Goal: Task Accomplishment & Management: Use online tool/utility

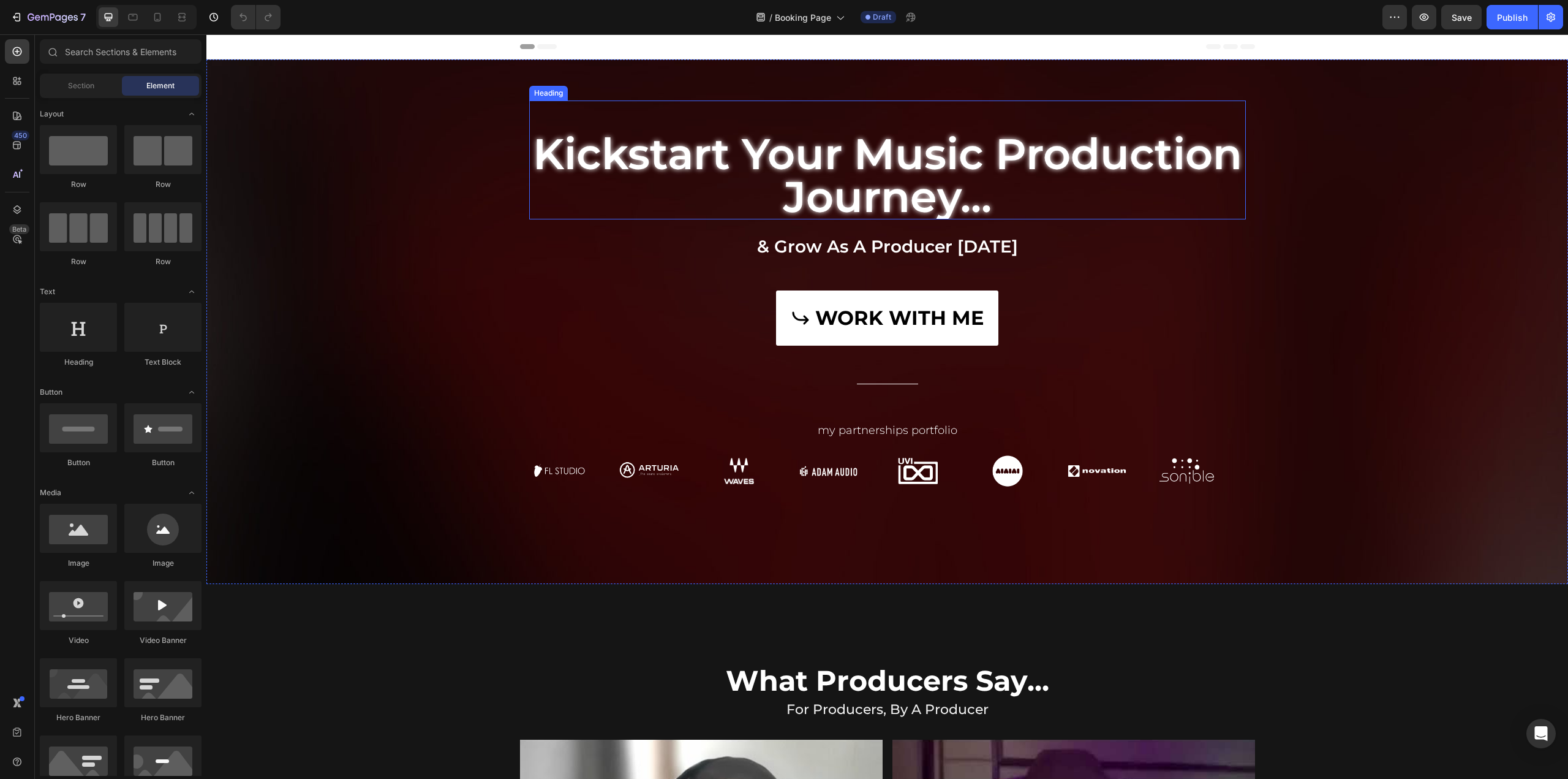
click at [832, 176] on h2 "kickstart your music production journey..." at bounding box center [888, 175] width 716 height 88
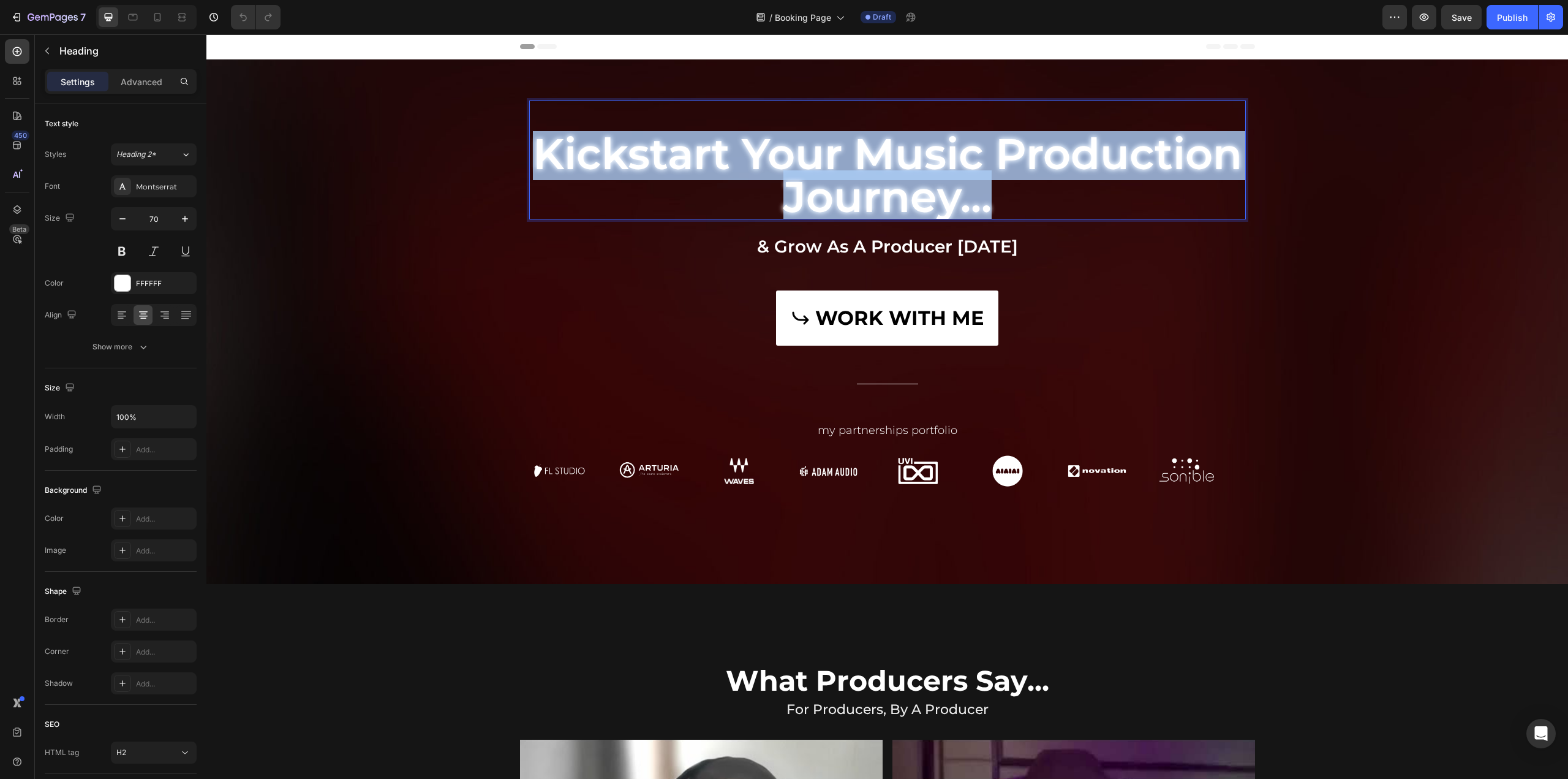
click at [832, 176] on p "kickstart your music production journey..." at bounding box center [888, 175] width 715 height 86
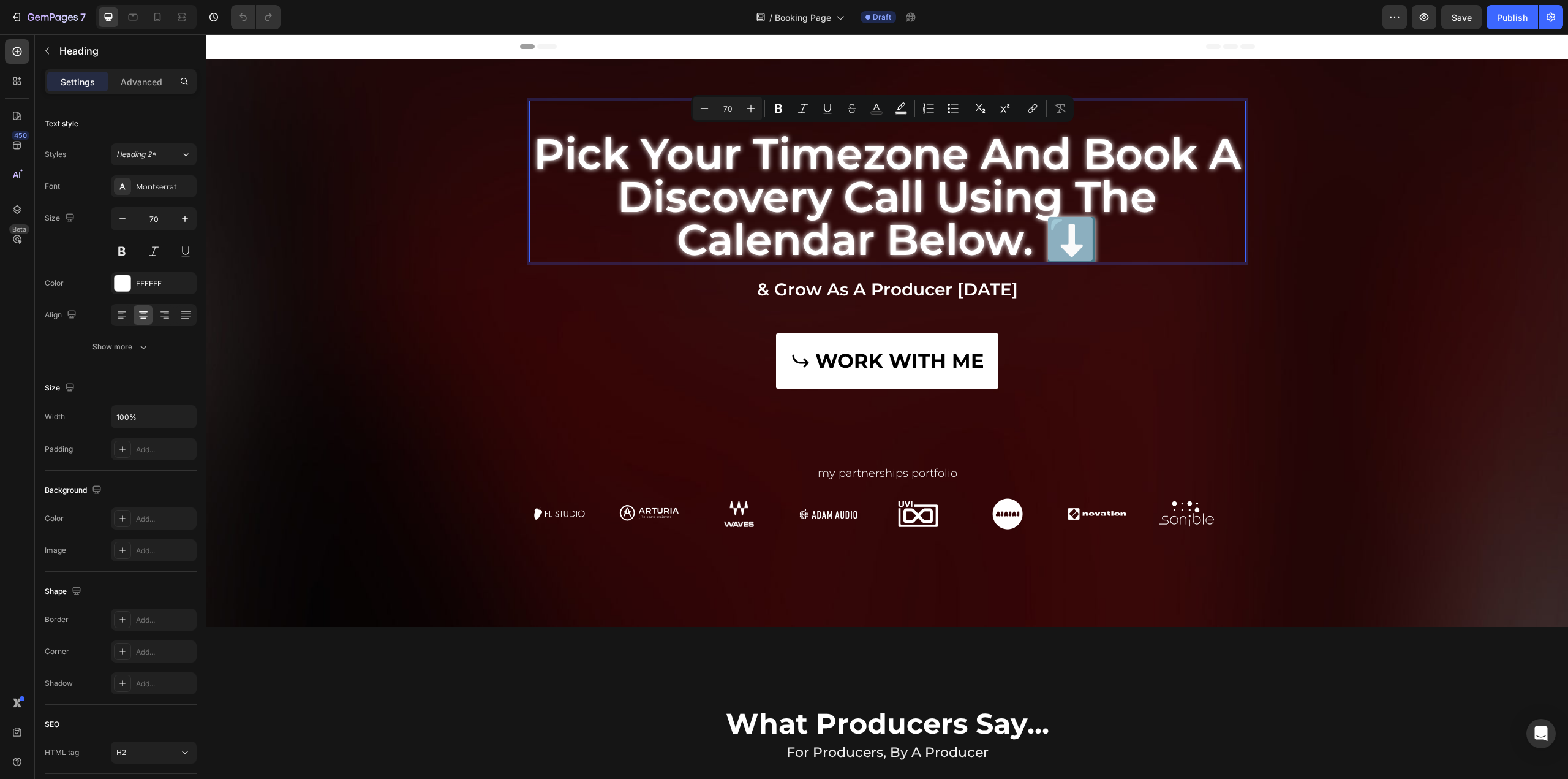
scroll to position [3, 0]
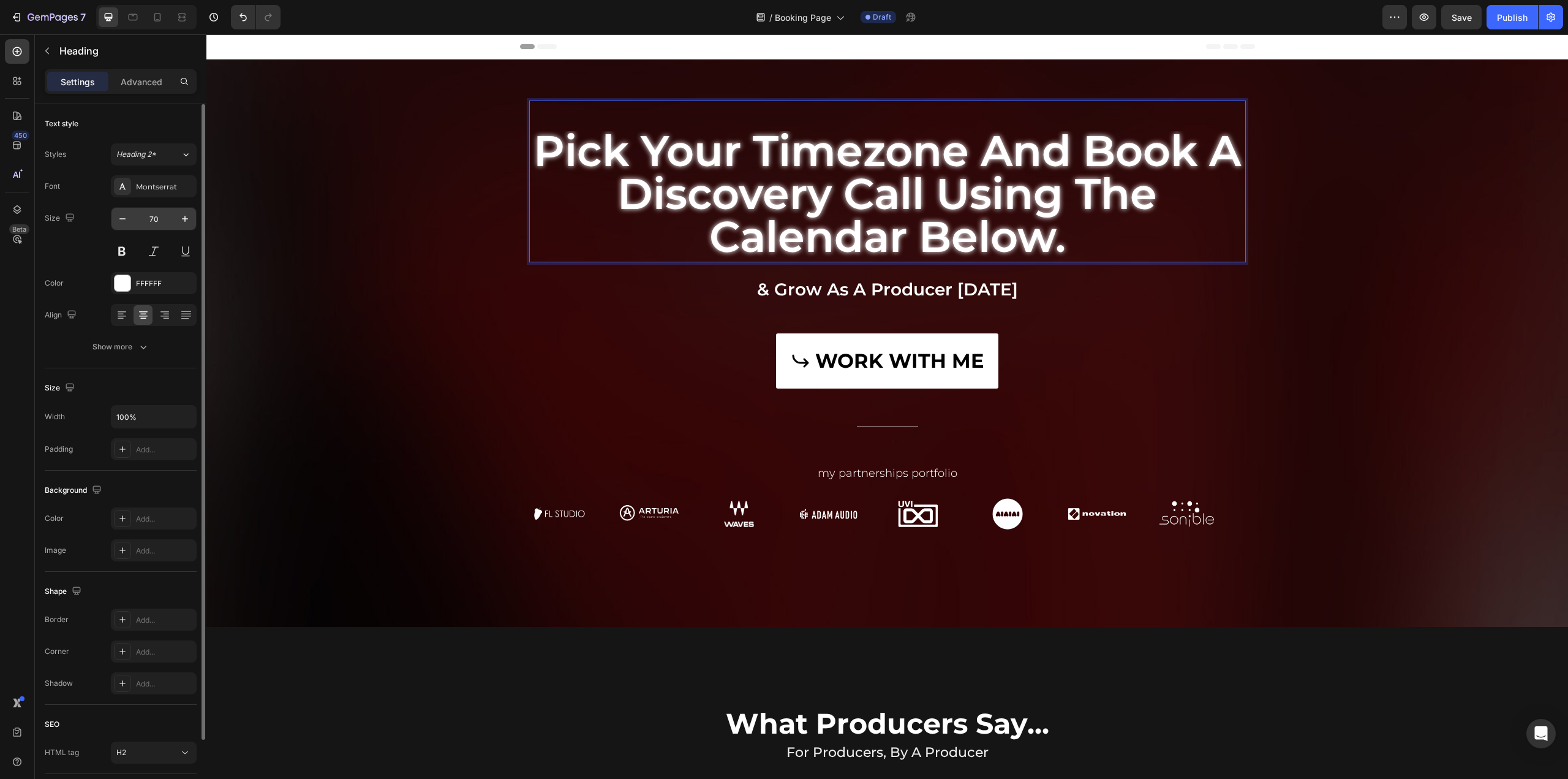
click at [149, 216] on input "70" at bounding box center [154, 219] width 41 height 22
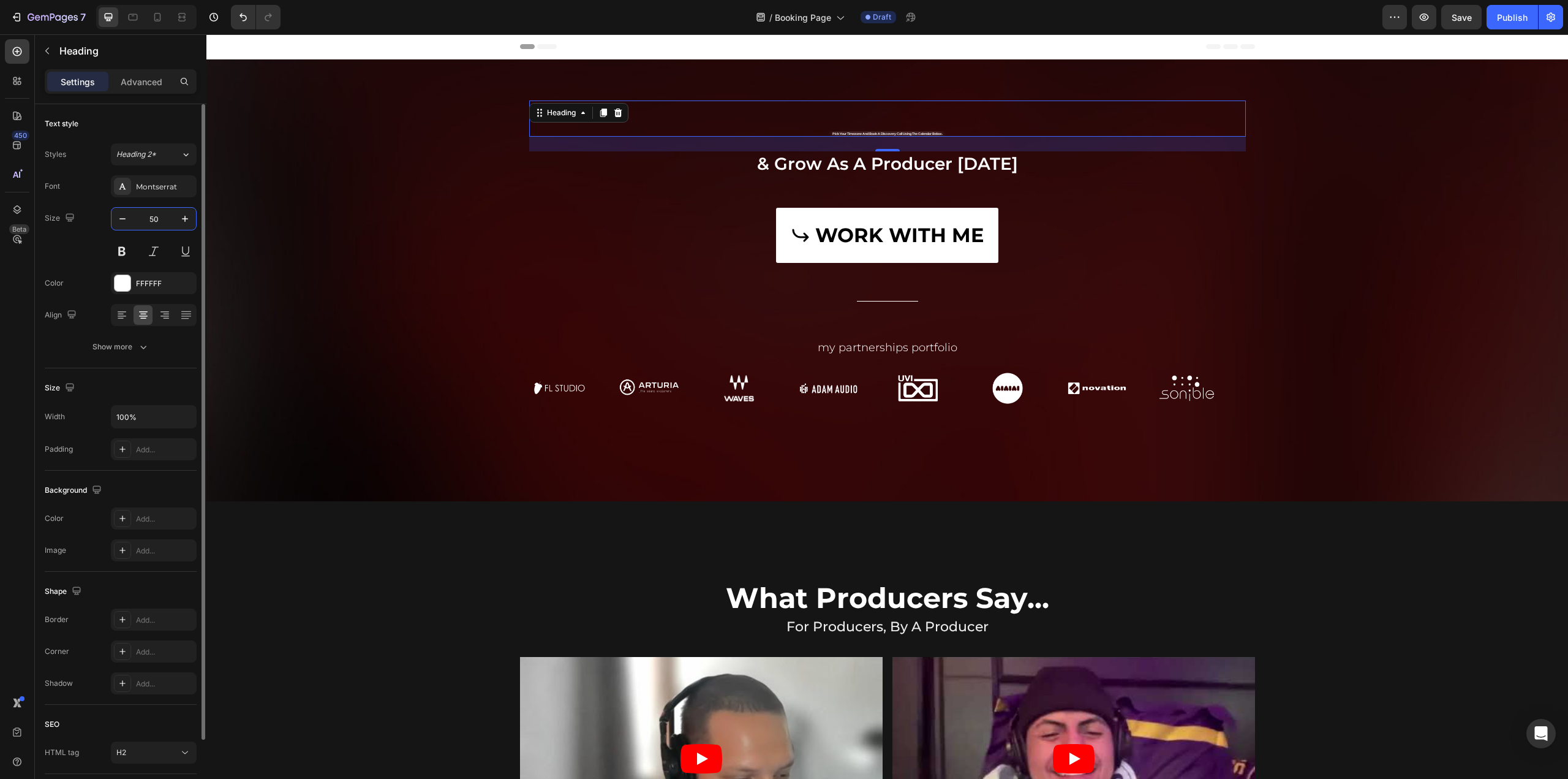
scroll to position [0, 0]
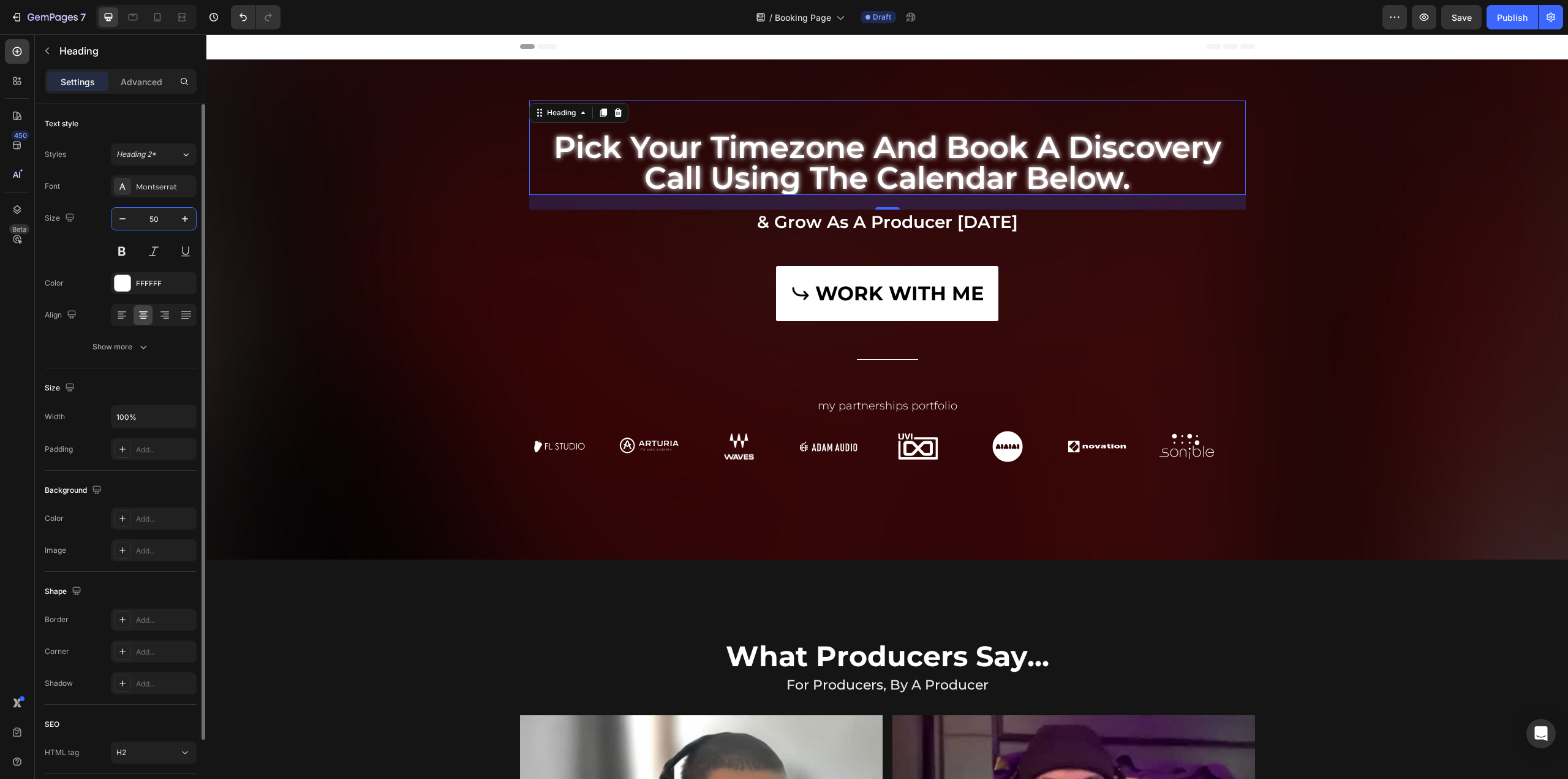
type input "50"
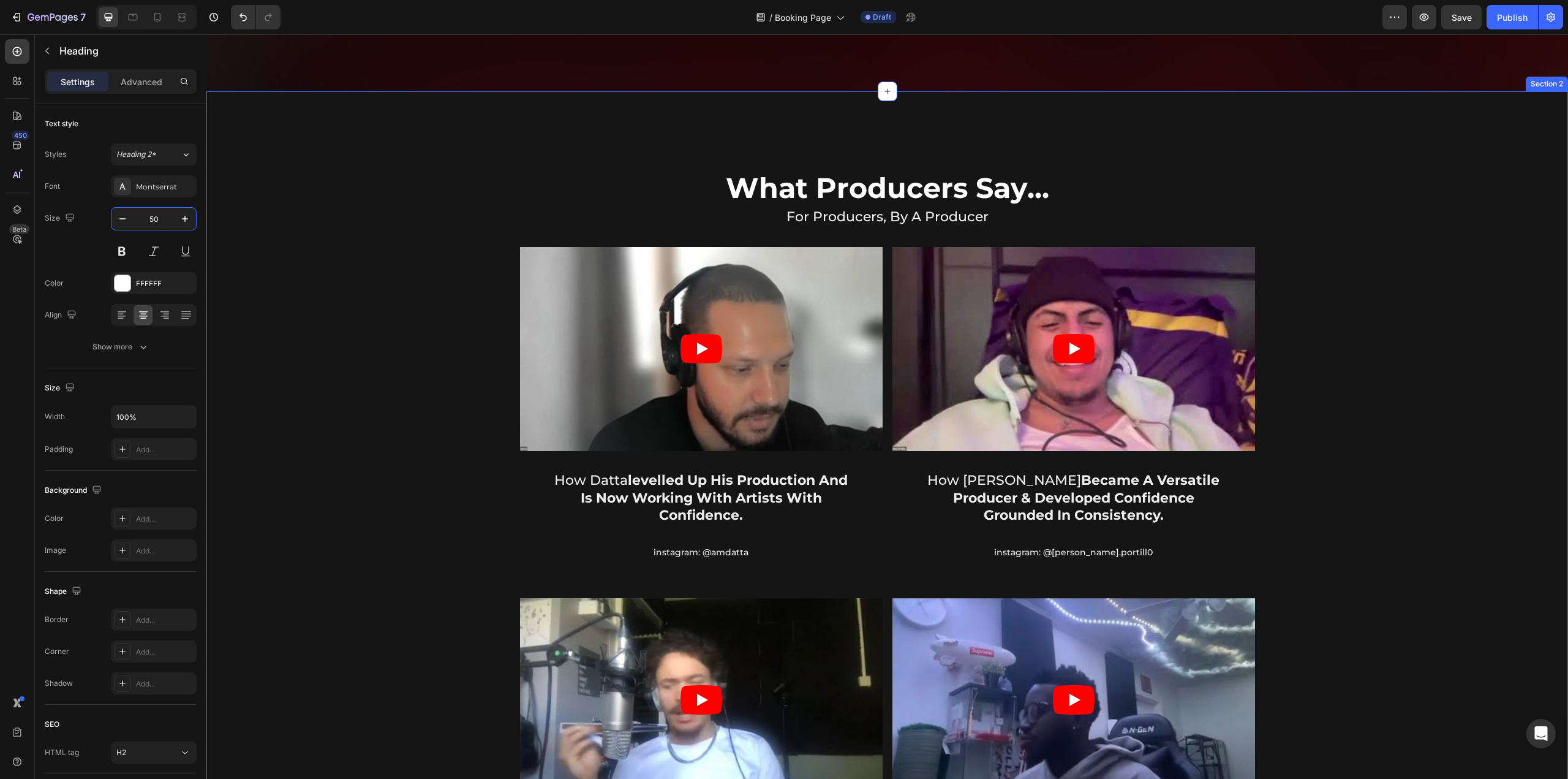
scroll to position [429, 0]
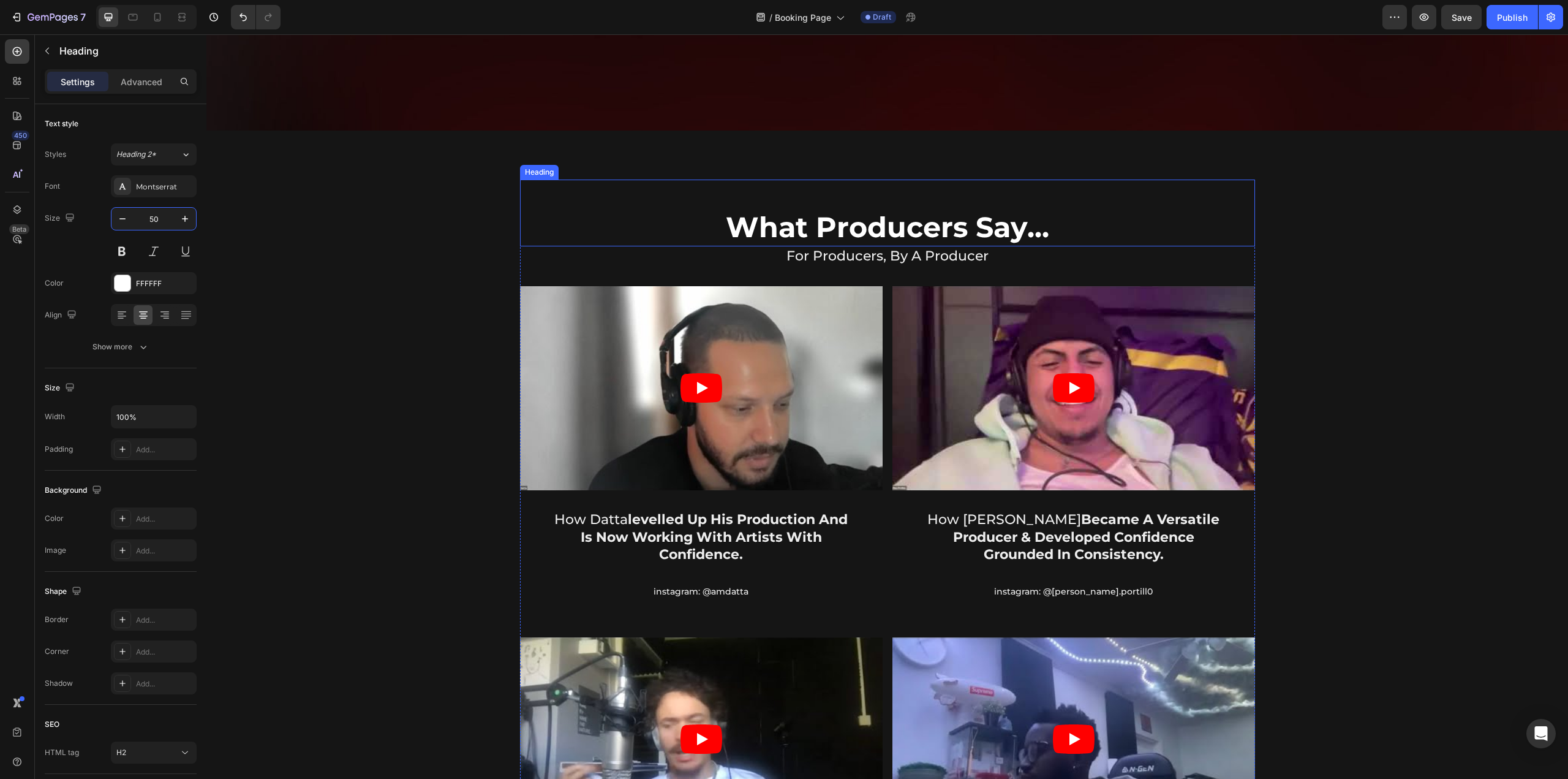
click at [826, 215] on h2 "What Producers Say..." at bounding box center [888, 213] width 735 height 68
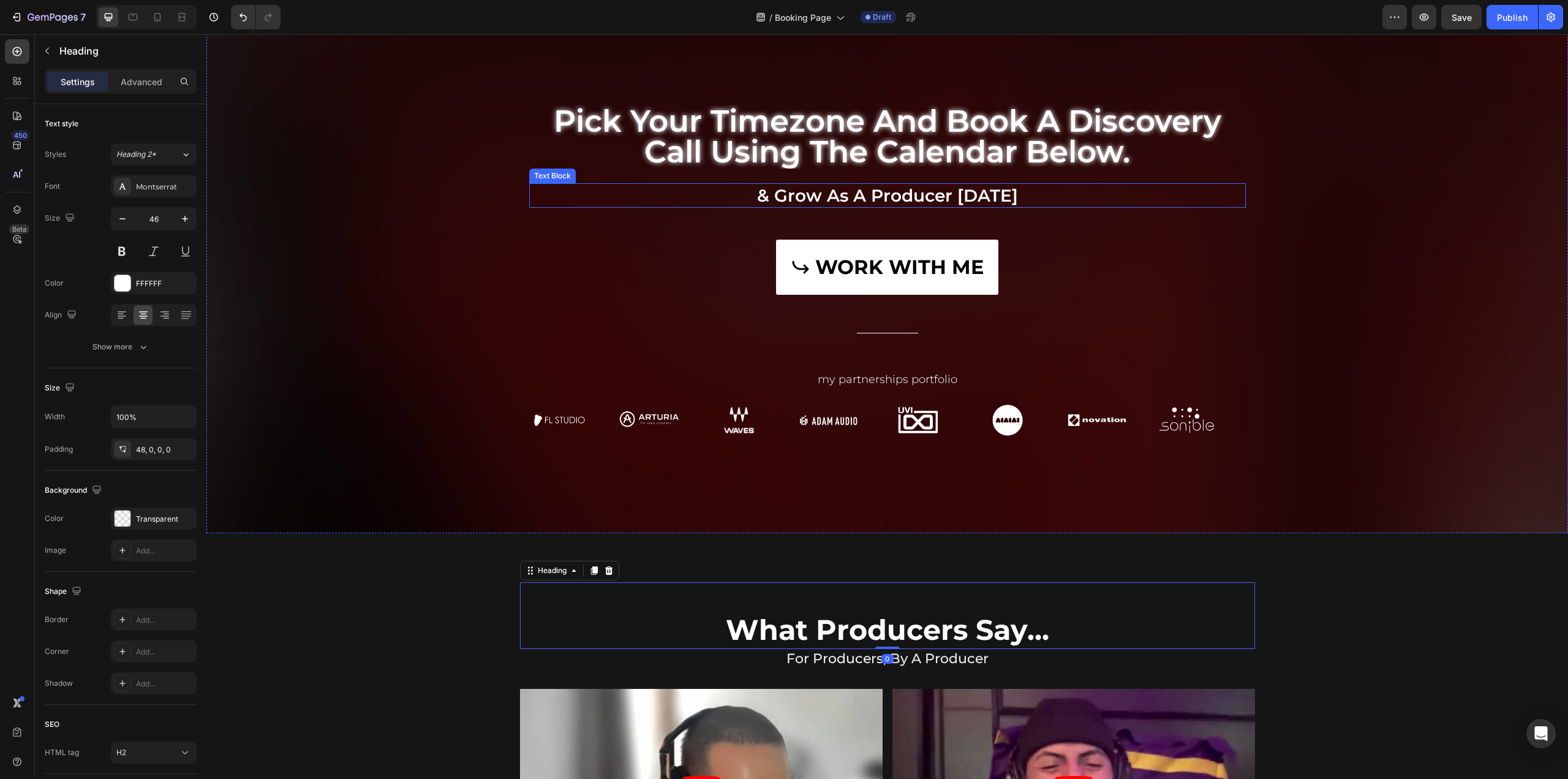
scroll to position [0, 0]
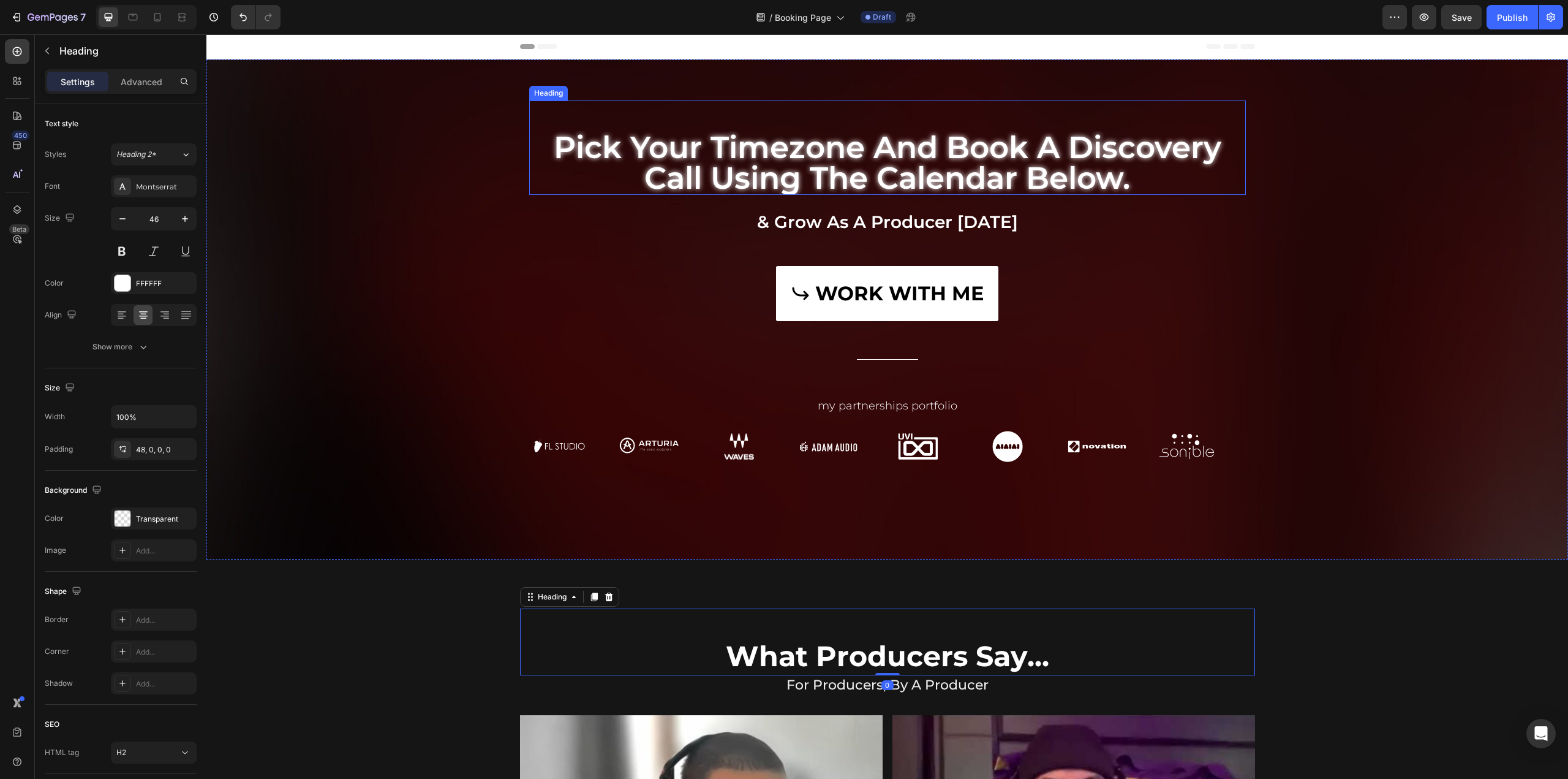
click at [819, 165] on h2 "pick your timezone and book a discovery call using the calendar below." at bounding box center [888, 163] width 716 height 64
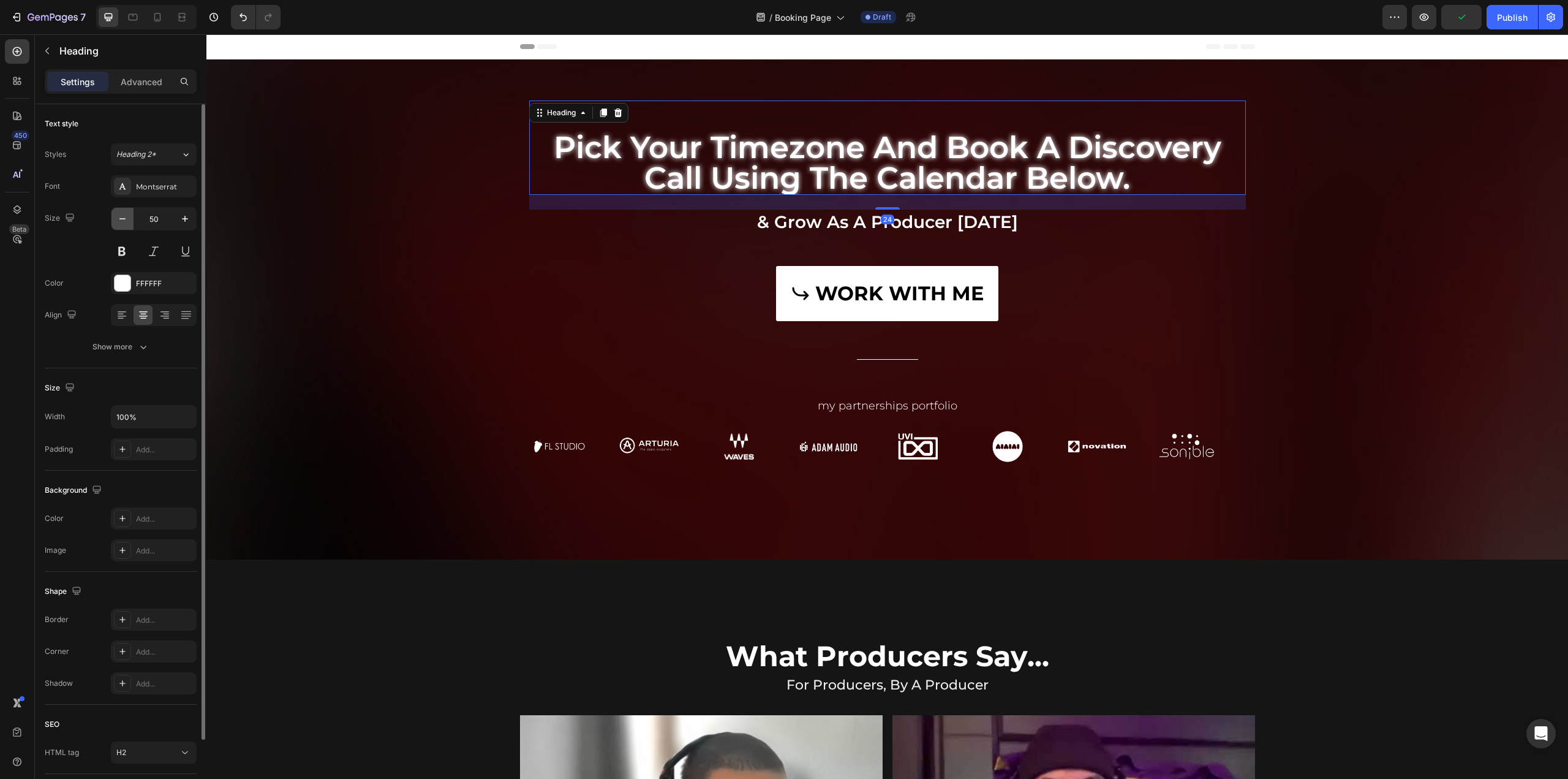
click at [124, 221] on icon "button" at bounding box center [122, 219] width 12 height 12
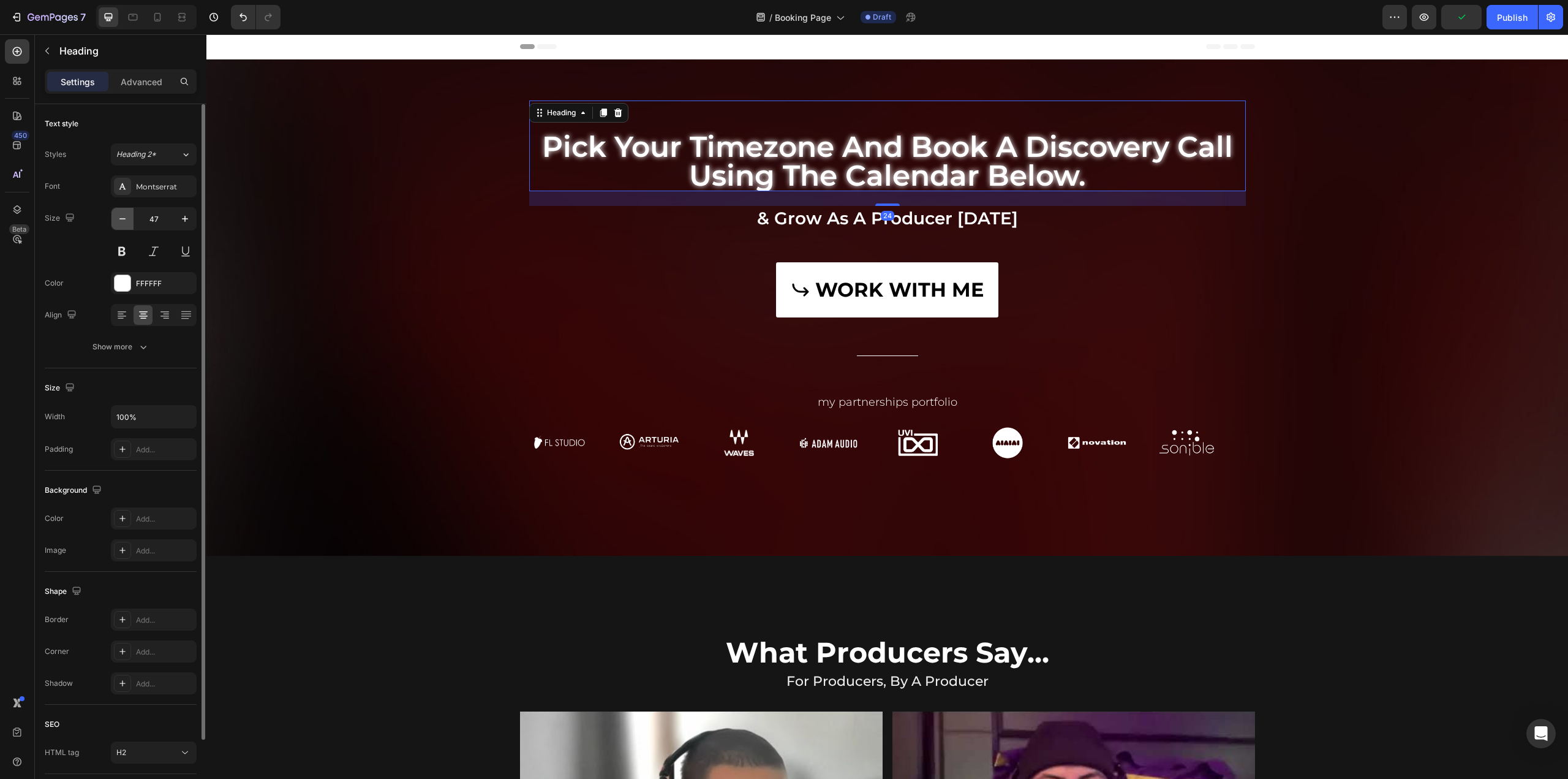
click at [124, 221] on icon "button" at bounding box center [122, 219] width 12 height 12
type input "46"
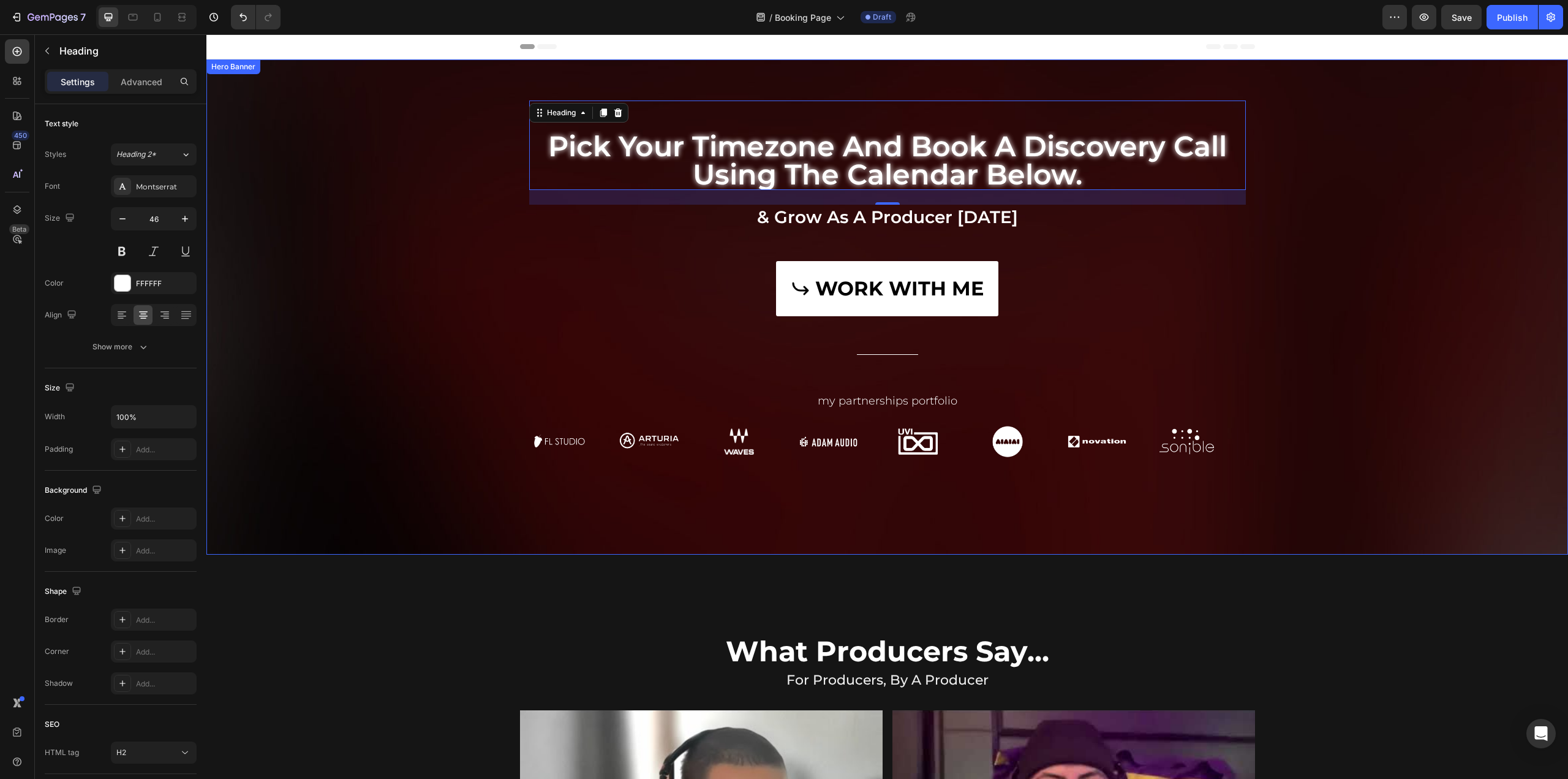
click at [1183, 251] on div "WORK WITH ME Button" at bounding box center [888, 298] width 716 height 98
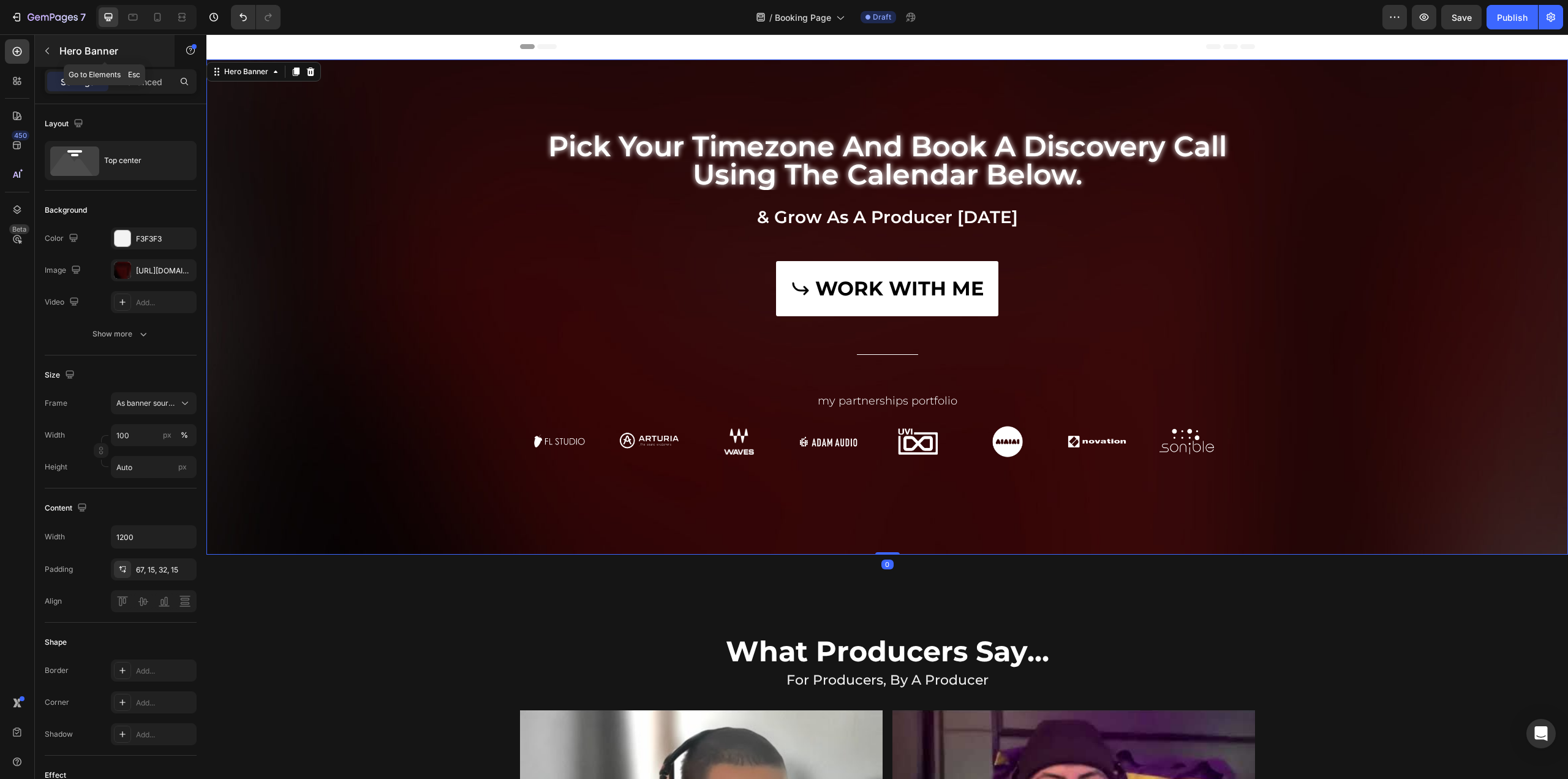
click at [52, 45] on button "button" at bounding box center [47, 51] width 19 height 19
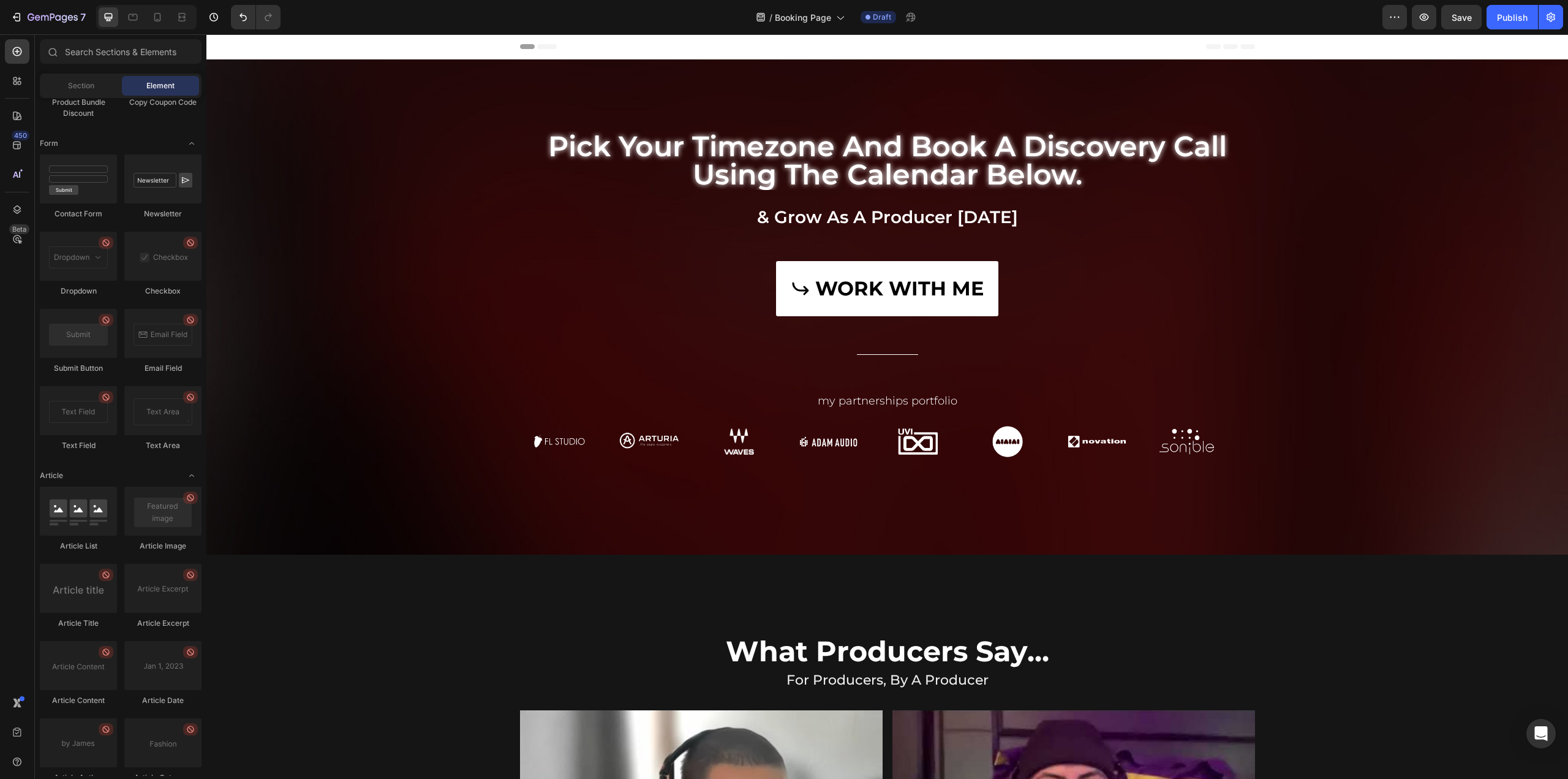
scroll to position [2953, 0]
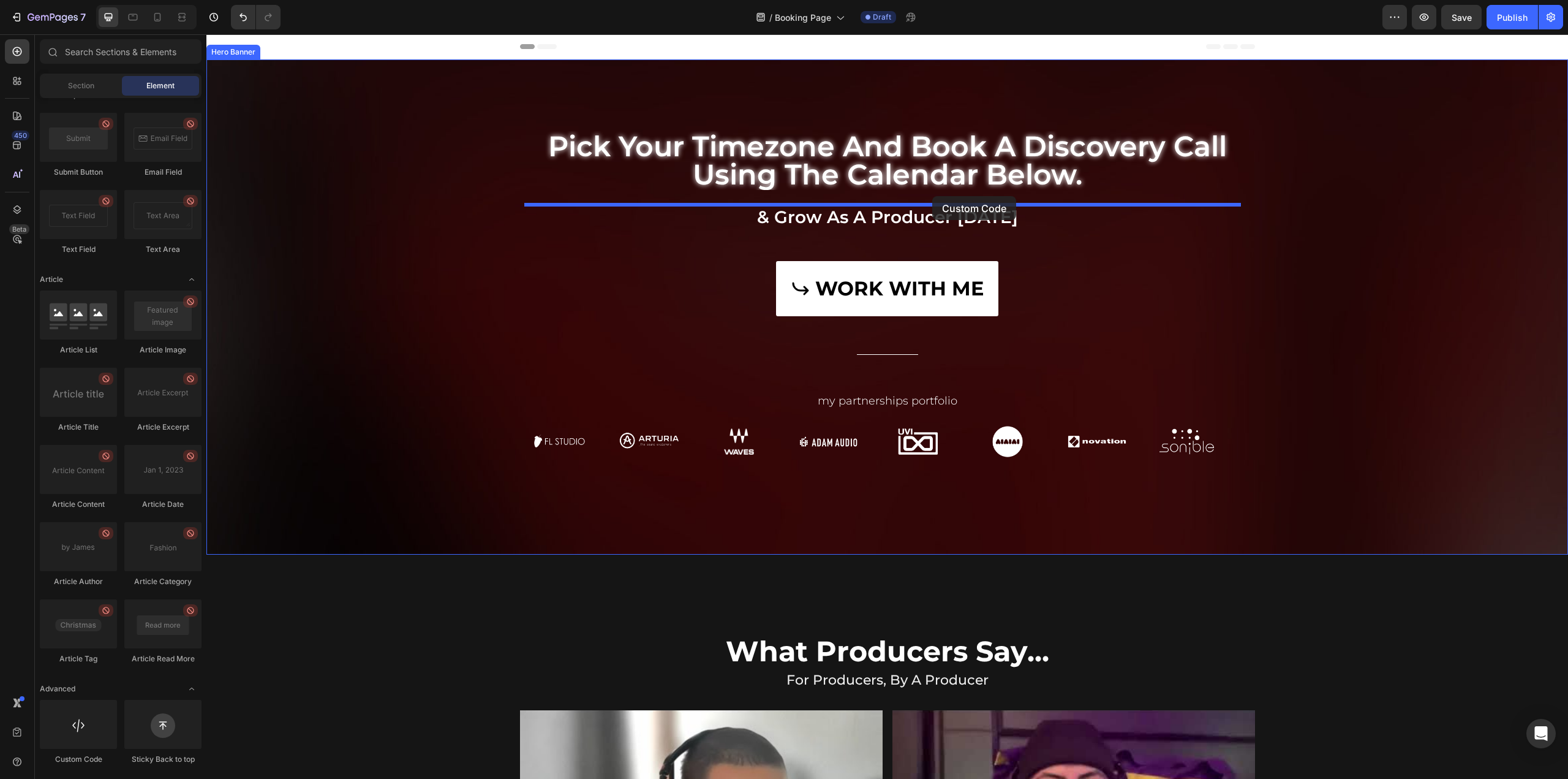
drag, startPoint x: 295, startPoint y: 767, endPoint x: 933, endPoint y: 199, distance: 854.2
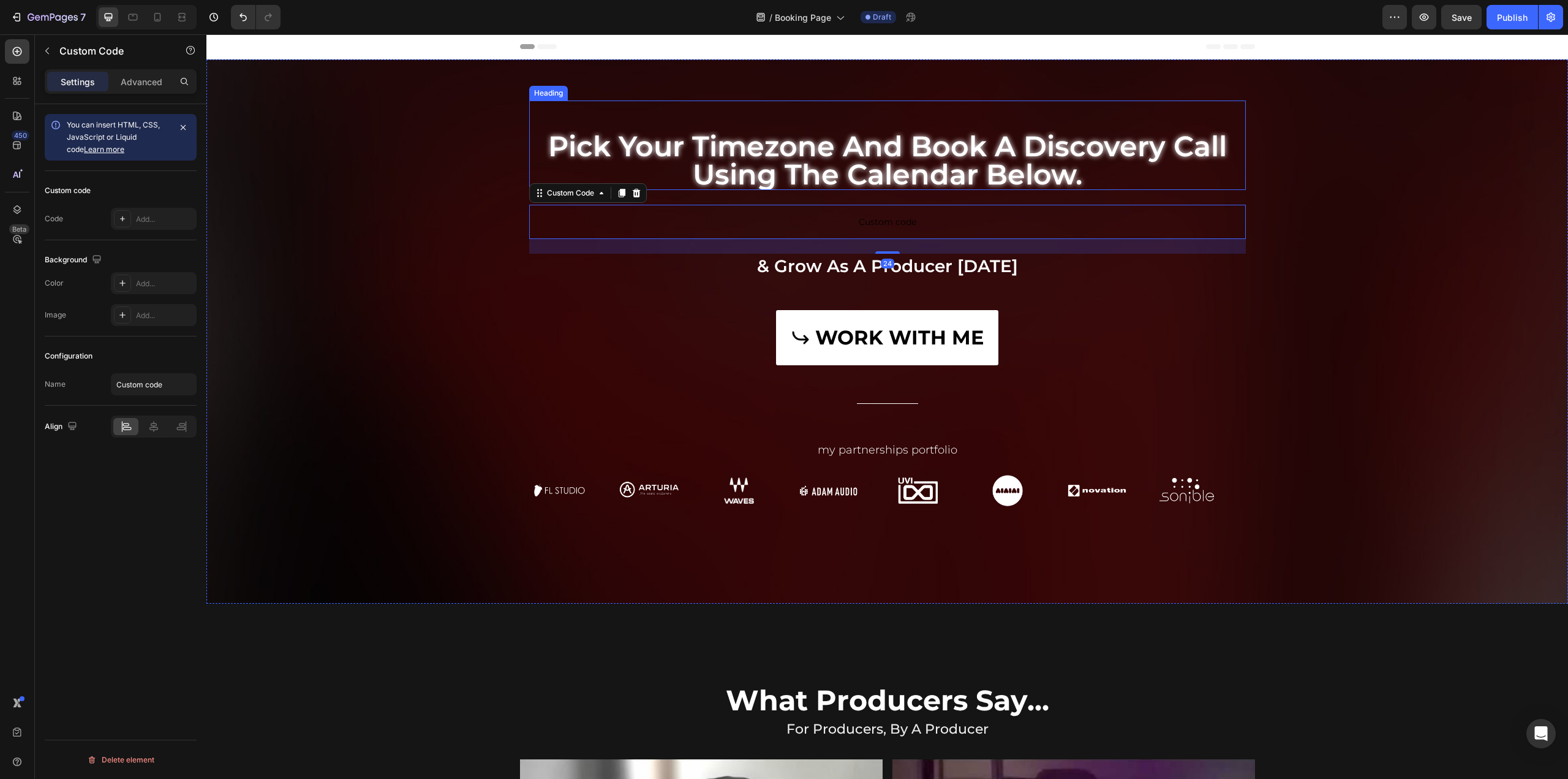
click at [879, 161] on h2 "pick your timezone and book a discovery call using the calendar below." at bounding box center [888, 160] width 716 height 59
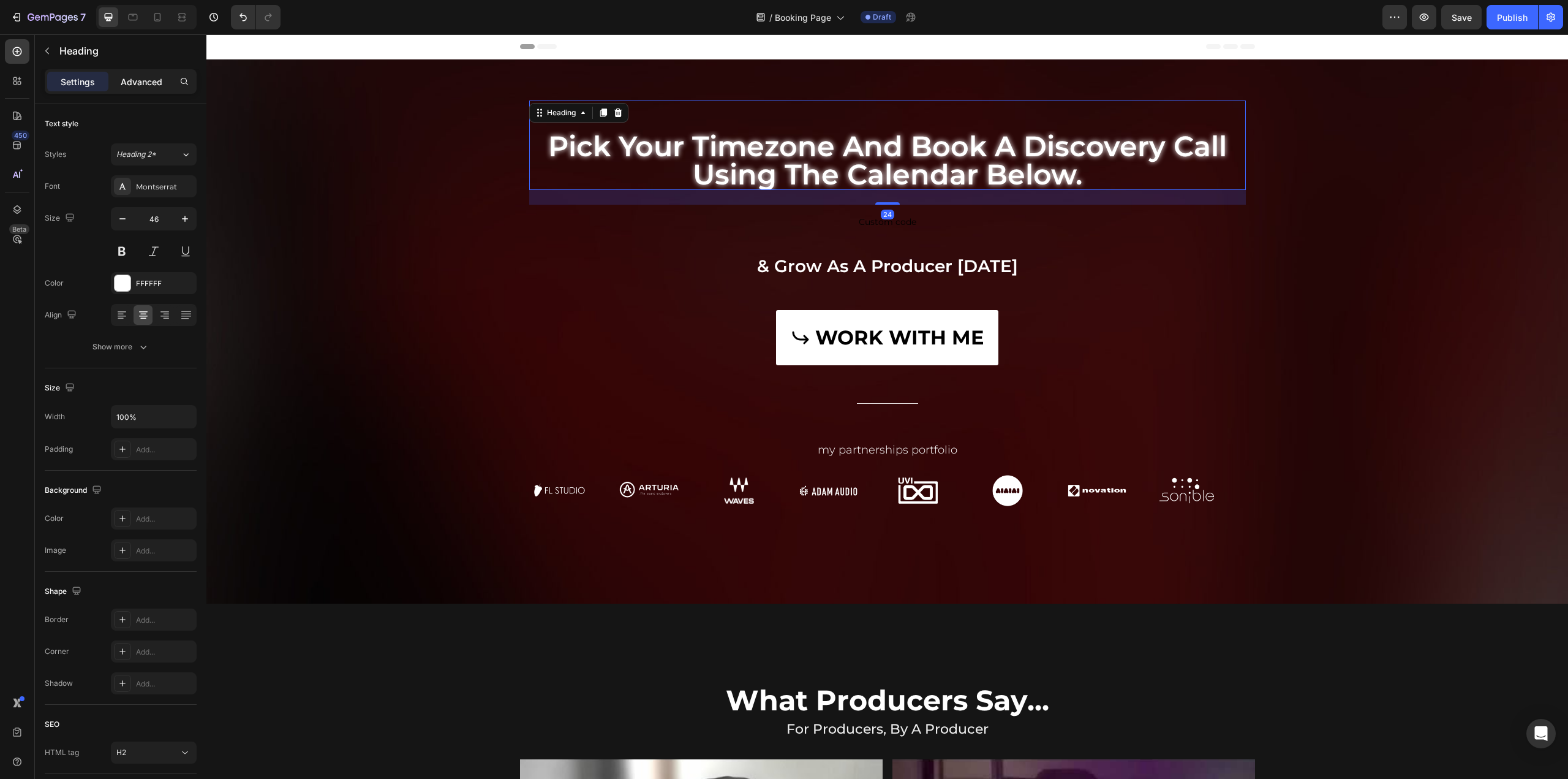
click at [148, 82] on p "Advanced" at bounding box center [141, 82] width 42 height 13
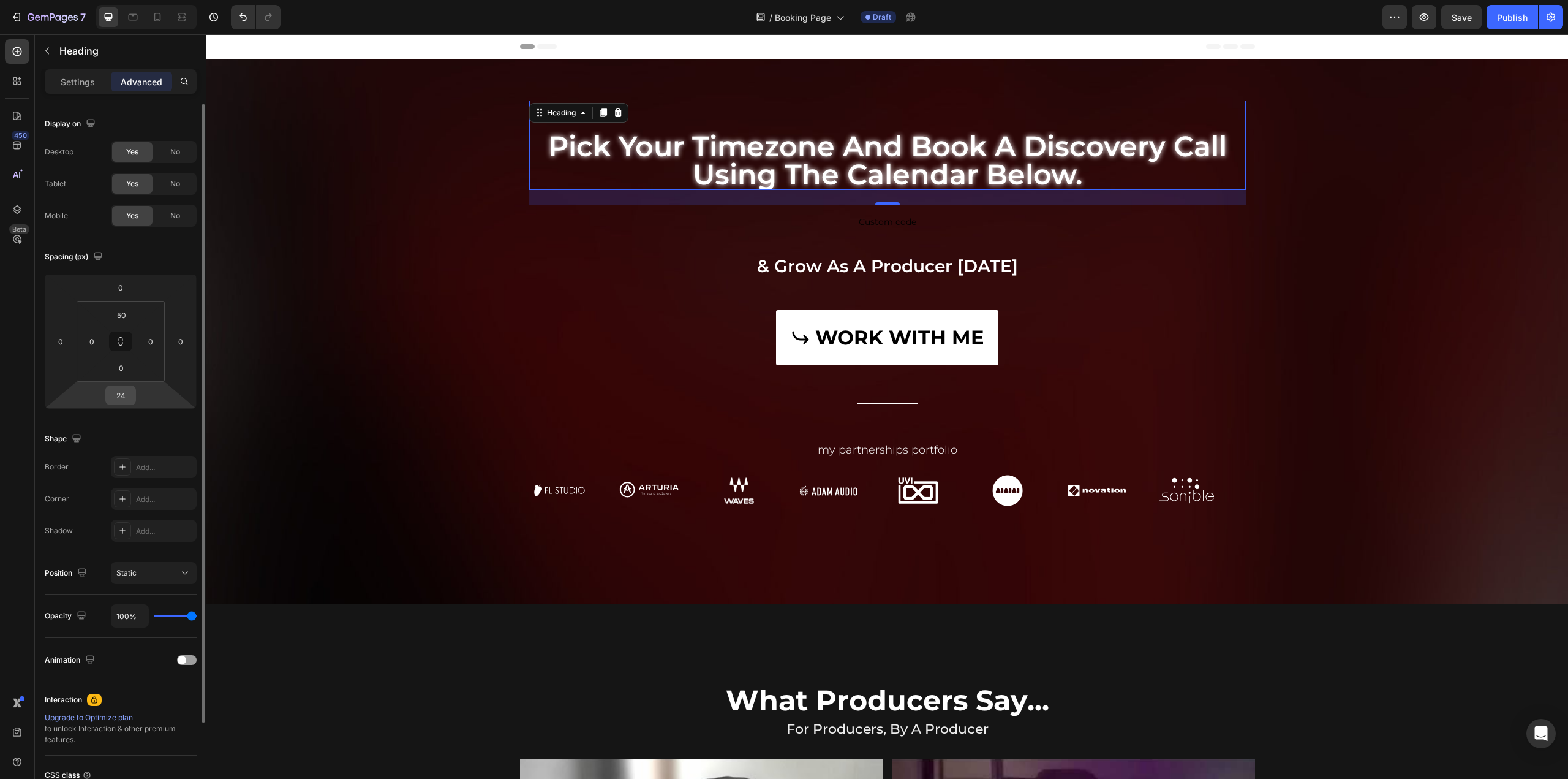
click at [130, 393] on input "24" at bounding box center [121, 395] width 24 height 19
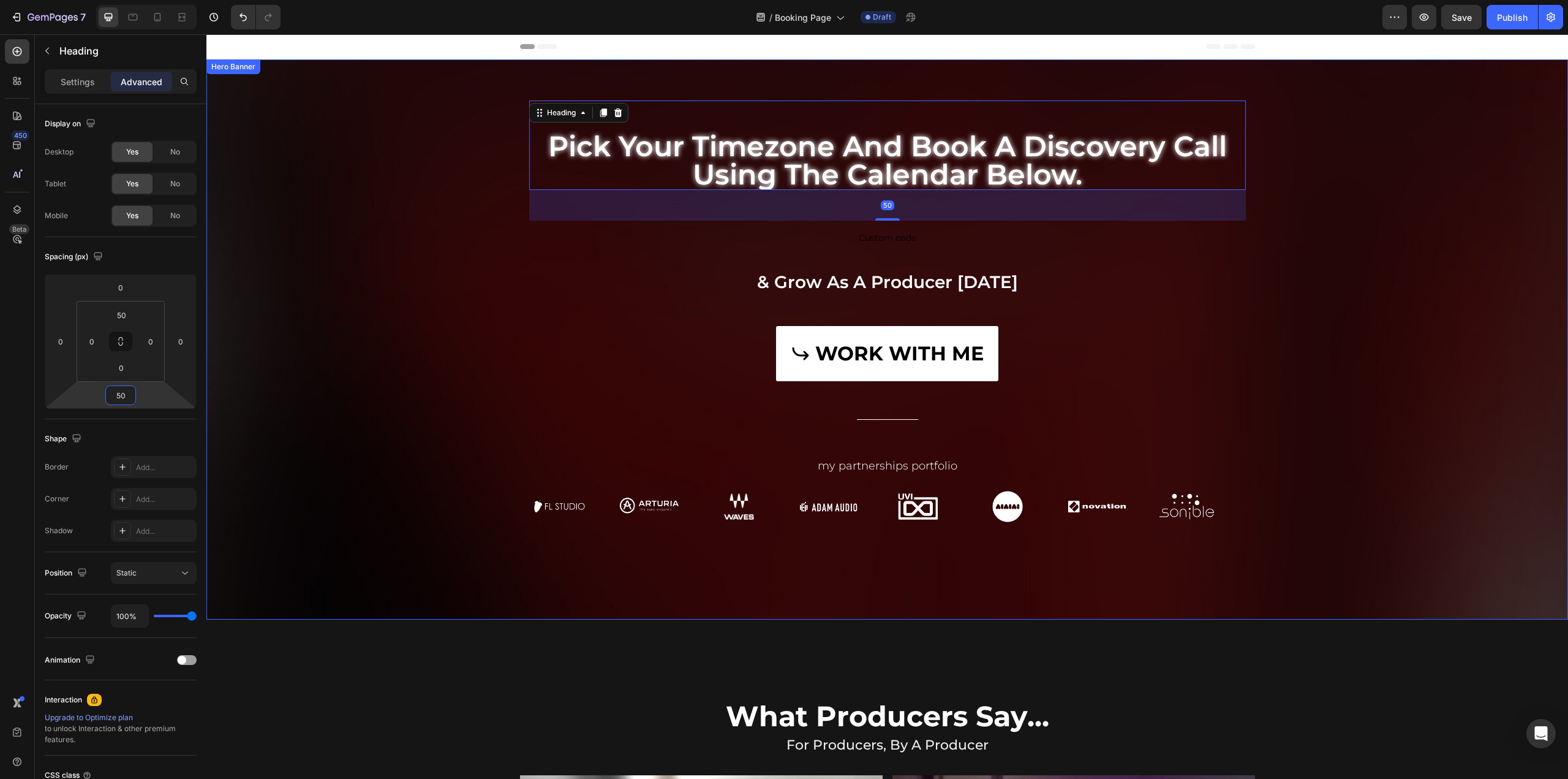
type input "50"
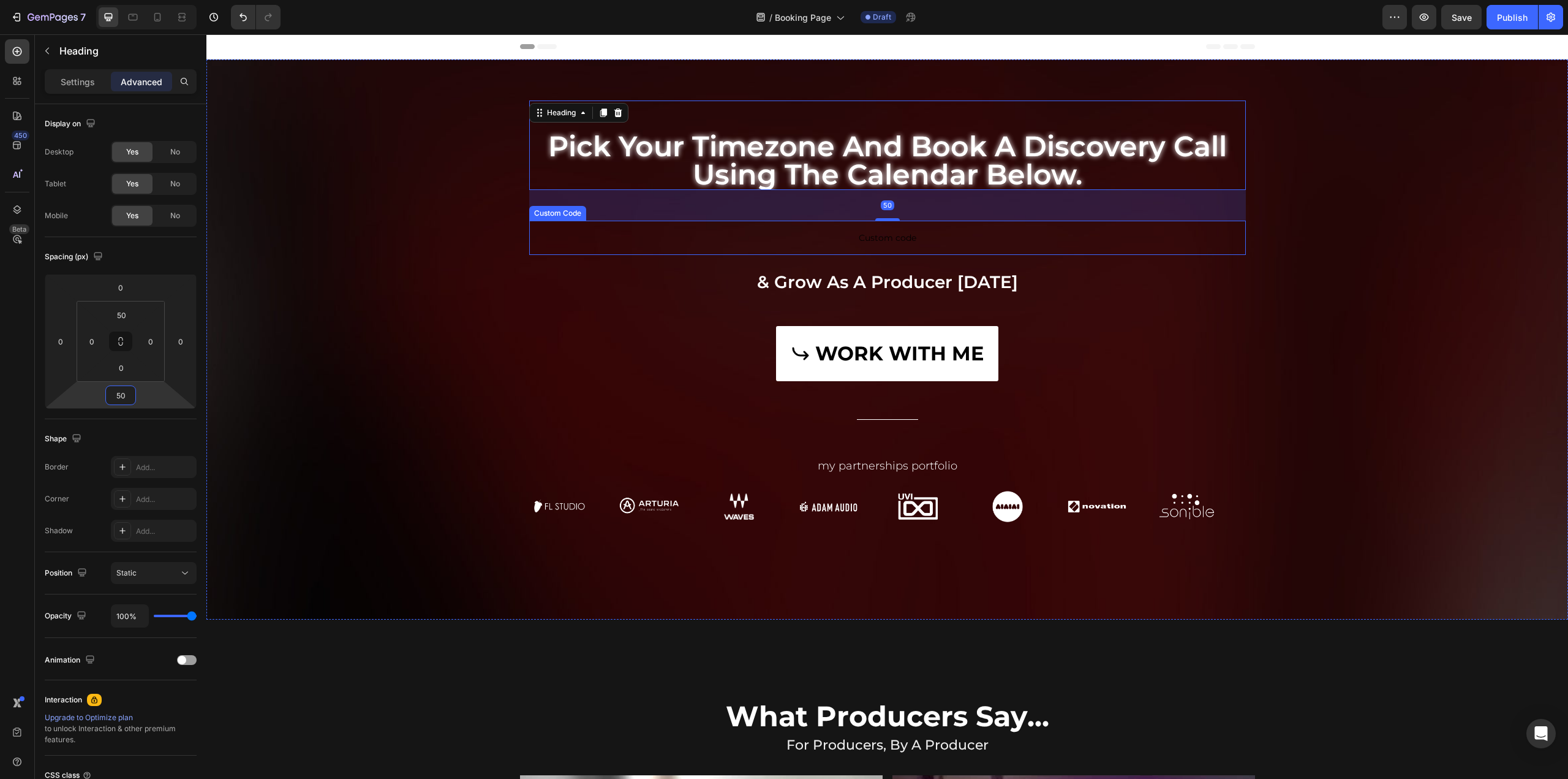
click at [1070, 226] on p "Custom code" at bounding box center [888, 237] width 716 height 34
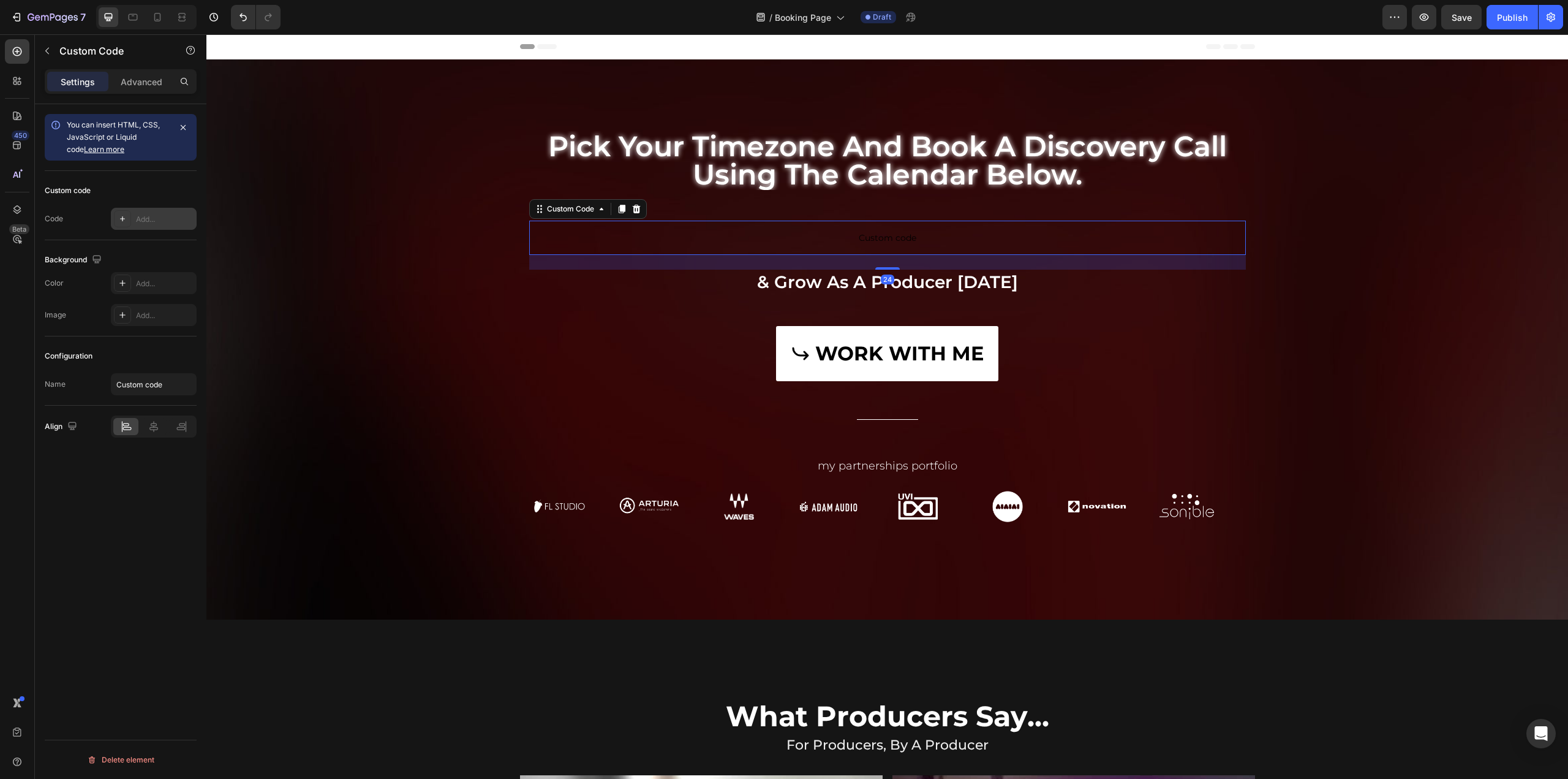
click at [142, 219] on div "Add..." at bounding box center [165, 219] width 58 height 11
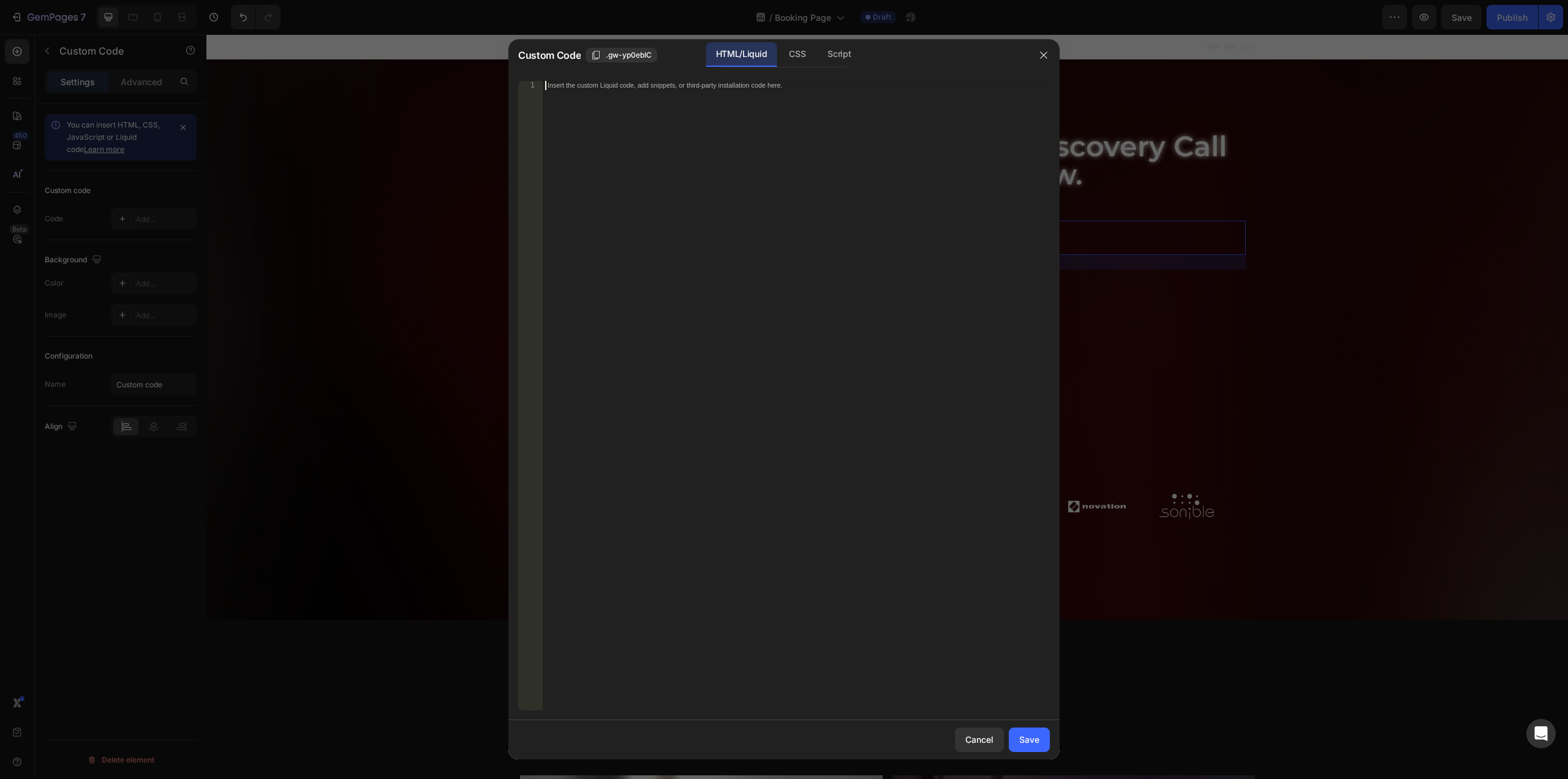
click at [848, 185] on div "Insert the custom Liquid code, add snippets, or third-party installation code h…" at bounding box center [796, 405] width 507 height 648
paste textarea "<!-- NeetoCal inline embed code ends -->"
type textarea "<!-- NeetoCal inline embed code ends -->"
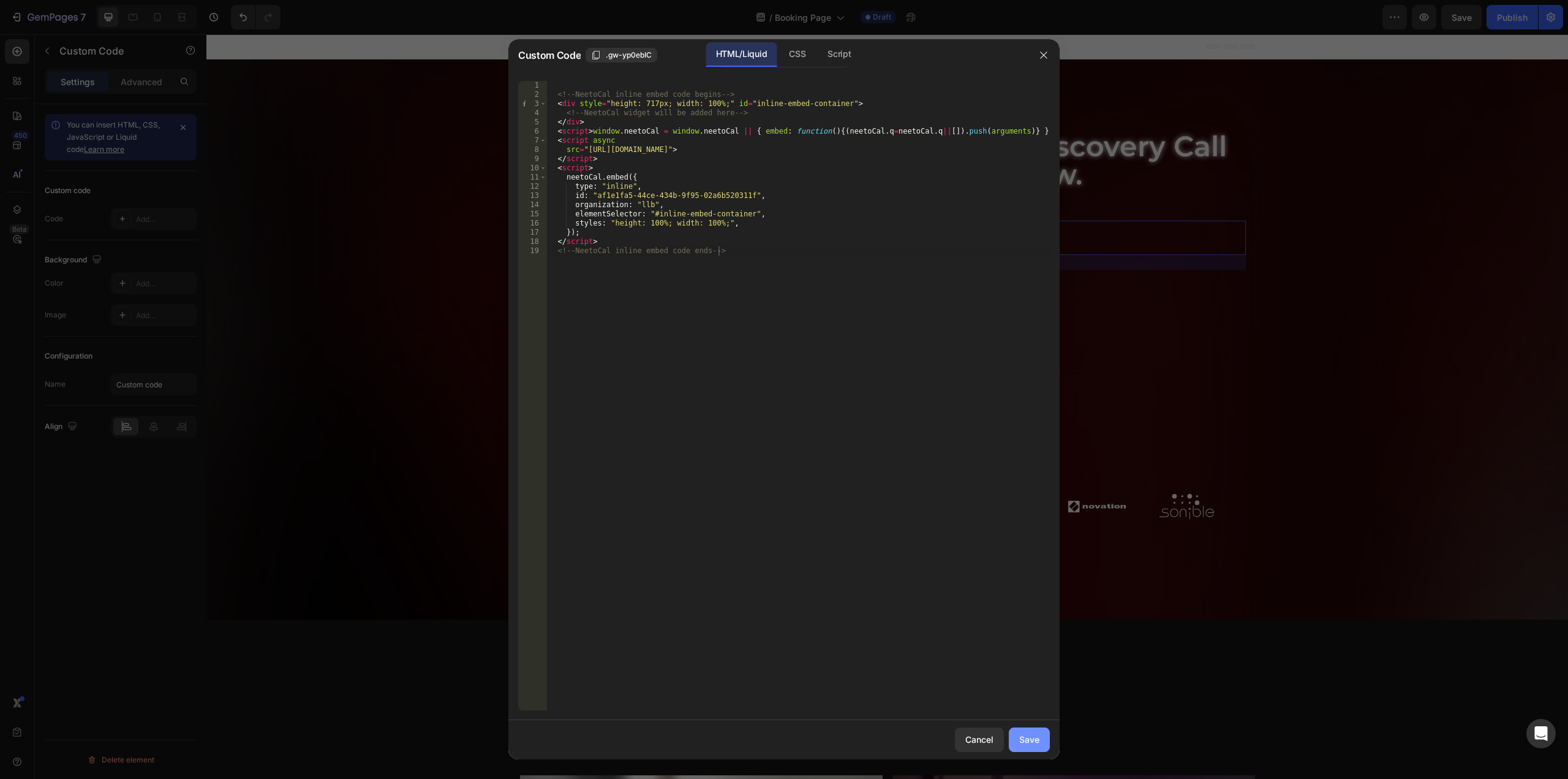
click at [1025, 739] on div "Save" at bounding box center [1029, 739] width 20 height 13
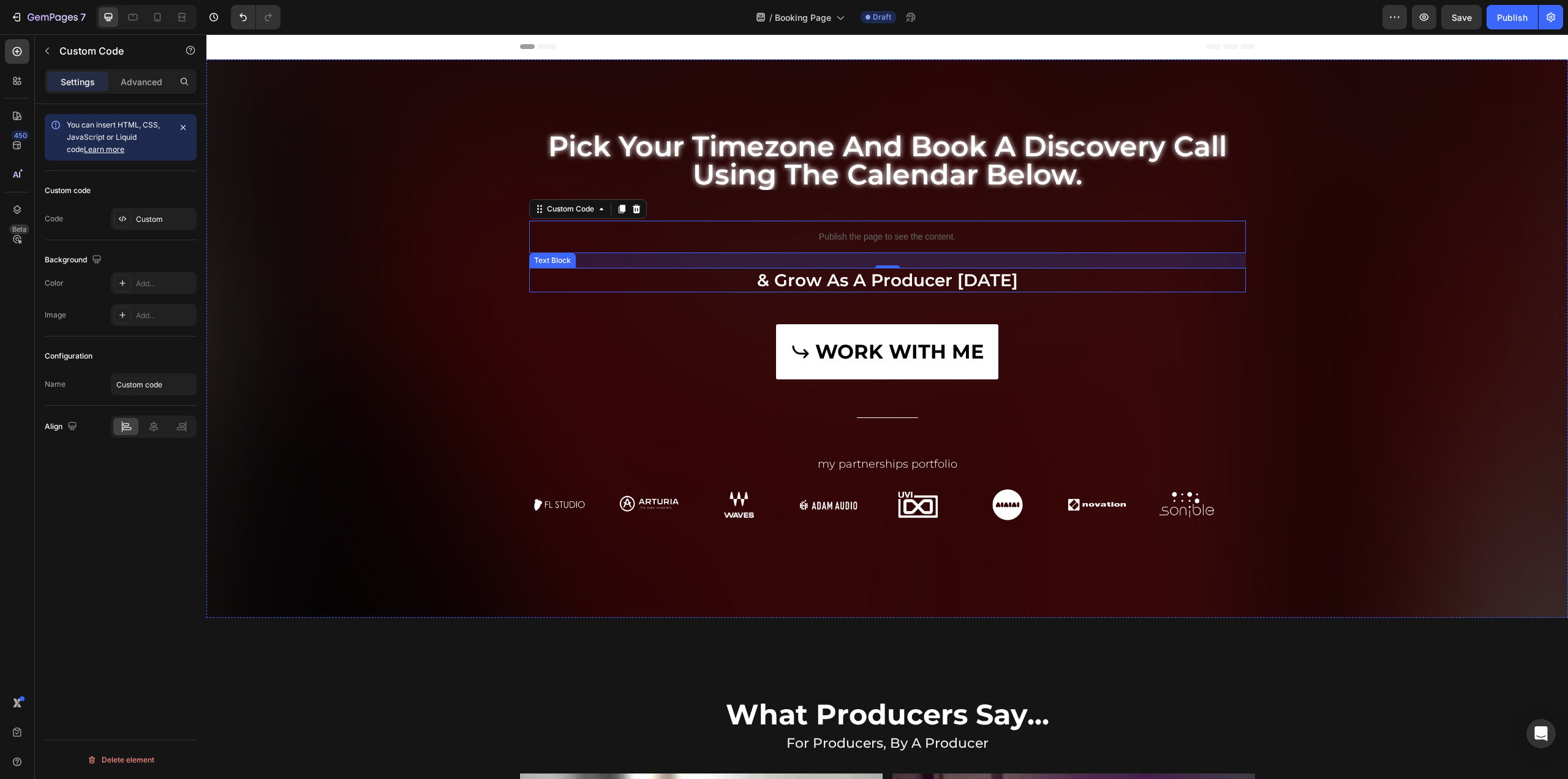
click at [866, 277] on p "& grow as a producer [DATE]" at bounding box center [888, 280] width 715 height 22
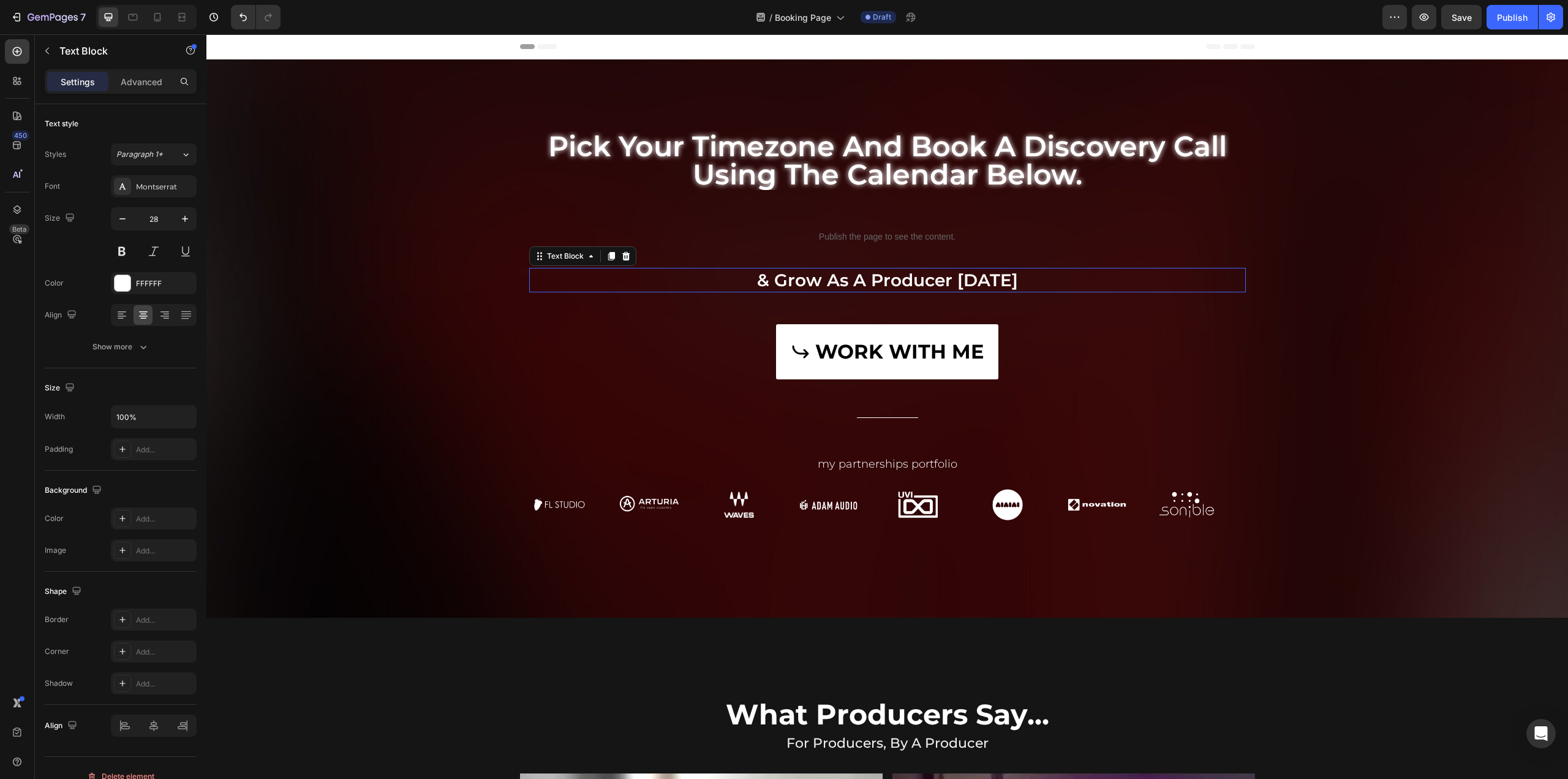
click at [866, 277] on p "& grow as a producer [DATE]" at bounding box center [888, 280] width 715 height 22
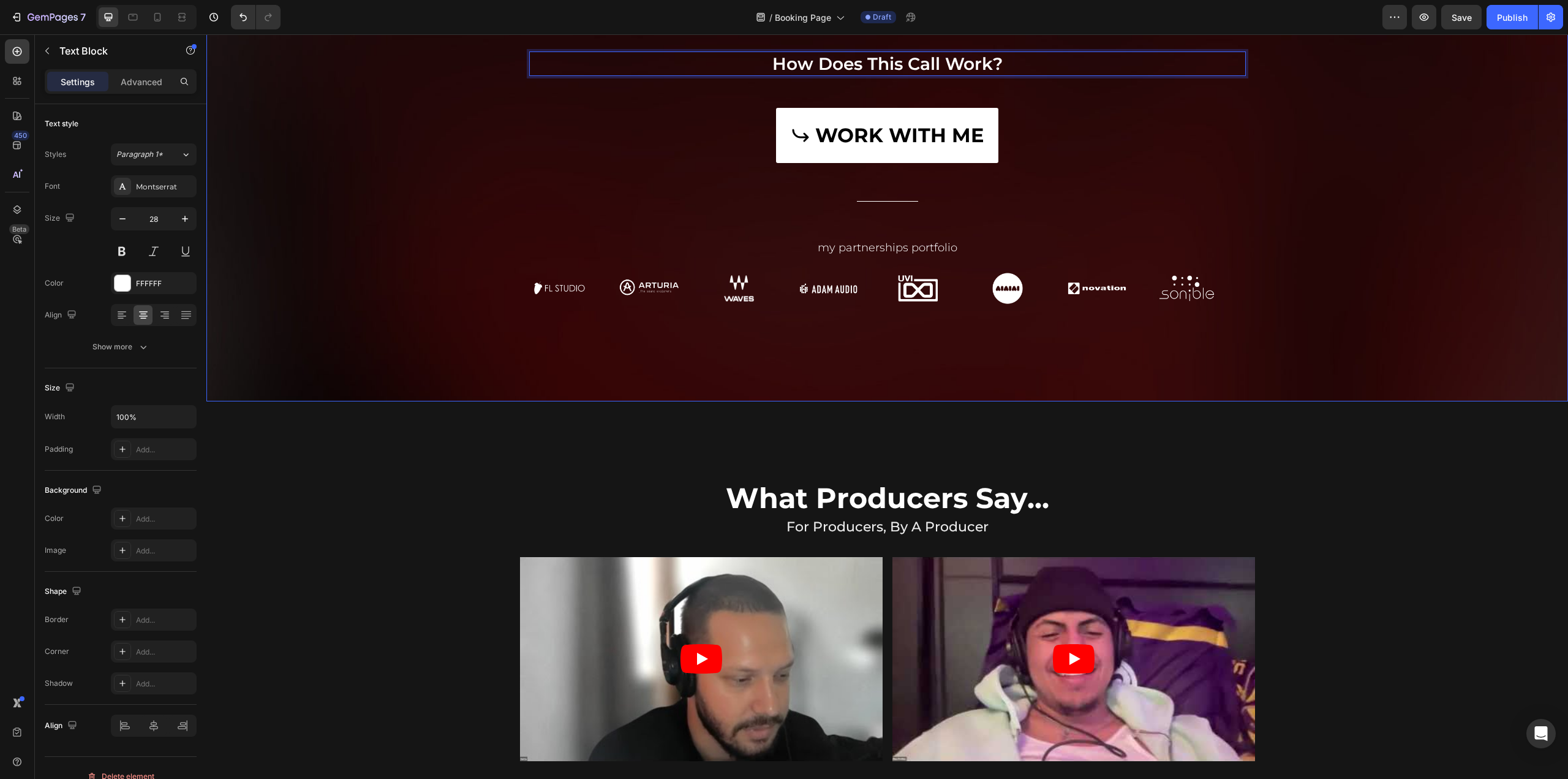
scroll to position [306, 0]
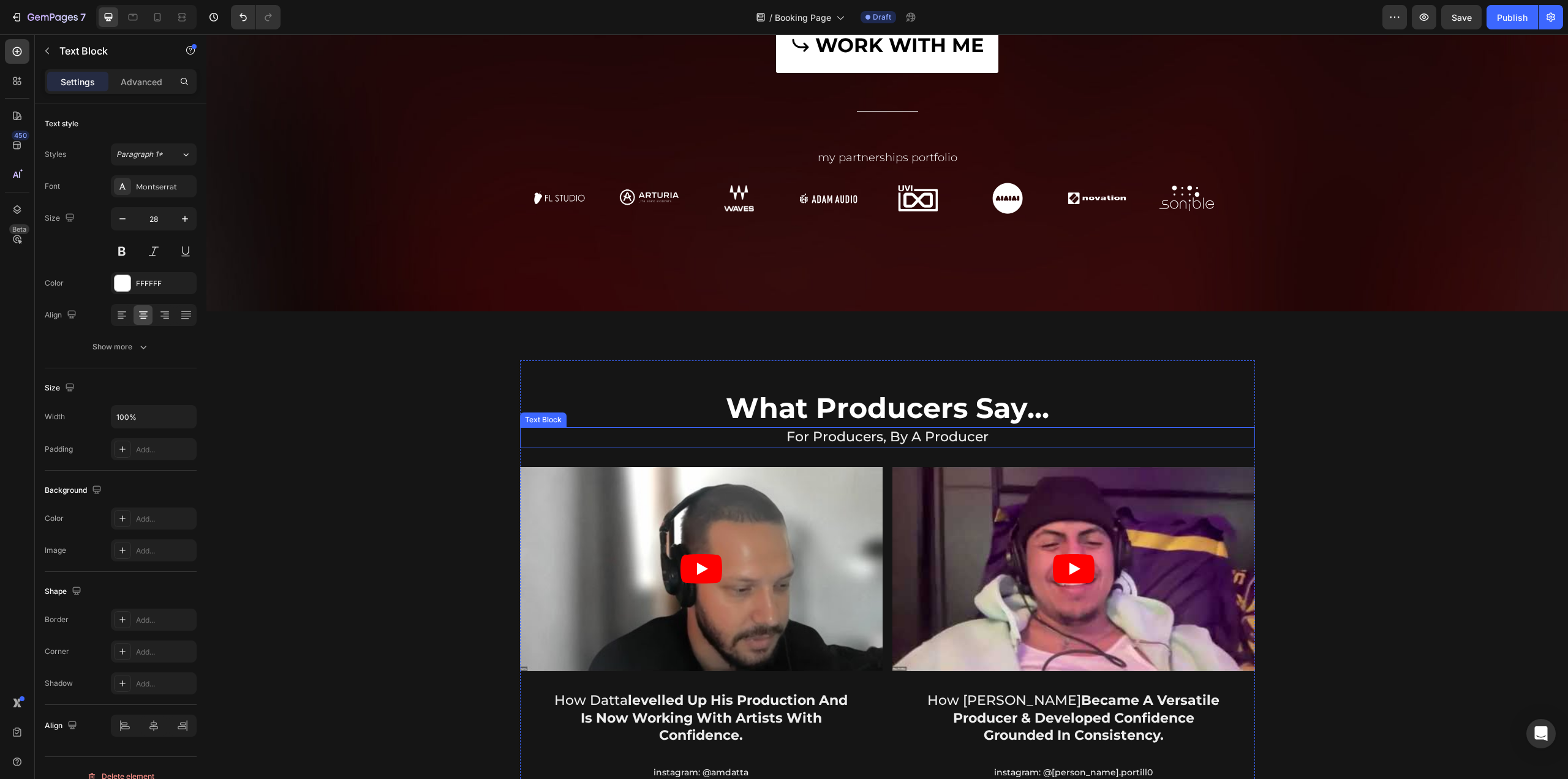
click at [901, 438] on p "for producers, by a producer" at bounding box center [888, 437] width 733 height 18
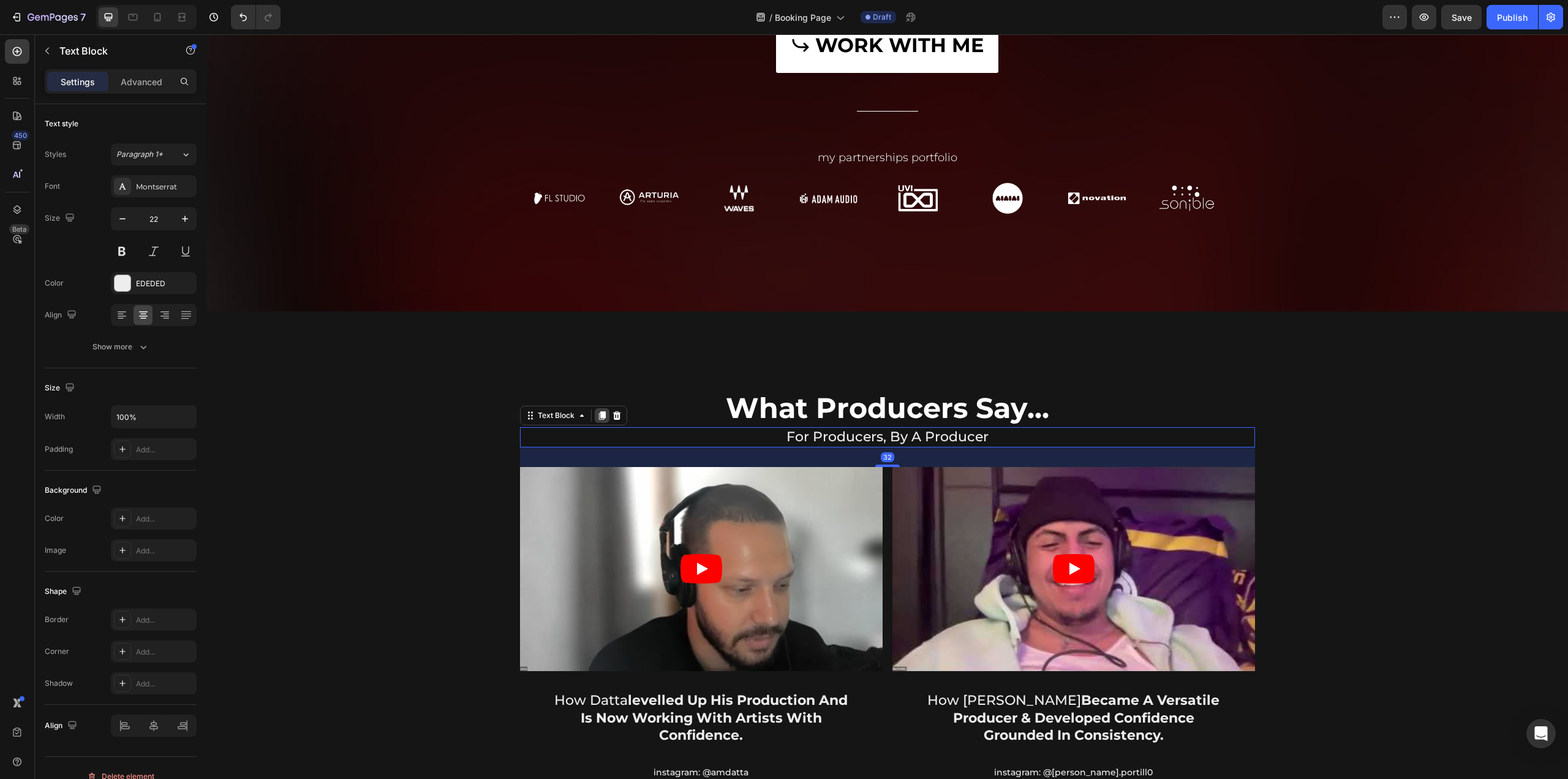
click at [601, 417] on div at bounding box center [602, 415] width 15 height 15
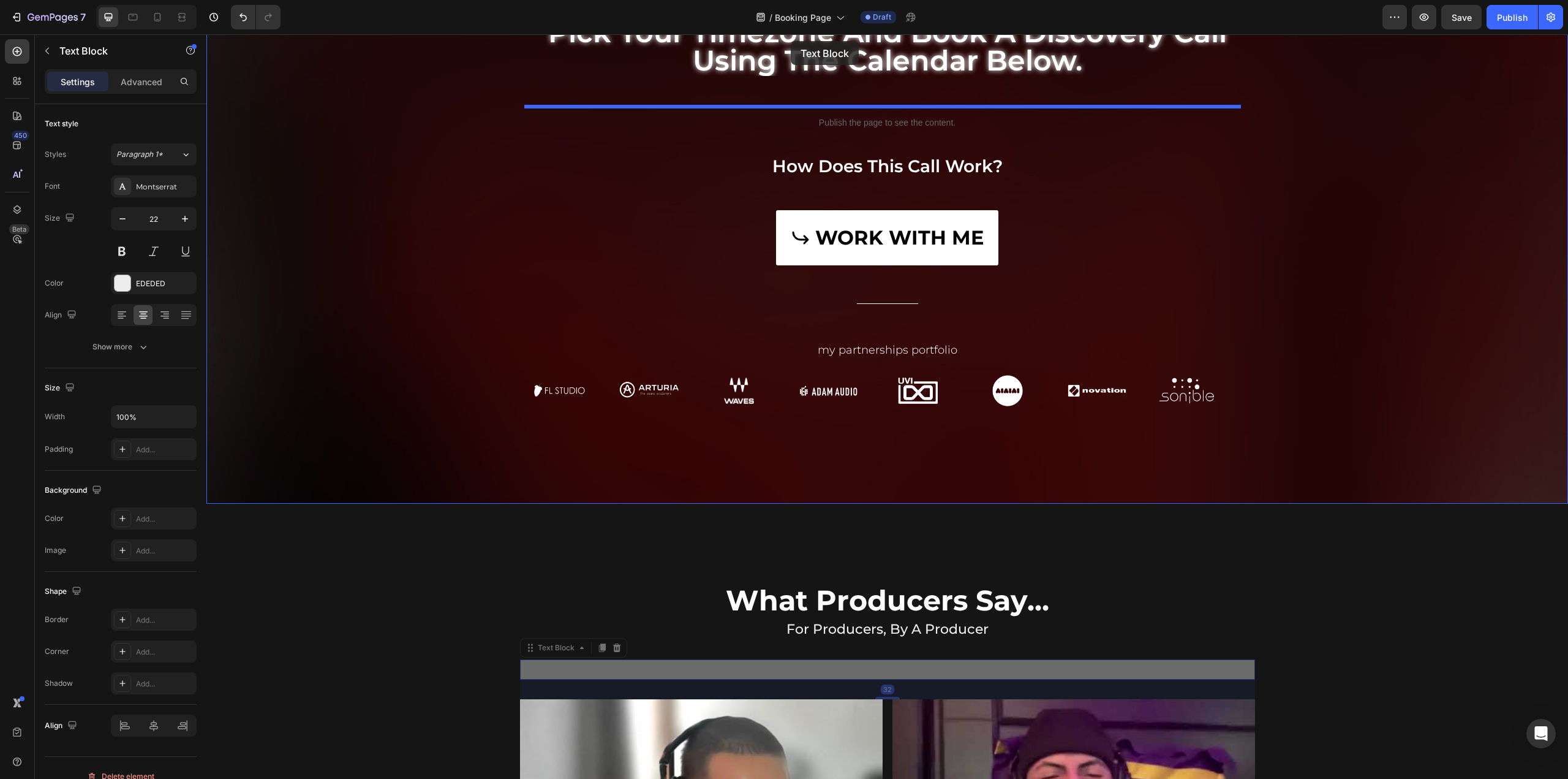
scroll to position [109, 0]
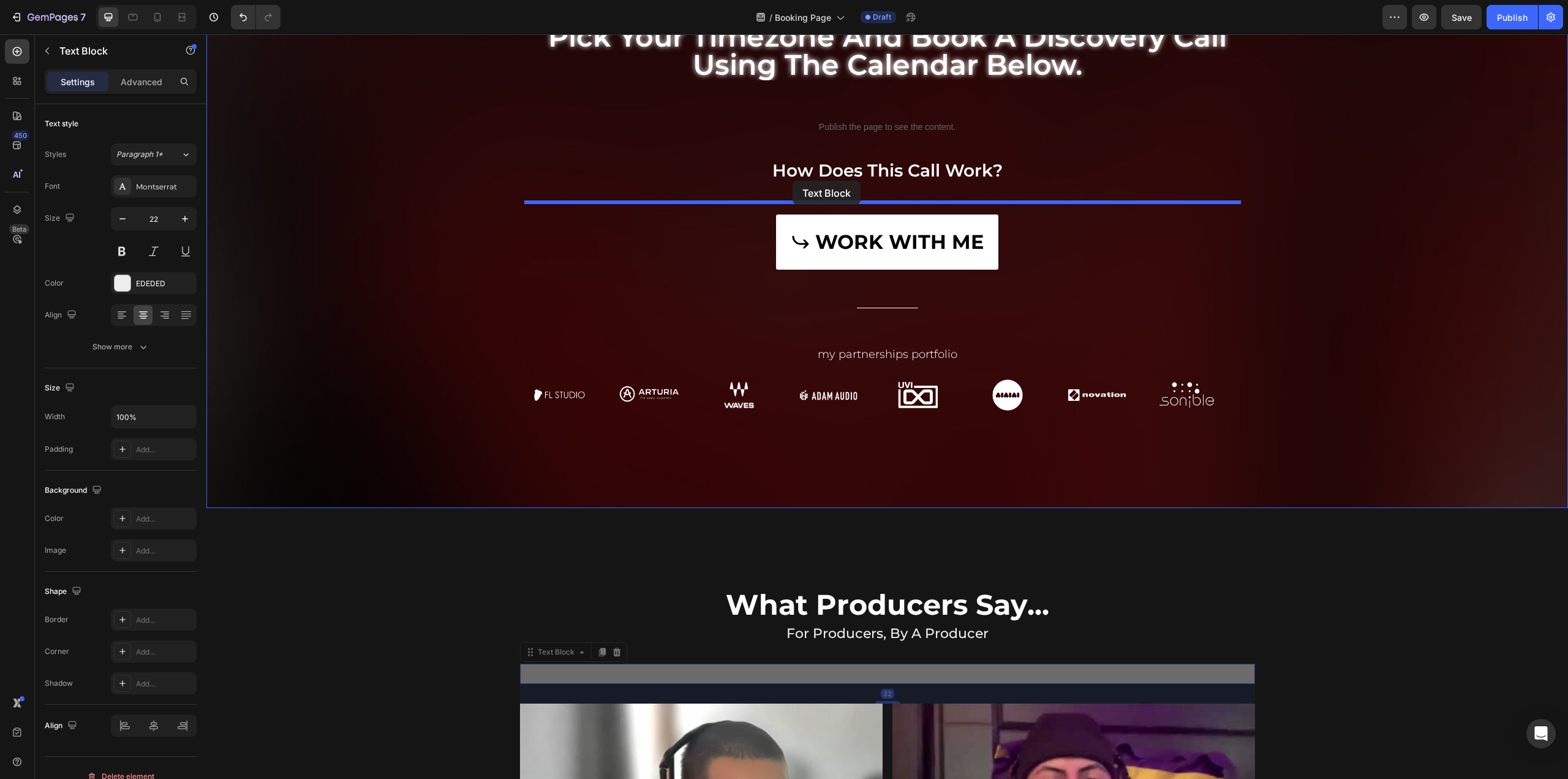
drag, startPoint x: 526, startPoint y: 455, endPoint x: 792, endPoint y: 192, distance: 374.1
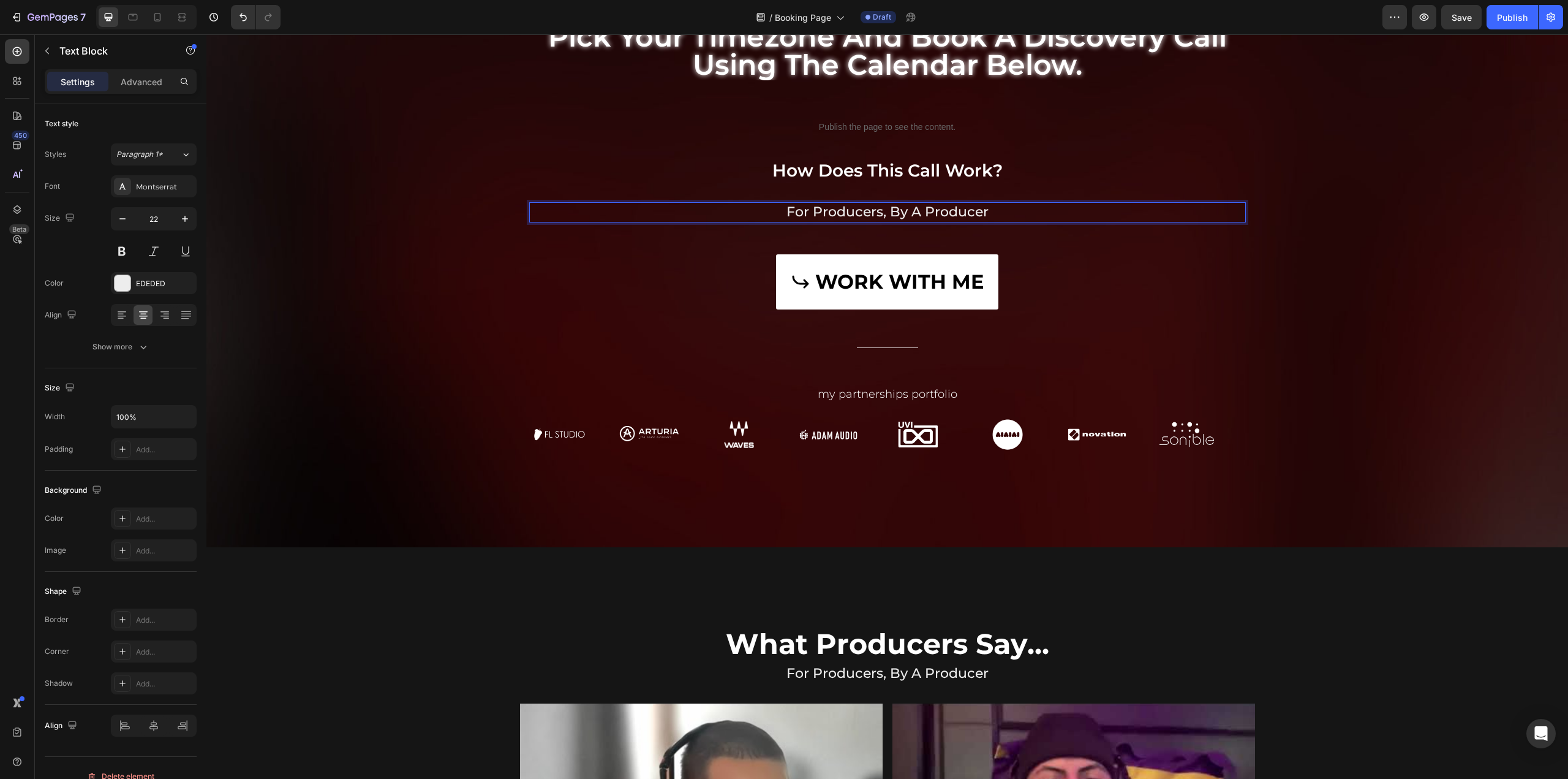
click at [909, 217] on p "for producers, by a producer" at bounding box center [888, 212] width 715 height 18
click at [815, 206] on p "for producers, by a producer" at bounding box center [888, 212] width 715 height 18
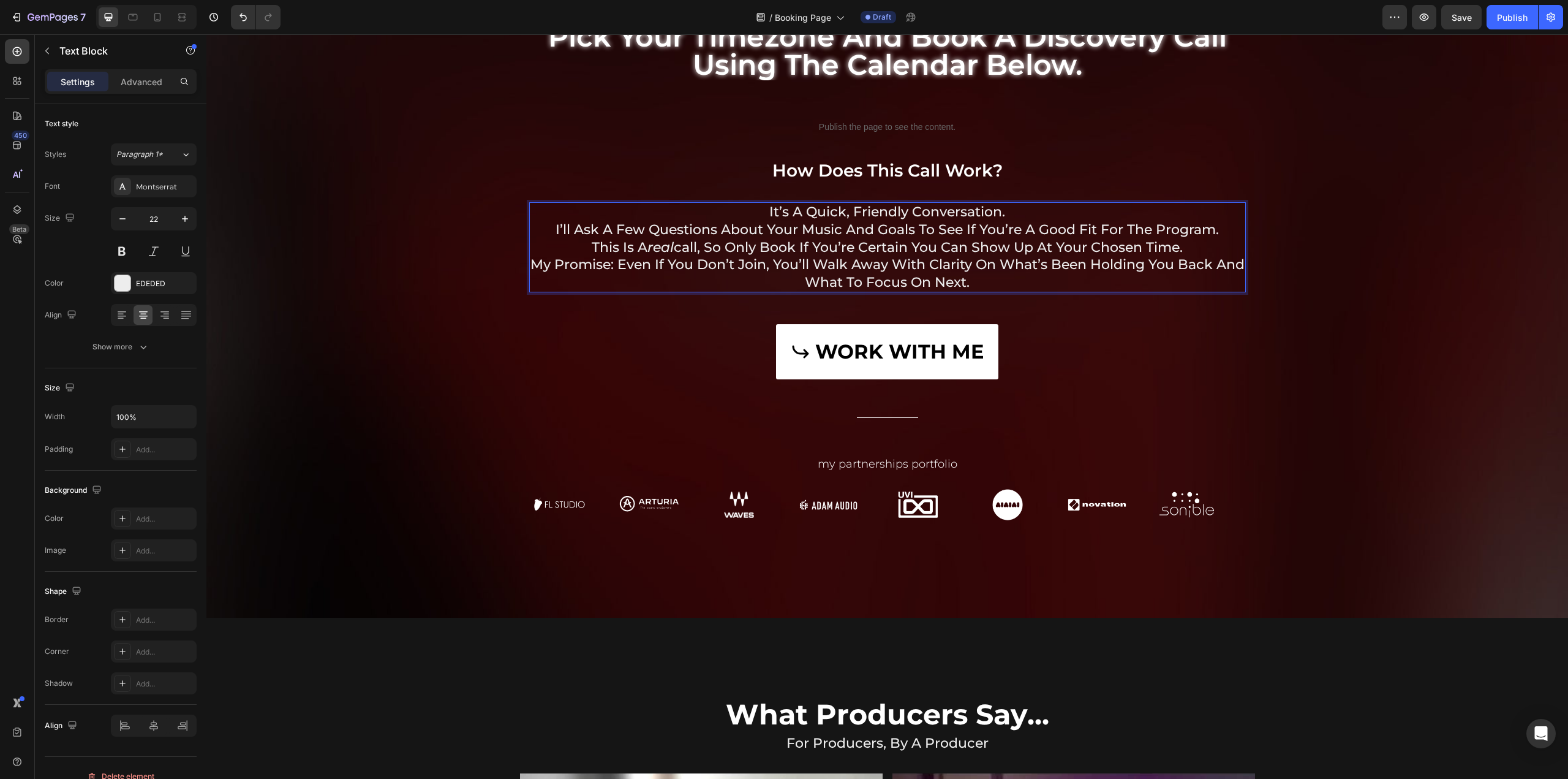
click at [999, 211] on p "It’s a quick, friendly conversation. I’ll ask a few questions about your music …" at bounding box center [888, 221] width 715 height 35
click at [992, 250] on p "This is a real call, so only book if you’re certain you can show up at your cho…" at bounding box center [888, 248] width 715 height 18
click at [965, 234] on p "It’s a quick, friendly conversation. I’ll ask a few questions about your music …" at bounding box center [888, 221] width 715 height 35
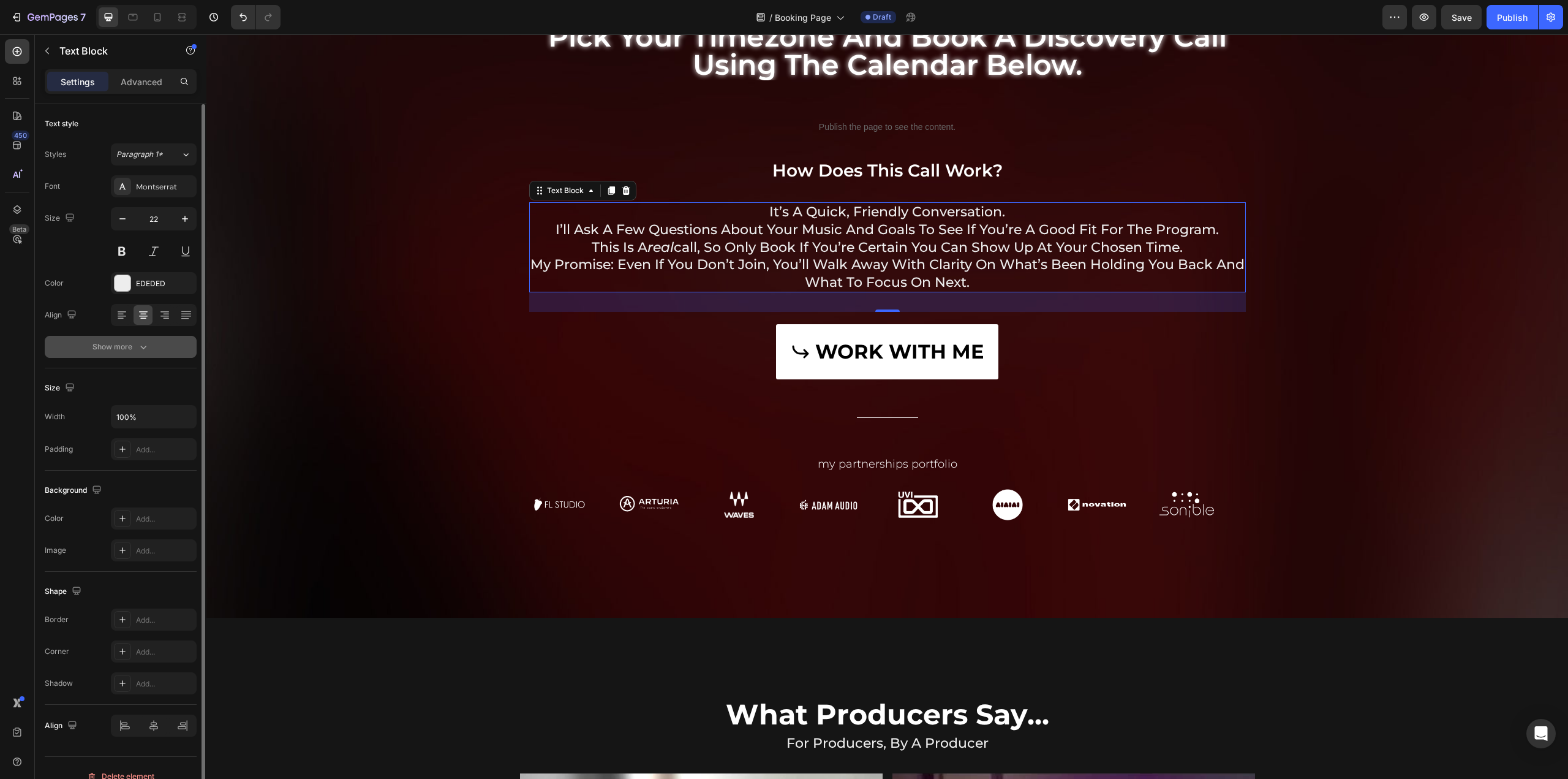
click at [149, 338] on button "Show more" at bounding box center [121, 347] width 152 height 22
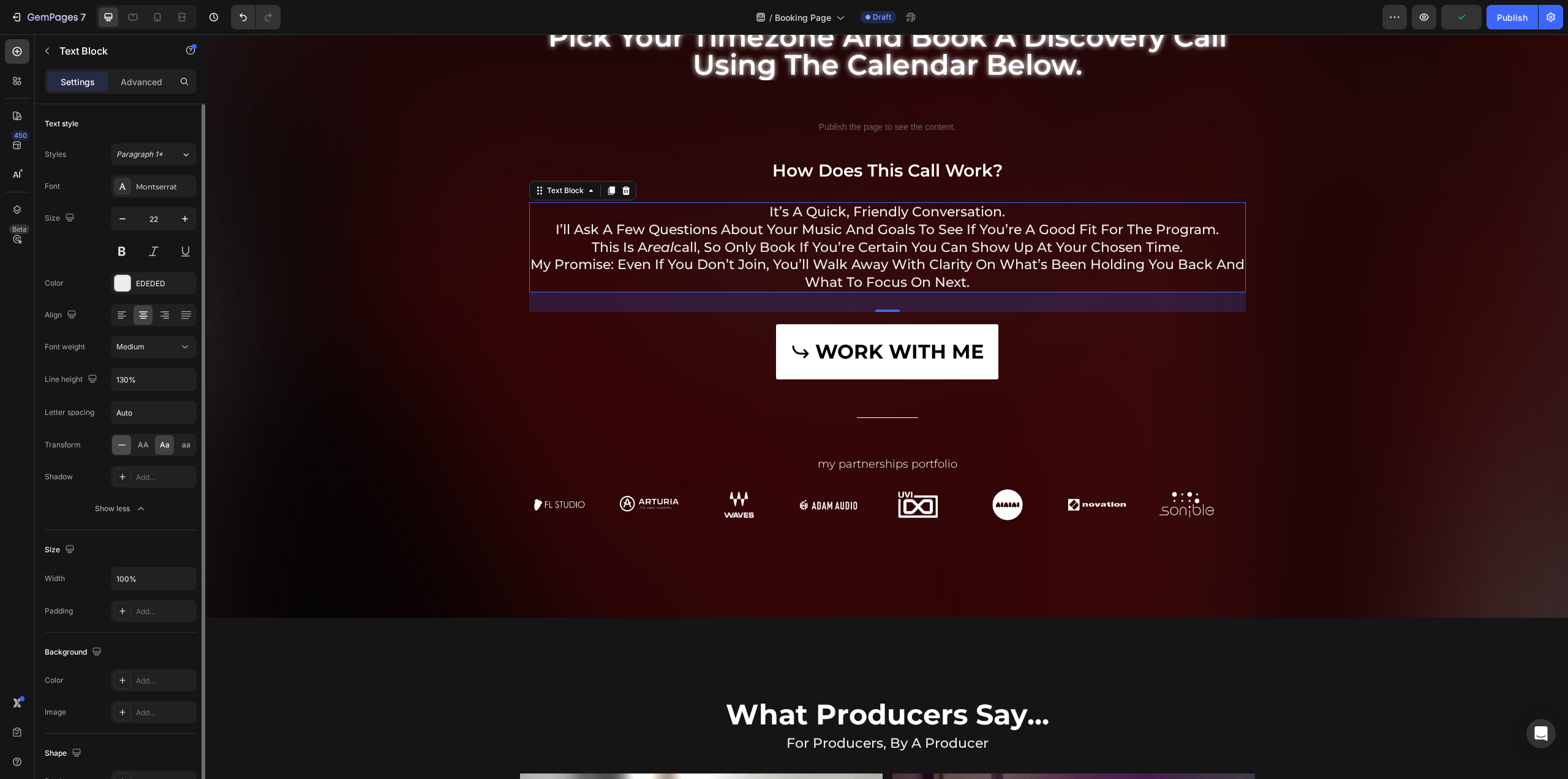
click at [122, 444] on icon at bounding box center [122, 444] width 12 height 12
click at [149, 376] on input "130%" at bounding box center [153, 379] width 84 height 22
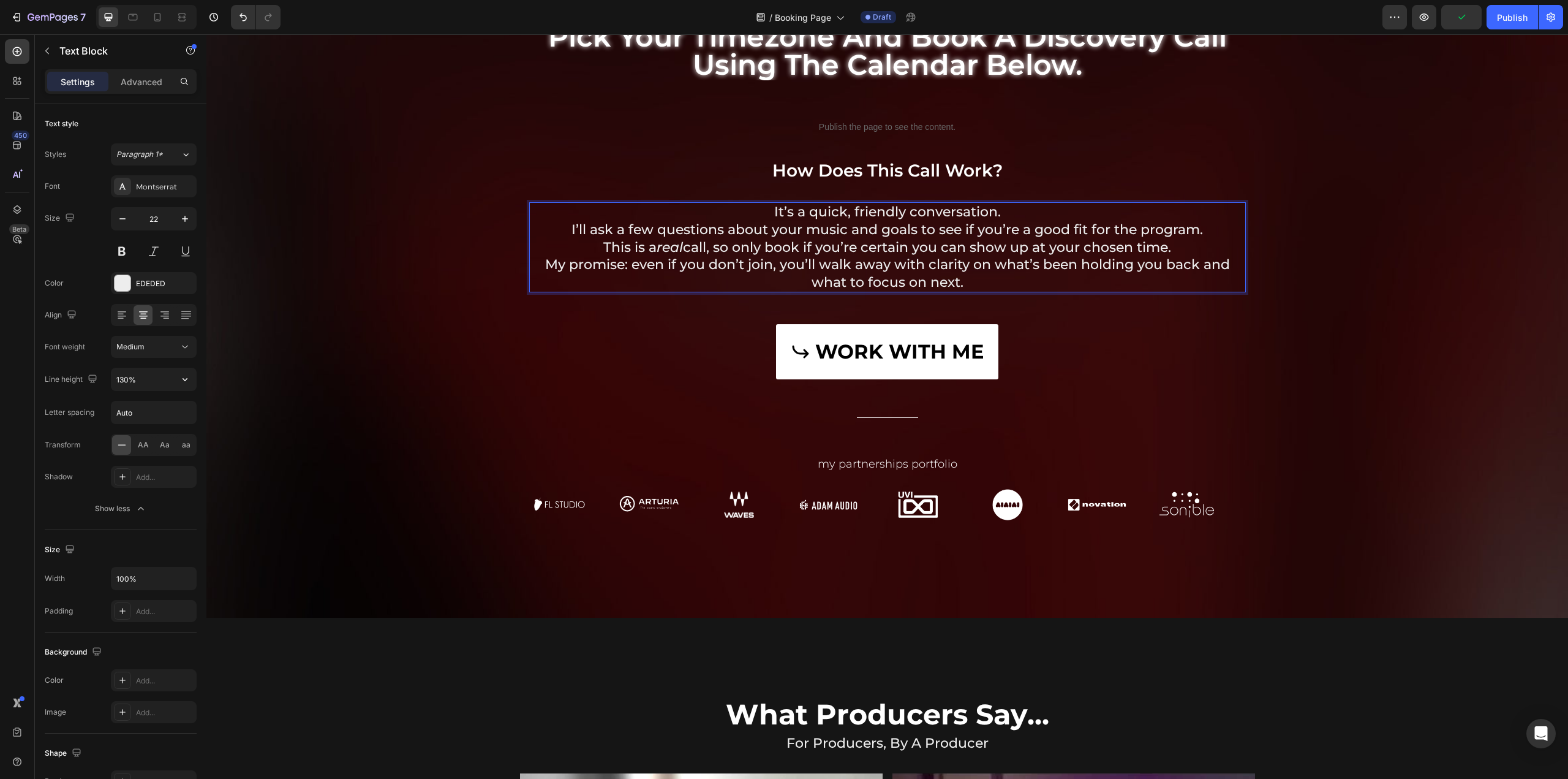
click at [1017, 206] on p "It’s a quick, friendly conversation. I’ll ask a few questions about your music …" at bounding box center [888, 221] width 715 height 35
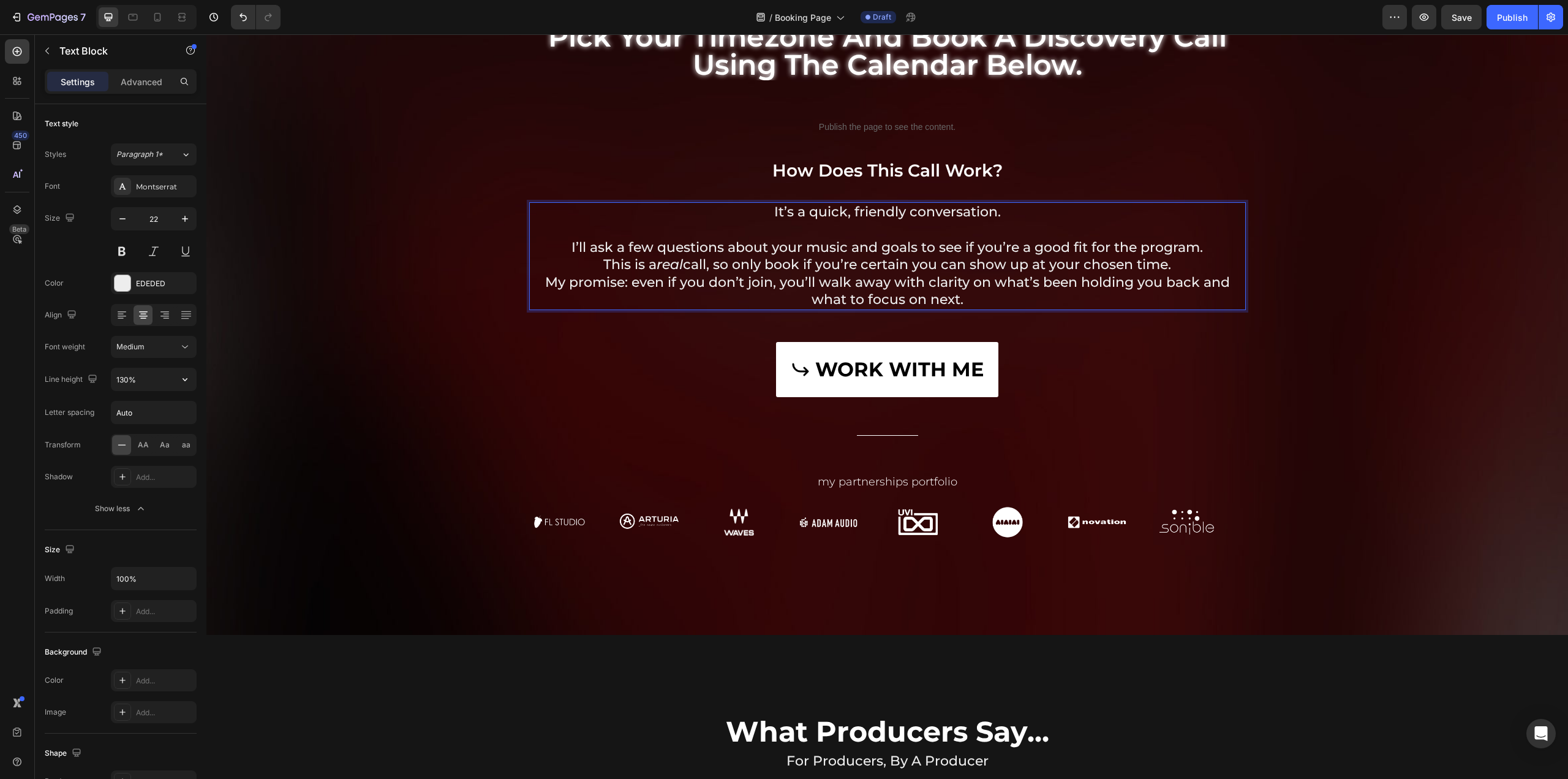
click at [1167, 264] on p "This is a real call, so only book if you’re certain you can show up at your cho…" at bounding box center [888, 265] width 715 height 18
click at [1181, 266] on p "This is a real call, so only book if you’re certain you can show up at your cho…" at bounding box center [888, 265] width 715 height 18
click at [1202, 259] on p "This is a real call, so only book if you’re certain you can show up at your cho…" at bounding box center [888, 265] width 715 height 18
click at [1209, 252] on p "I’ll ask a few questions about your music and goals to see if you’re a good fit…" at bounding box center [888, 239] width 715 height 35
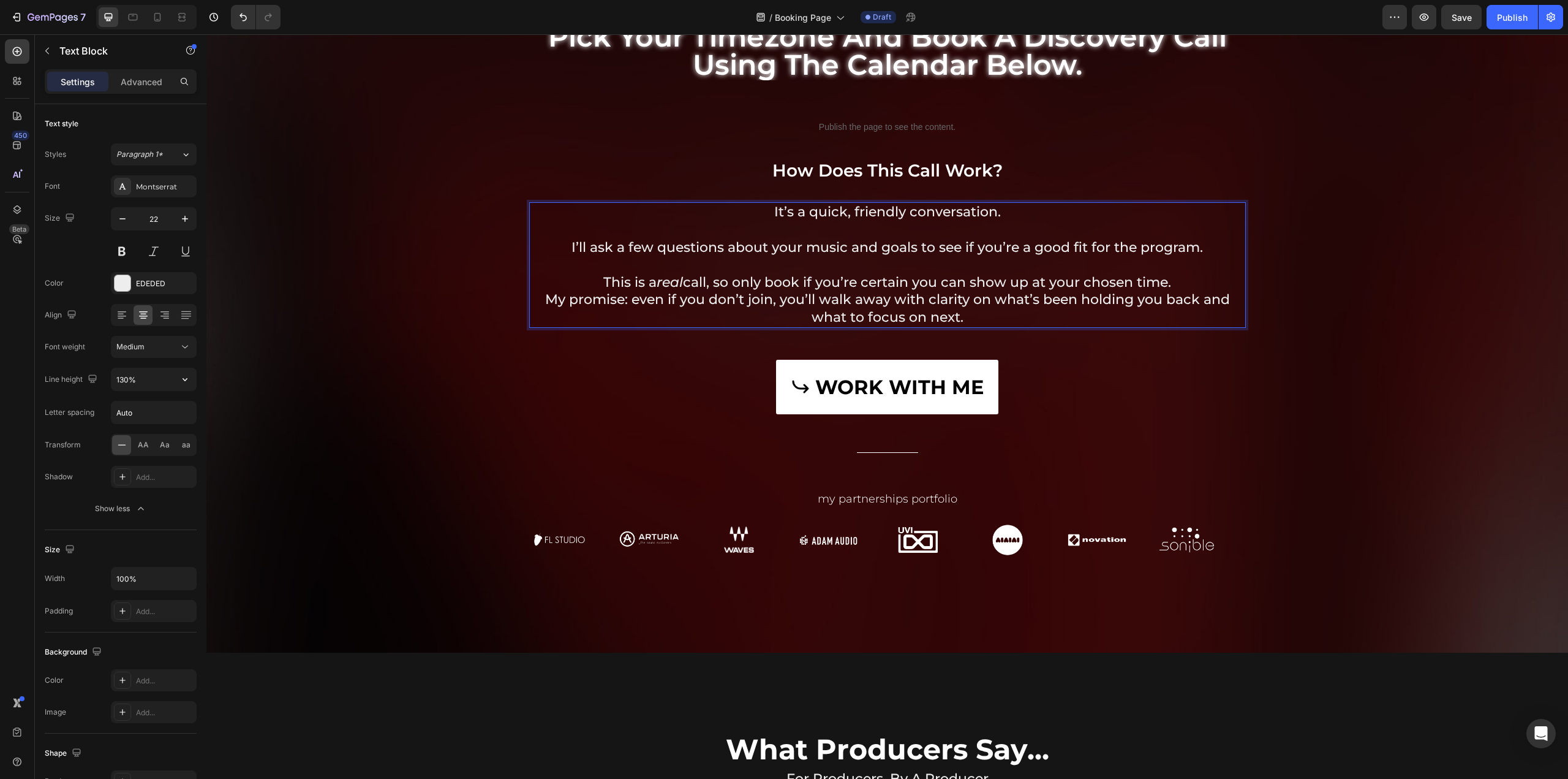
click at [1180, 279] on p "This is a real call, so only book if you’re certain you can show up at your cho…" at bounding box center [888, 283] width 715 height 18
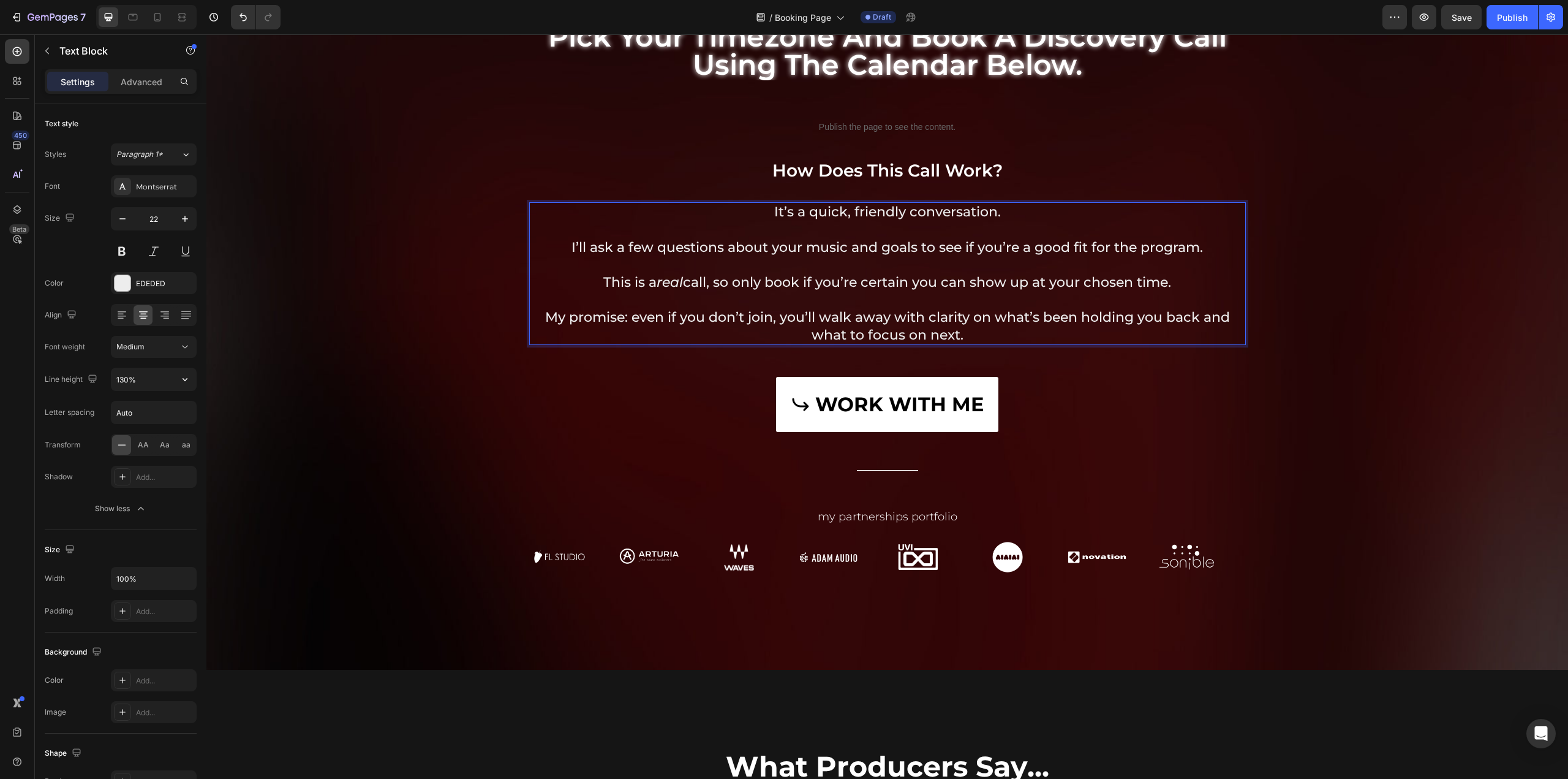
click at [688, 282] on p "This is a real call, so only book if you’re certain you can show up at your cho…" at bounding box center [888, 283] width 715 height 18
click at [677, 281] on icon "real" at bounding box center [670, 282] width 26 height 17
drag, startPoint x: 680, startPoint y: 281, endPoint x: 652, endPoint y: 283, distance: 28.1
click at [652, 283] on p "This is a real call, so only book if you’re certain you can show up at your cho…" at bounding box center [888, 283] width 715 height 18
click at [732, 313] on p "My promise: even if you don’t join, you’ll walk away with clarity on what’s bee…" at bounding box center [888, 326] width 715 height 35
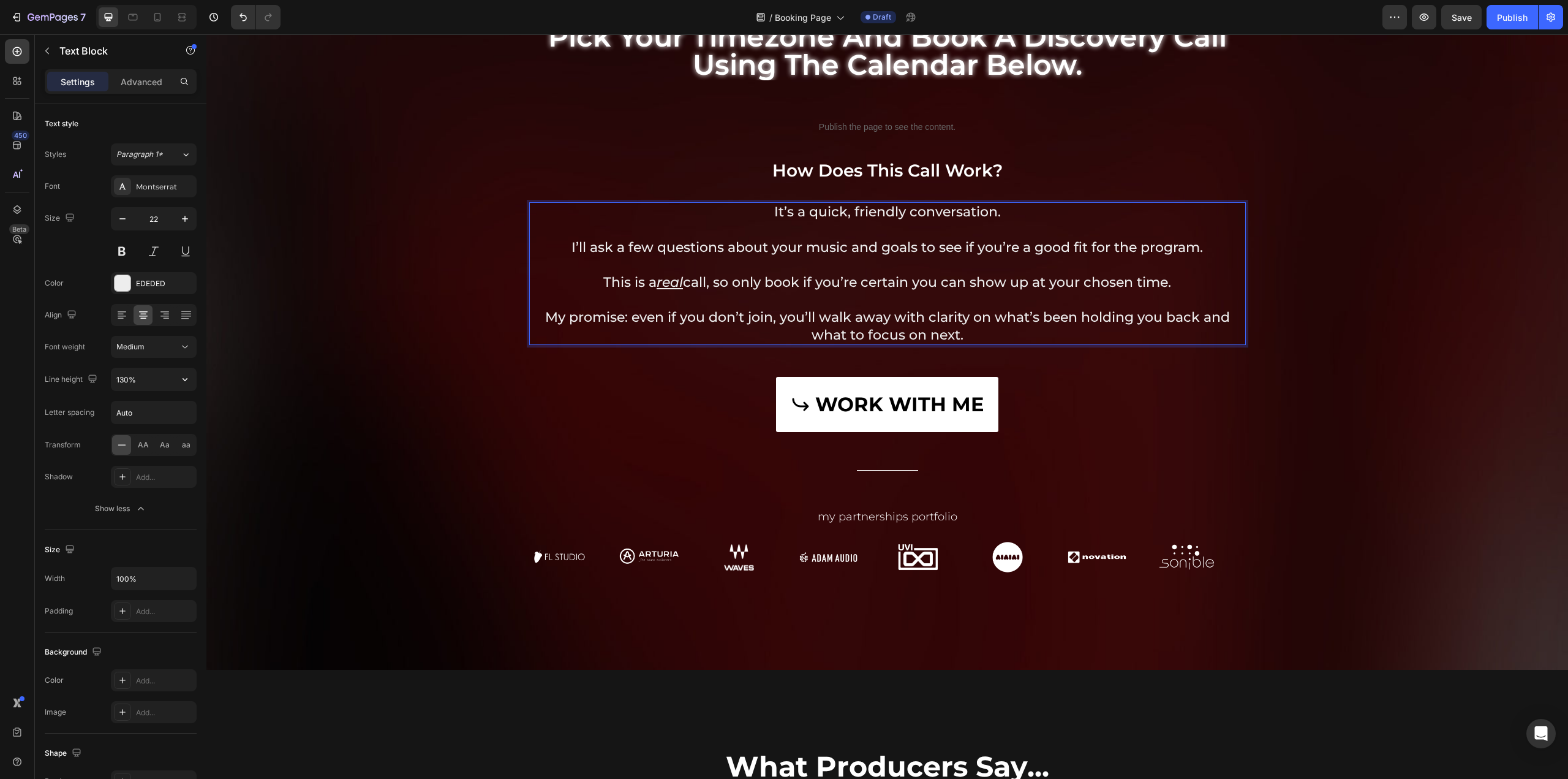
drag, startPoint x: 732, startPoint y: 282, endPoint x: 1171, endPoint y: 289, distance: 439.1
click at [1171, 289] on p "This is a real call, so only book if you’re certain you can show up at your cho…" at bounding box center [888, 283] width 715 height 18
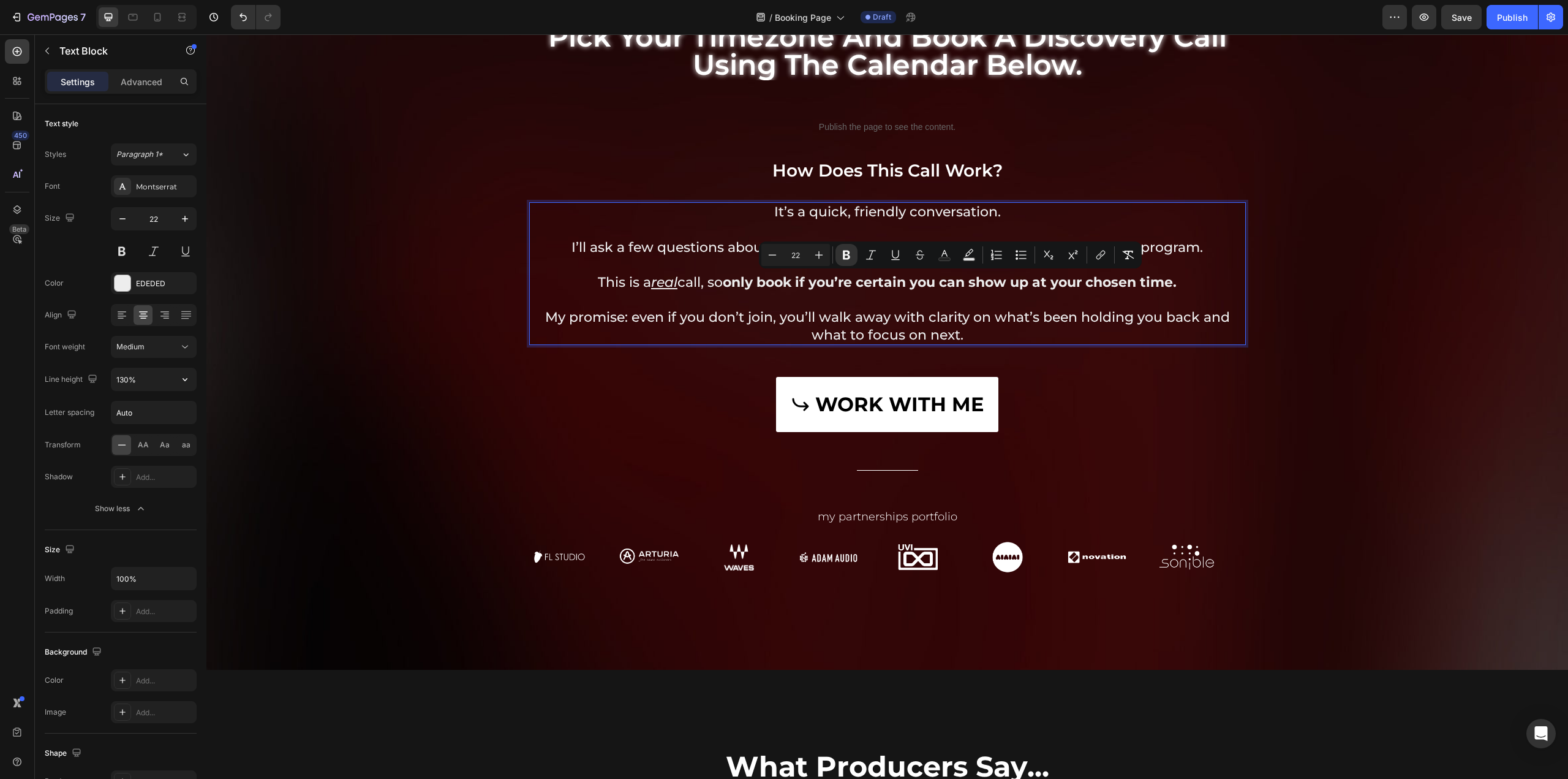
click at [1194, 298] on p "Rich Text Editor. Editing area: main" at bounding box center [888, 300] width 715 height 18
click at [874, 264] on p "Rich Text Editor. Editing area: main" at bounding box center [888, 265] width 715 height 18
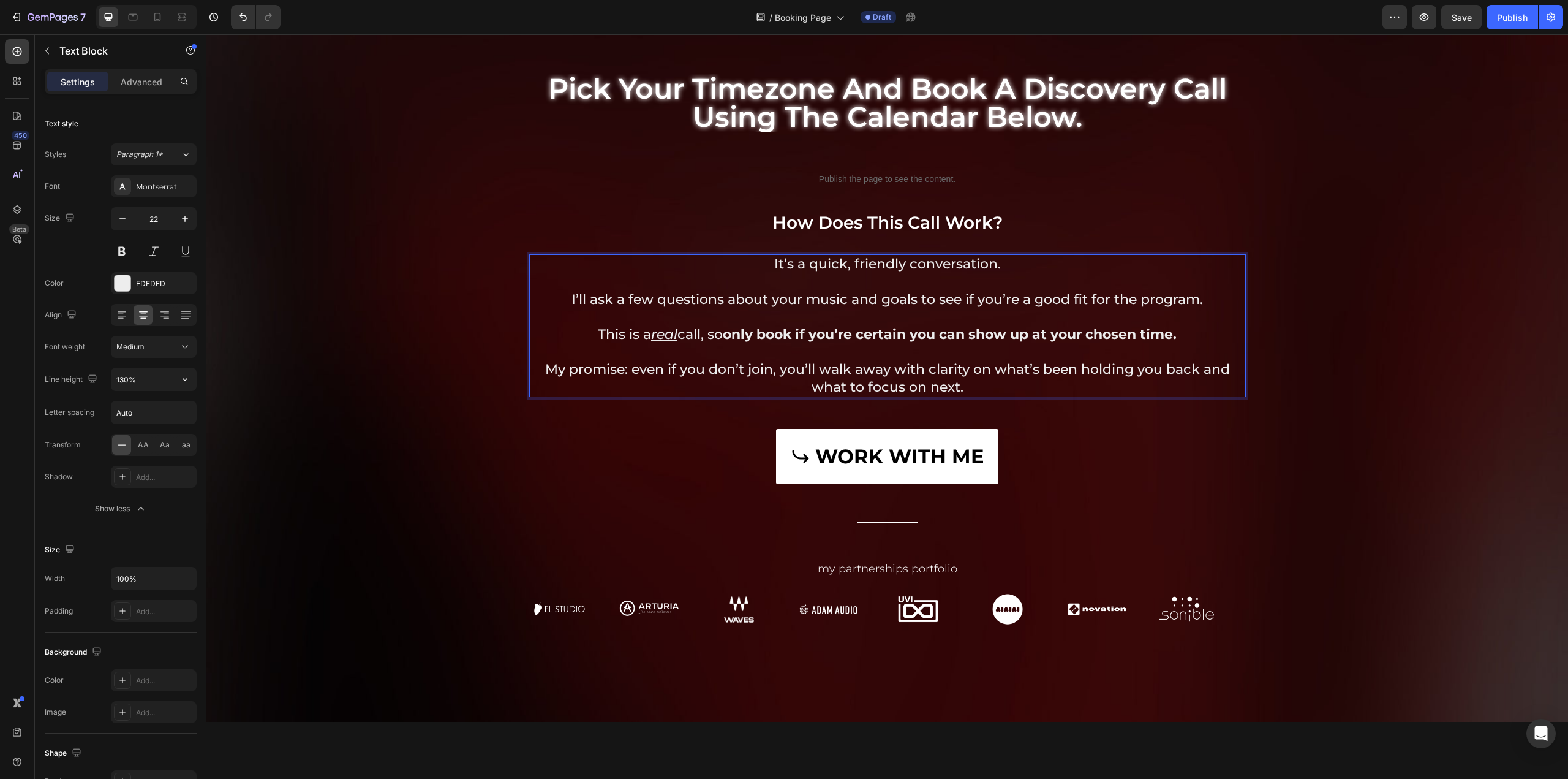
scroll to position [0, 0]
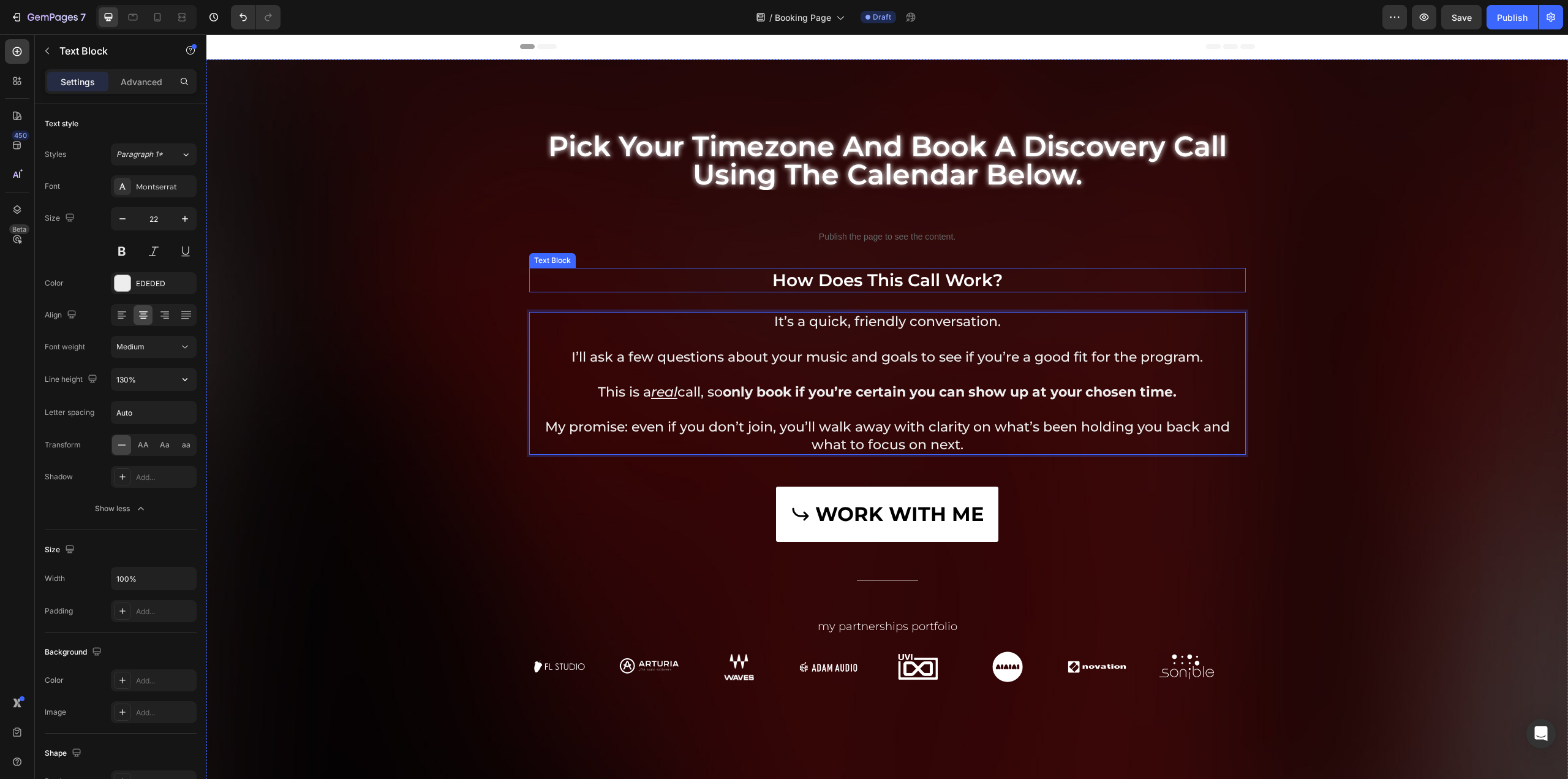
click at [903, 279] on p "How does this call work?" at bounding box center [888, 280] width 715 height 22
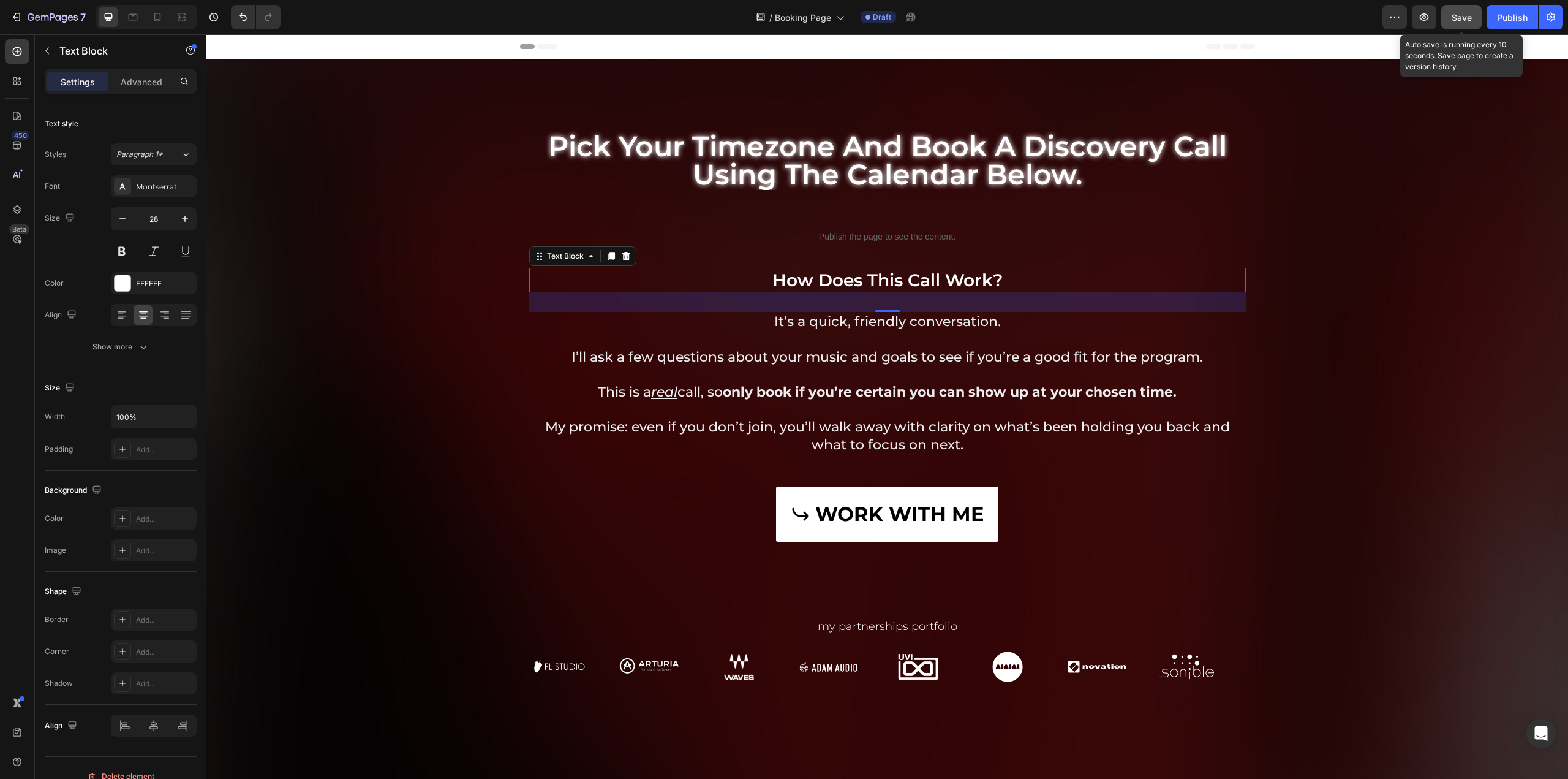
click at [1454, 19] on span "Save" at bounding box center [1461, 17] width 20 height 10
click at [1064, 504] on div "WORK WITH ME Button" at bounding box center [888, 514] width 716 height 55
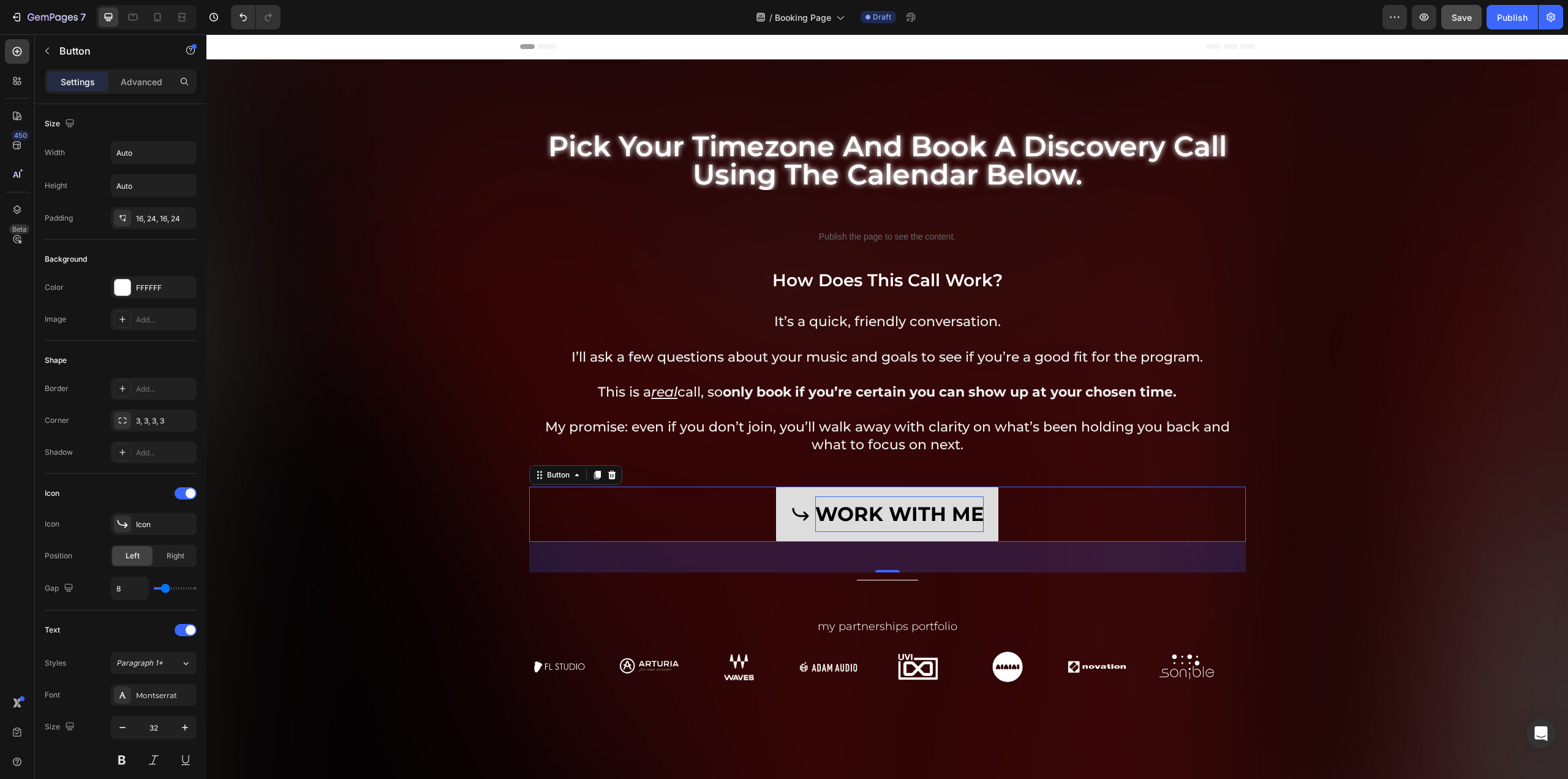
click at [880, 517] on p "WORK WITH ME" at bounding box center [900, 514] width 169 height 35
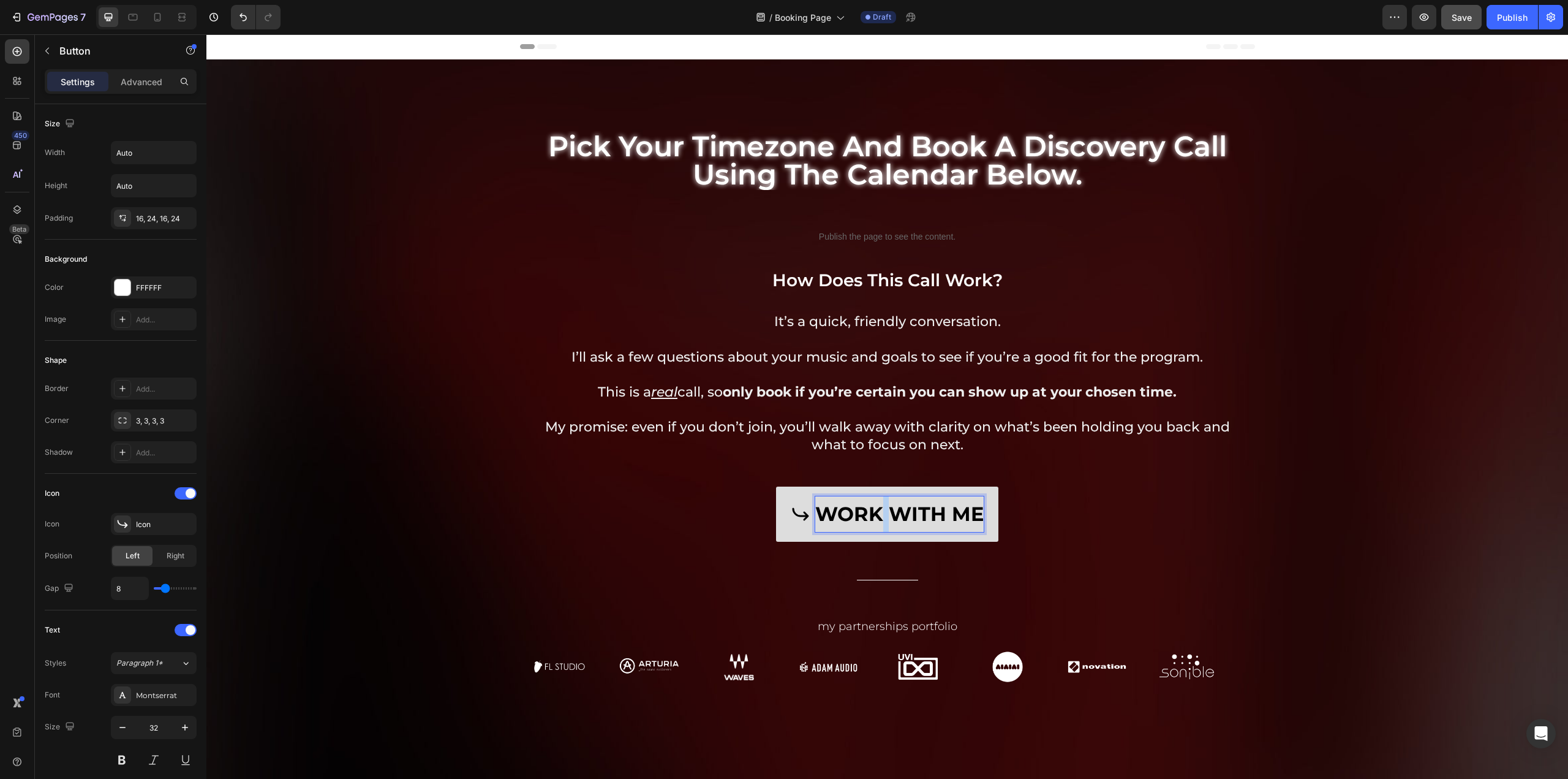
click at [880, 517] on p "WORK WITH ME" at bounding box center [900, 514] width 169 height 35
click at [814, 519] on div "Next Button 50" at bounding box center [888, 514] width 716 height 55
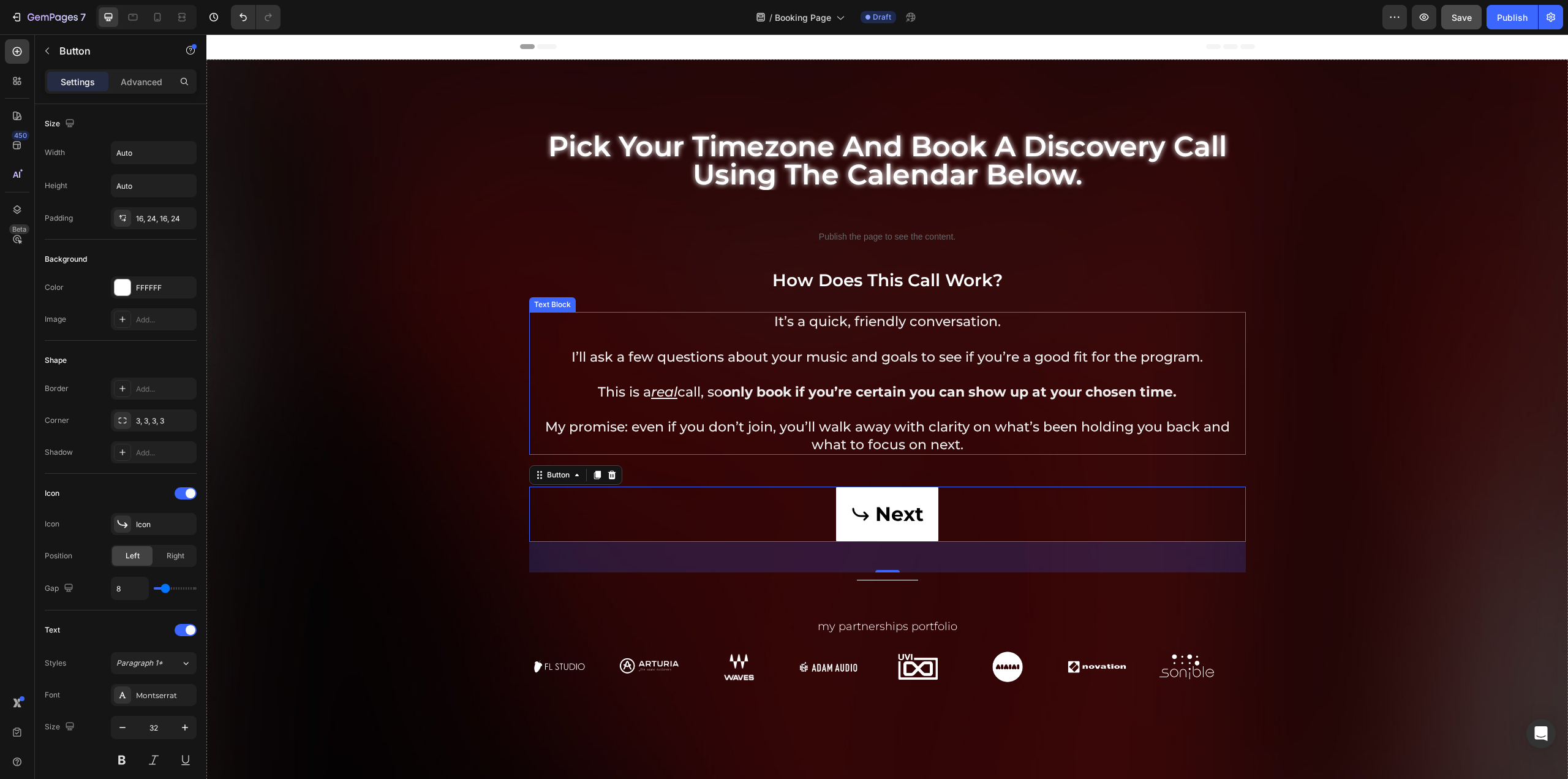
drag, startPoint x: 535, startPoint y: 475, endPoint x: 701, endPoint y: 311, distance: 233.3
click at [701, 311] on div "pick your timezone and book a discovery call using the calendar below. Heading …" at bounding box center [888, 430] width 716 height 659
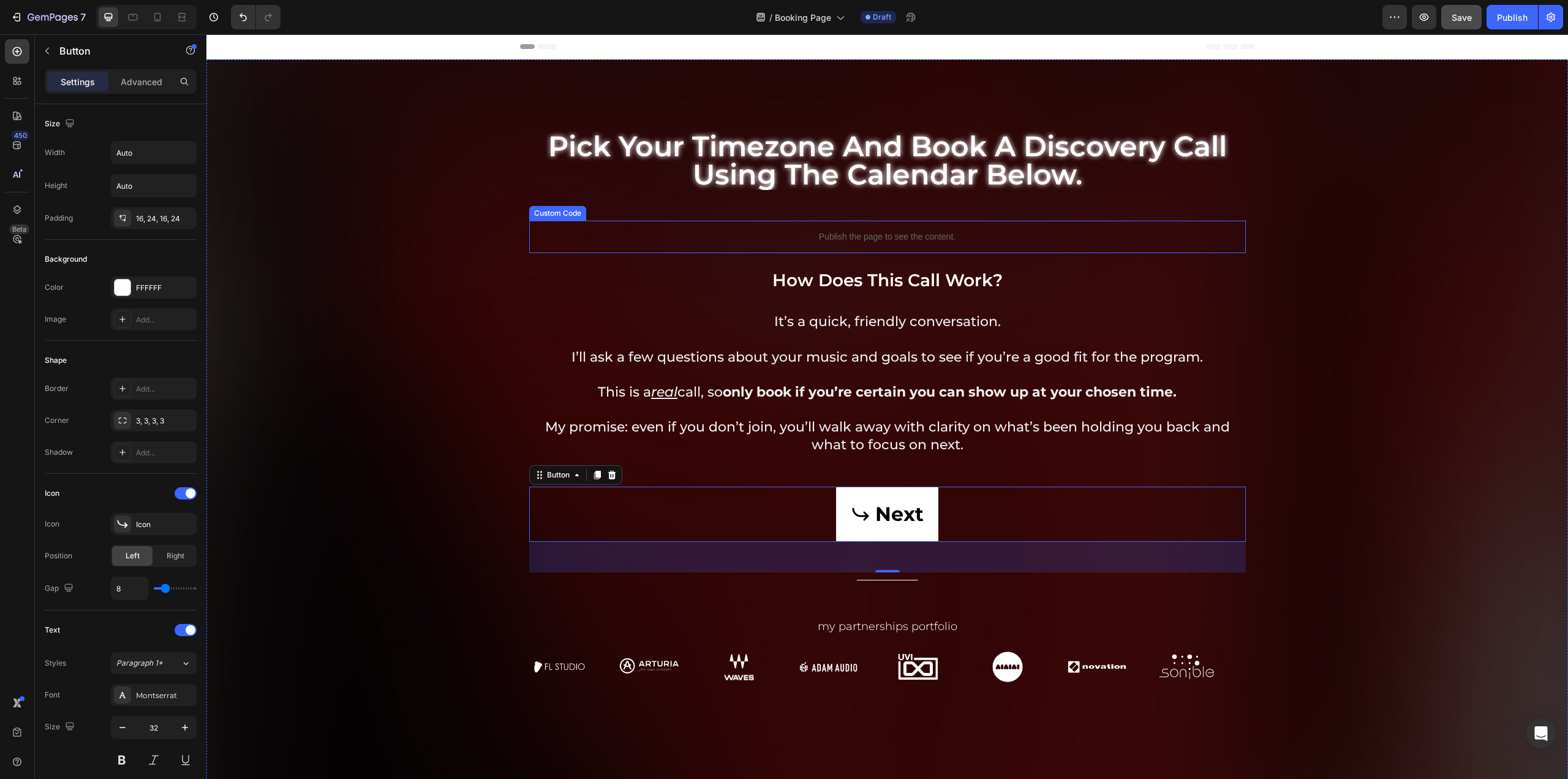
drag, startPoint x: 533, startPoint y: 477, endPoint x: 745, endPoint y: 234, distance: 322.5
click at [745, 234] on div "pick your timezone and book a discovery call using the calendar below. Heading …" at bounding box center [888, 430] width 716 height 659
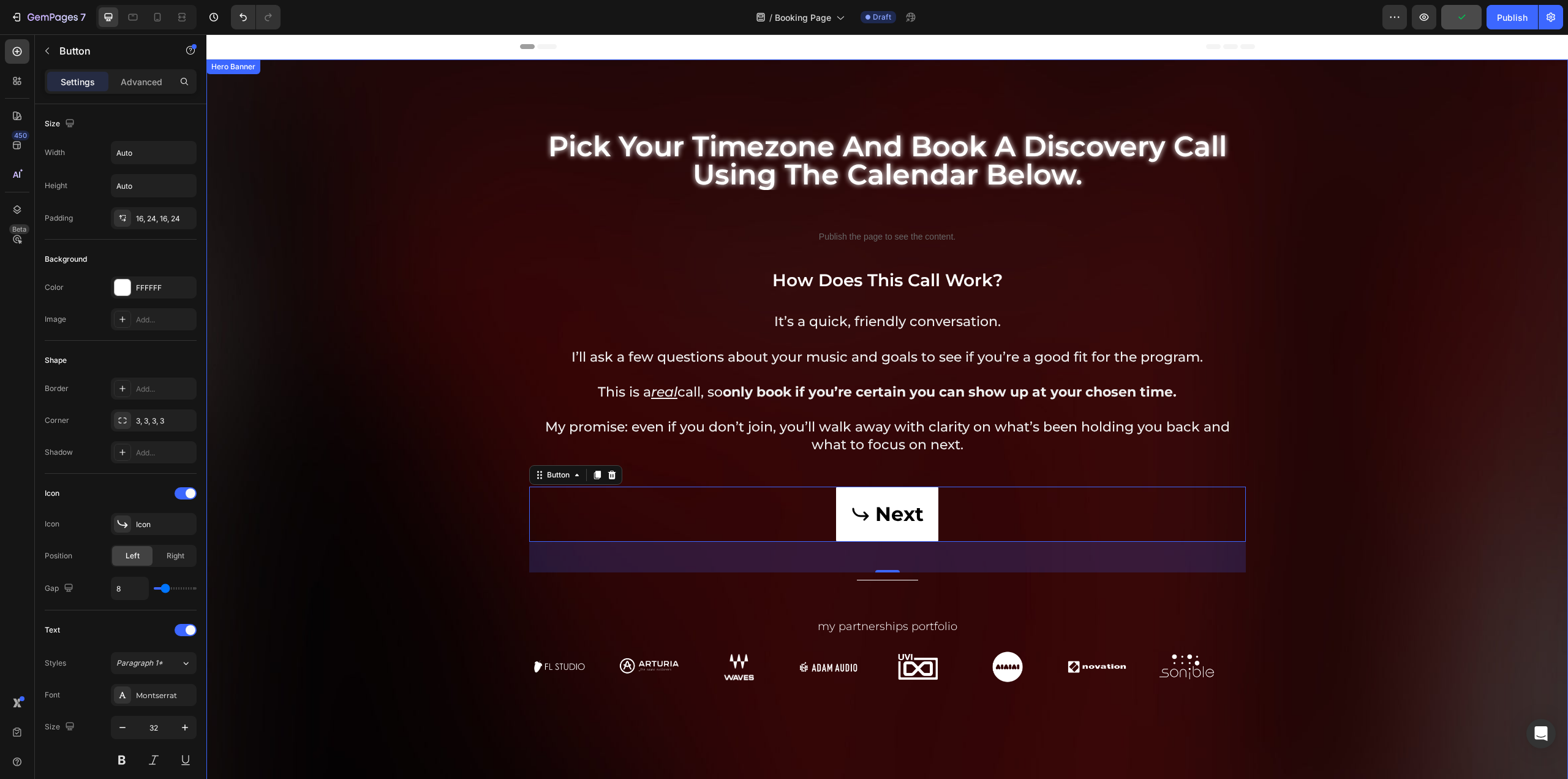
drag, startPoint x: 535, startPoint y: 477, endPoint x: 715, endPoint y: 315, distance: 242.2
click at [713, 258] on div "pick your timezone and book a discovery call using the calendar below. Heading …" at bounding box center [888, 430] width 716 height 659
click at [654, 548] on div "50" at bounding box center [888, 557] width 716 height 31
click at [669, 508] on div "Next Button 50" at bounding box center [888, 514] width 716 height 55
click at [1023, 425] on p "My promise: even if you don’t join, you’ll walk away with clarity on what’s bee…" at bounding box center [888, 436] width 715 height 35
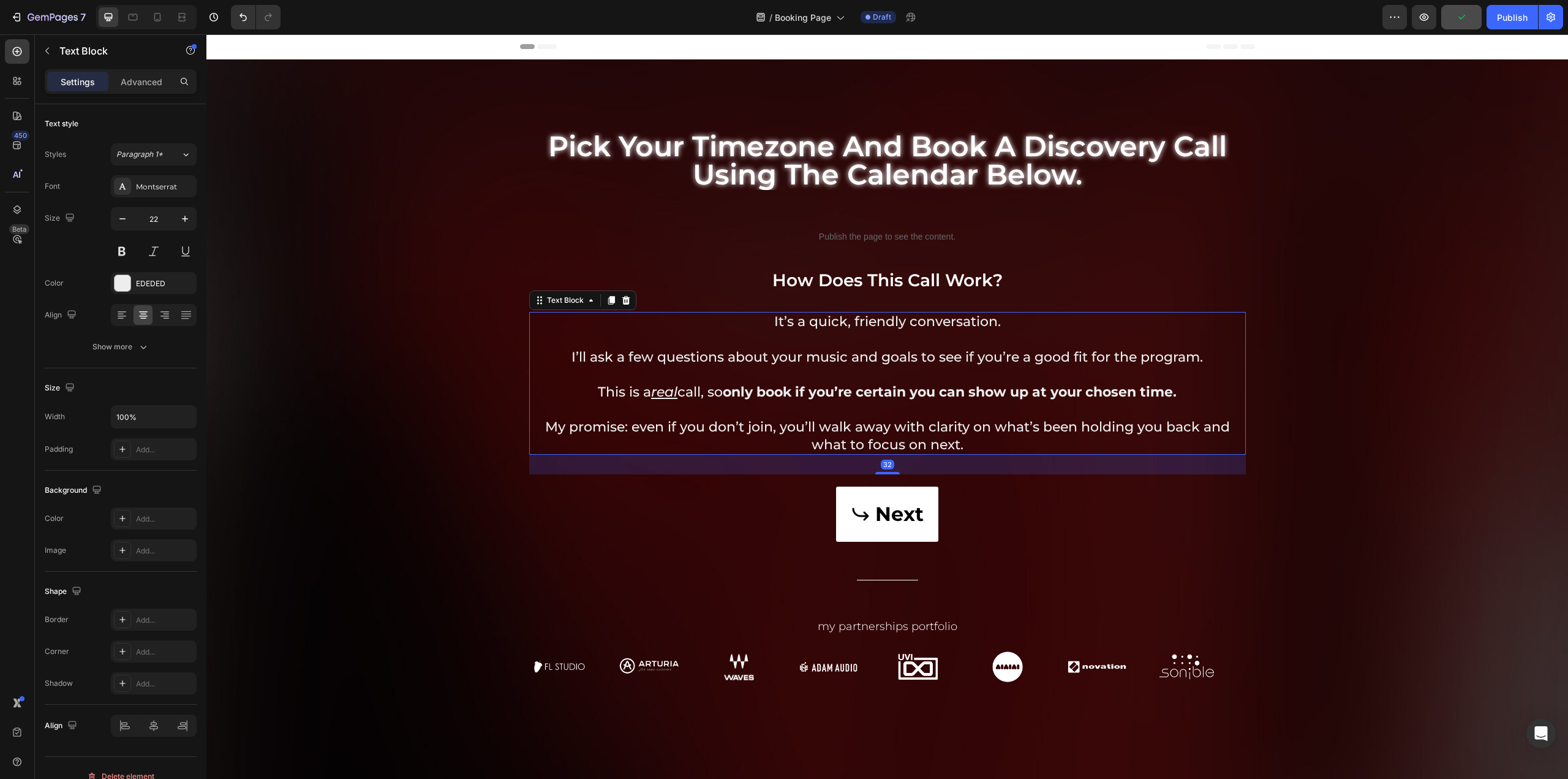
click at [1147, 472] on div "32" at bounding box center [888, 464] width 716 height 19
click at [1048, 509] on div "Next Button" at bounding box center [888, 514] width 716 height 55
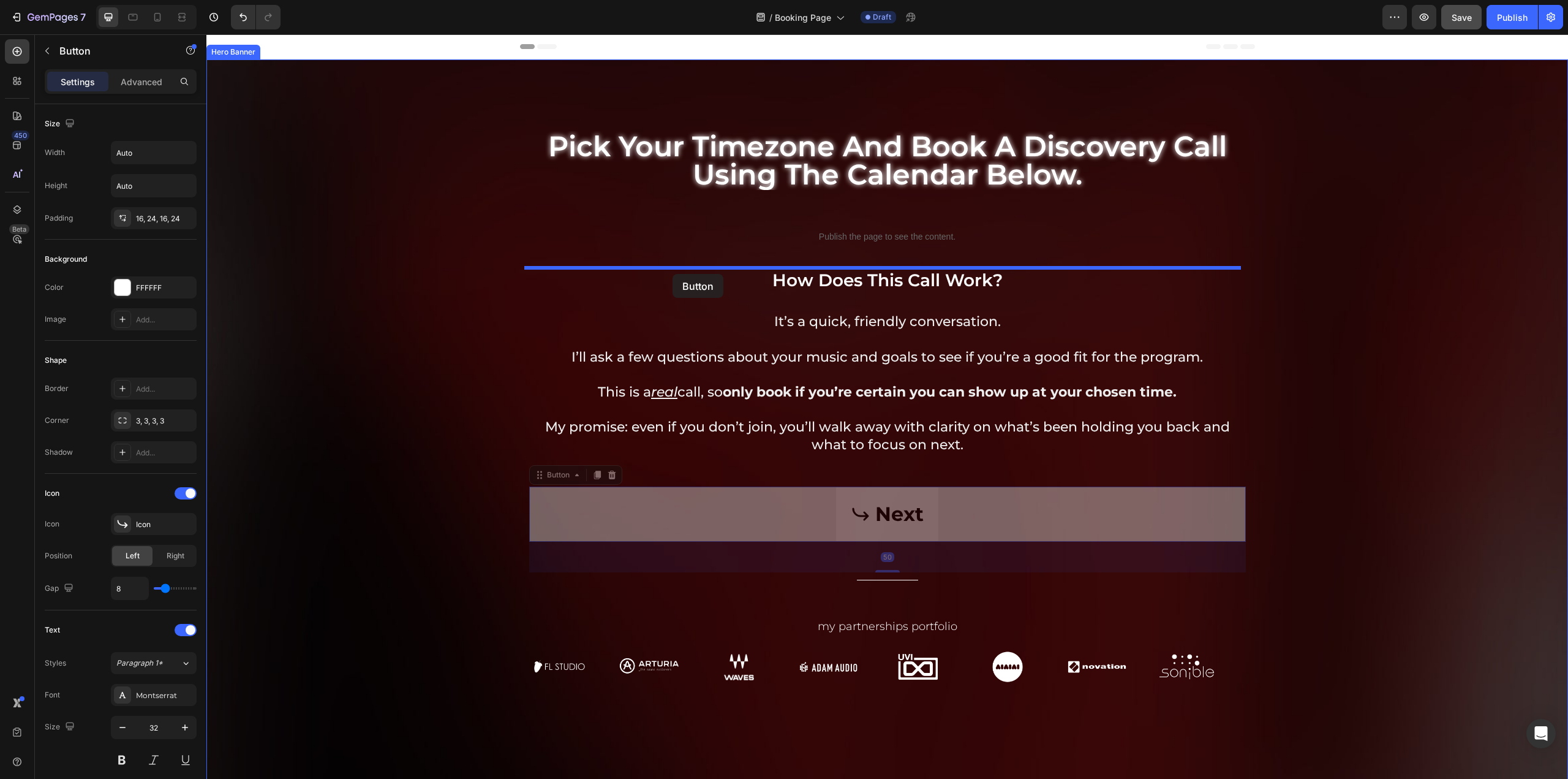
drag, startPoint x: 534, startPoint y: 479, endPoint x: 673, endPoint y: 273, distance: 248.5
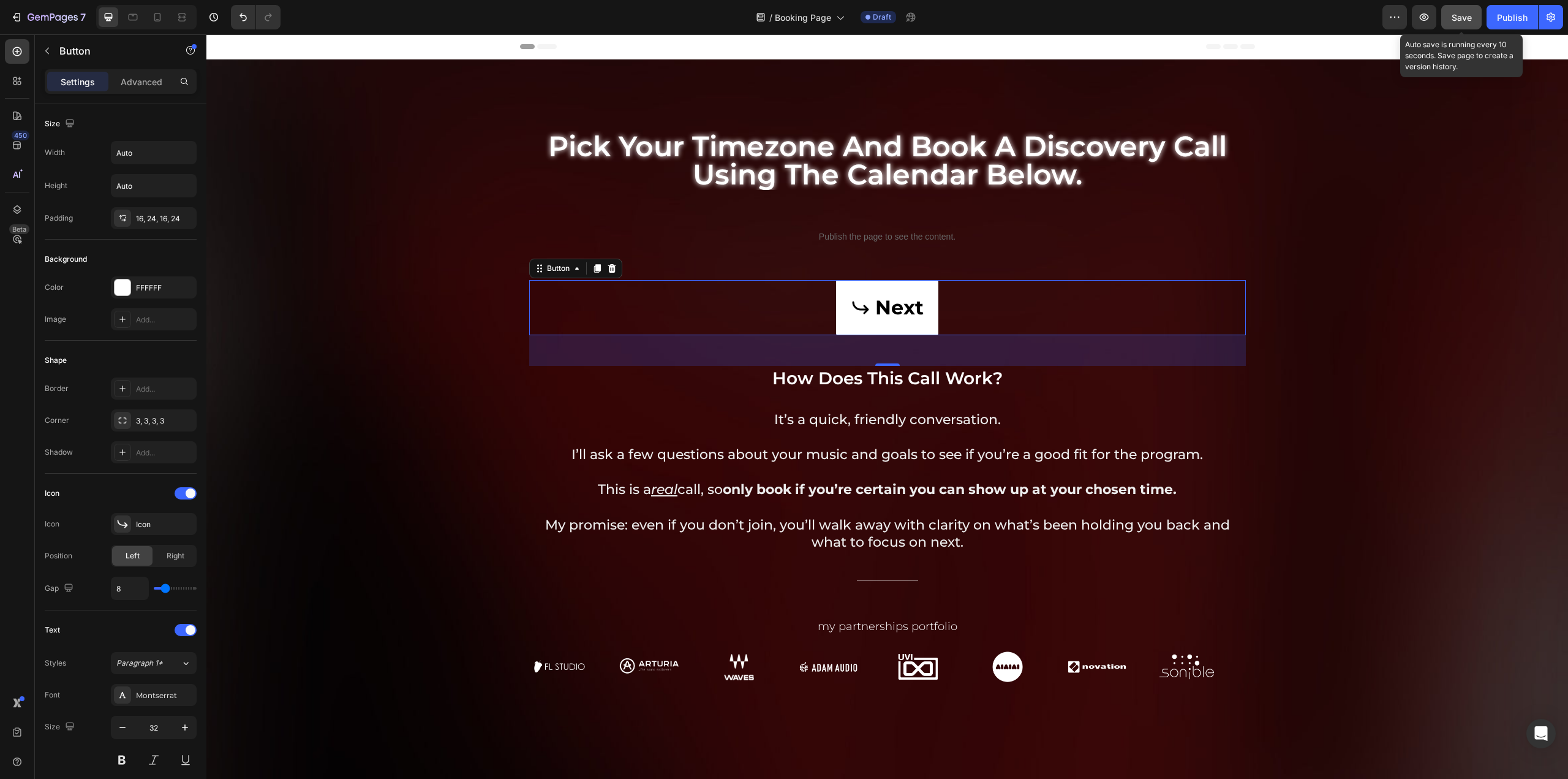
click at [1449, 14] on button "Save" at bounding box center [1461, 17] width 41 height 24
click at [1421, 15] on icon "button" at bounding box center [1424, 17] width 12 height 12
click at [846, 284] on link "Next" at bounding box center [887, 307] width 102 height 55
click at [556, 263] on div "Button" at bounding box center [558, 268] width 28 height 11
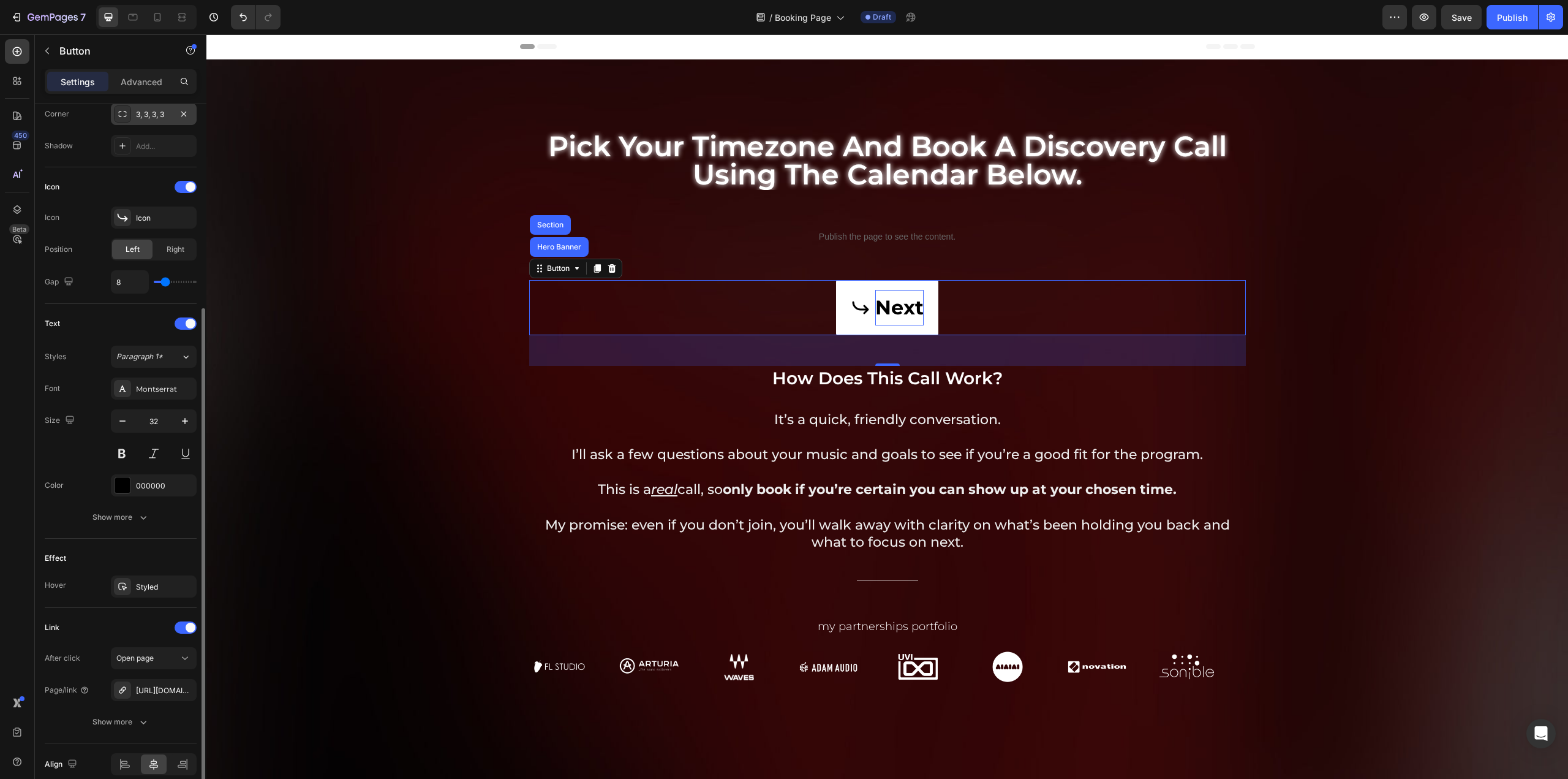
scroll to position [358, 0]
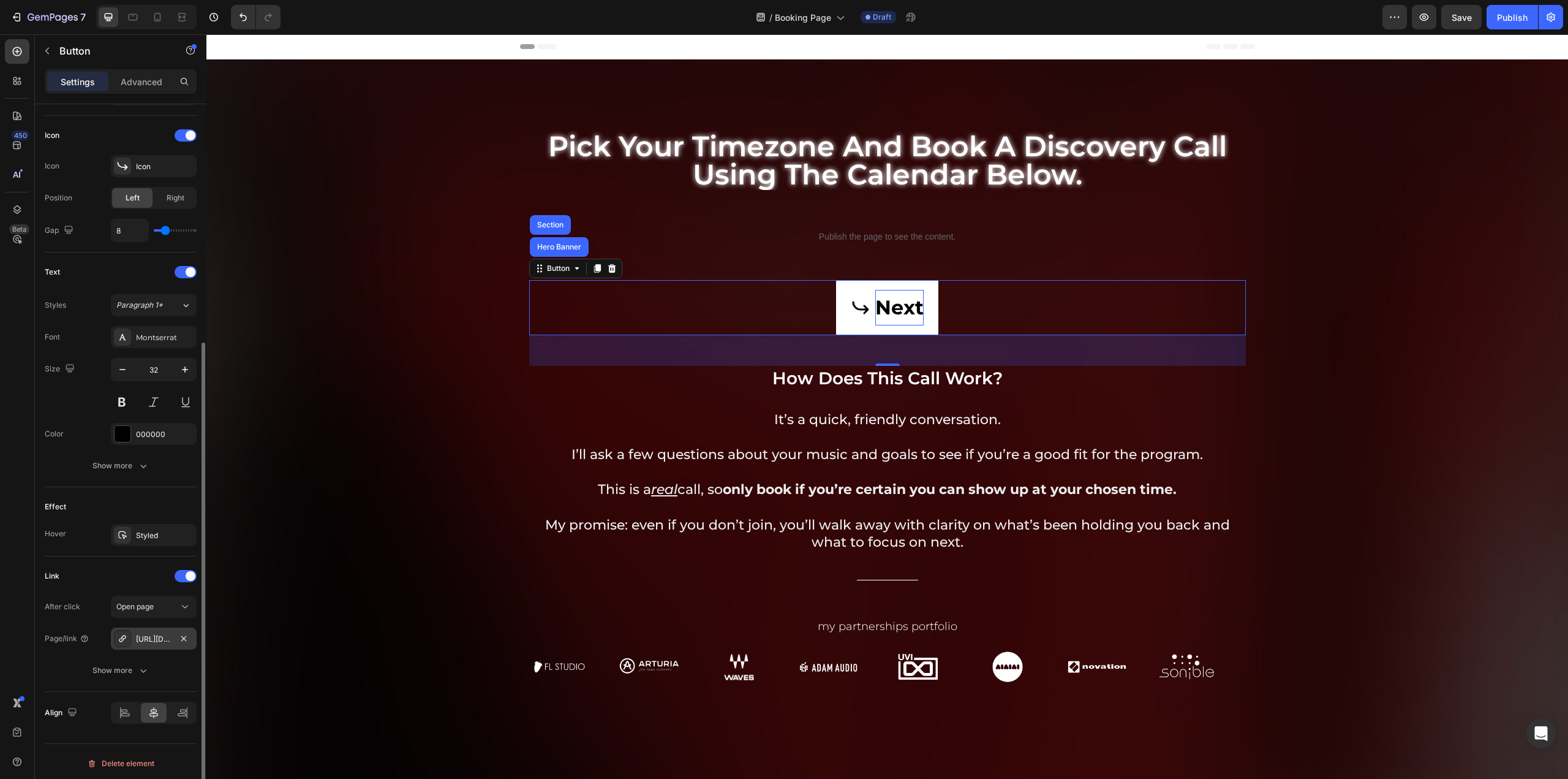
click at [154, 634] on div "[URL][DOMAIN_NAME]" at bounding box center [153, 639] width 35 height 11
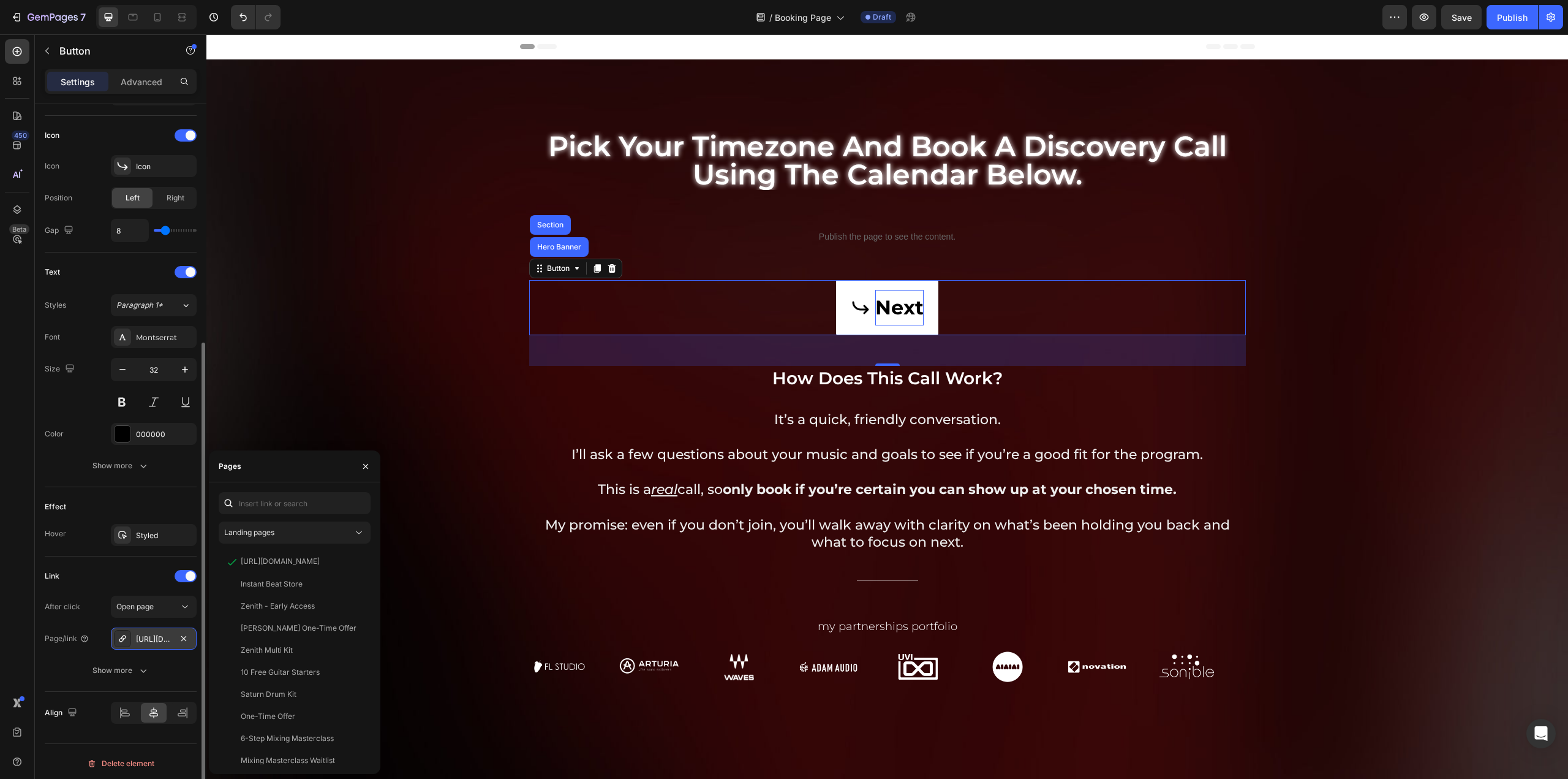
click at [120, 636] on icon at bounding box center [122, 638] width 10 height 10
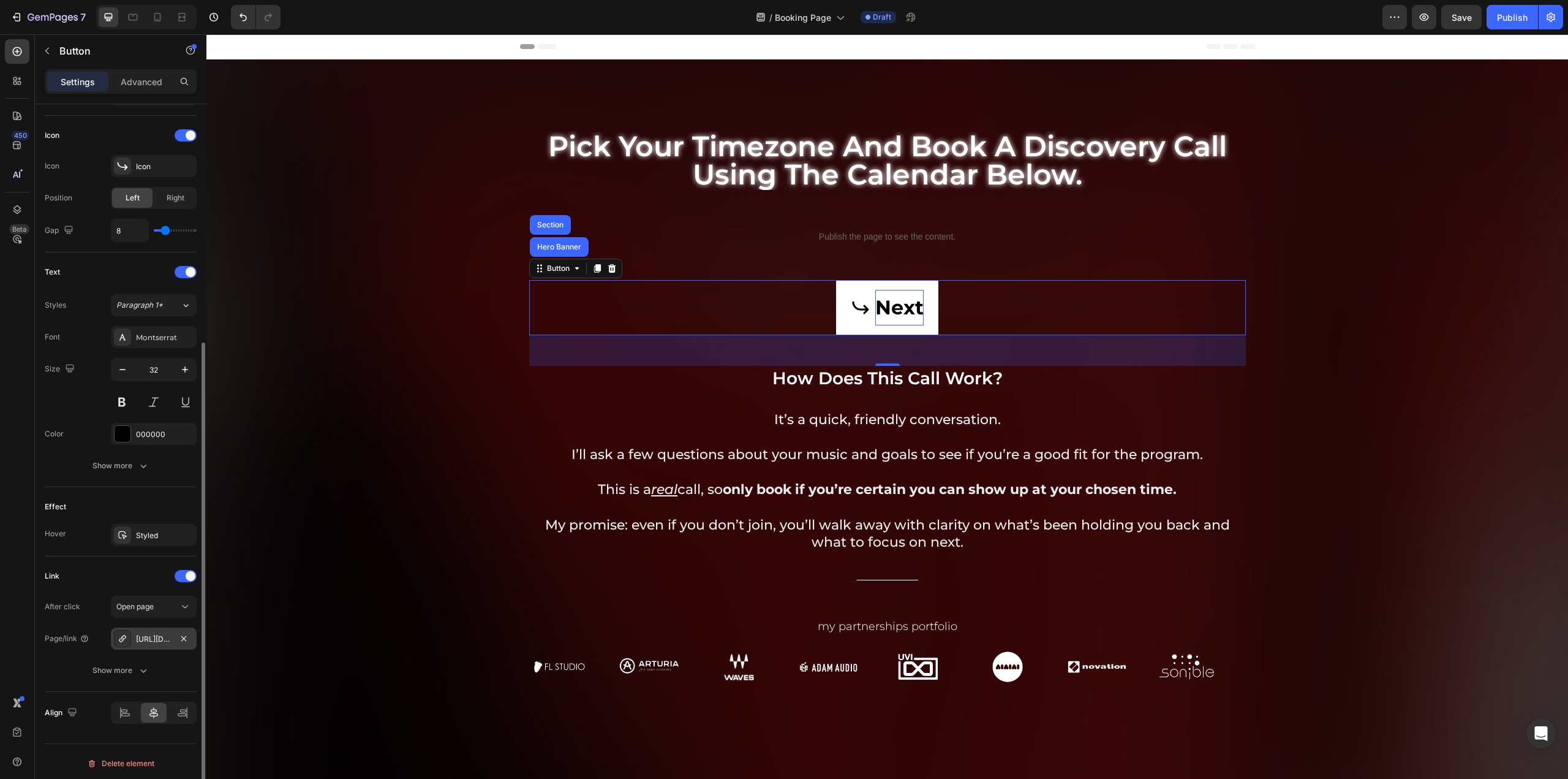
click at [120, 636] on icon at bounding box center [122, 638] width 10 height 10
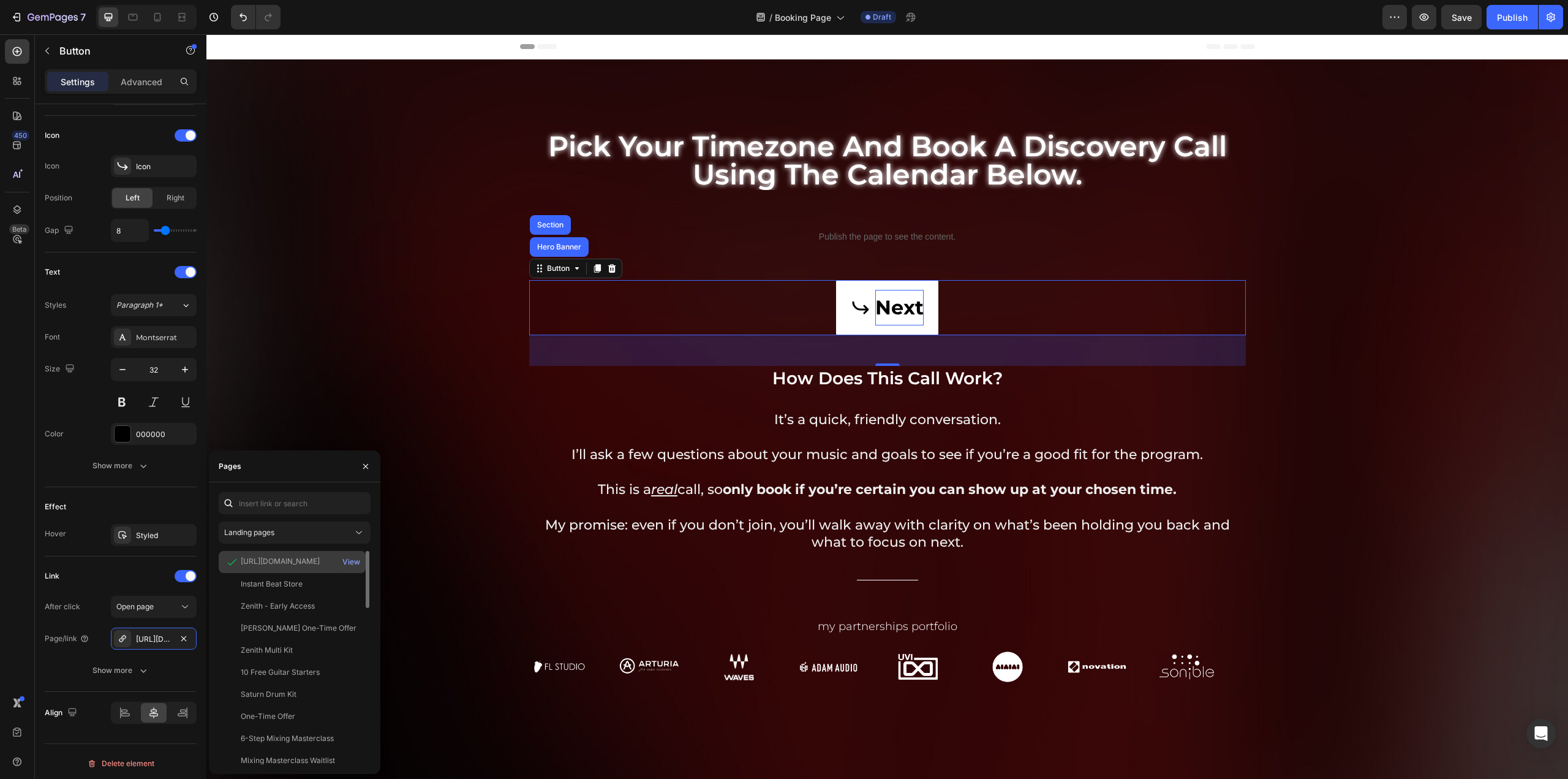
click at [275, 560] on div "[URL][DOMAIN_NAME]" at bounding box center [280, 561] width 79 height 11
click at [358, 564] on div "View" at bounding box center [351, 562] width 18 height 11
click at [965, 377] on p "How does this call work?" at bounding box center [888, 378] width 715 height 22
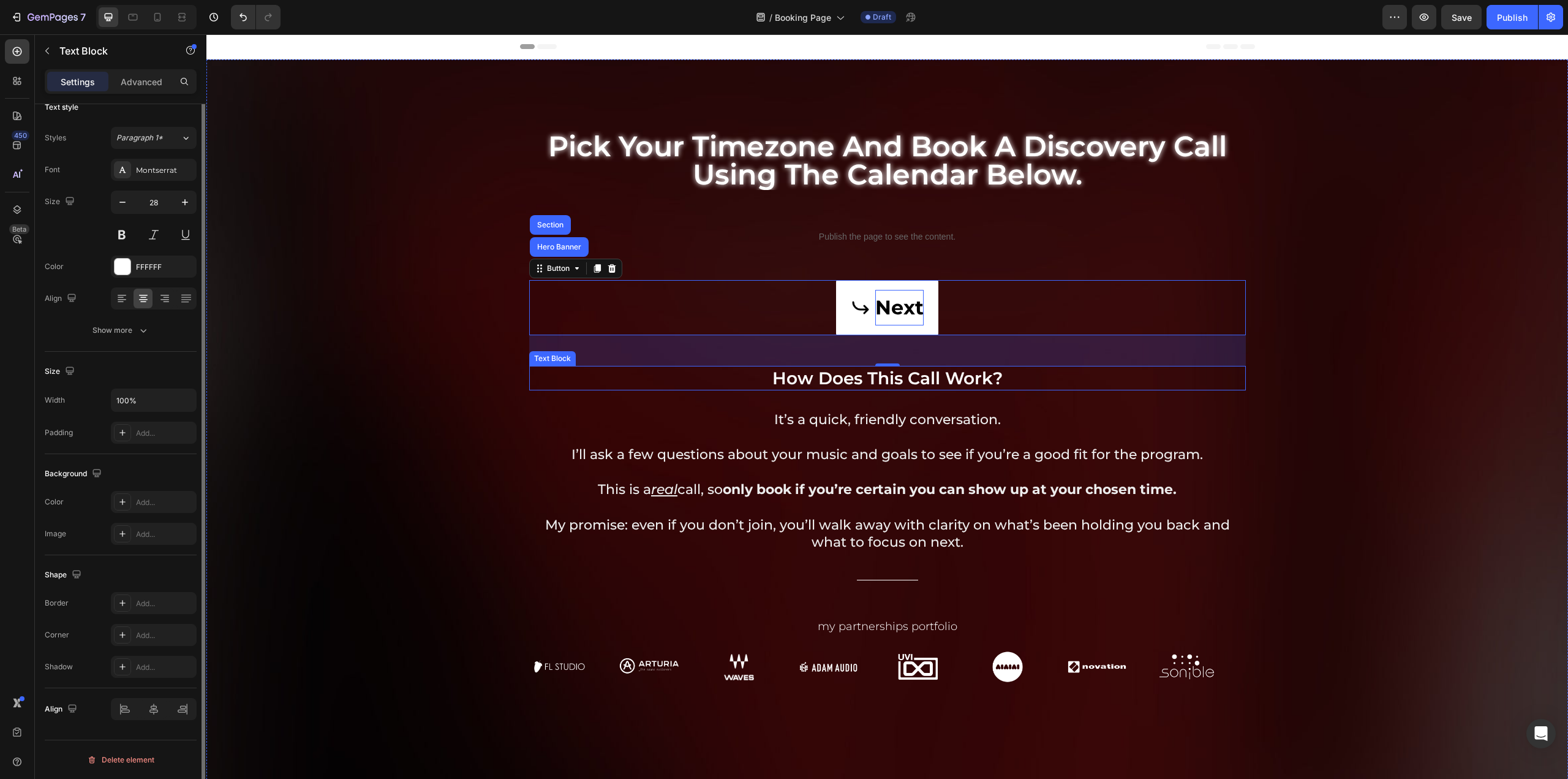
scroll to position [0, 0]
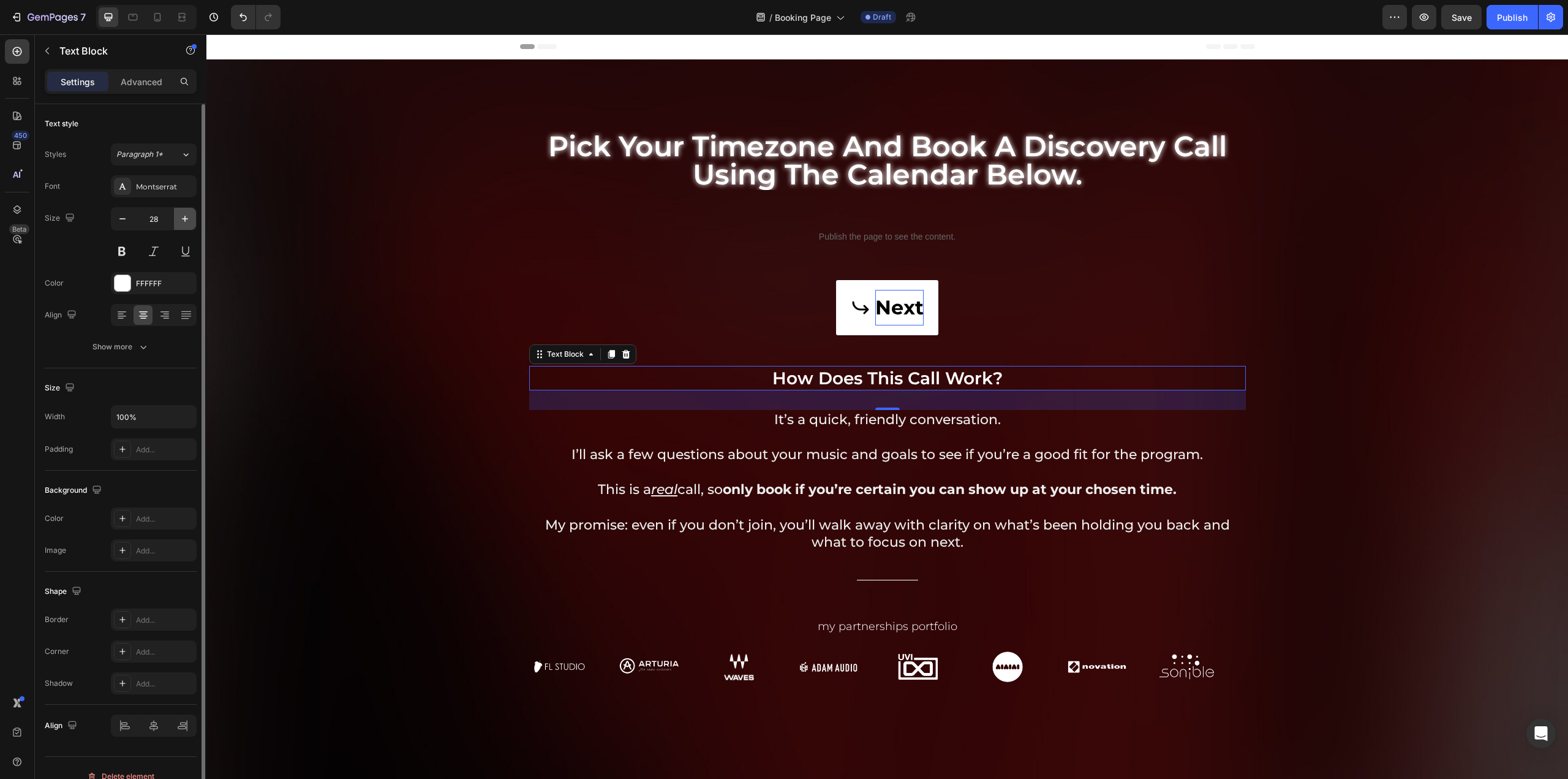
click at [178, 217] on button "button" at bounding box center [185, 219] width 22 height 22
click at [178, 217] on button "button" at bounding box center [185, 219] width 22 height 22
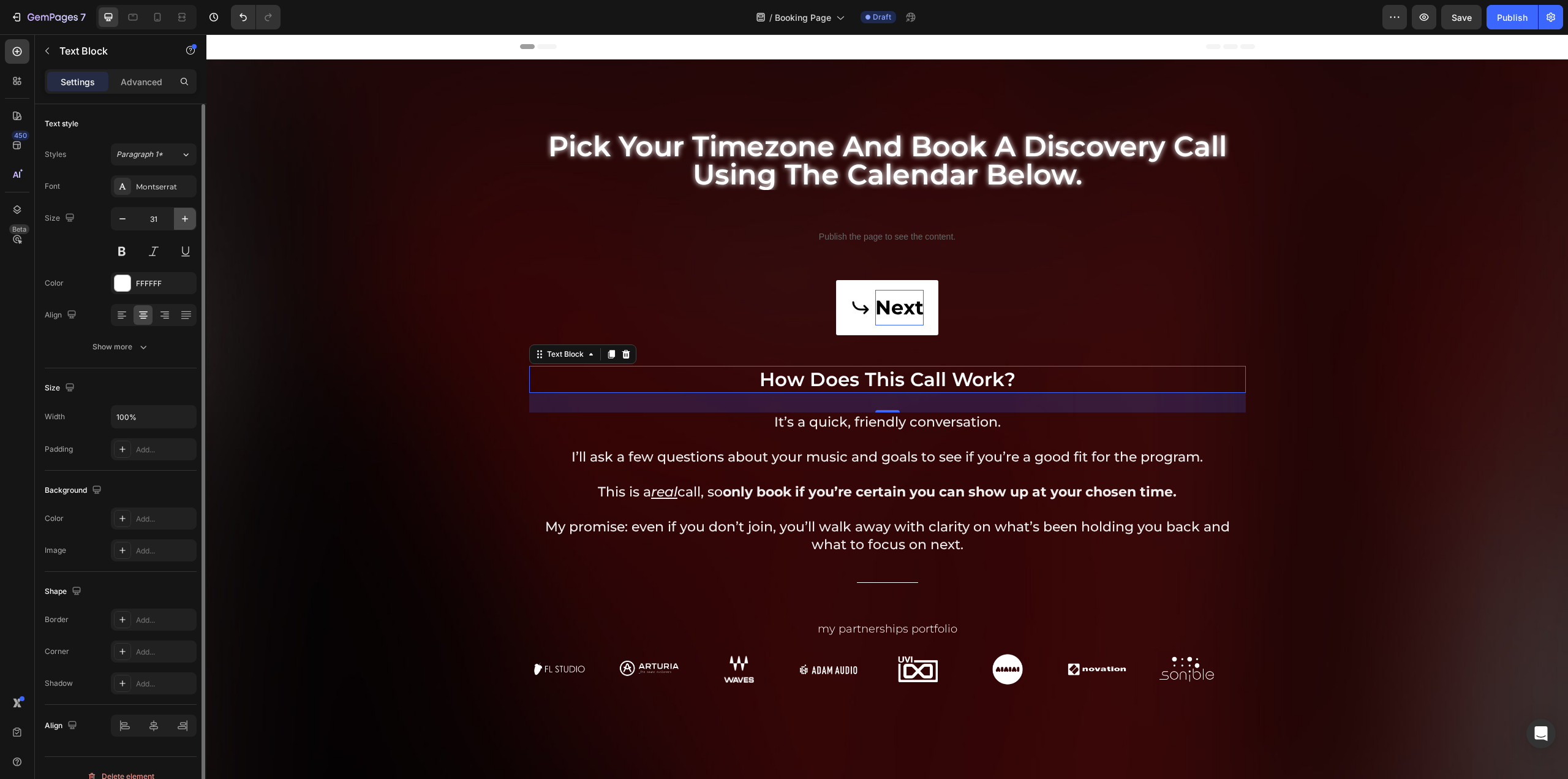
click at [178, 217] on button "button" at bounding box center [185, 219] width 22 height 22
click at [125, 217] on icon "button" at bounding box center [122, 219] width 12 height 12
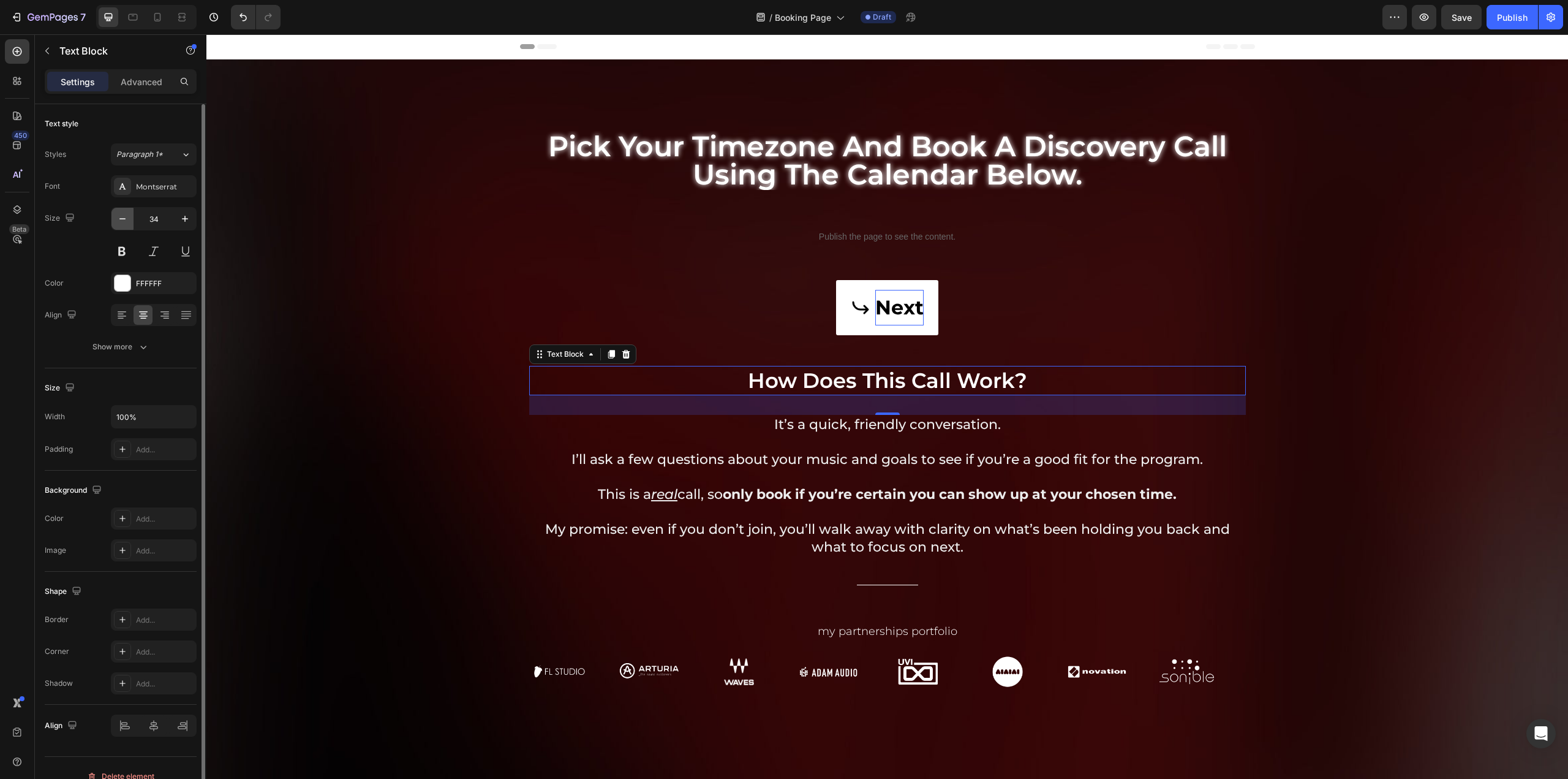
click at [125, 217] on icon "button" at bounding box center [122, 219] width 12 height 12
type input "32"
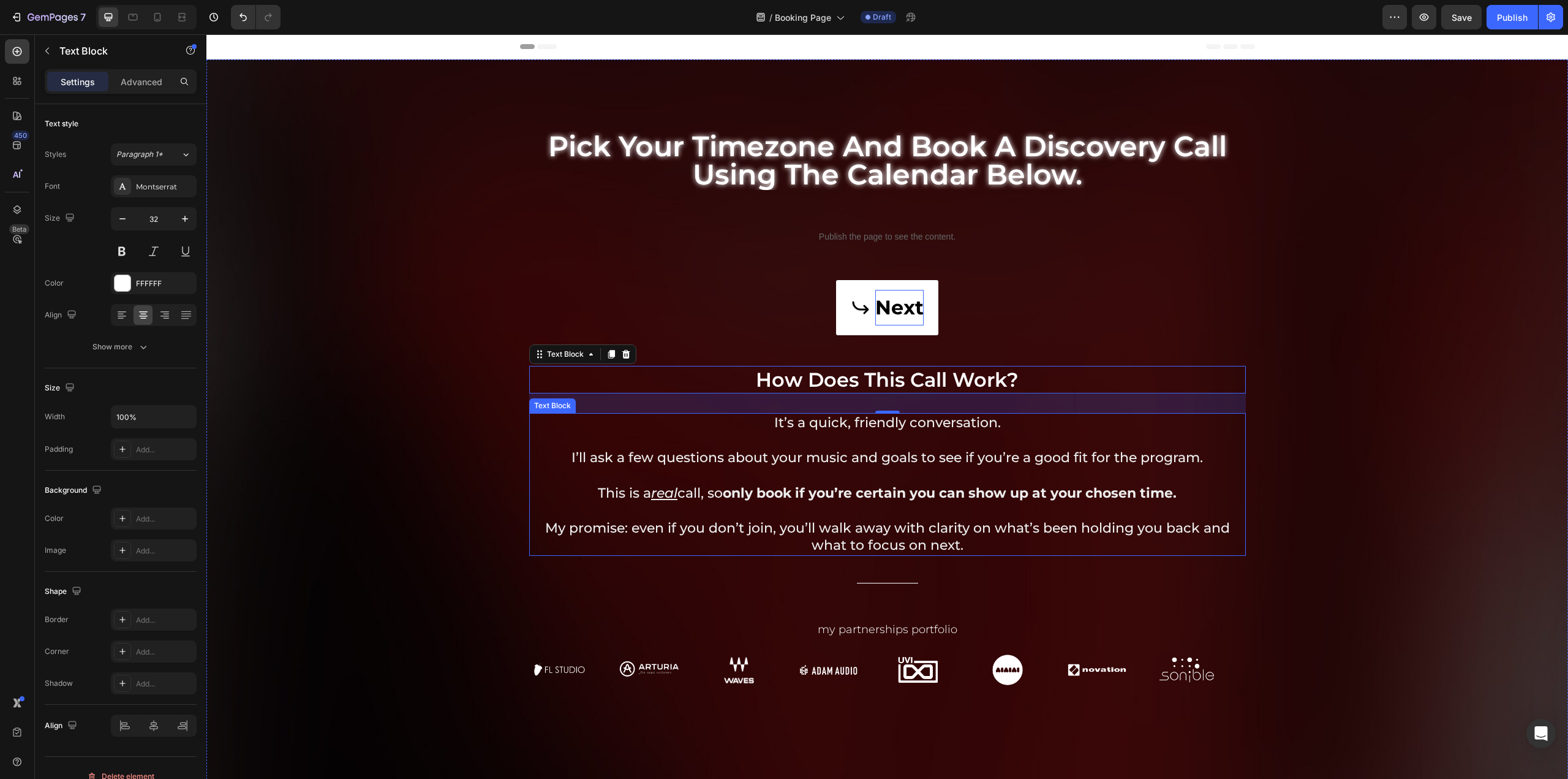
click at [801, 431] on p "It’s a quick, friendly conversation." at bounding box center [888, 423] width 715 height 18
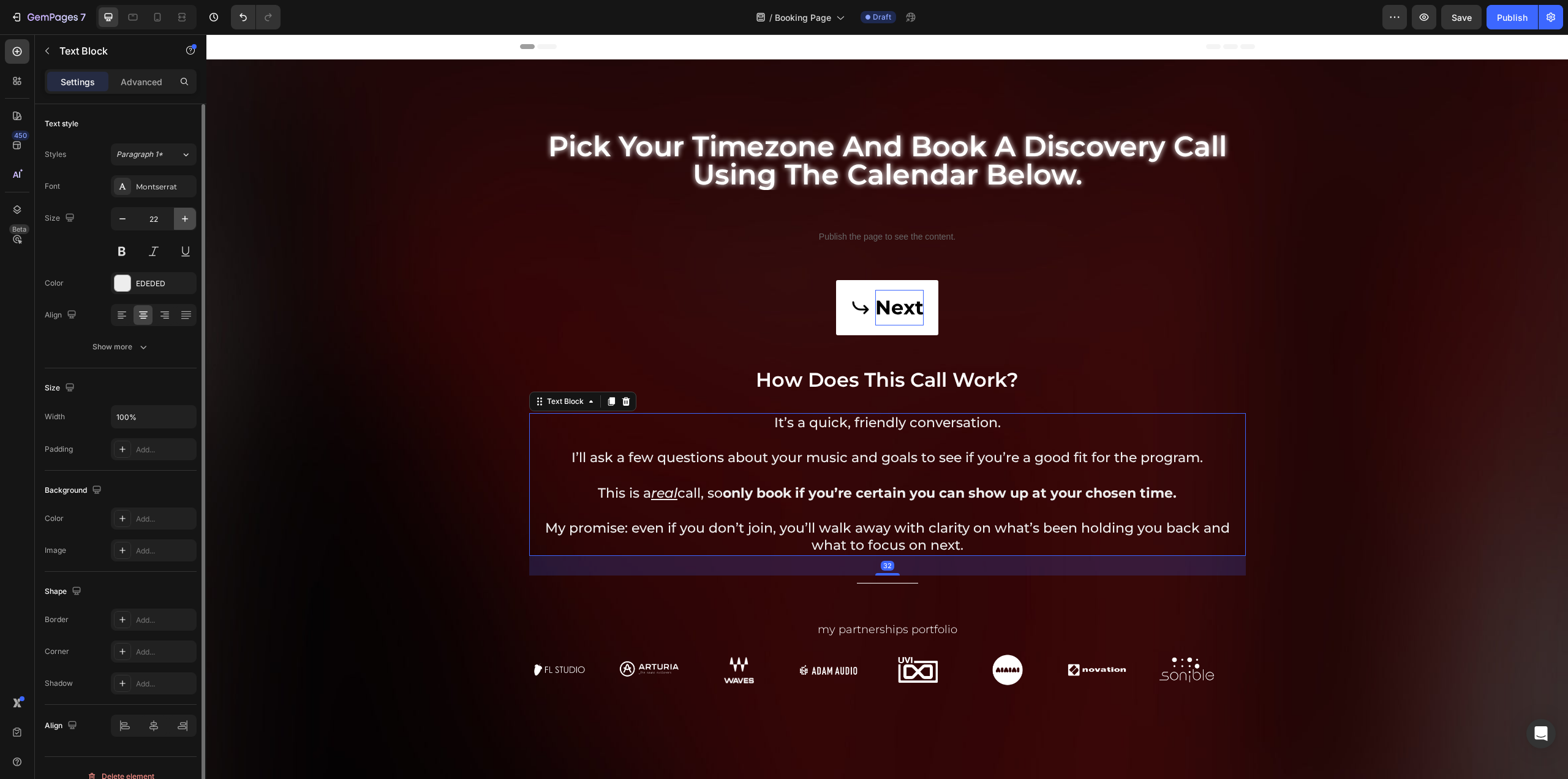
click at [186, 217] on icon "button" at bounding box center [185, 219] width 12 height 12
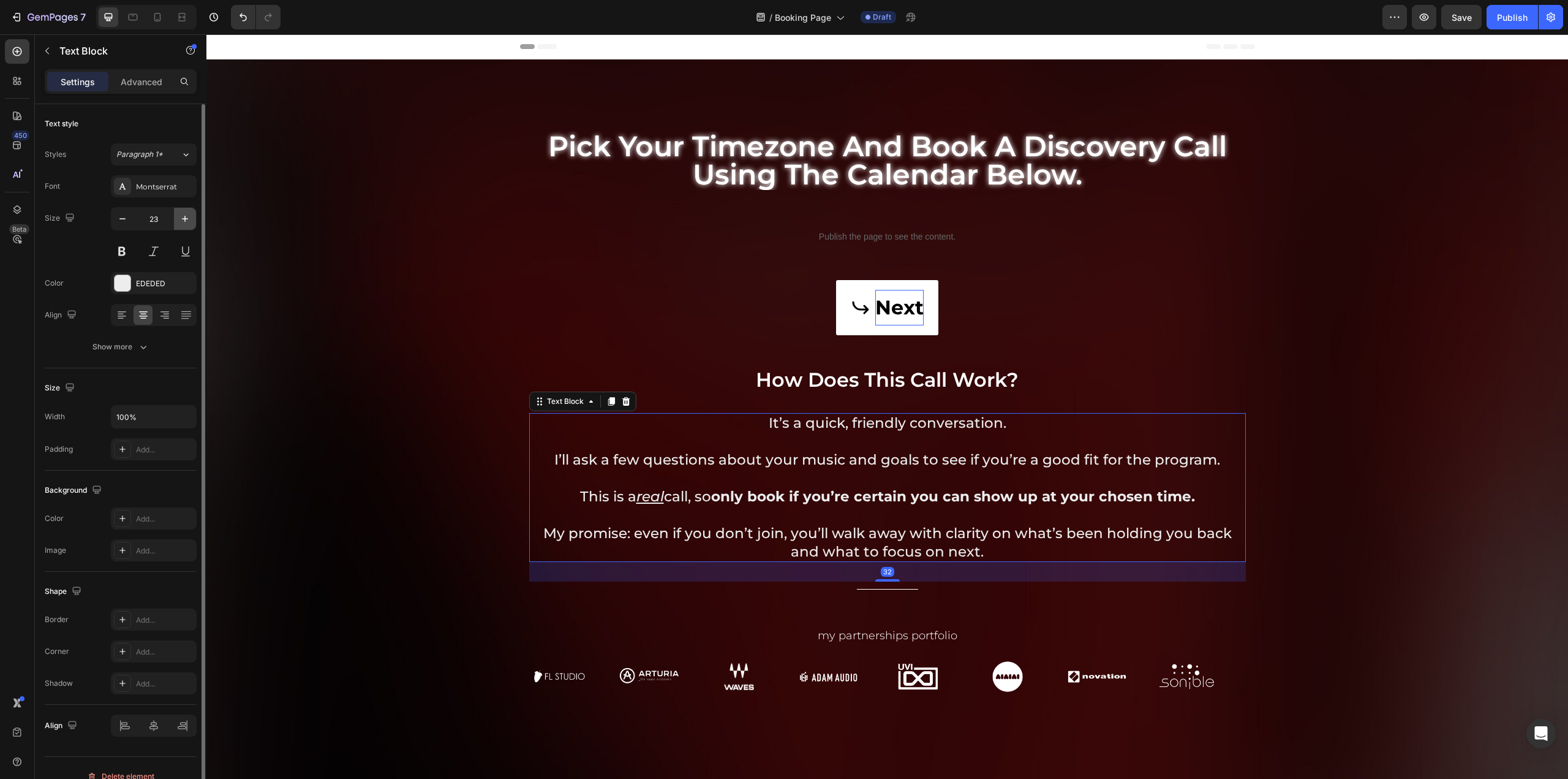
click at [186, 217] on icon "button" at bounding box center [185, 219] width 12 height 12
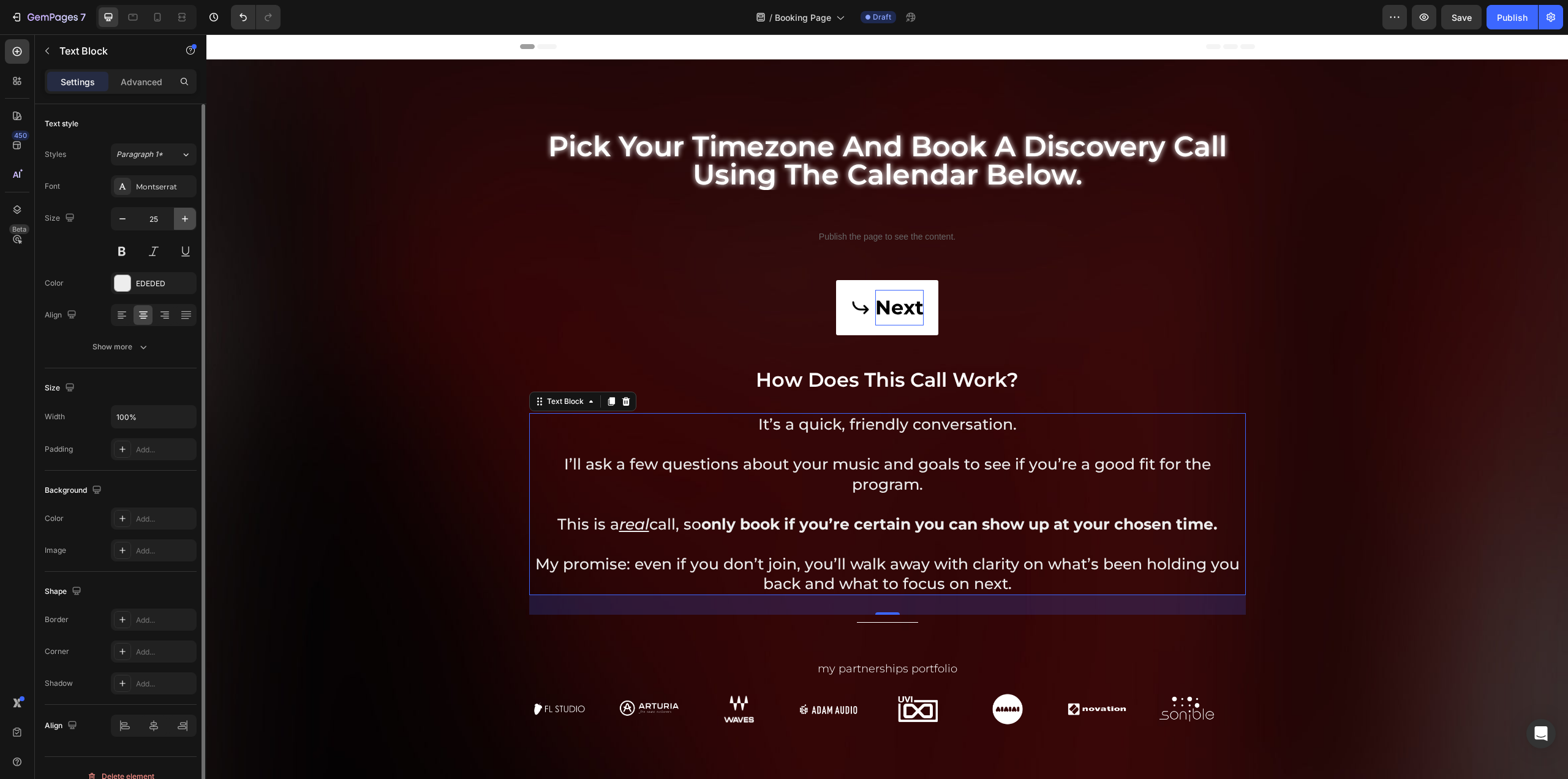
click at [186, 217] on icon "button" at bounding box center [185, 219] width 12 height 12
type input "26"
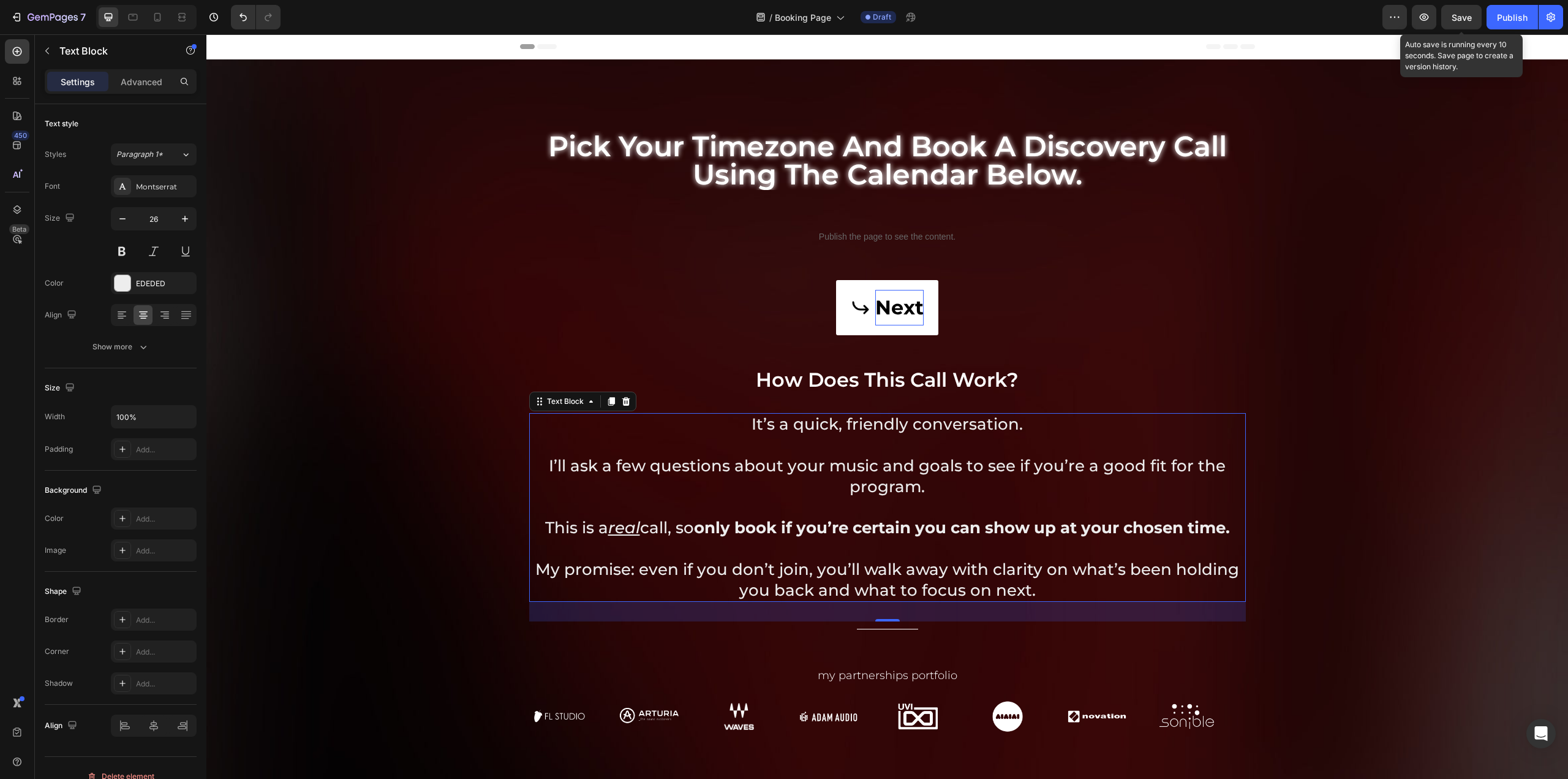
click at [1453, 17] on span "Save" at bounding box center [1461, 17] width 20 height 10
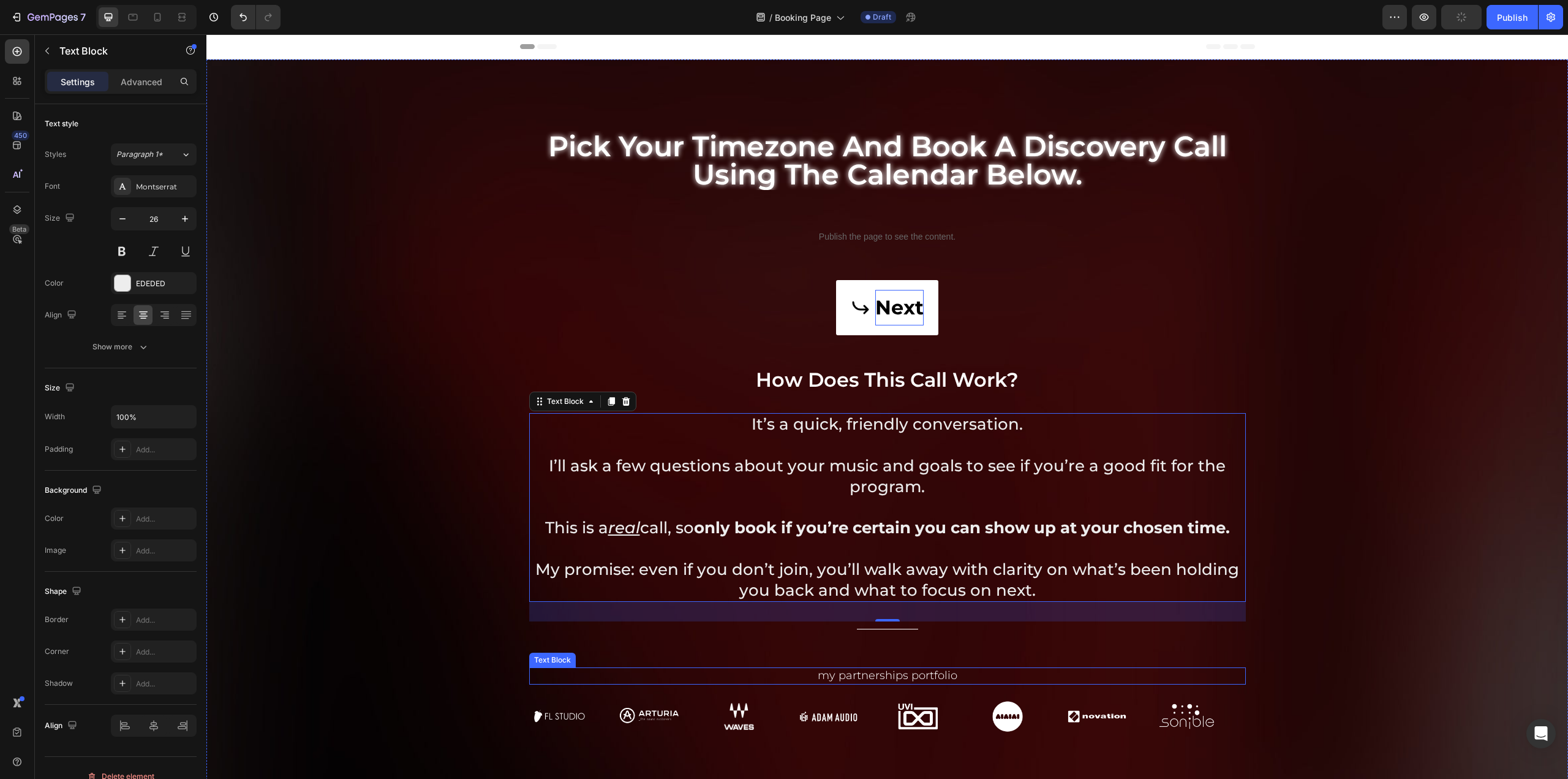
click at [909, 675] on p "my partnerships portfolio" at bounding box center [888, 675] width 715 height 14
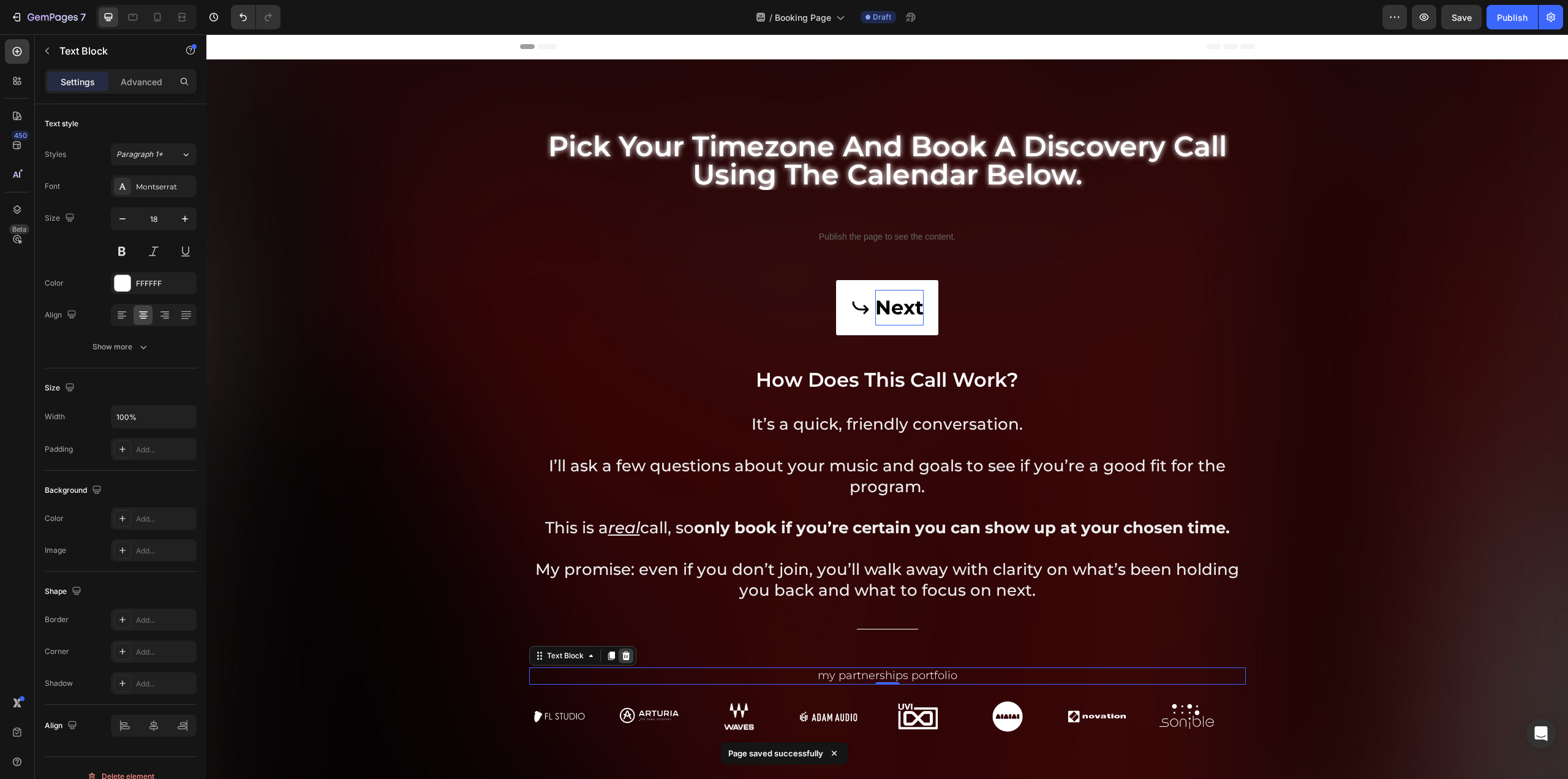
click at [622, 659] on icon at bounding box center [626, 655] width 8 height 8
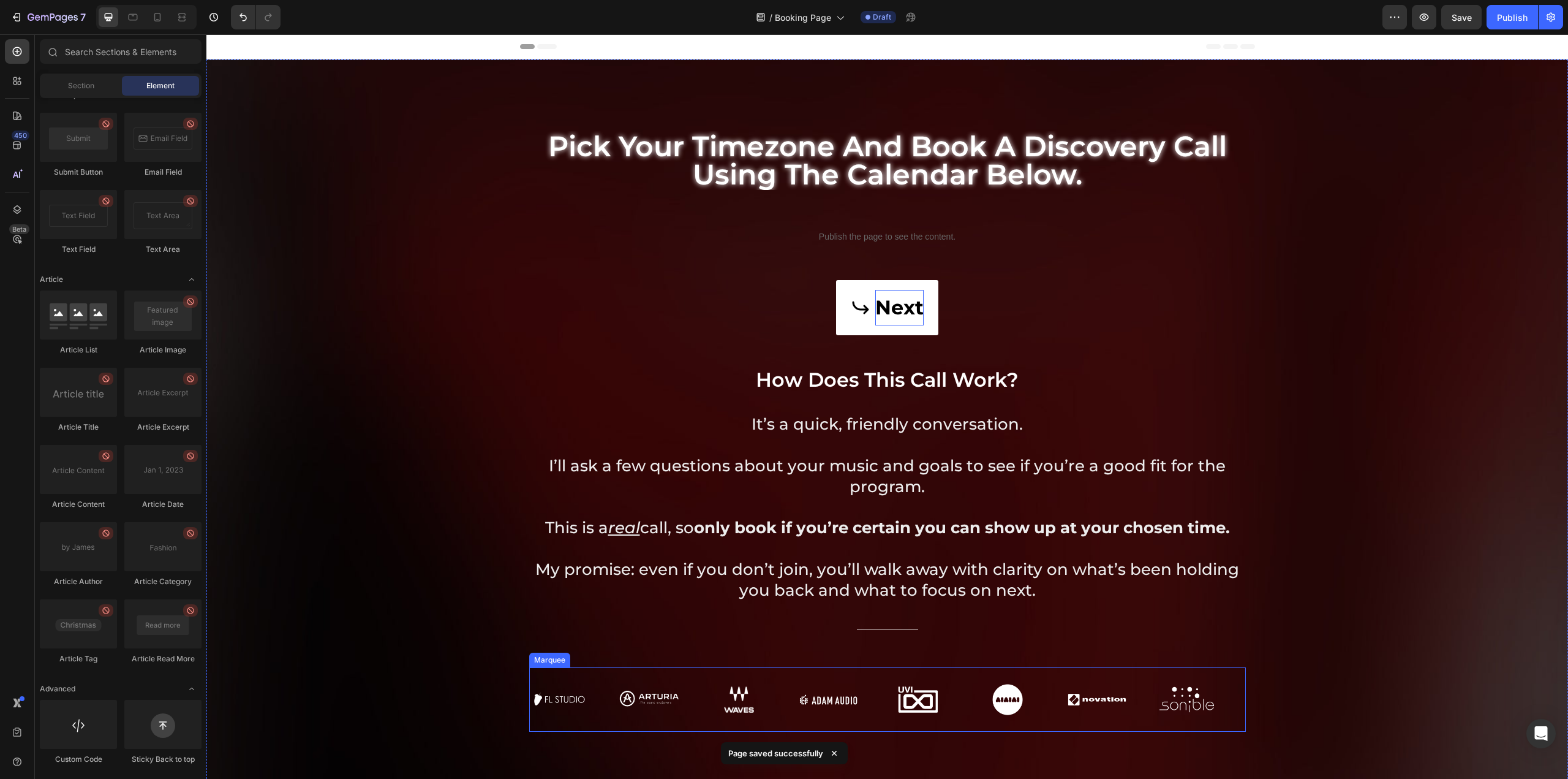
click at [789, 700] on div "Image" at bounding box center [753, 699] width 89 height 41
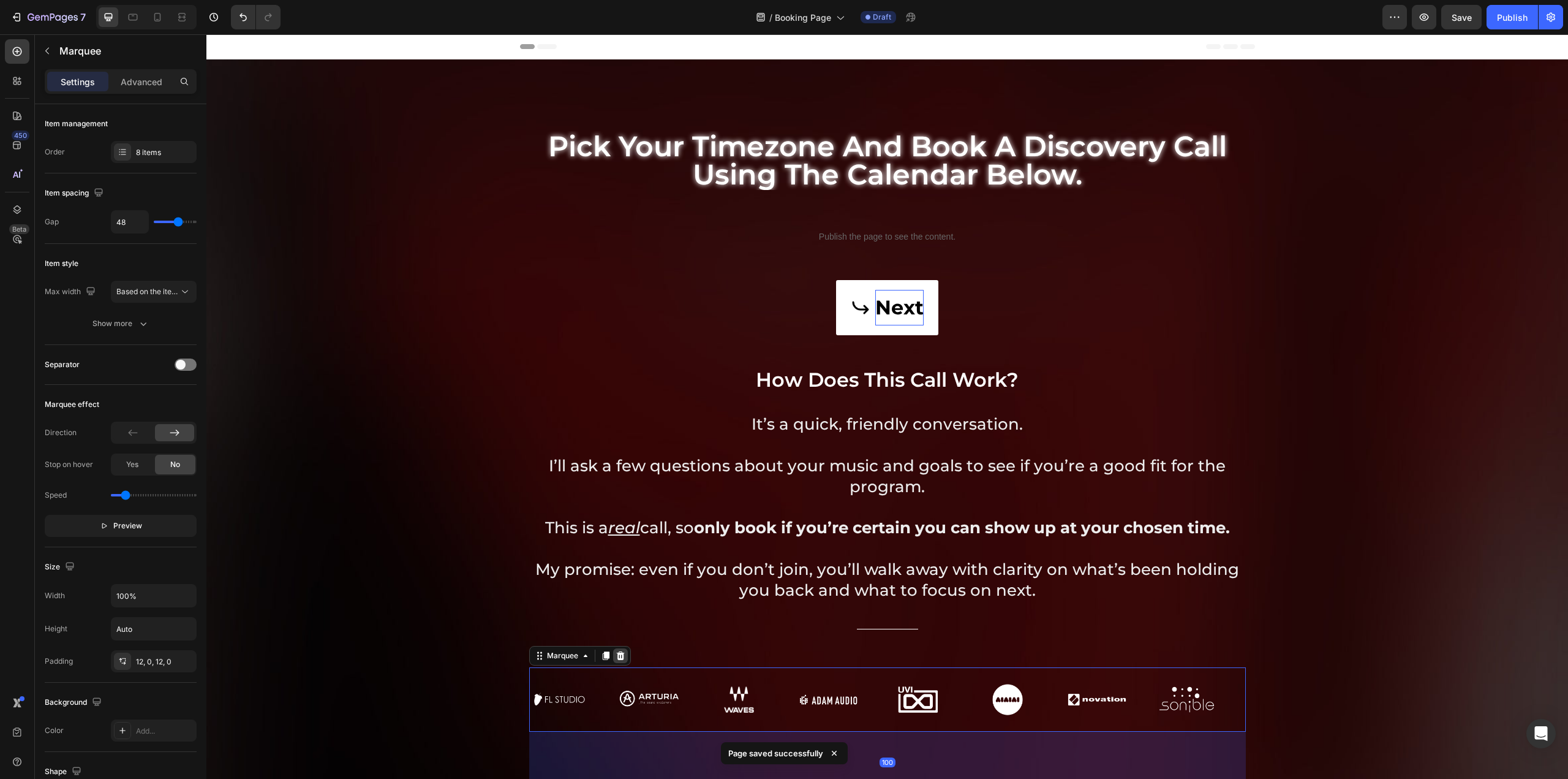
click at [616, 656] on icon at bounding box center [620, 655] width 8 height 8
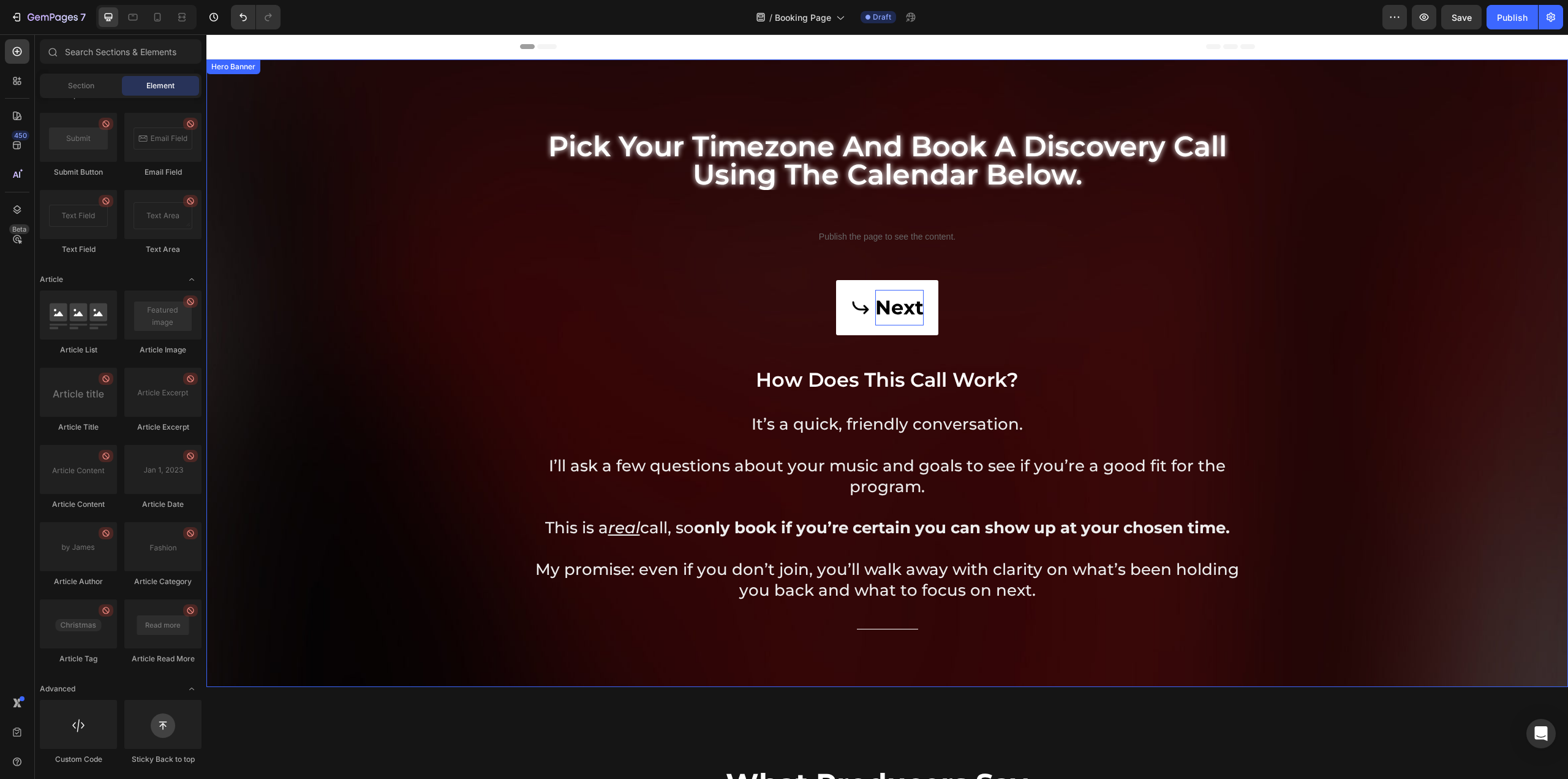
scroll to position [184, 0]
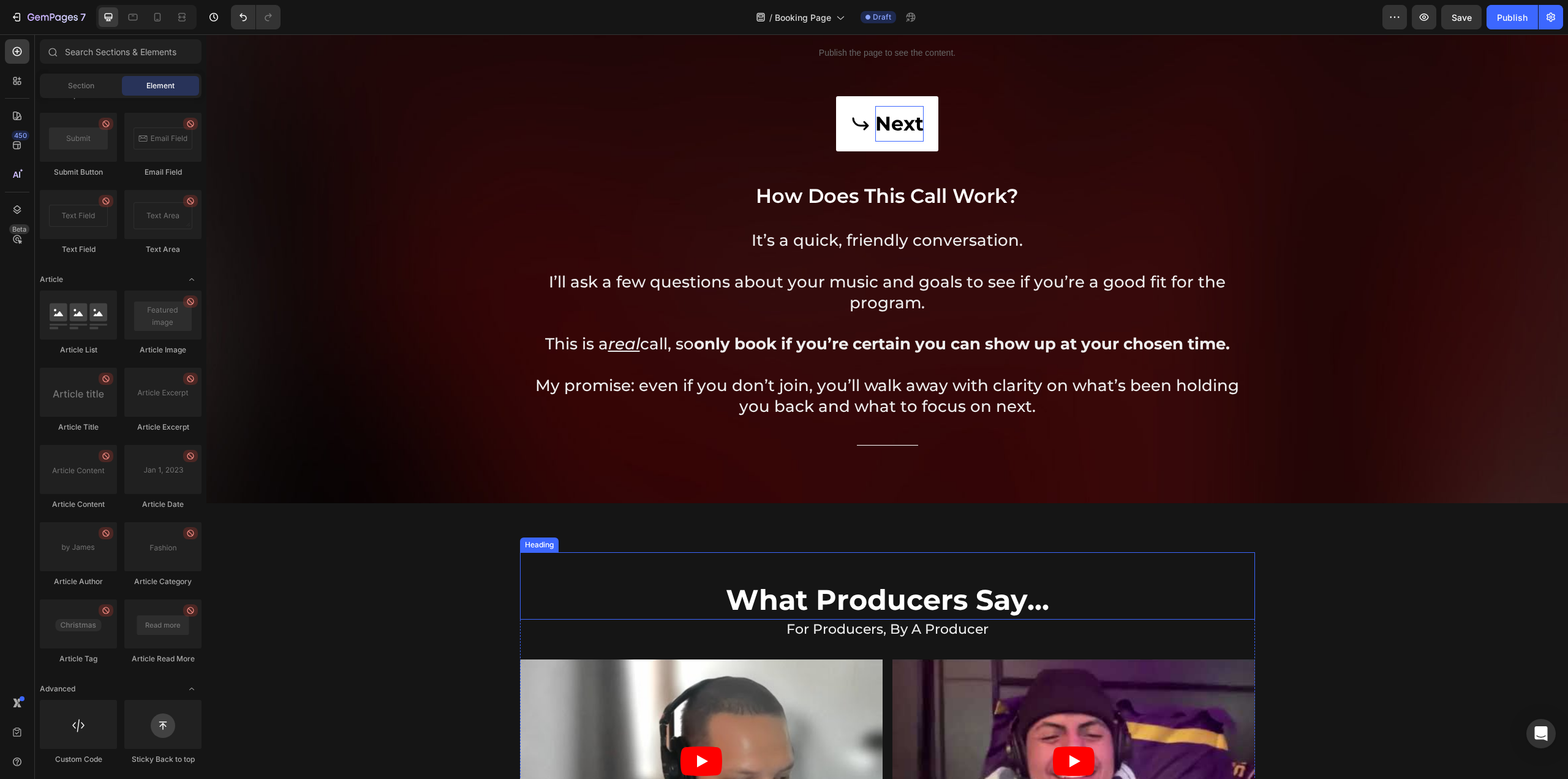
click at [828, 576] on h2 "What Producers Say..." at bounding box center [888, 585] width 735 height 68
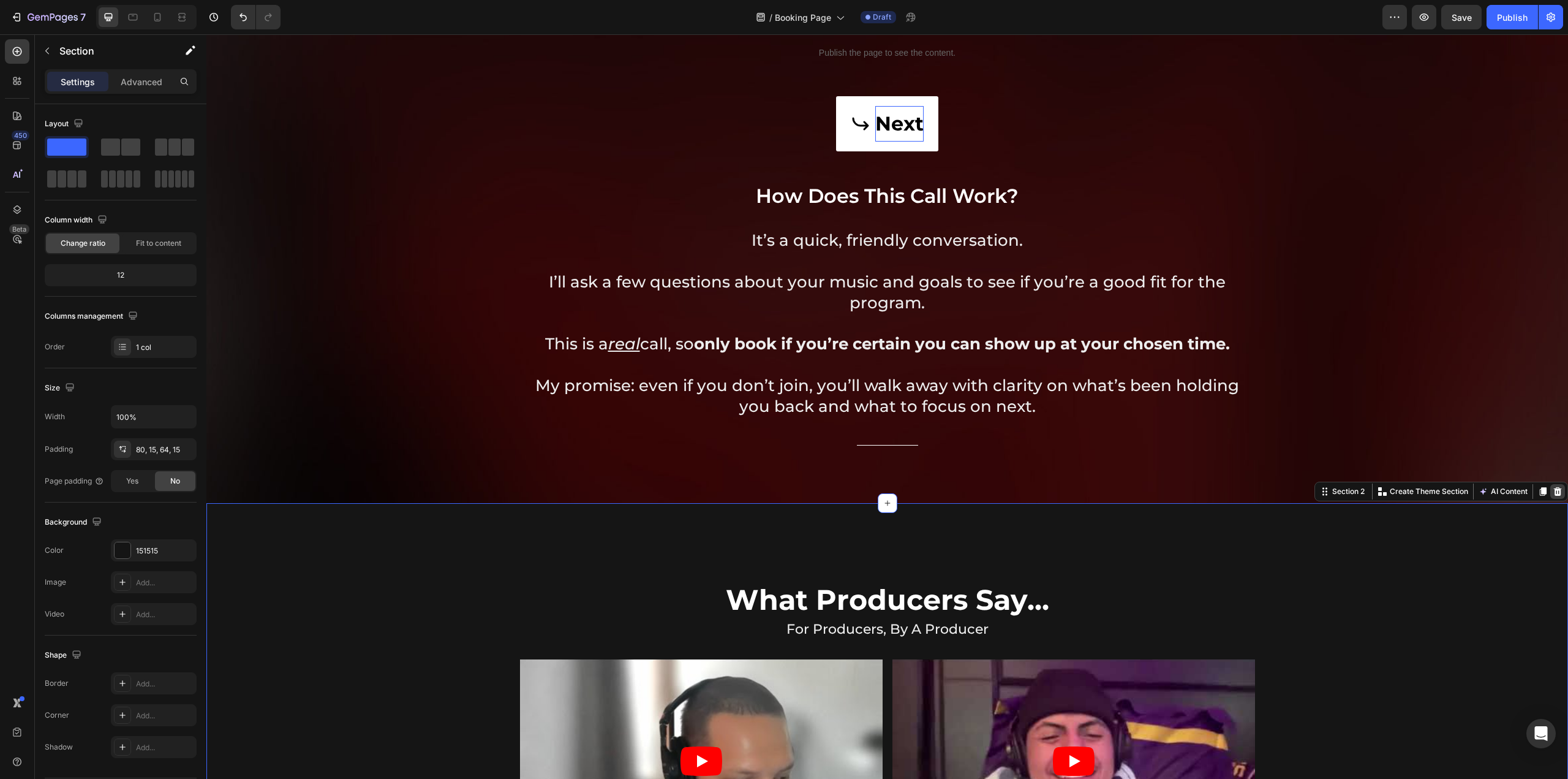
click at [1554, 490] on icon at bounding box center [1558, 491] width 8 height 8
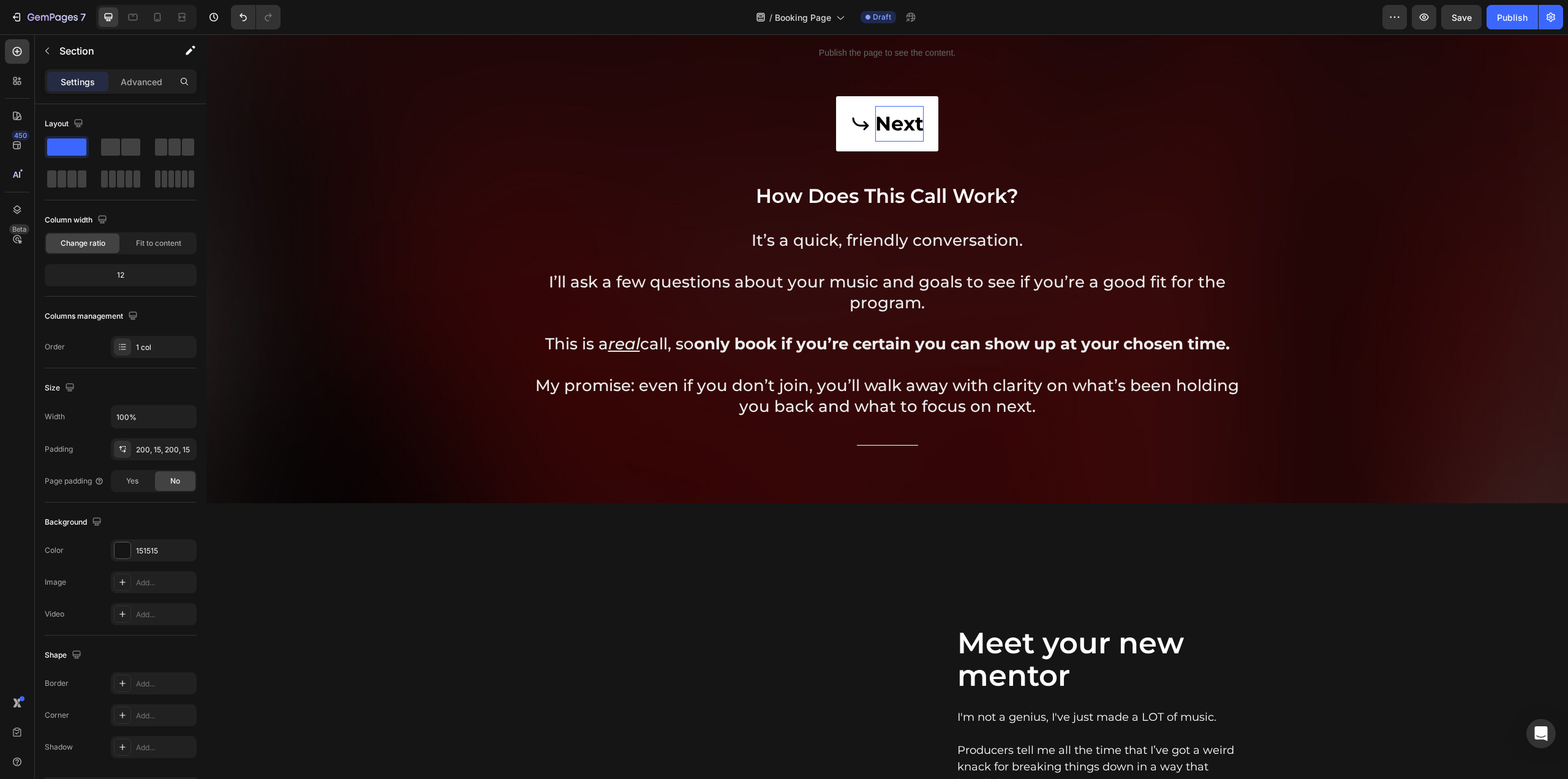
scroll to position [429, 0]
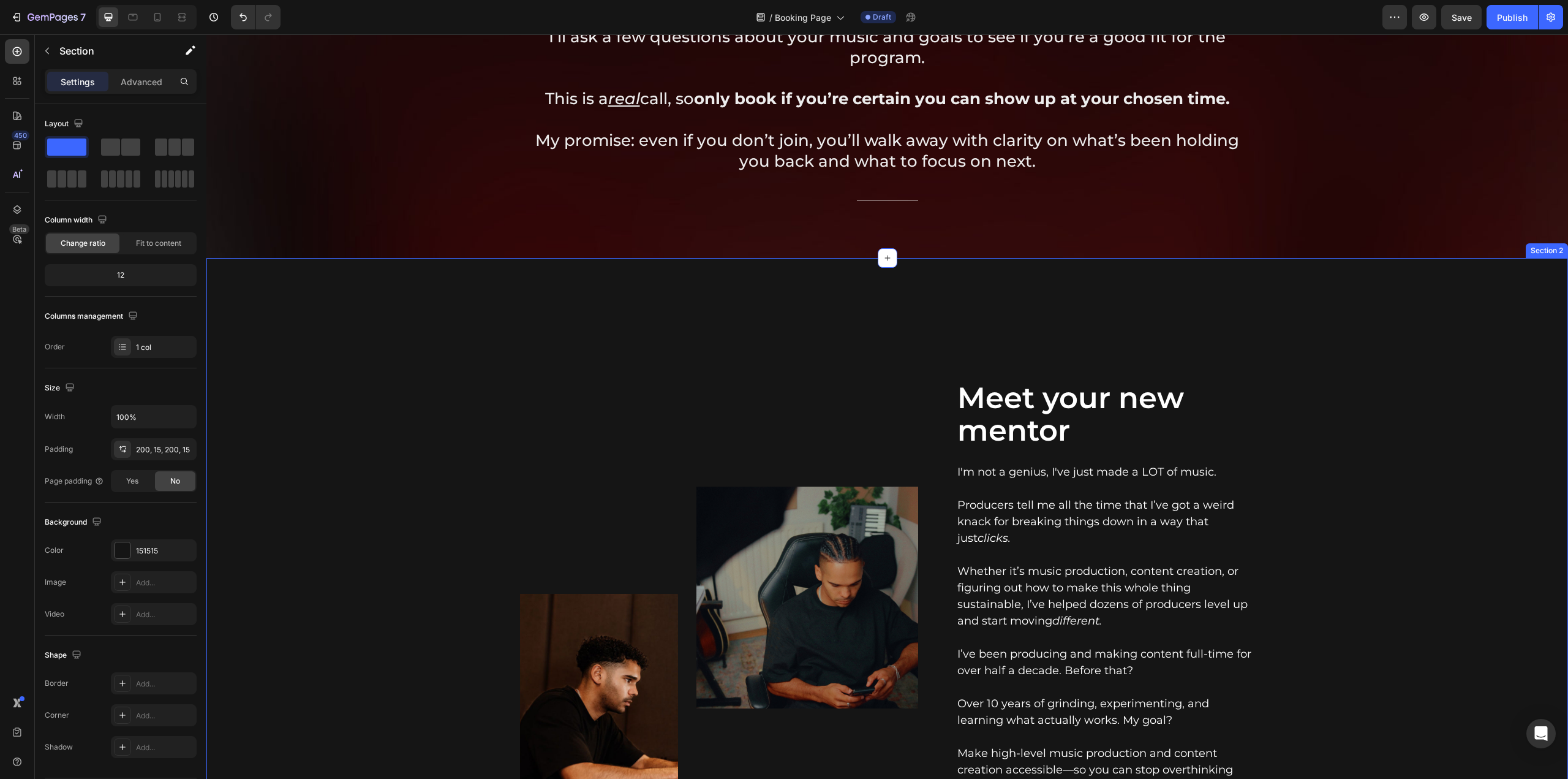
click at [1092, 324] on div "Image Image Row Meet your new mentor Heading I'm not a genius, I've just made a…" at bounding box center [887, 666] width 1362 height 816
click at [1511, 280] on div "Image Image Row Meet your new mentor Heading I'm not a genius, I've just made a…" at bounding box center [887, 666] width 1362 height 816
click at [1536, 252] on div "Section 2" at bounding box center [1547, 250] width 37 height 11
click at [1539, 253] on div "Section 2" at bounding box center [1547, 250] width 37 height 11
click at [1496, 357] on div "Image Image Row Meet your new mentor Heading I'm not a genius, I've just made a…" at bounding box center [887, 666] width 1362 height 816
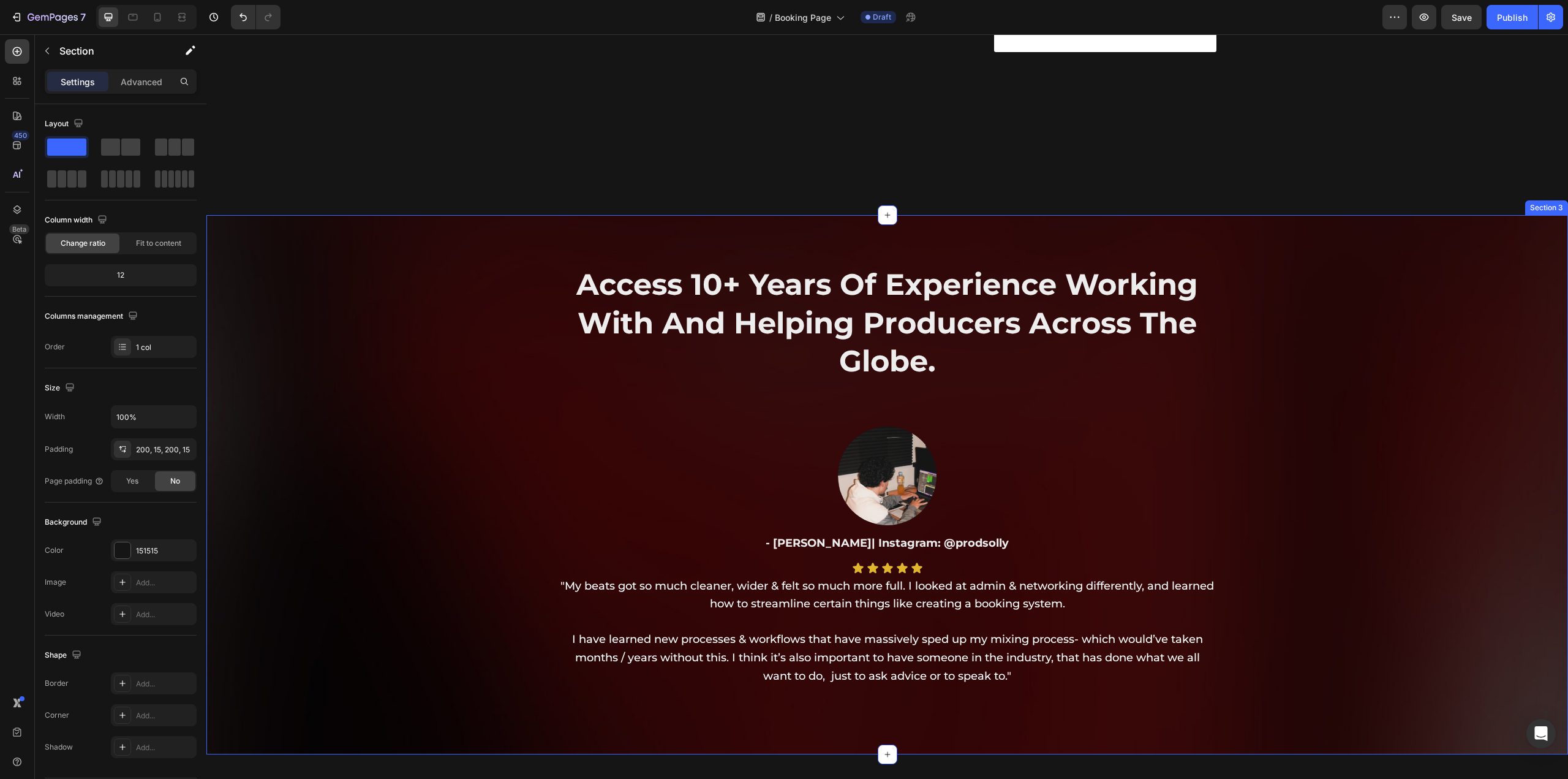
scroll to position [1348, 0]
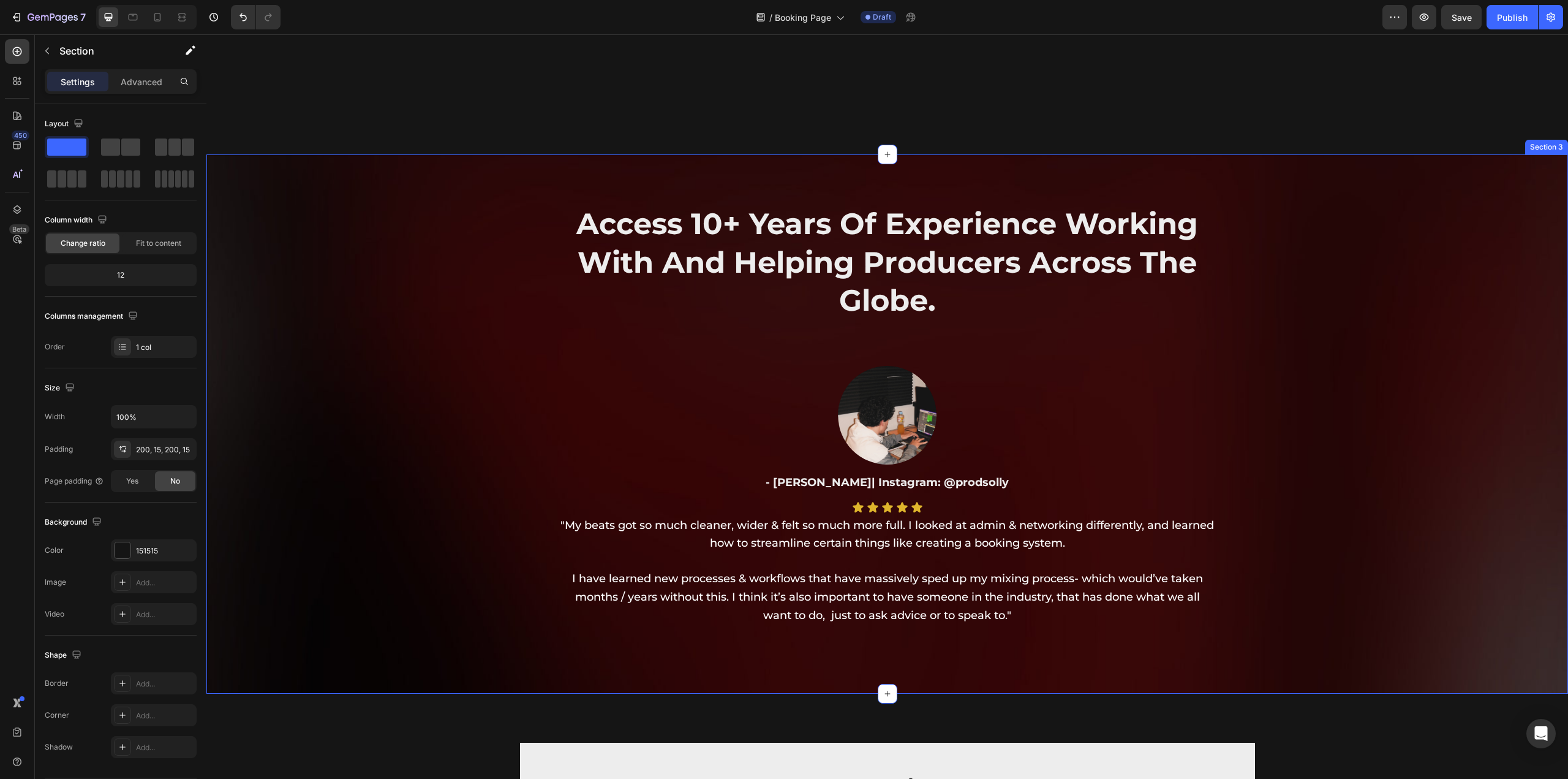
click at [1343, 503] on div "Access 10+ Years Of Experience Working With And Helping Producers Across The Gl…" at bounding box center [887, 434] width 1362 height 461
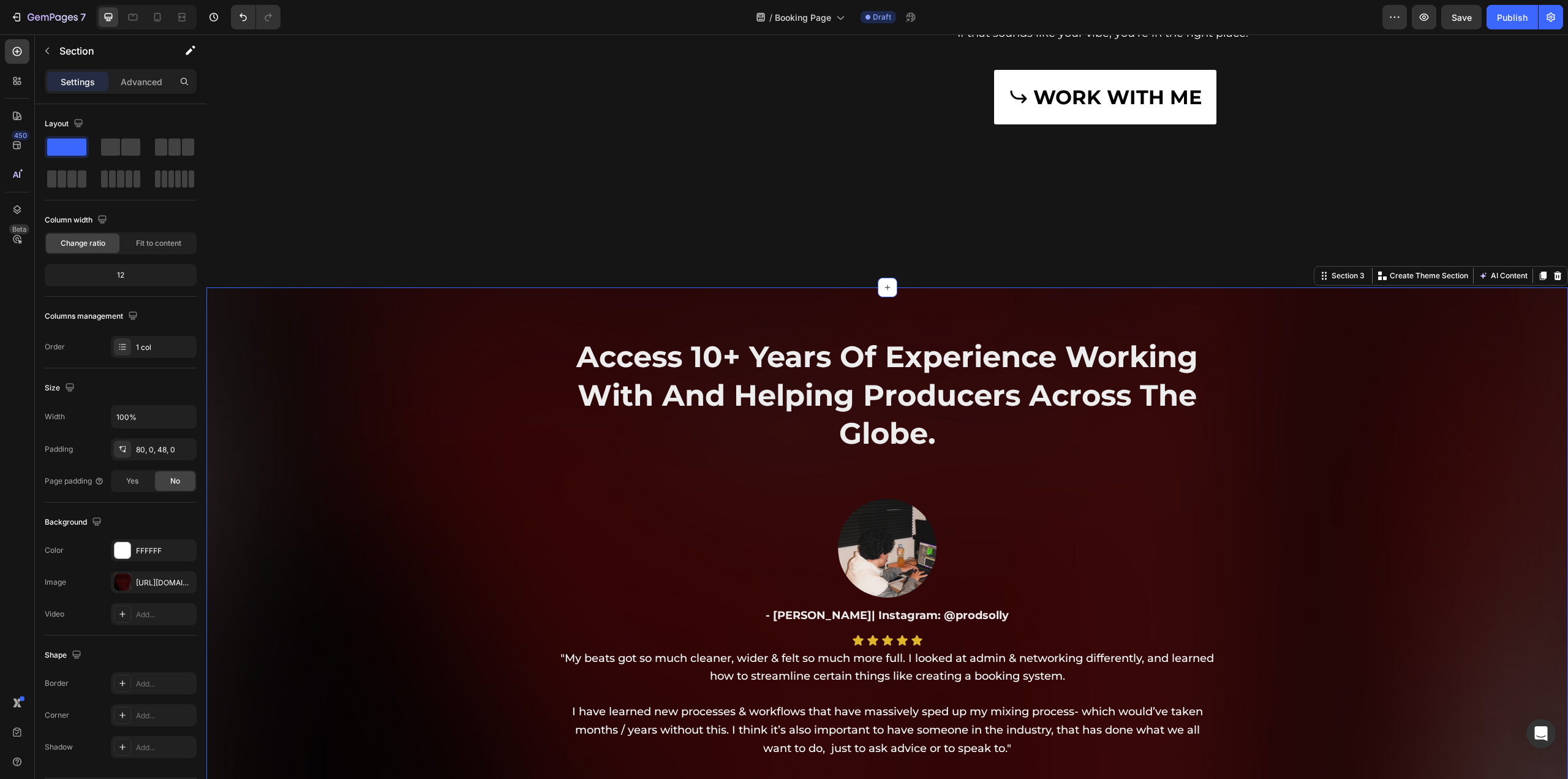
scroll to position [1164, 0]
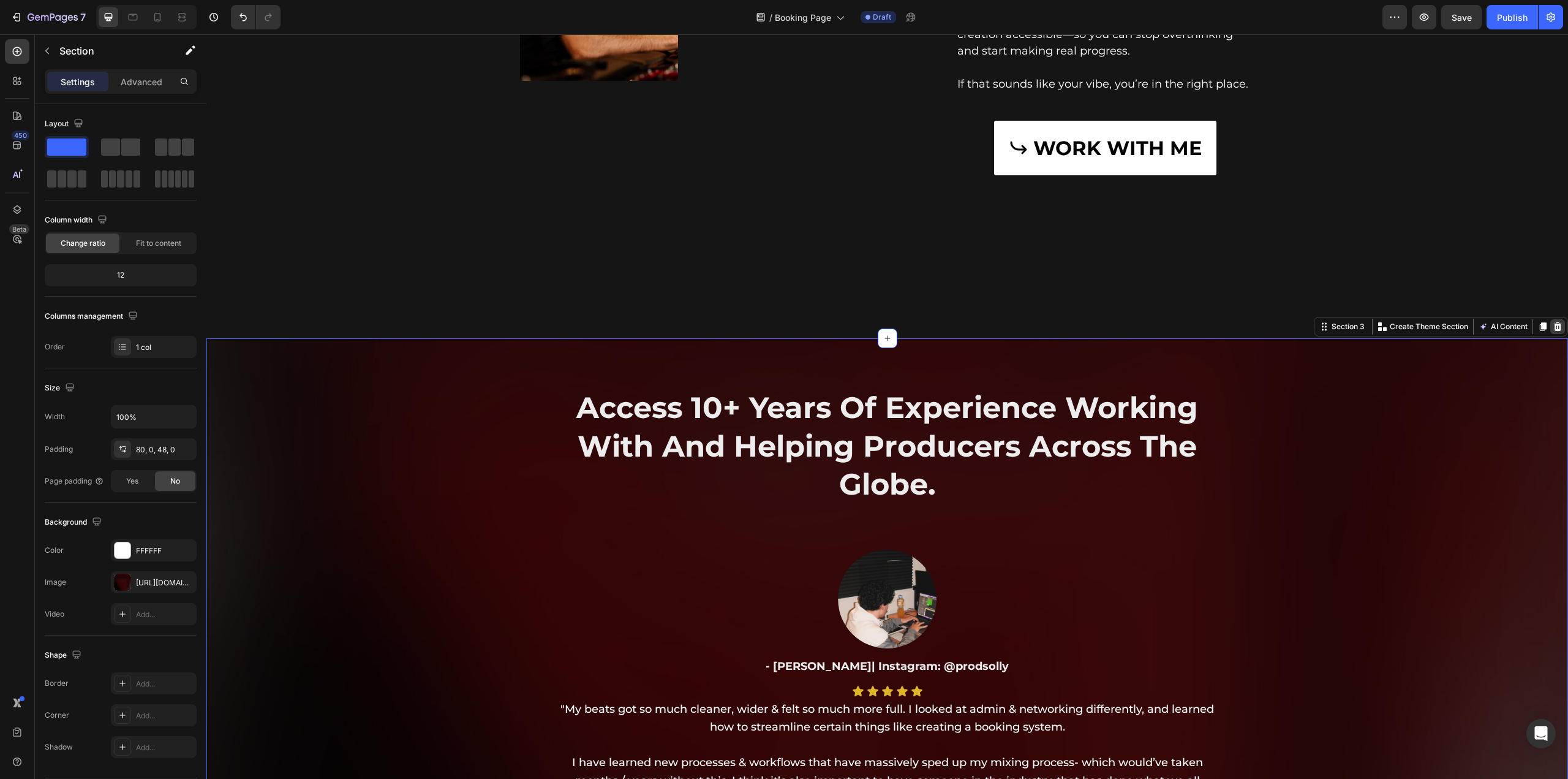
click at [1553, 329] on icon at bounding box center [1558, 326] width 10 height 10
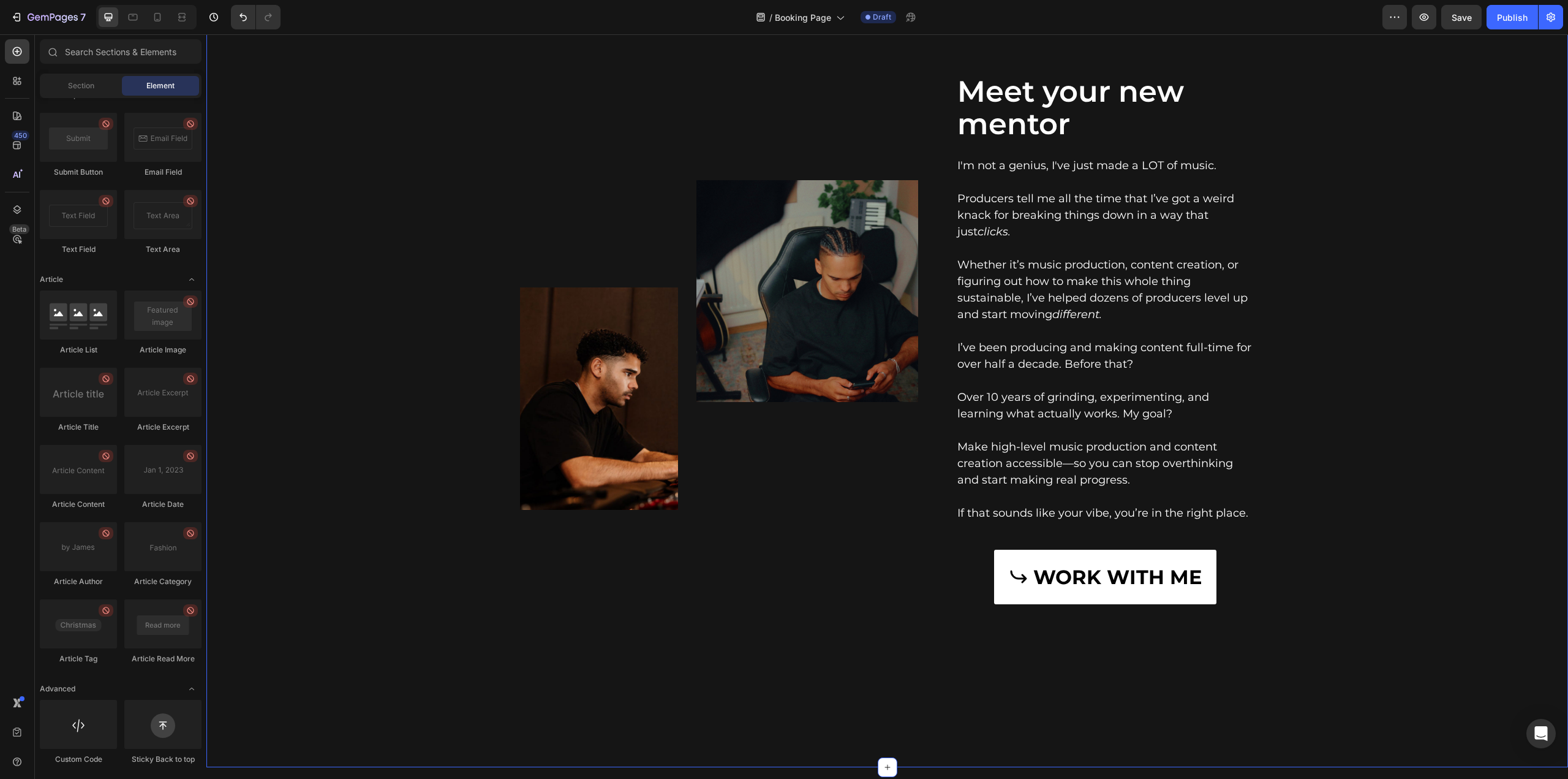
click at [1474, 214] on div "Image Image Row Meet your new mentor Heading I'm not a genius, I've just made a…" at bounding box center [887, 359] width 1344 height 571
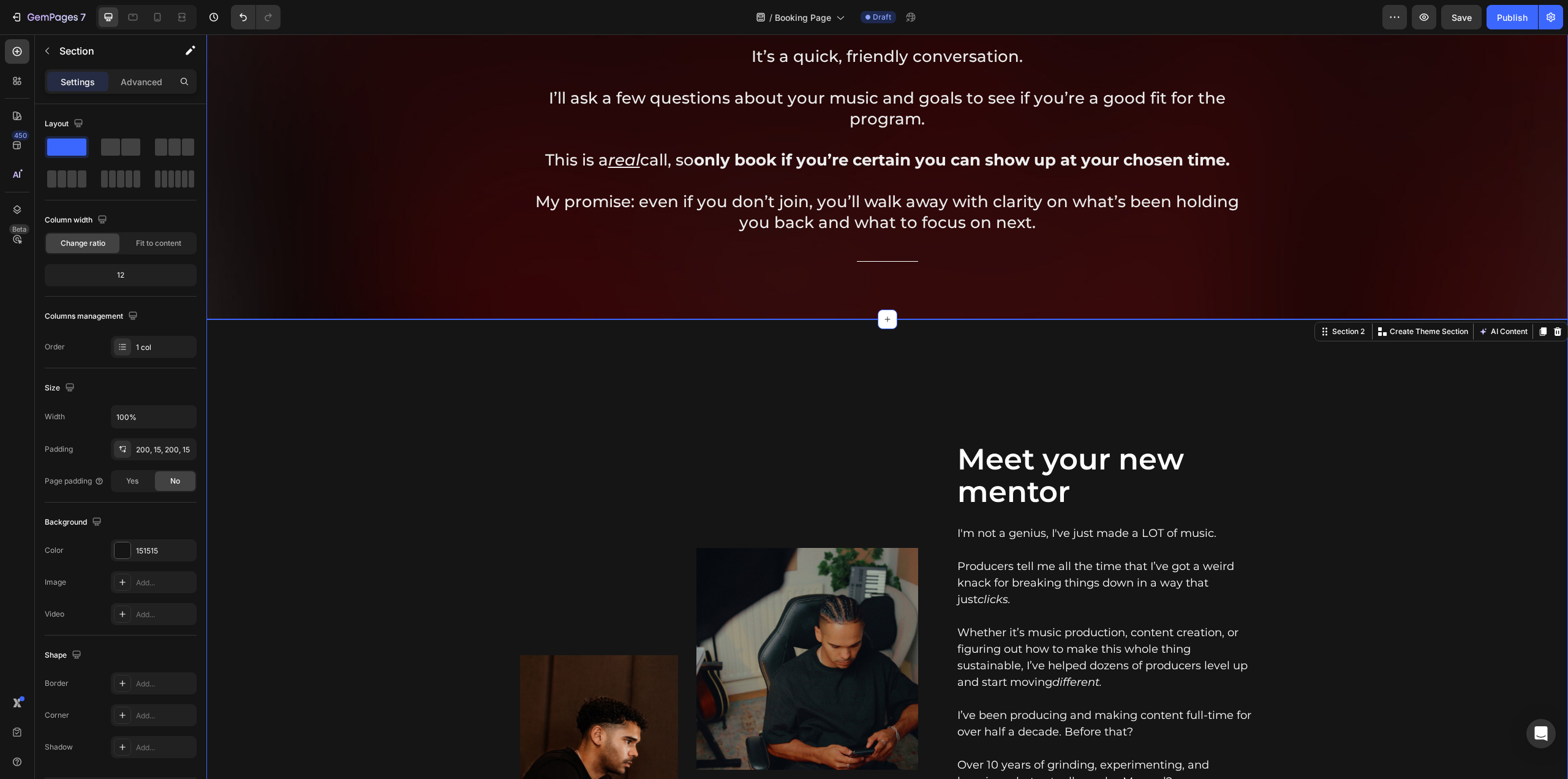
scroll to position [367, 0]
click at [1554, 333] on icon at bounding box center [1558, 331] width 10 height 10
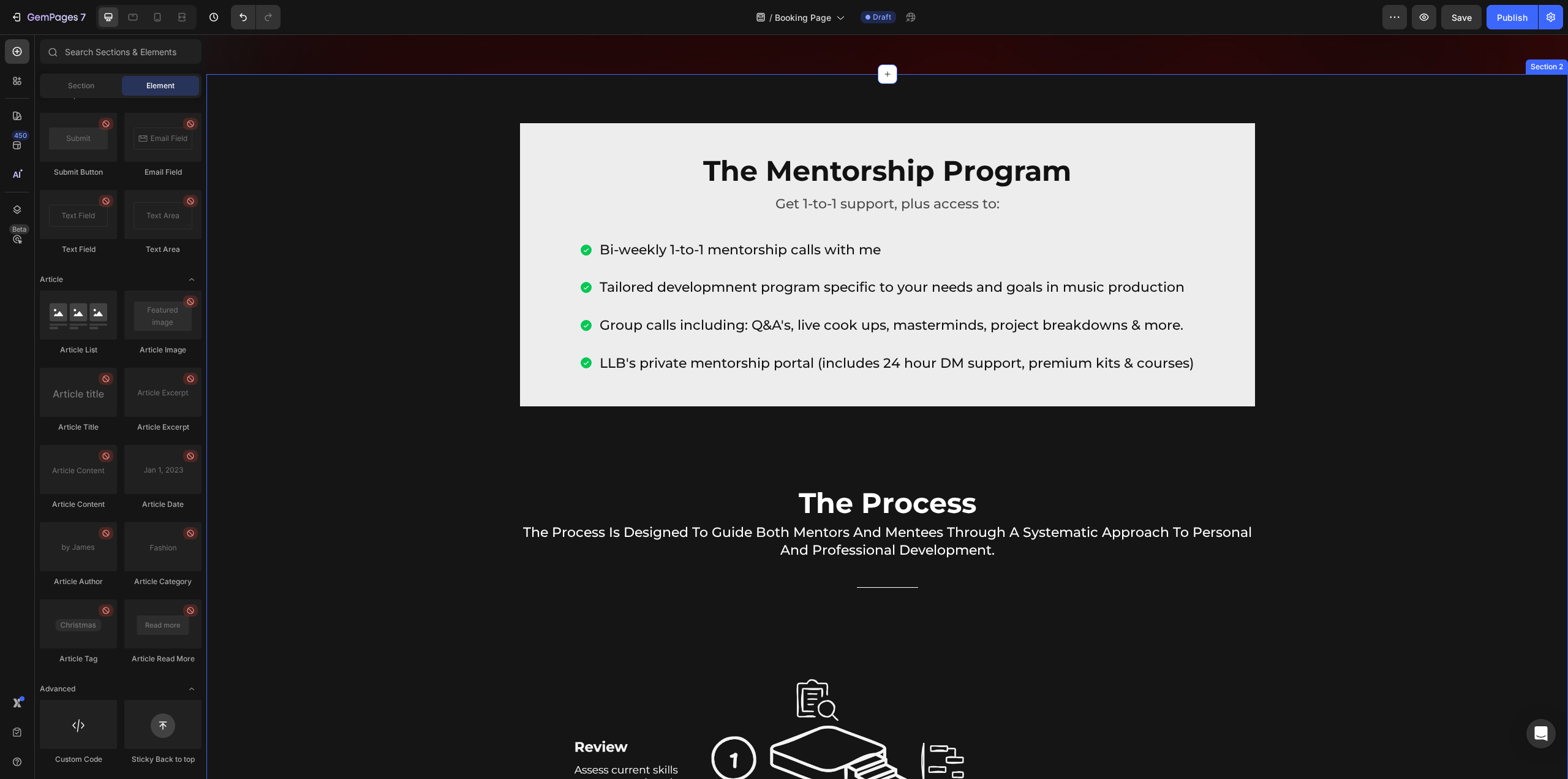
scroll to position [306, 0]
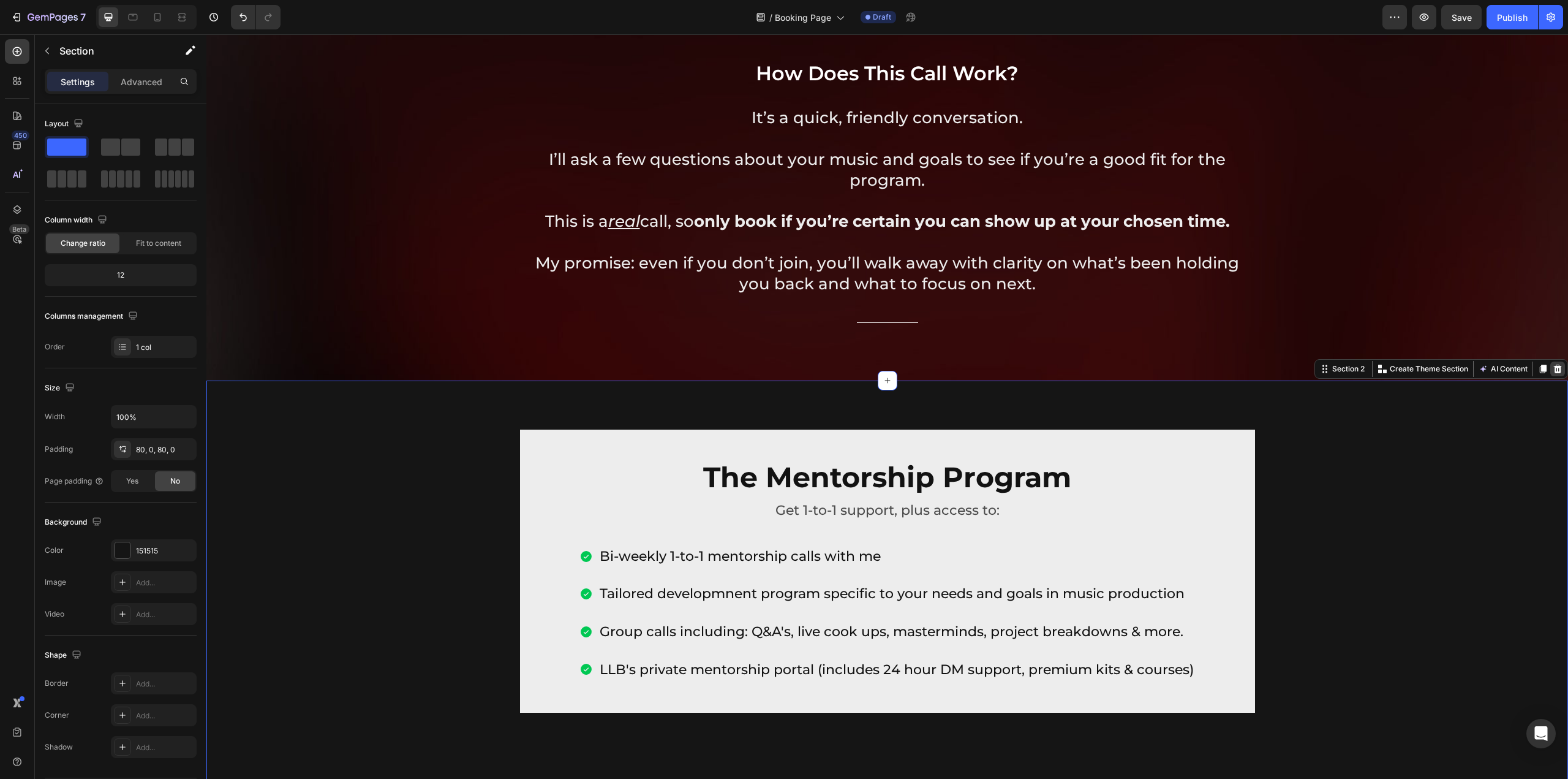
click at [1554, 367] on icon at bounding box center [1558, 369] width 8 height 8
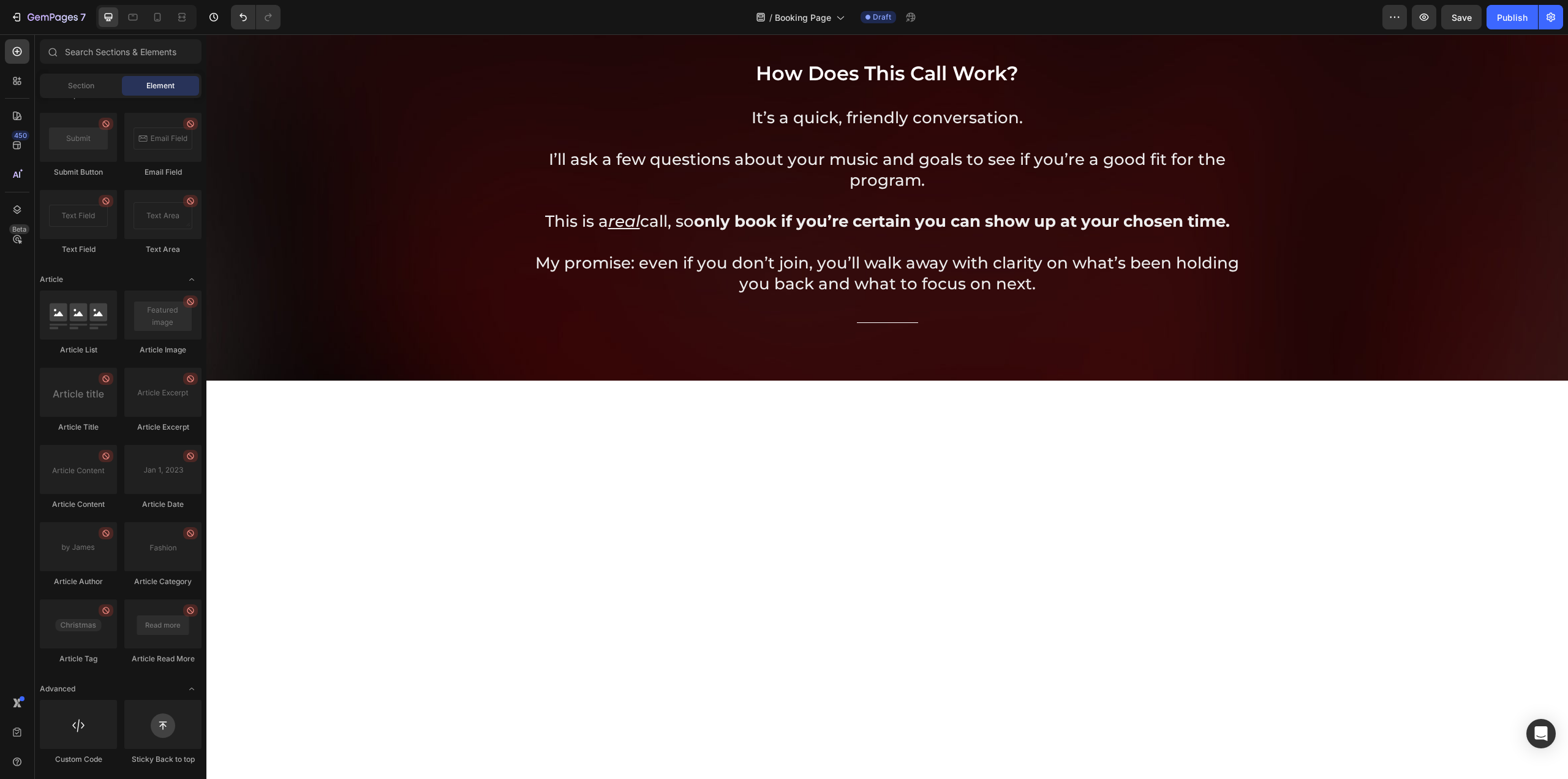
click at [1473, 430] on div at bounding box center [887, 544] width 1337 height 230
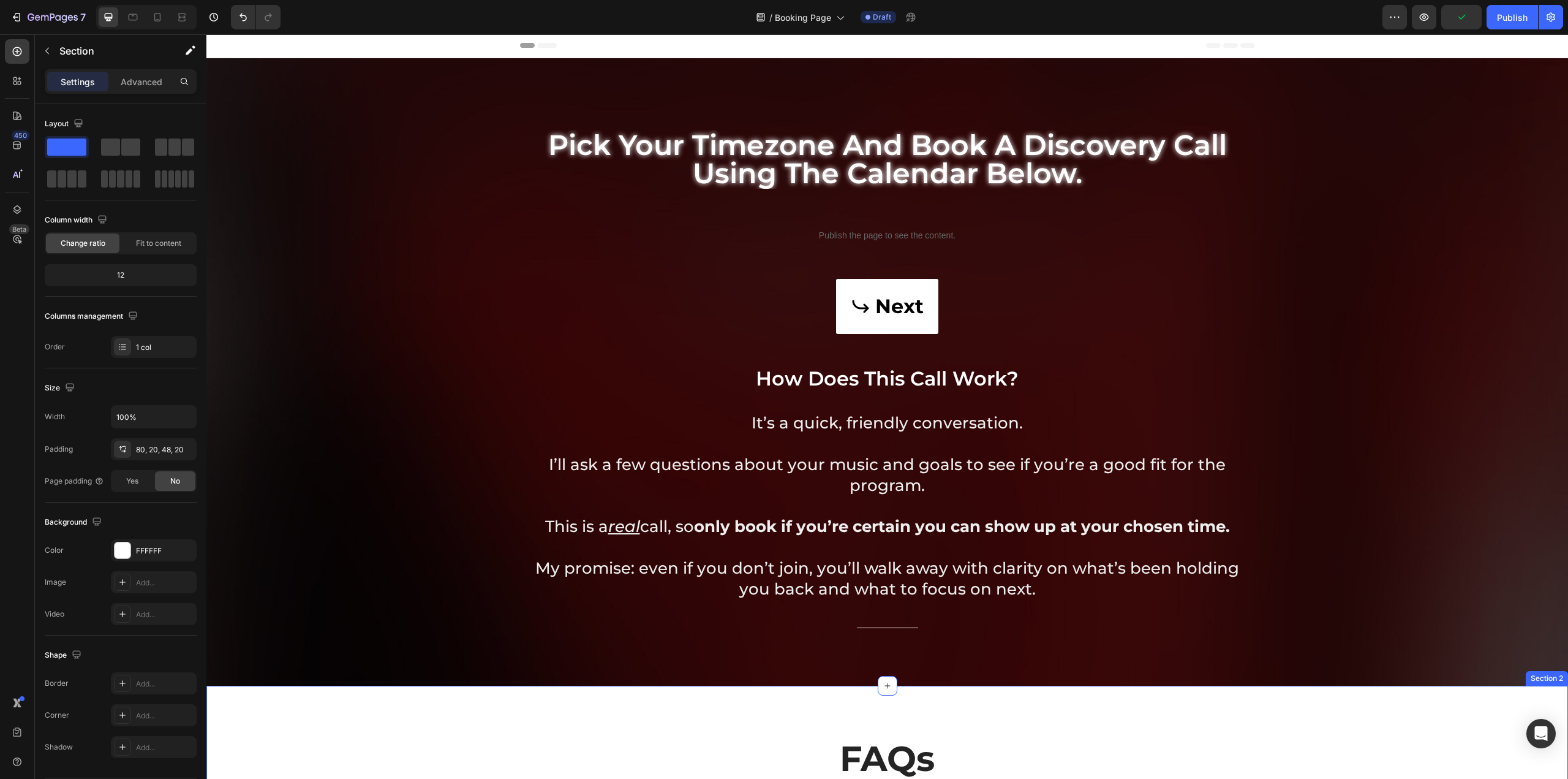
scroll to position [0, 0]
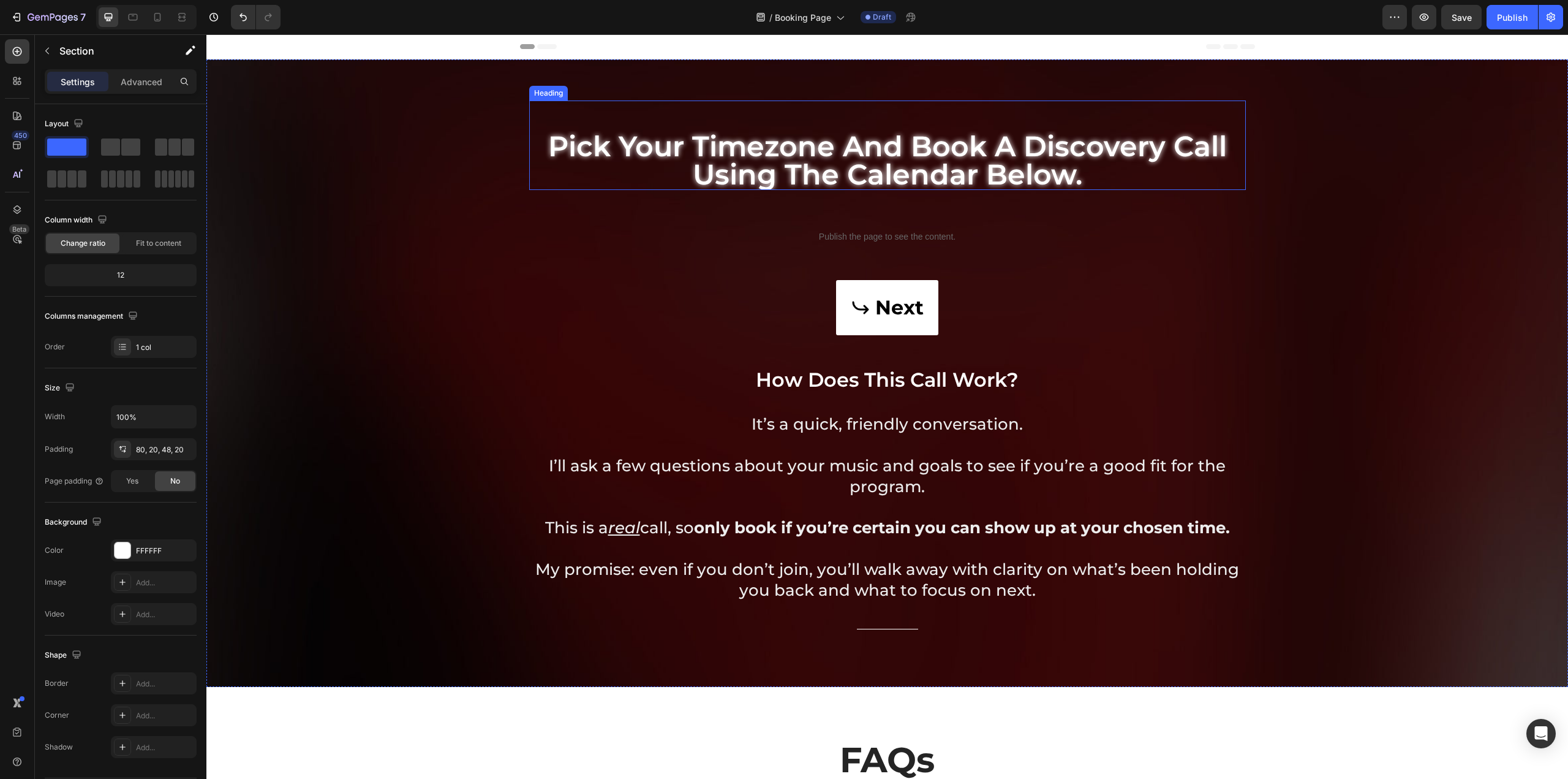
click at [1095, 169] on h2 "pick your timezone and book a discovery call using the calendar below." at bounding box center [888, 160] width 716 height 59
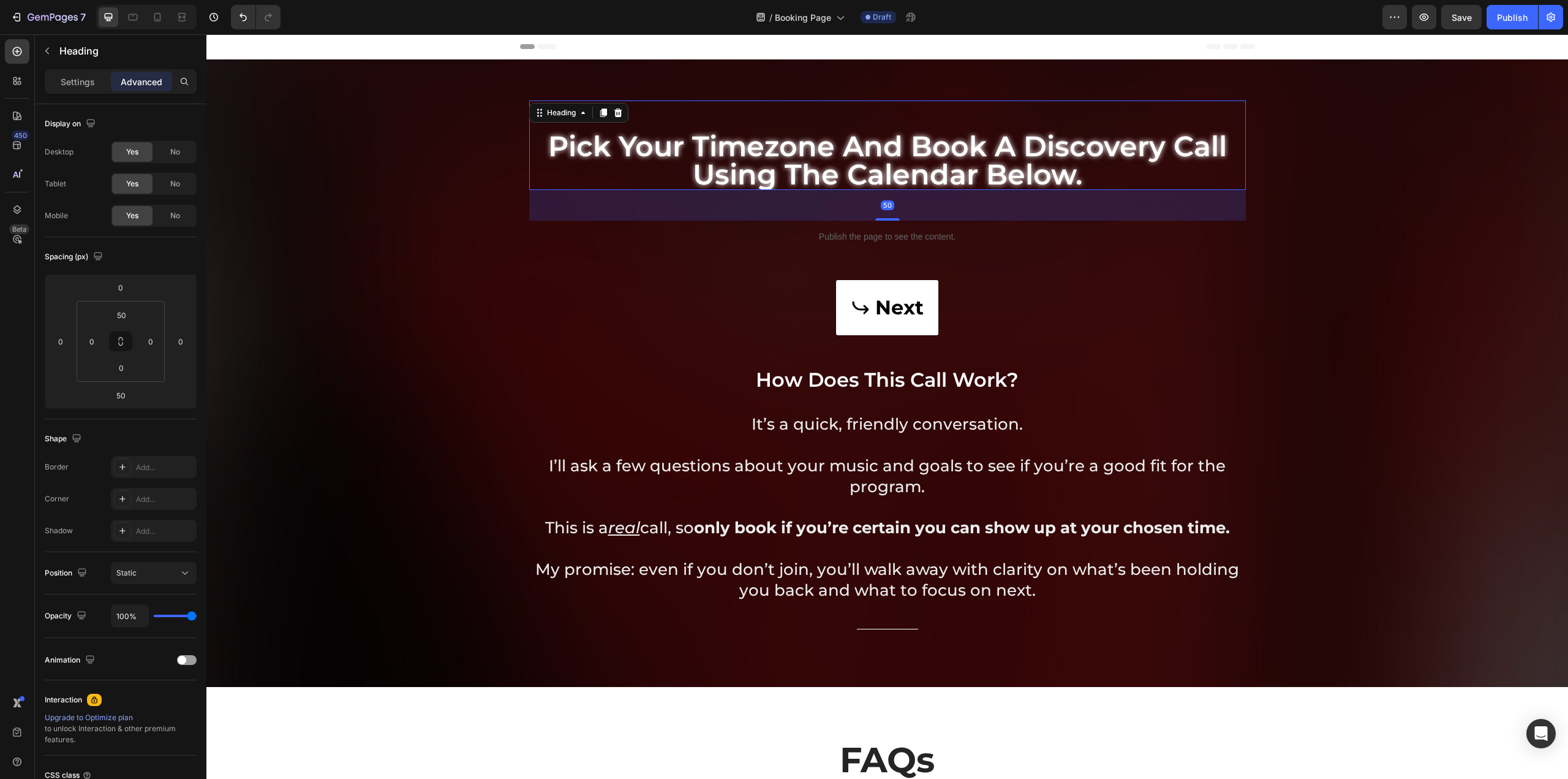
click at [1073, 174] on h2 "pick your timezone and book a discovery call using the calendar below." at bounding box center [888, 160] width 716 height 59
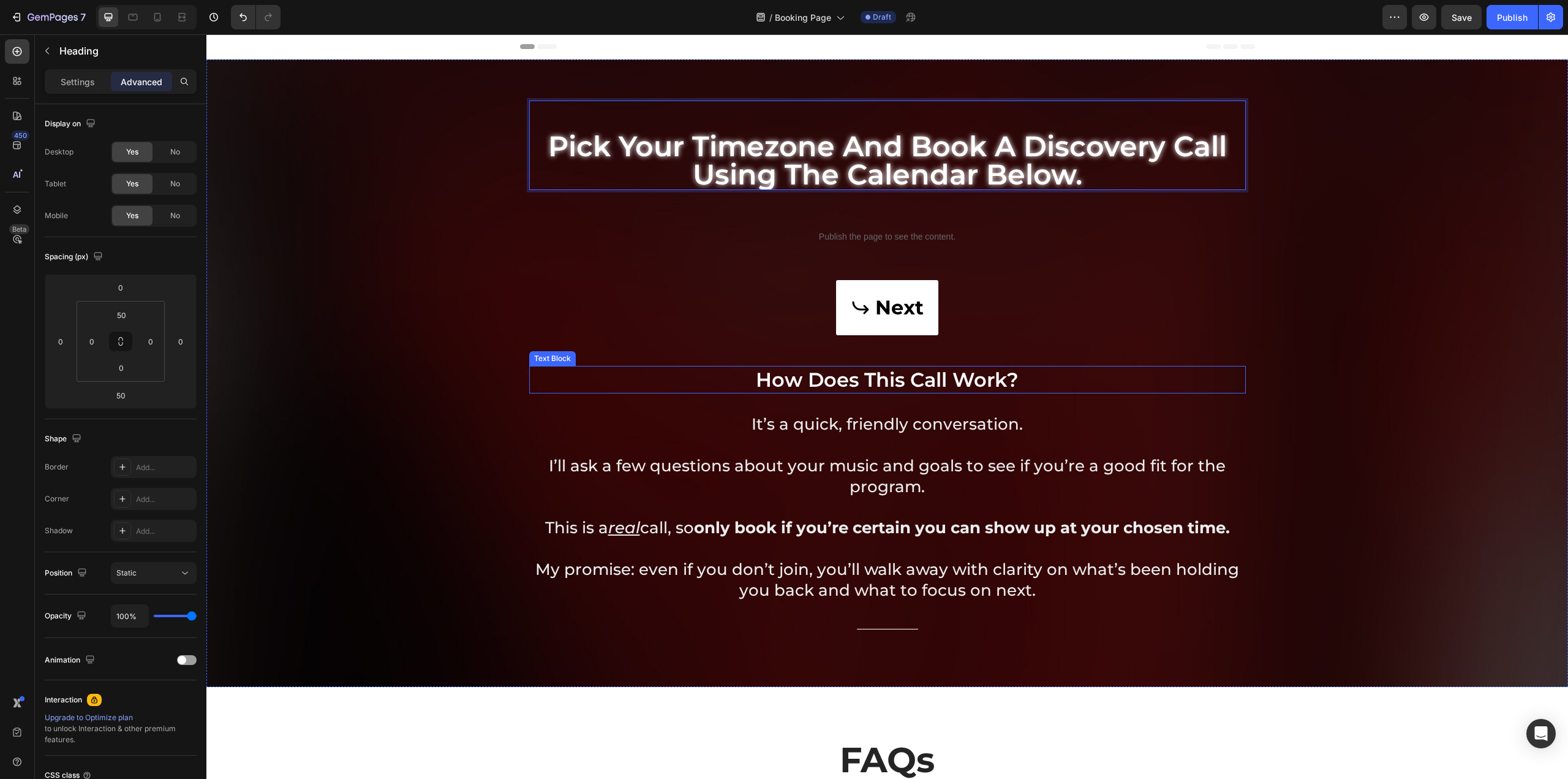
click at [889, 382] on p "how does this call work?" at bounding box center [888, 380] width 715 height 26
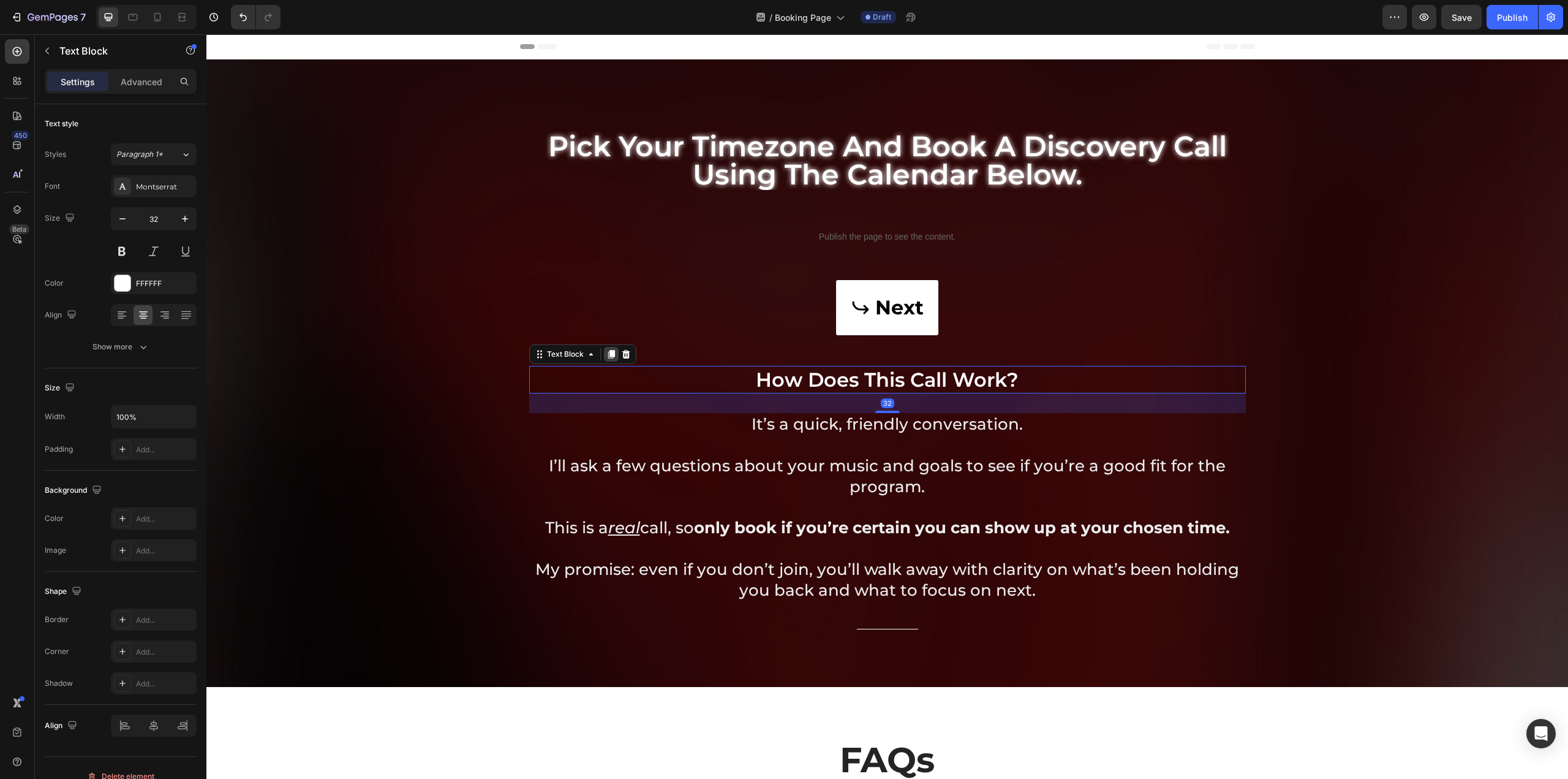
click at [606, 356] on icon at bounding box center [611, 354] width 10 height 10
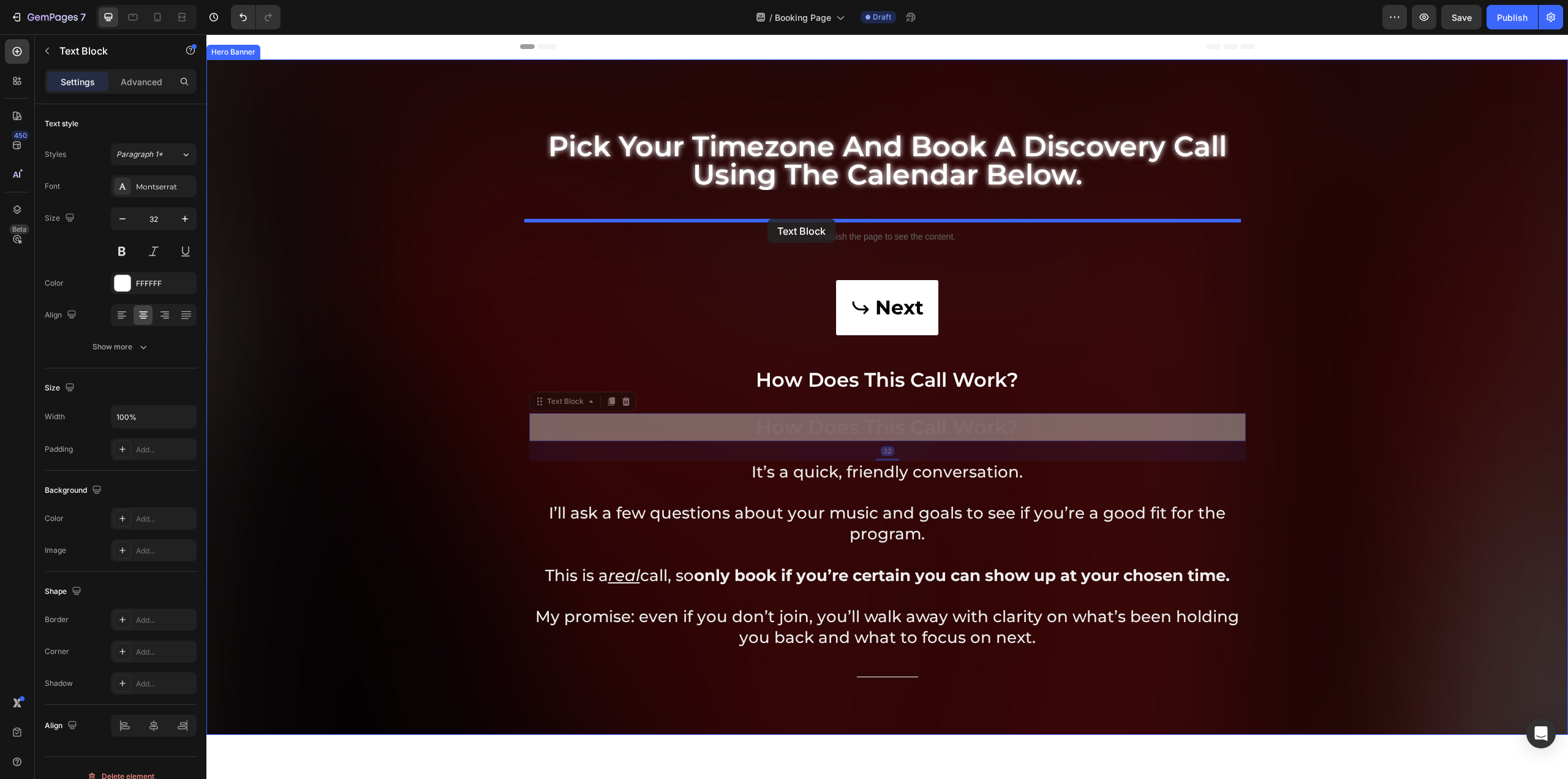
drag, startPoint x: 535, startPoint y: 405, endPoint x: 767, endPoint y: 219, distance: 297.4
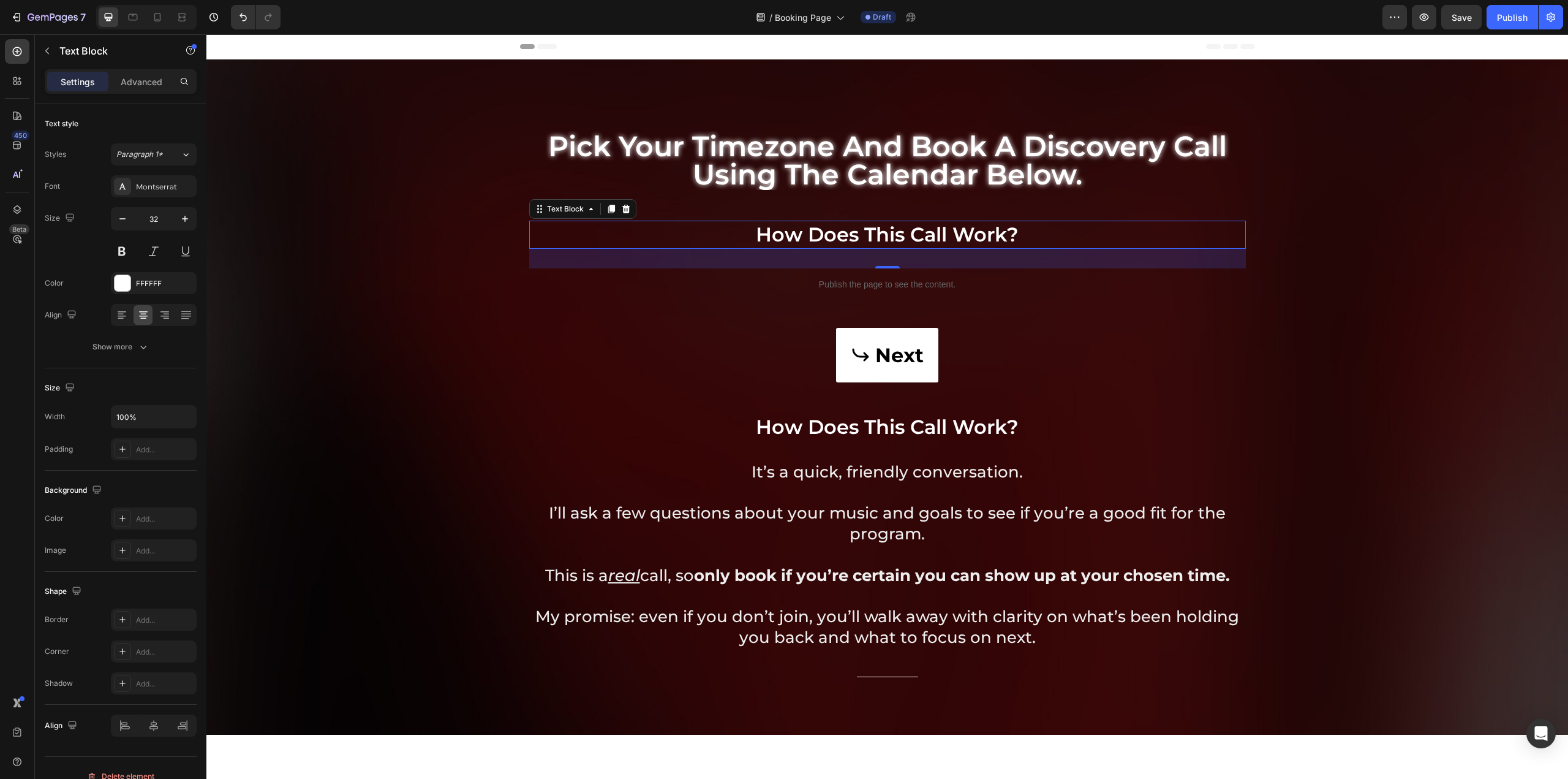
click at [871, 230] on p "how does this call work?" at bounding box center [888, 235] width 715 height 26
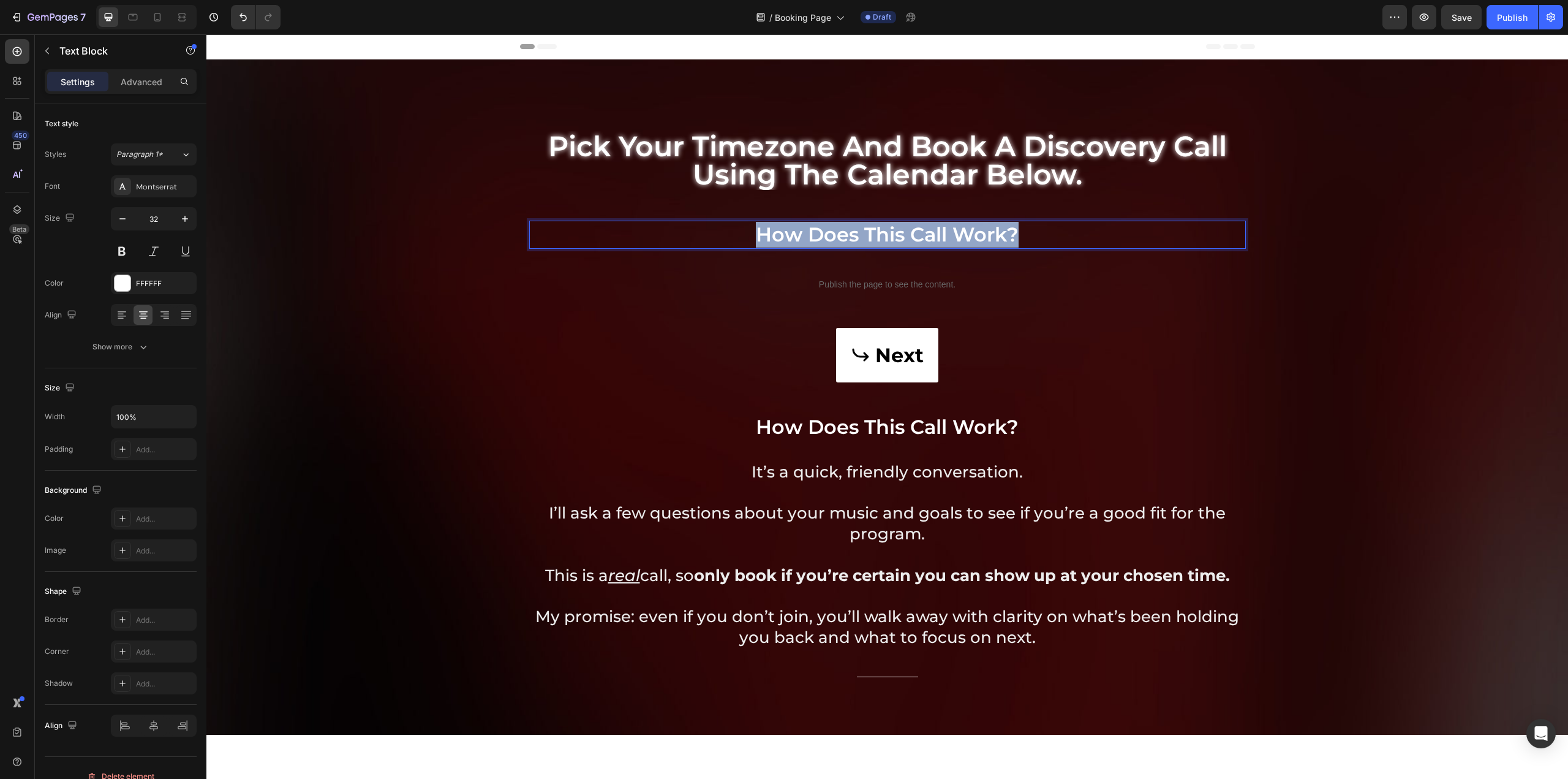
click at [871, 230] on p "how does this call work?" at bounding box center [888, 235] width 715 height 26
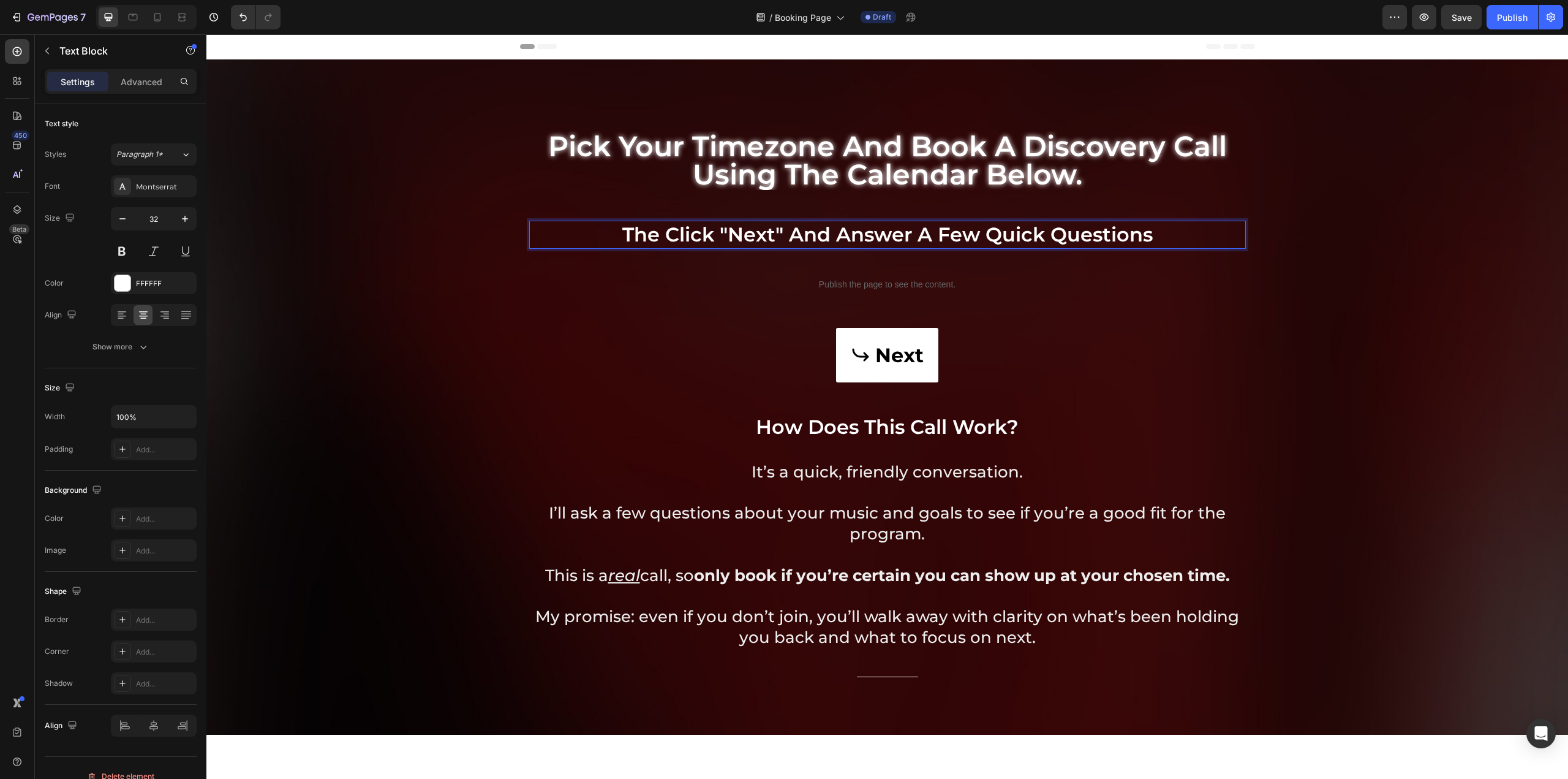
click at [830, 233] on p "The Click "Next" and answer a few quick questions" at bounding box center [888, 235] width 715 height 26
drag, startPoint x: 1149, startPoint y: 239, endPoint x: 1011, endPoint y: 226, distance: 138.6
click at [1011, 226] on p "The Click "Next", answer a few quick questions" at bounding box center [888, 235] width 715 height 26
click at [1070, 232] on p "The Click "Next", answer a few quick questions" at bounding box center [888, 235] width 715 height 26
click at [1138, 237] on p "The Click "Next", answer a few quick questions" at bounding box center [888, 235] width 715 height 26
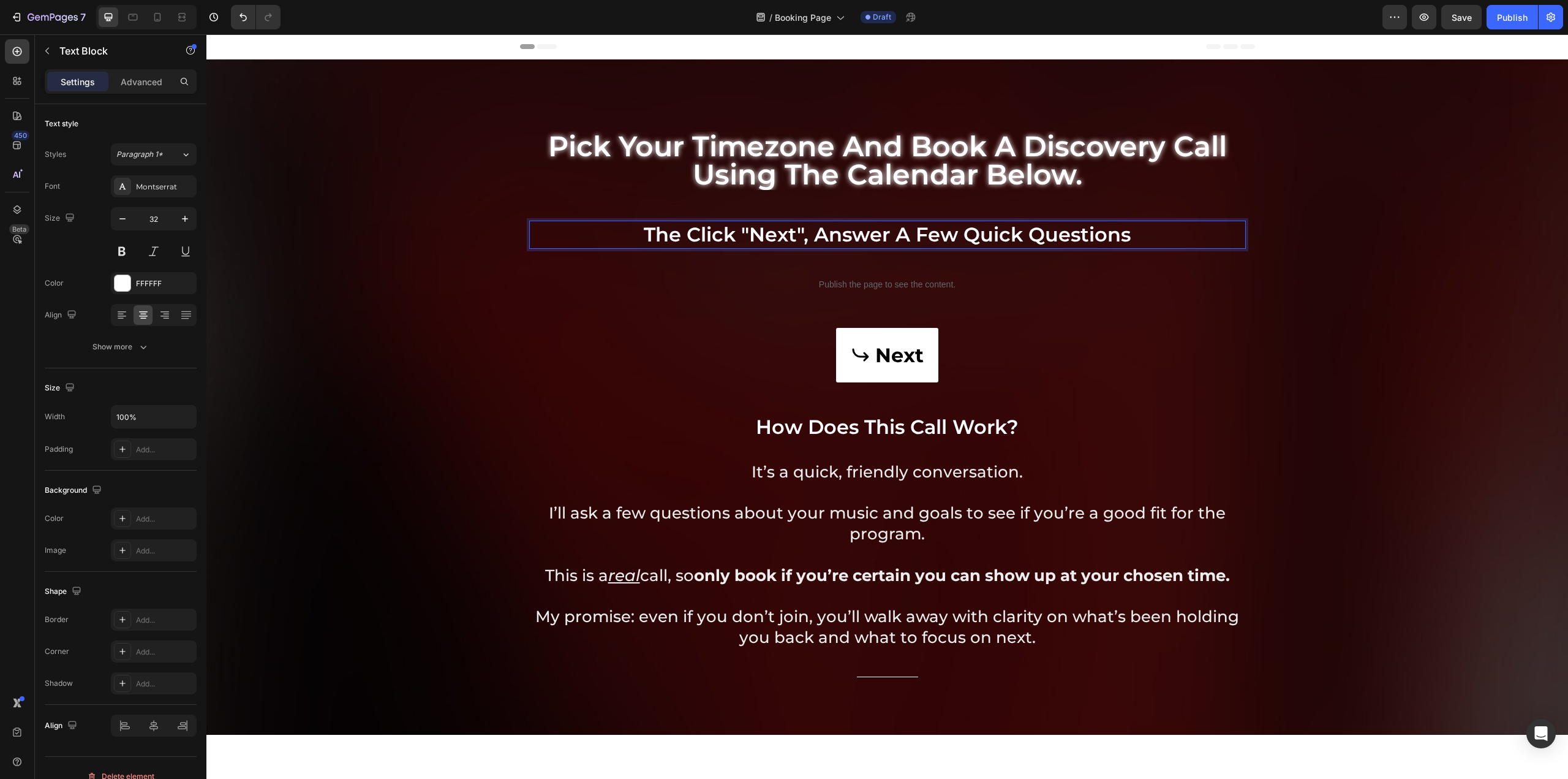
click at [679, 237] on p "The Click "Next", answer a few quick questions" at bounding box center [888, 235] width 715 height 26
click at [631, 230] on p "Then Click "Next", answer a few quick questions" at bounding box center [888, 235] width 715 height 26
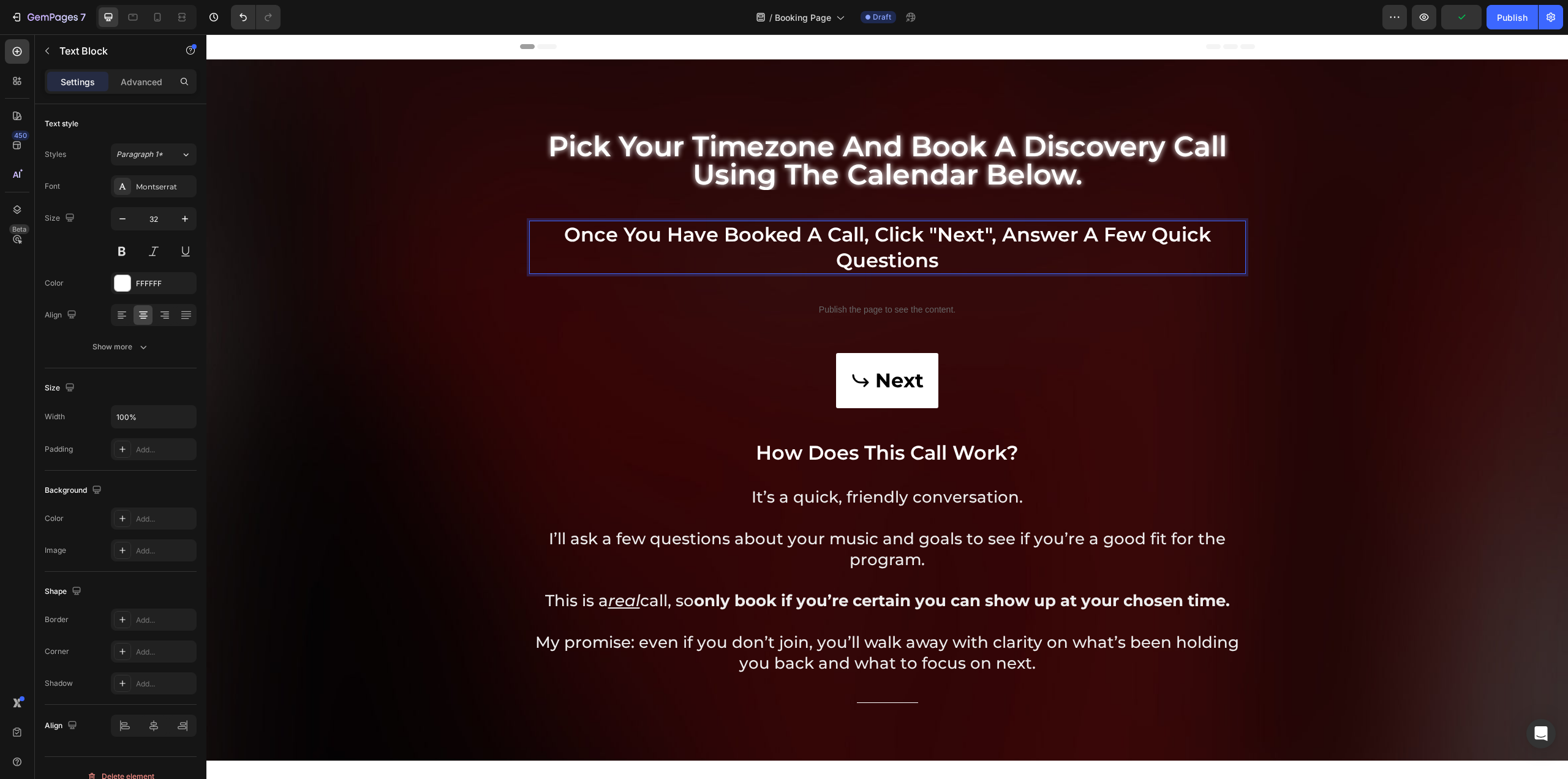
click at [1080, 245] on p "Once you have booked a call, Click "Next", answer a few quick questions" at bounding box center [888, 247] width 715 height 51
click at [1075, 252] on p "Once you have booked a call, Click "Next", answer a few quick questions" at bounding box center [888, 247] width 715 height 51
click at [1284, 328] on div "Background Image" at bounding box center [887, 406] width 1362 height 744
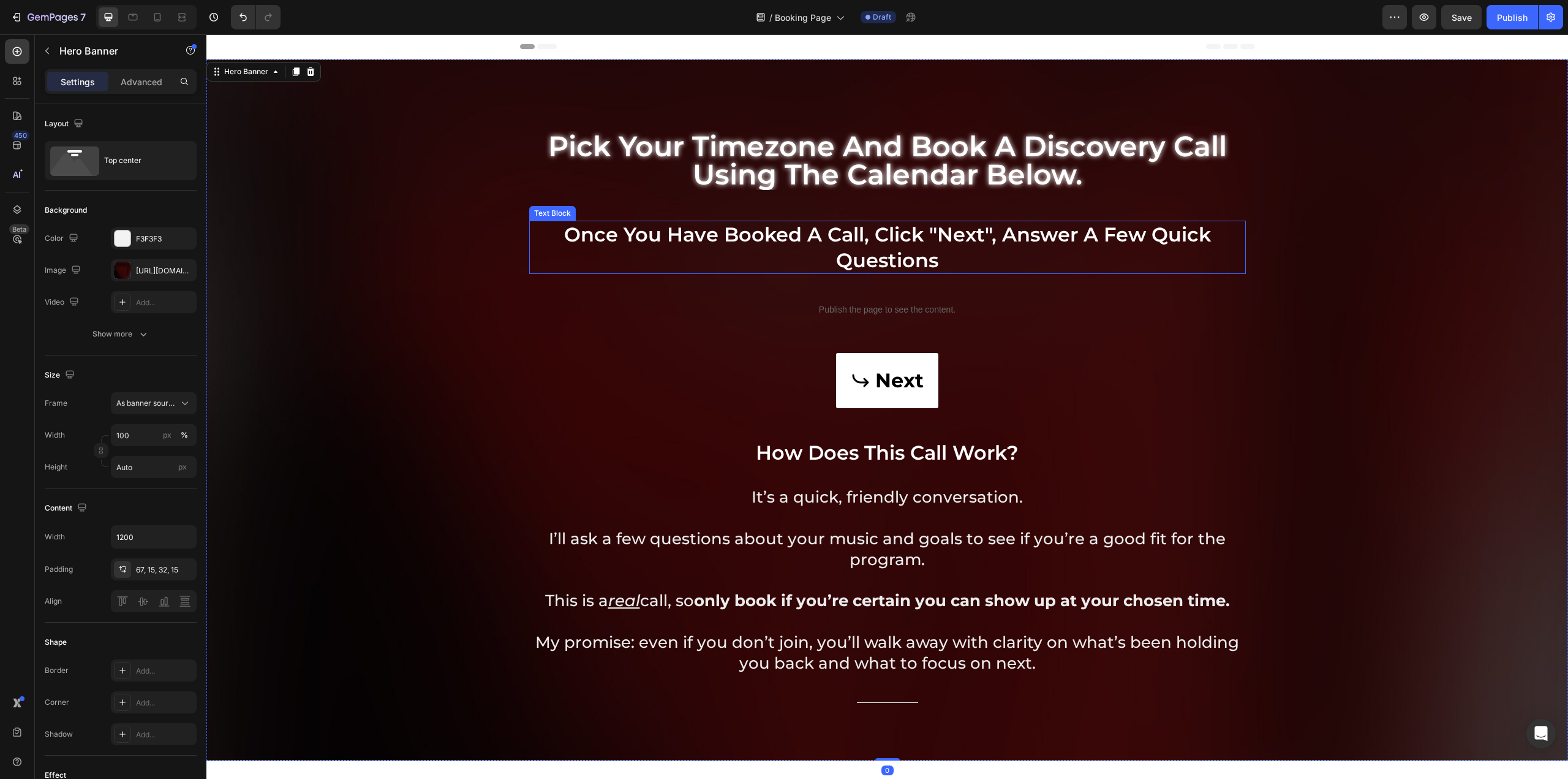
click at [1177, 254] on p "Once you have booked a call, Click "Next", answer a few quick questions" at bounding box center [888, 247] width 715 height 51
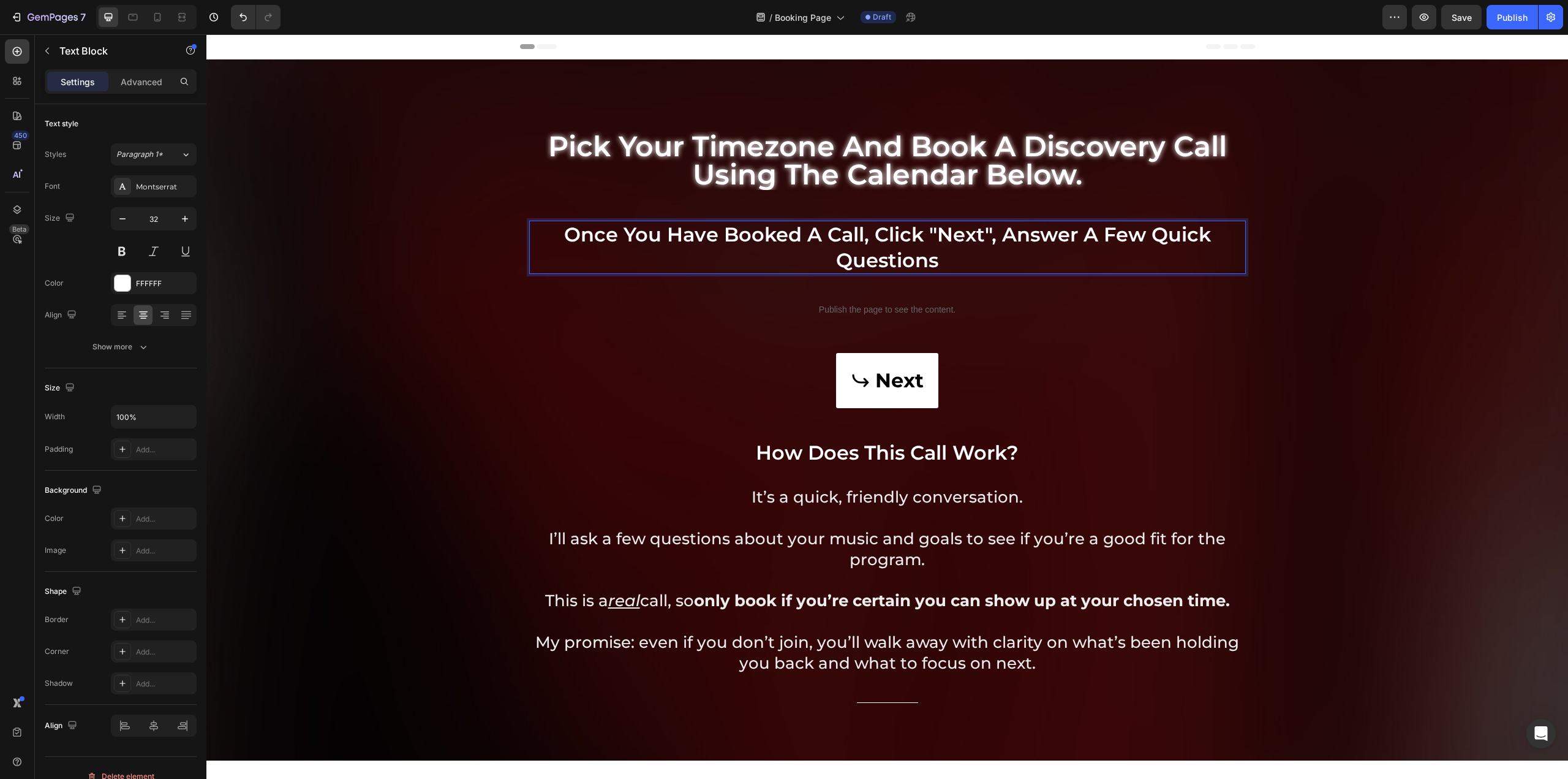
click at [951, 244] on p "Once you have booked a call, Click "Next", answer a few quick questions" at bounding box center [888, 247] width 715 height 51
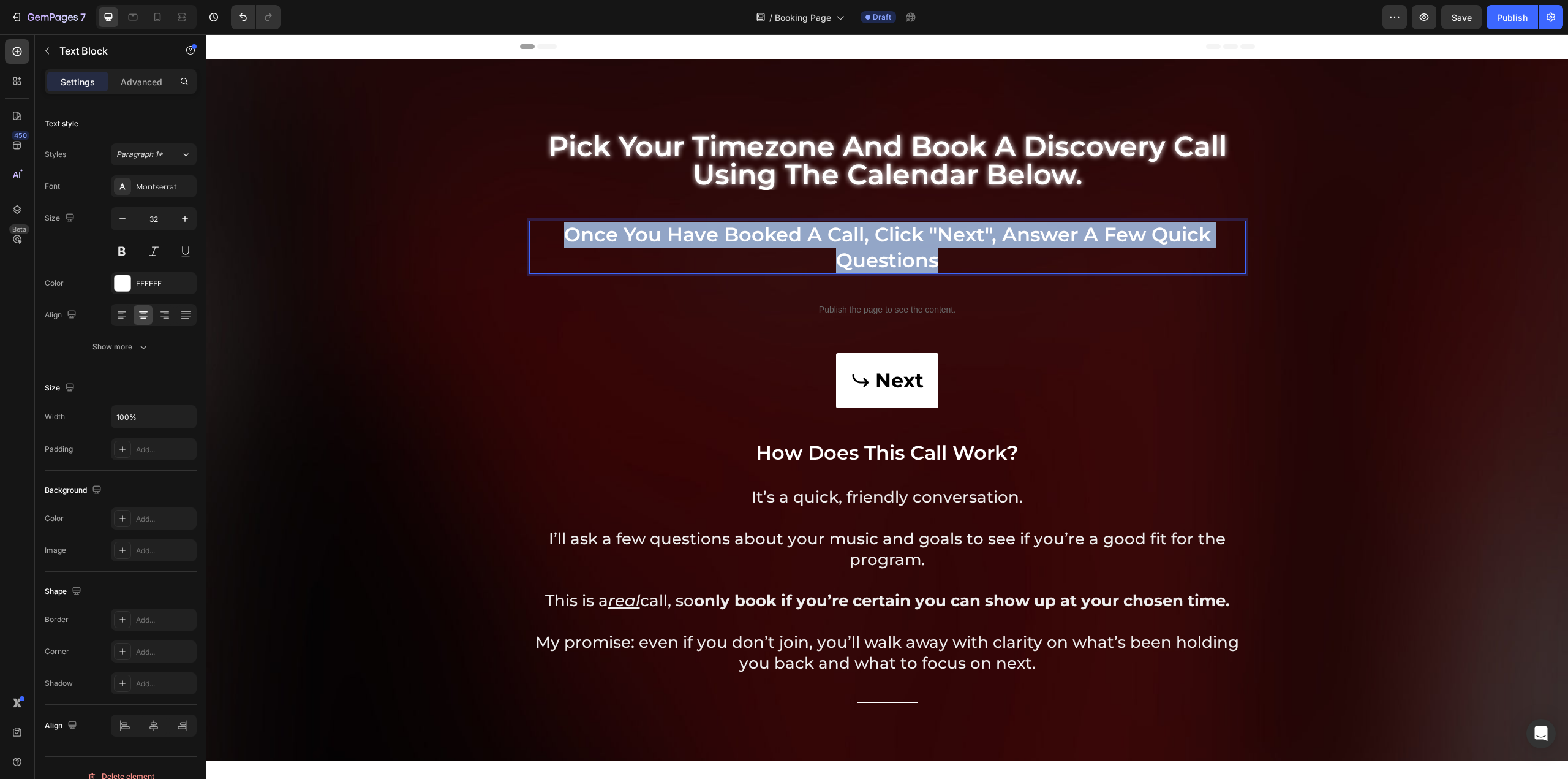
click at [951, 244] on p "Once you have booked a call, Click "Next", answer a few quick questions" at bounding box center [888, 247] width 715 height 51
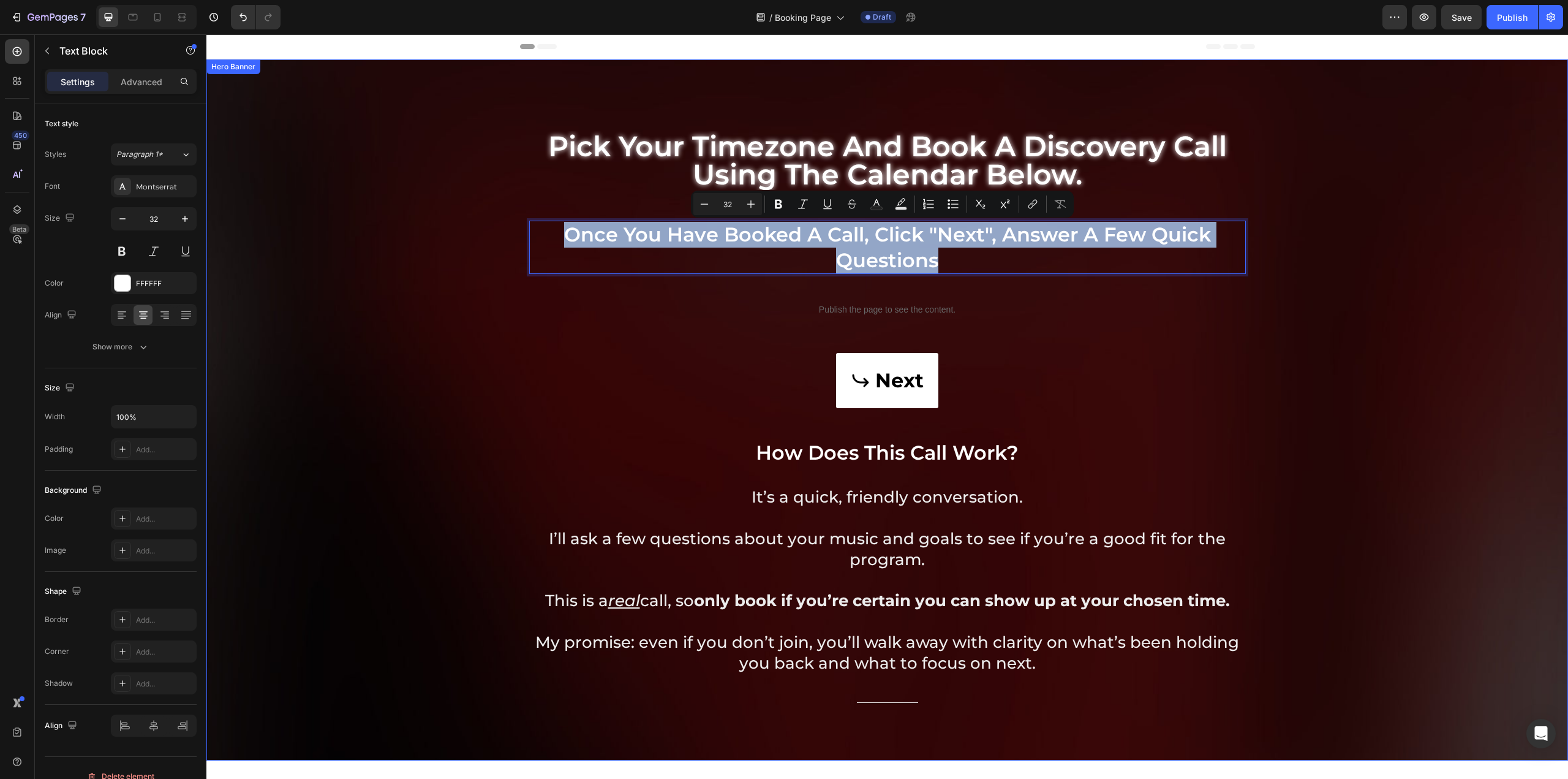
click at [1232, 328] on div "pick your timezone and book a discovery call using the calendar below. Heading …" at bounding box center [888, 420] width 716 height 640
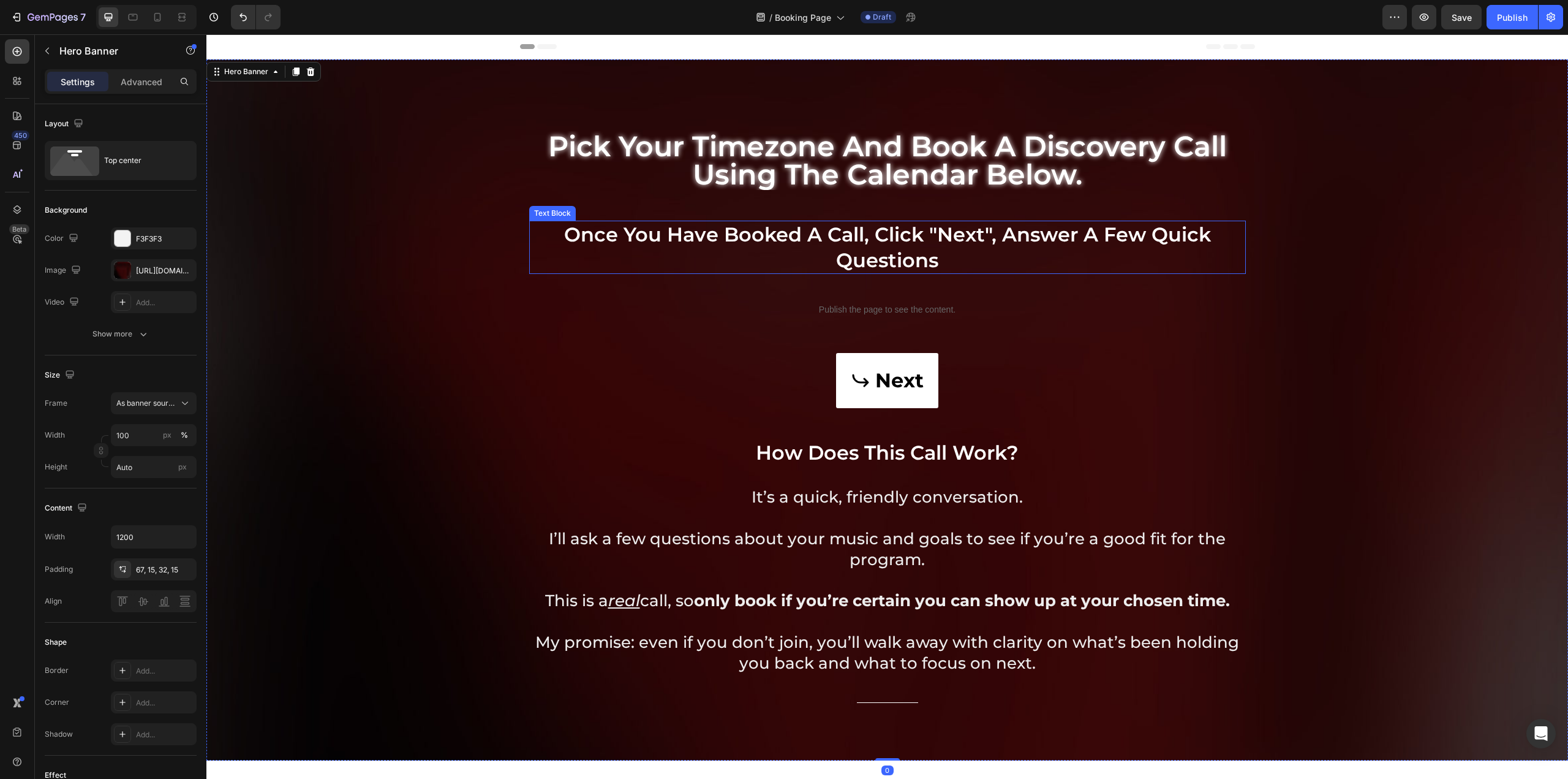
click at [1143, 253] on p "Once you have booked a call, Click "Next", answer a few quick questions" at bounding box center [888, 247] width 715 height 51
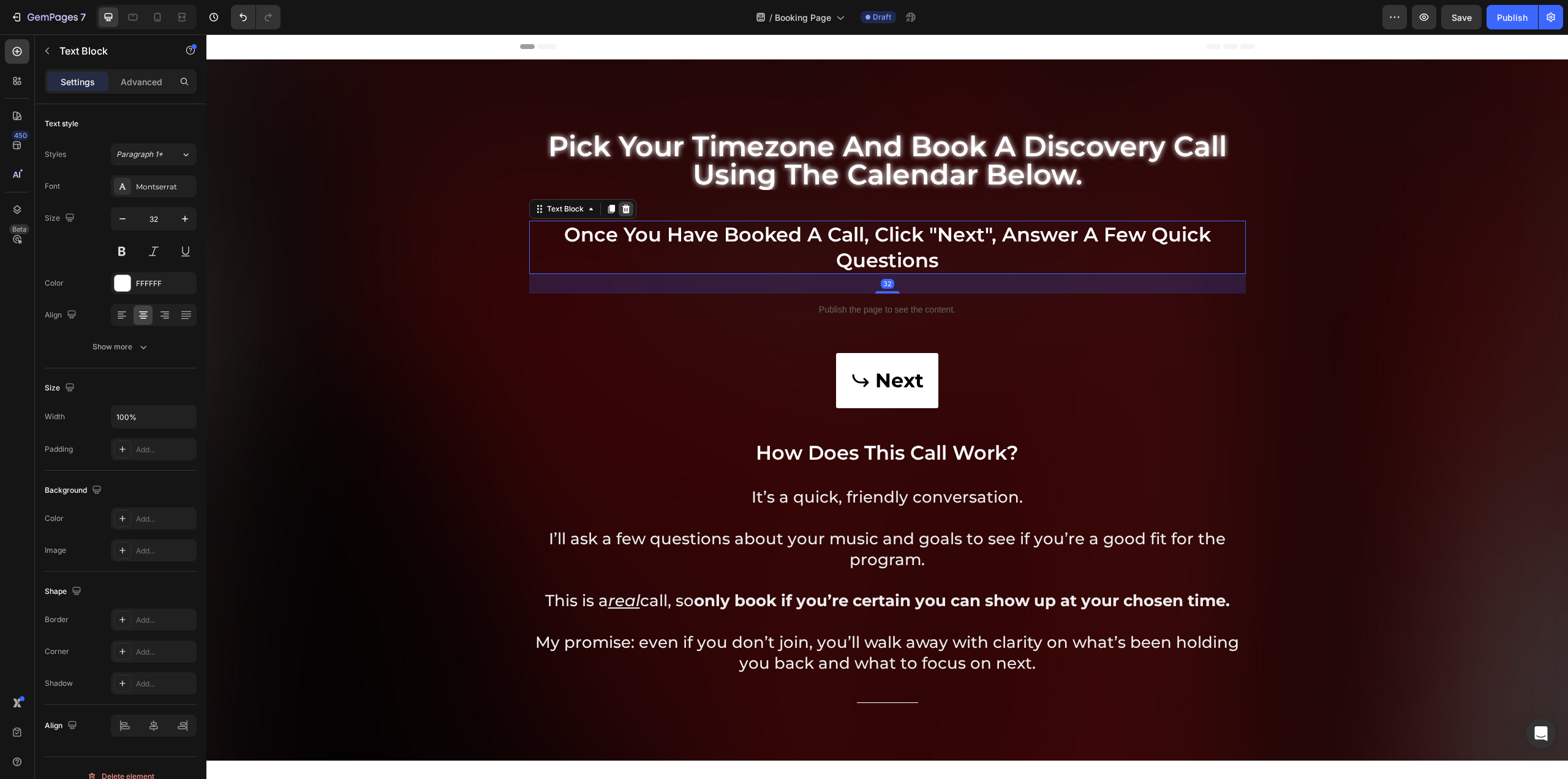
click at [625, 204] on icon at bounding box center [626, 208] width 10 height 10
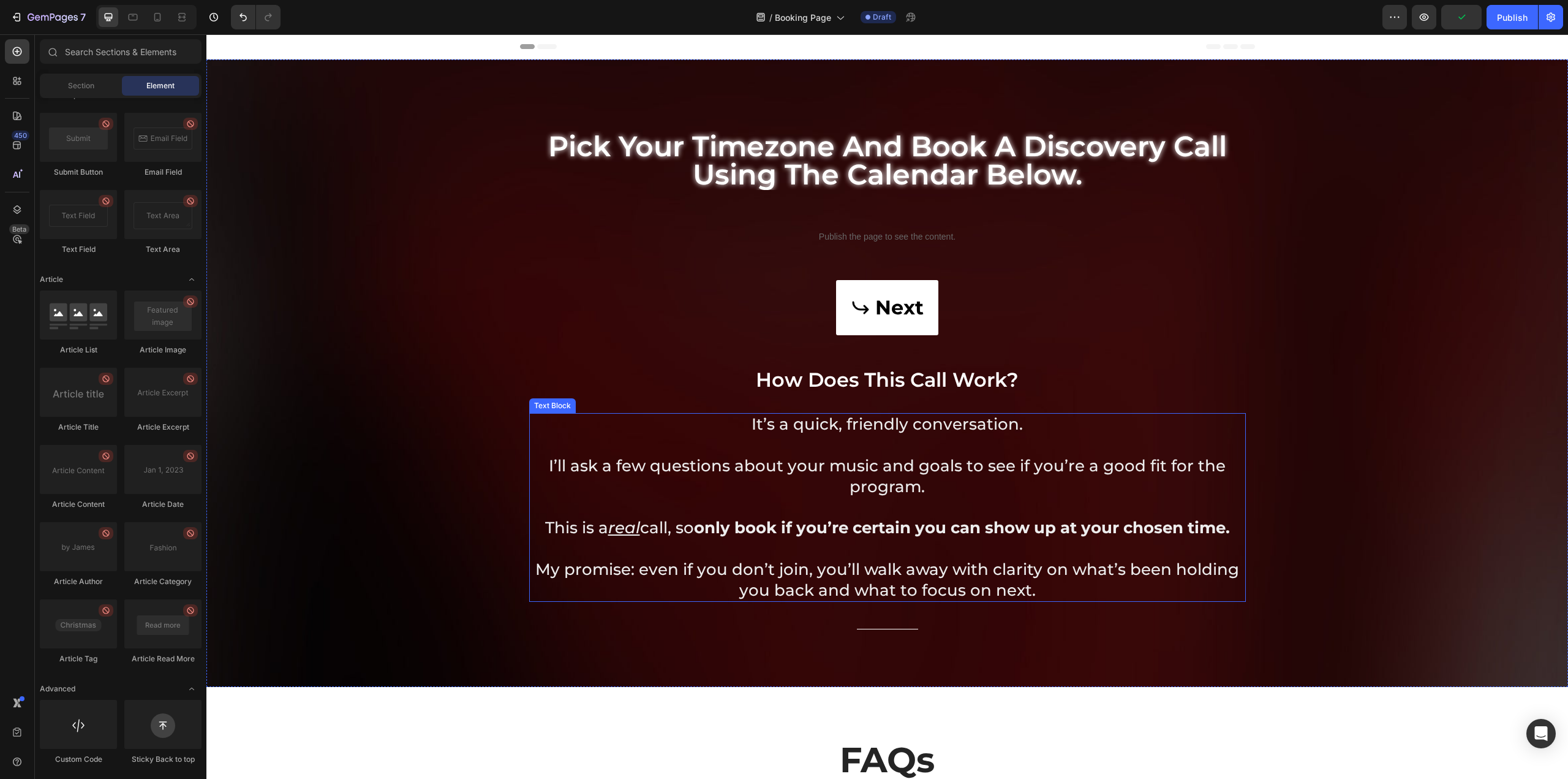
click at [1053, 572] on p "My promise: even if you don’t join, you’ll walk away with clarity on what’s bee…" at bounding box center [888, 580] width 715 height 42
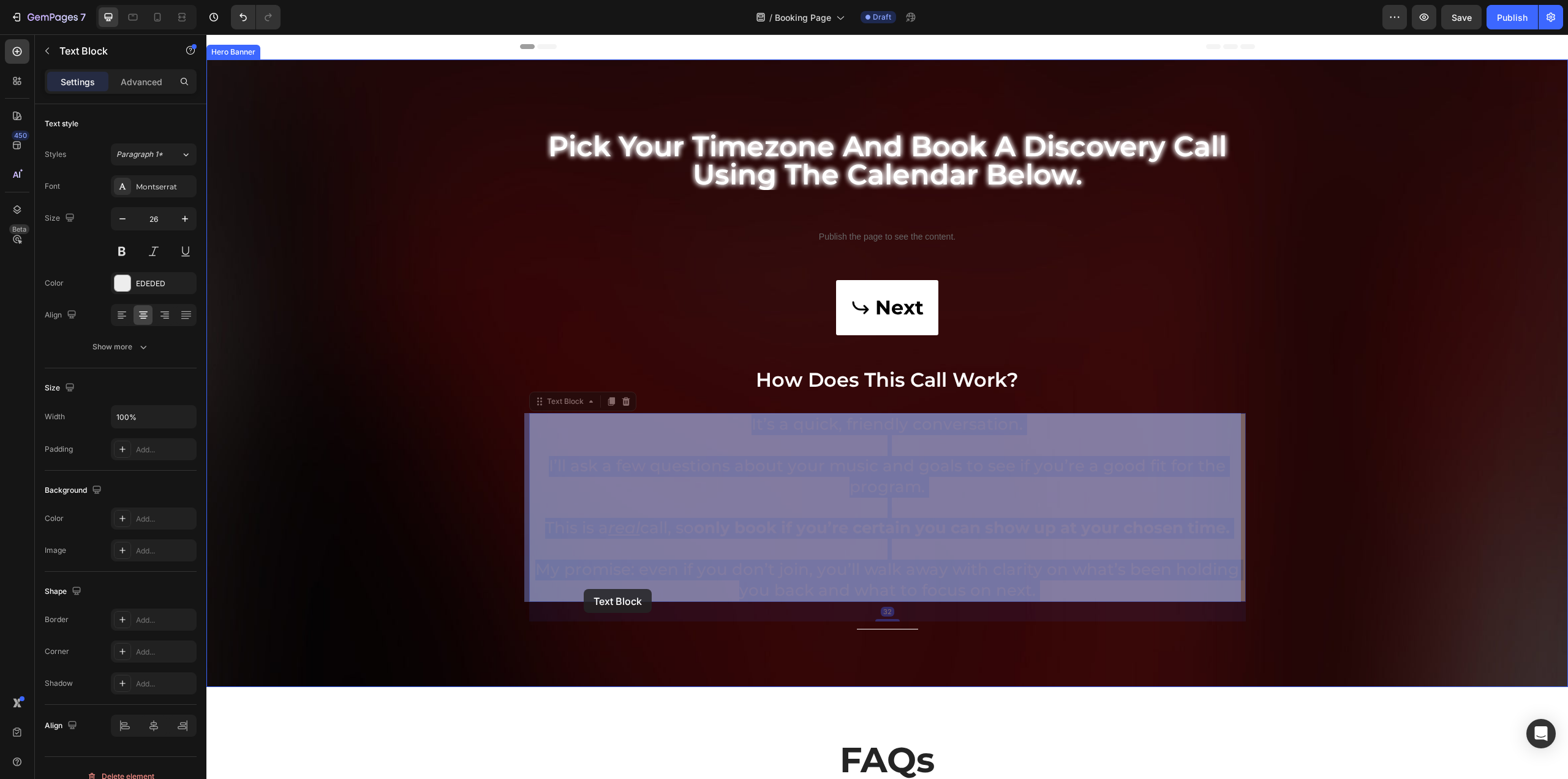
drag, startPoint x: 1062, startPoint y: 592, endPoint x: 624, endPoint y: 574, distance: 438.4
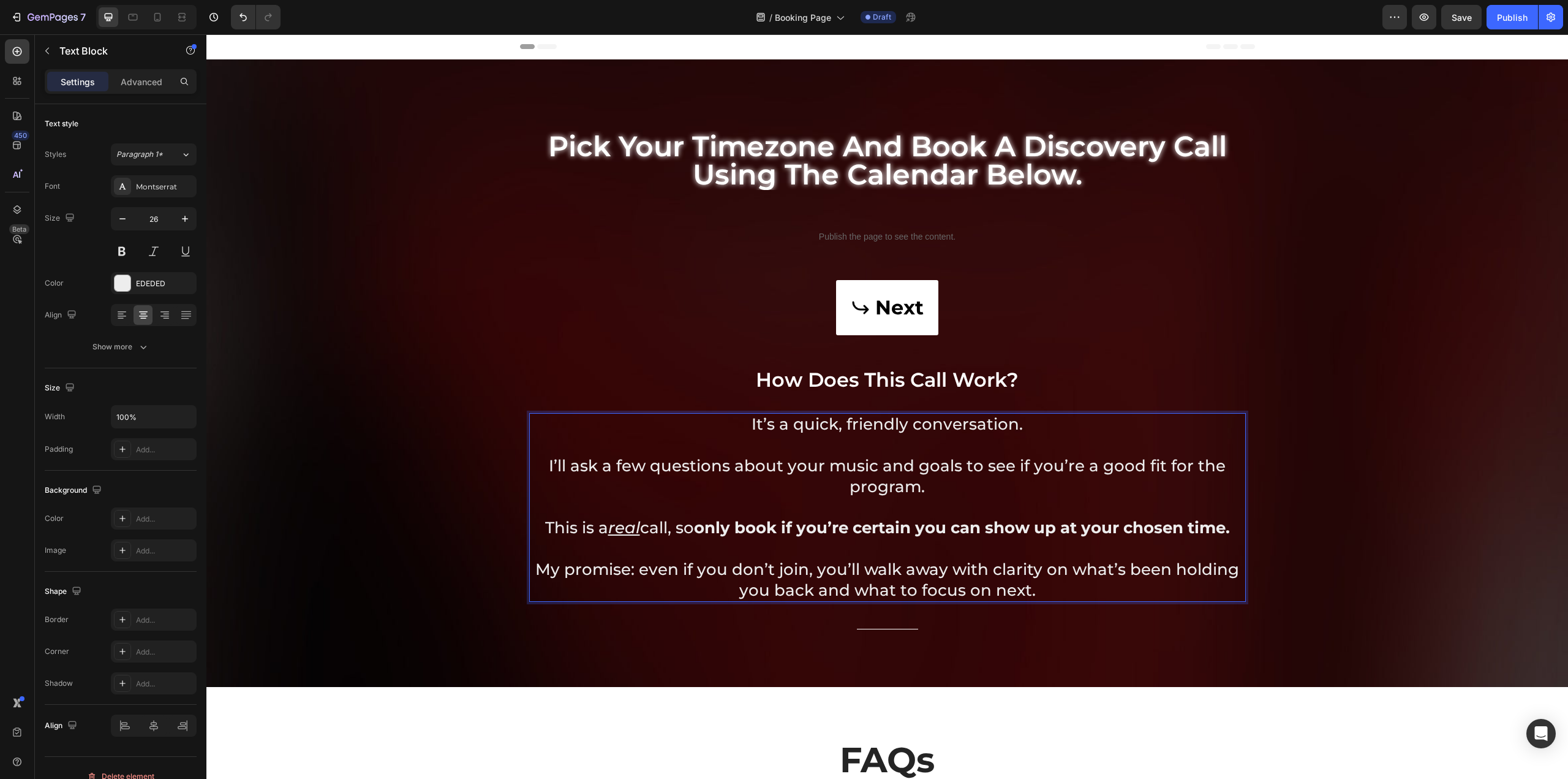
click at [801, 567] on p "My promise: even if you don’t join, you’ll walk away with clarity on what’s bee…" at bounding box center [888, 580] width 715 height 42
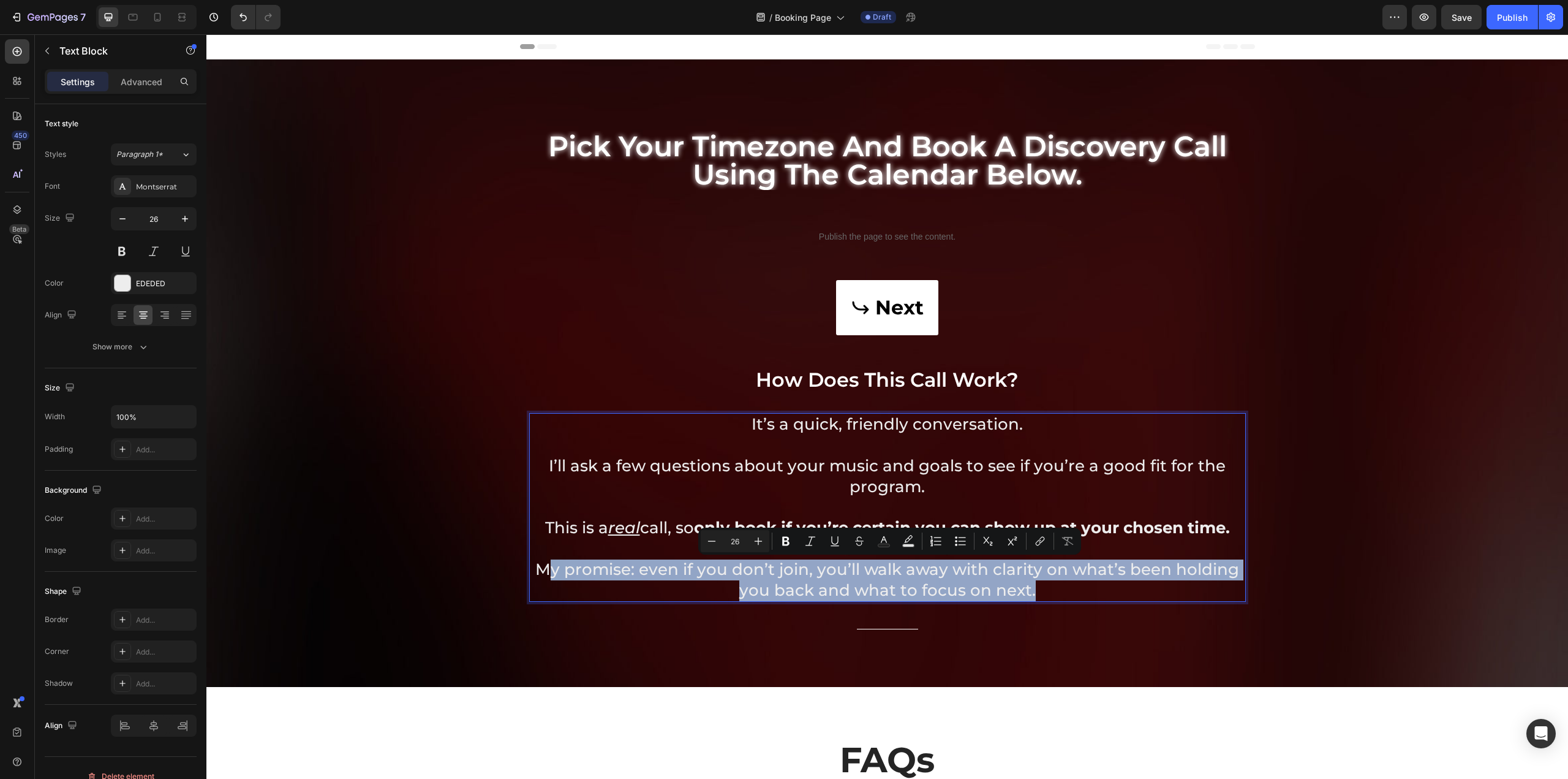
drag, startPoint x: 1046, startPoint y: 591, endPoint x: 549, endPoint y: 563, distance: 497.8
click at [549, 563] on p "My promise: even if you don’t join, you’ll walk away with clarity on what’s bee…" at bounding box center [888, 580] width 715 height 42
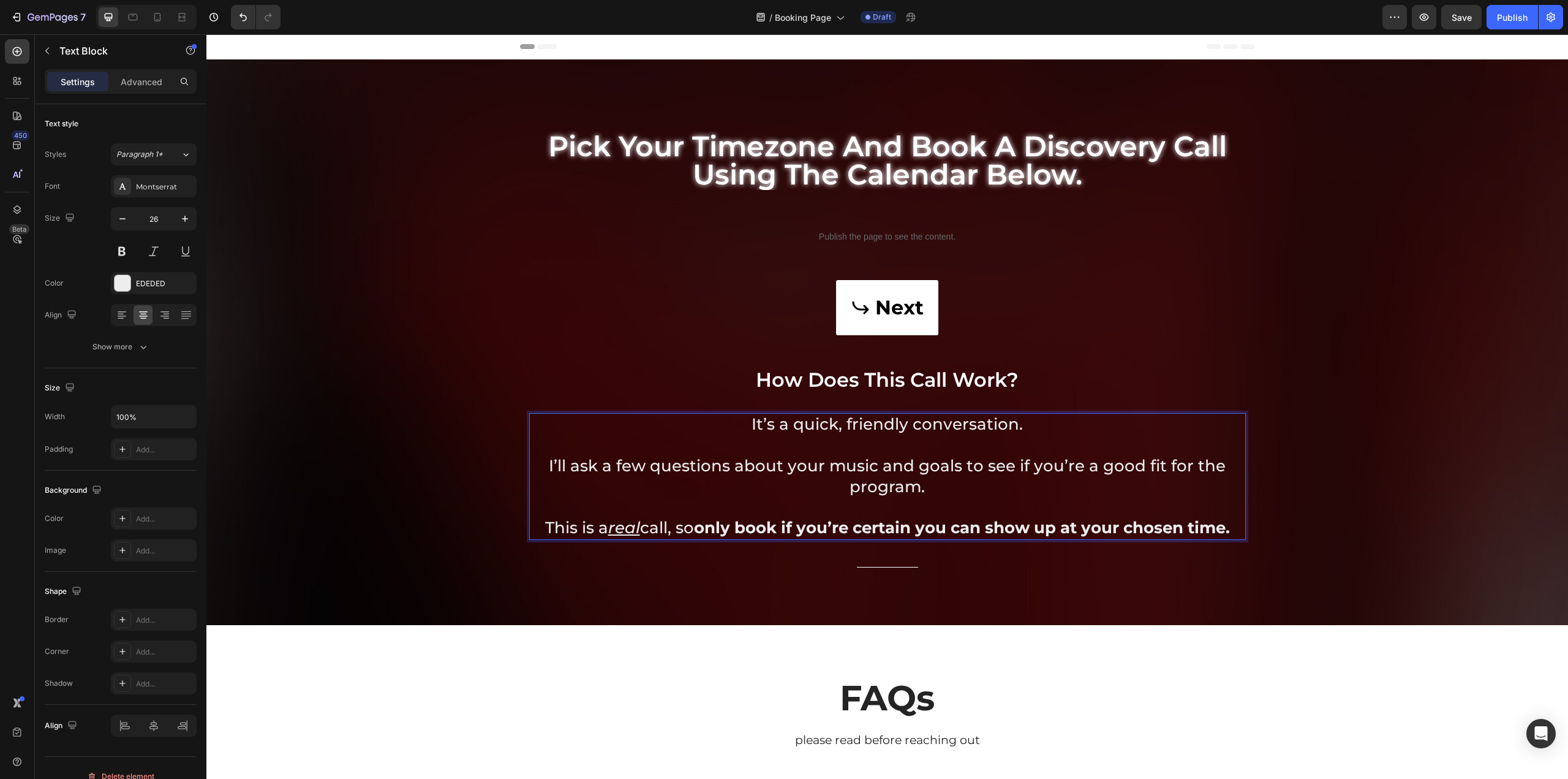
click at [1337, 430] on div "Background Image" at bounding box center [887, 406] width 1362 height 744
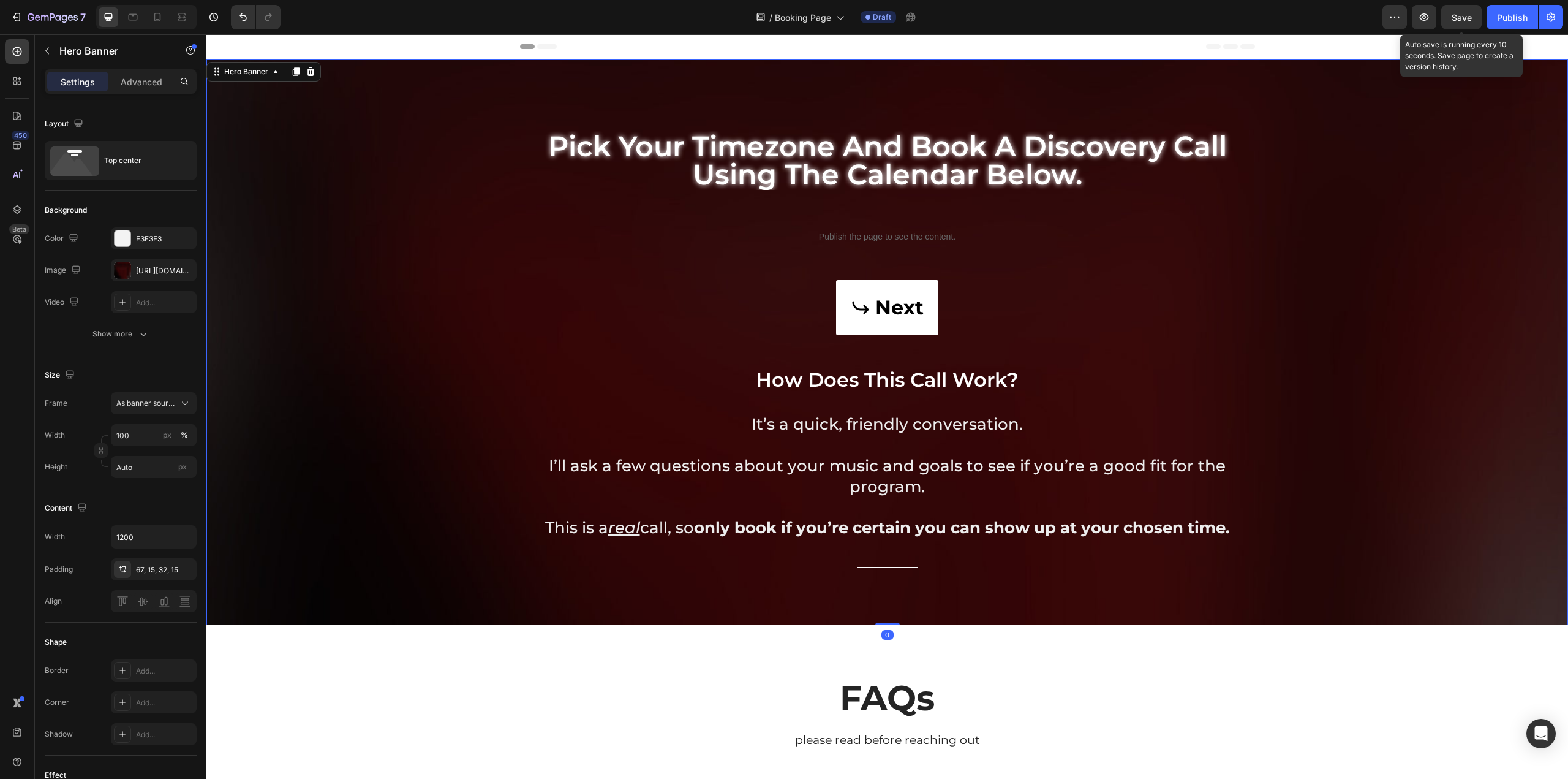
click at [1459, 12] on span "Save" at bounding box center [1461, 17] width 20 height 10
click at [1543, 20] on button "button" at bounding box center [1551, 17] width 24 height 24
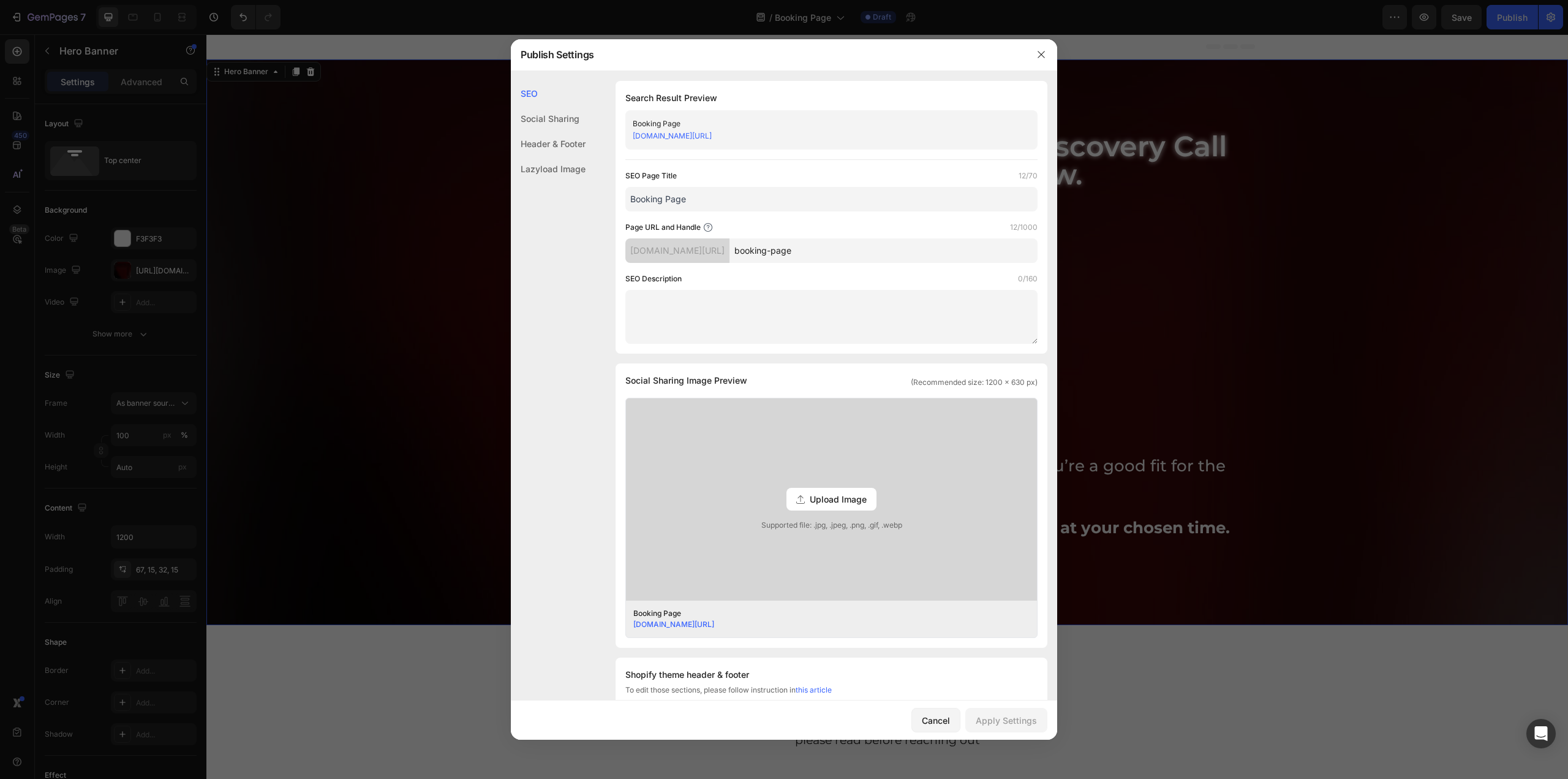
click at [677, 194] on input "Booking Page" at bounding box center [832, 199] width 412 height 24
click at [706, 196] on input "Booking Page" at bounding box center [832, 199] width 412 height 24
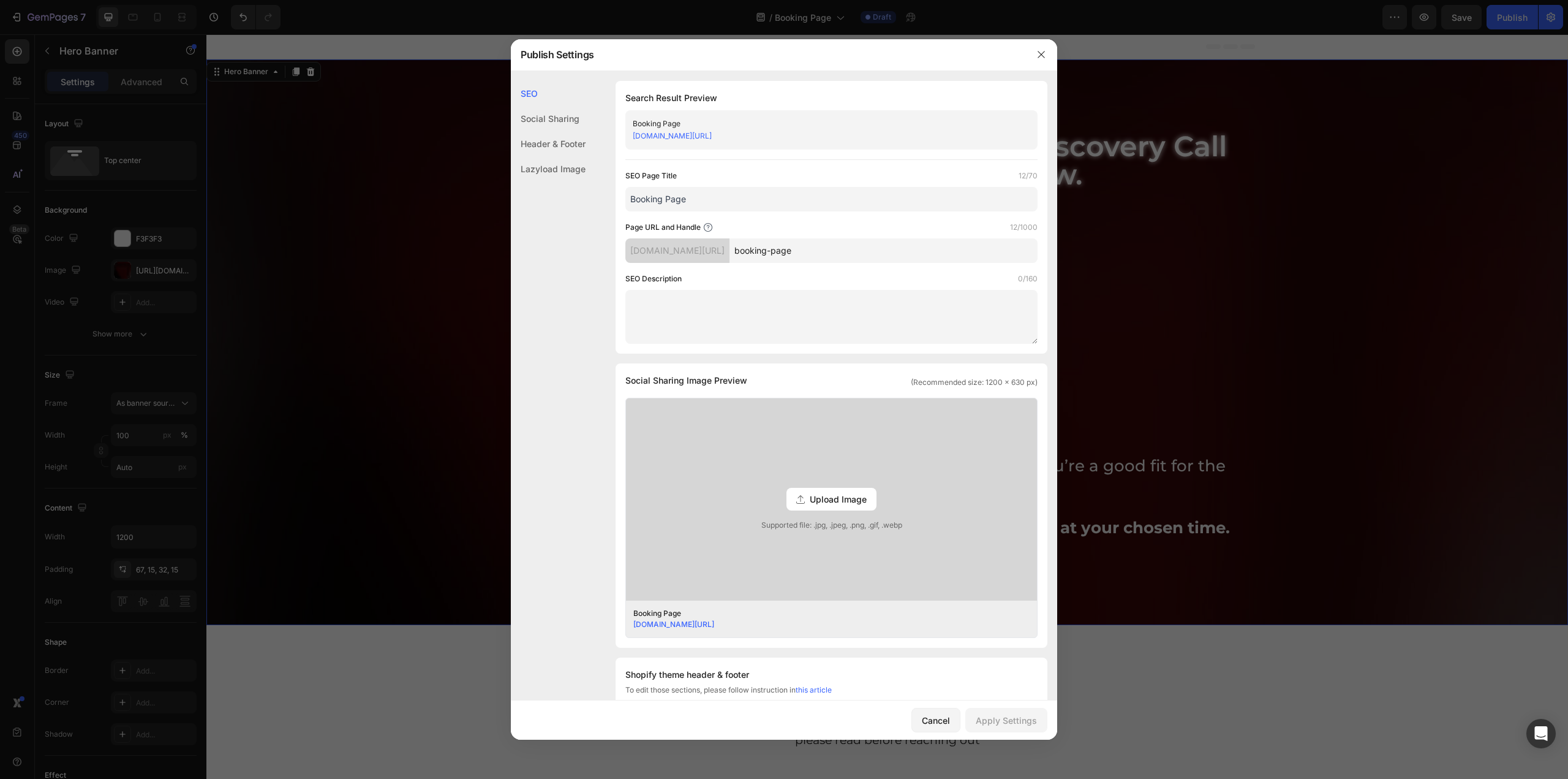
click at [706, 196] on input "Booking Page" at bounding box center [832, 199] width 412 height 24
click at [681, 201] on input "Booking Page" at bounding box center [832, 199] width 412 height 24
click at [680, 201] on input "Booking Page" at bounding box center [832, 199] width 412 height 24
click at [728, 199] on input "Mentorship Discorvery Call" at bounding box center [832, 199] width 412 height 24
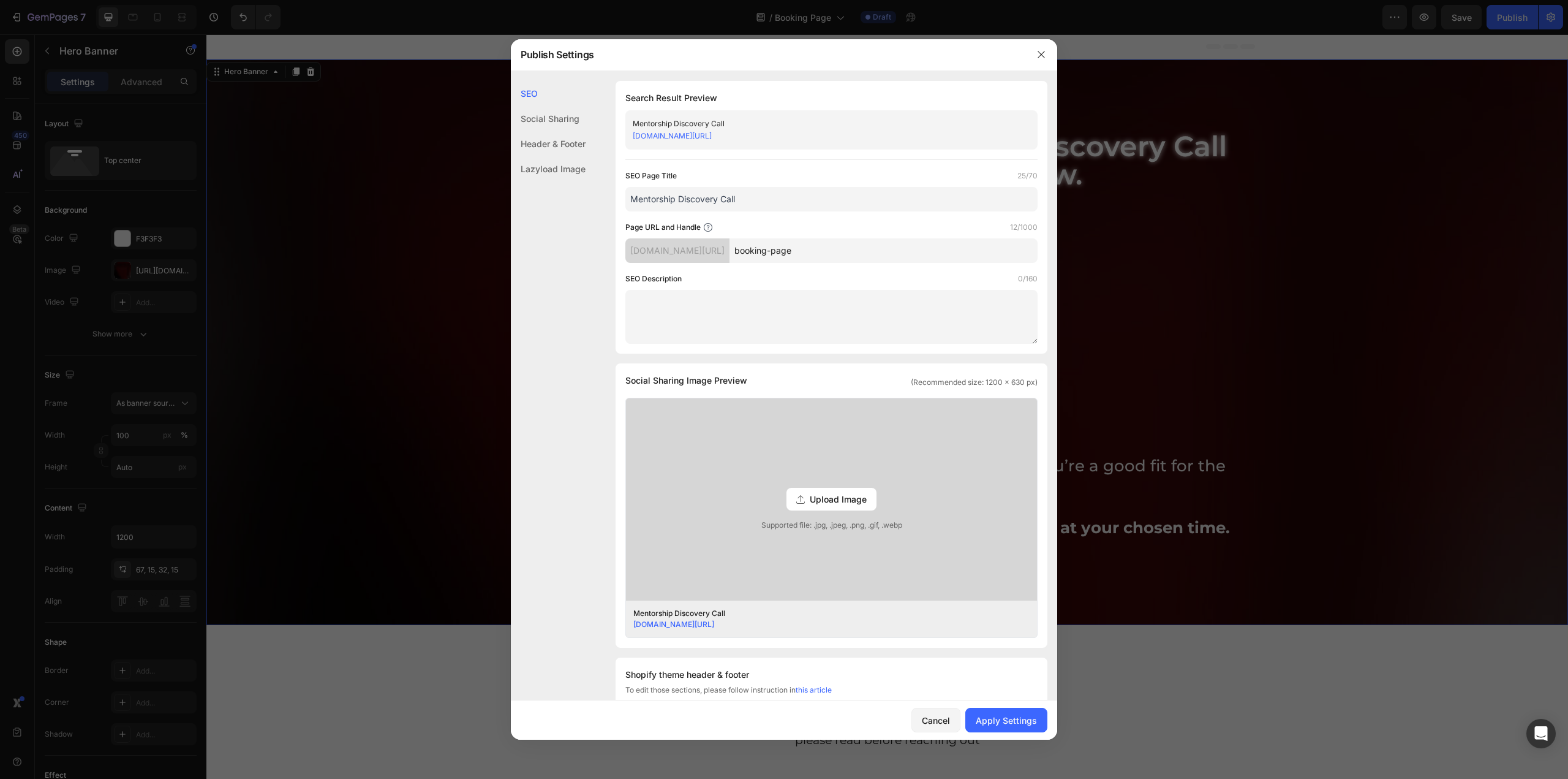
type input "Mentorship Discovery Call"
click at [872, 253] on input "booking-page" at bounding box center [883, 251] width 308 height 24
click at [754, 200] on input "Mentorship Discovery Call" at bounding box center [832, 199] width 412 height 24
click at [748, 197] on input "Mentorship Discovery Call" at bounding box center [832, 199] width 412 height 24
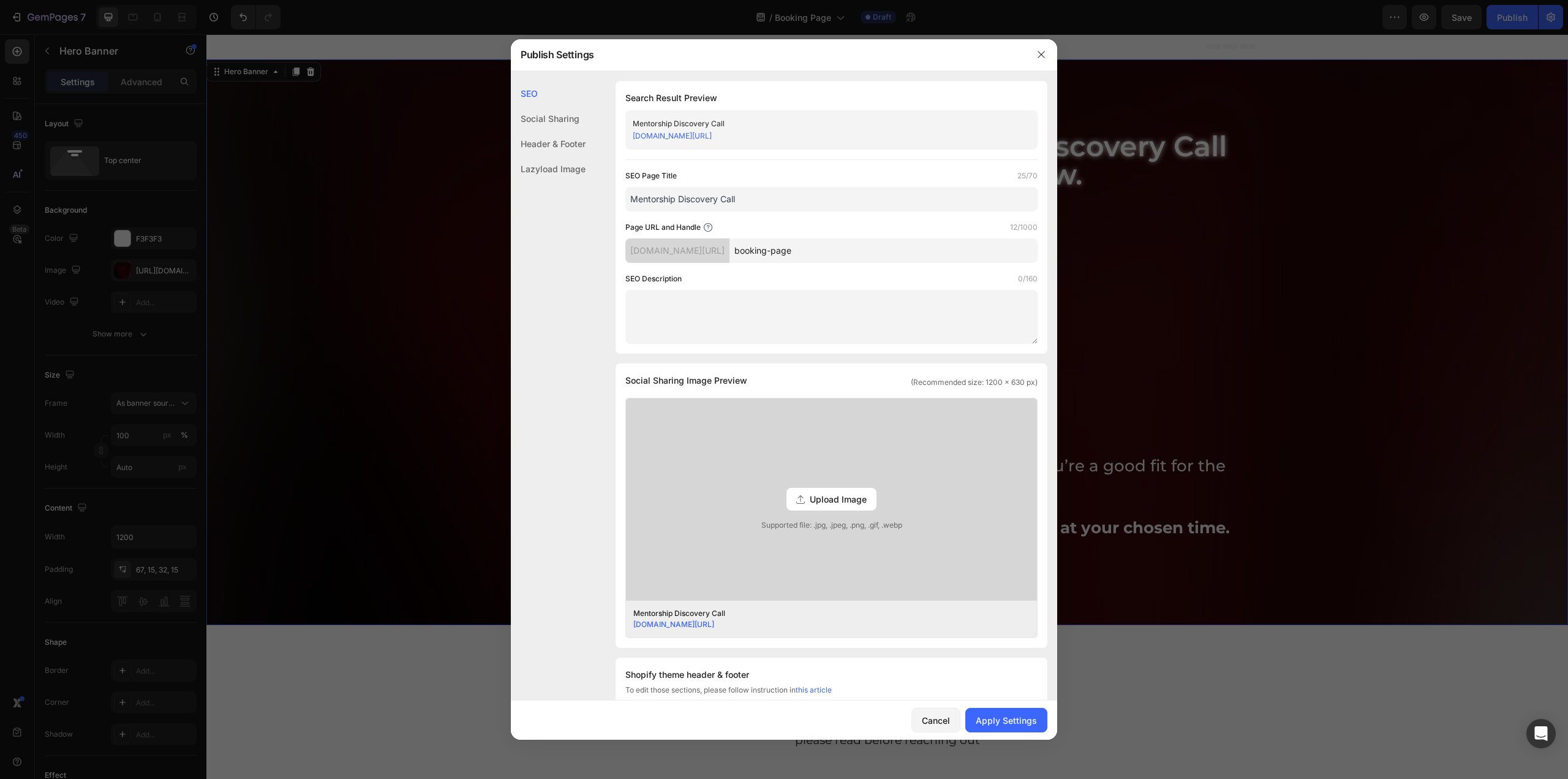
click at [748, 197] on input "Mentorship Discovery Call" at bounding box center [832, 199] width 412 height 24
click at [856, 239] on input "booking-page" at bounding box center [883, 251] width 308 height 24
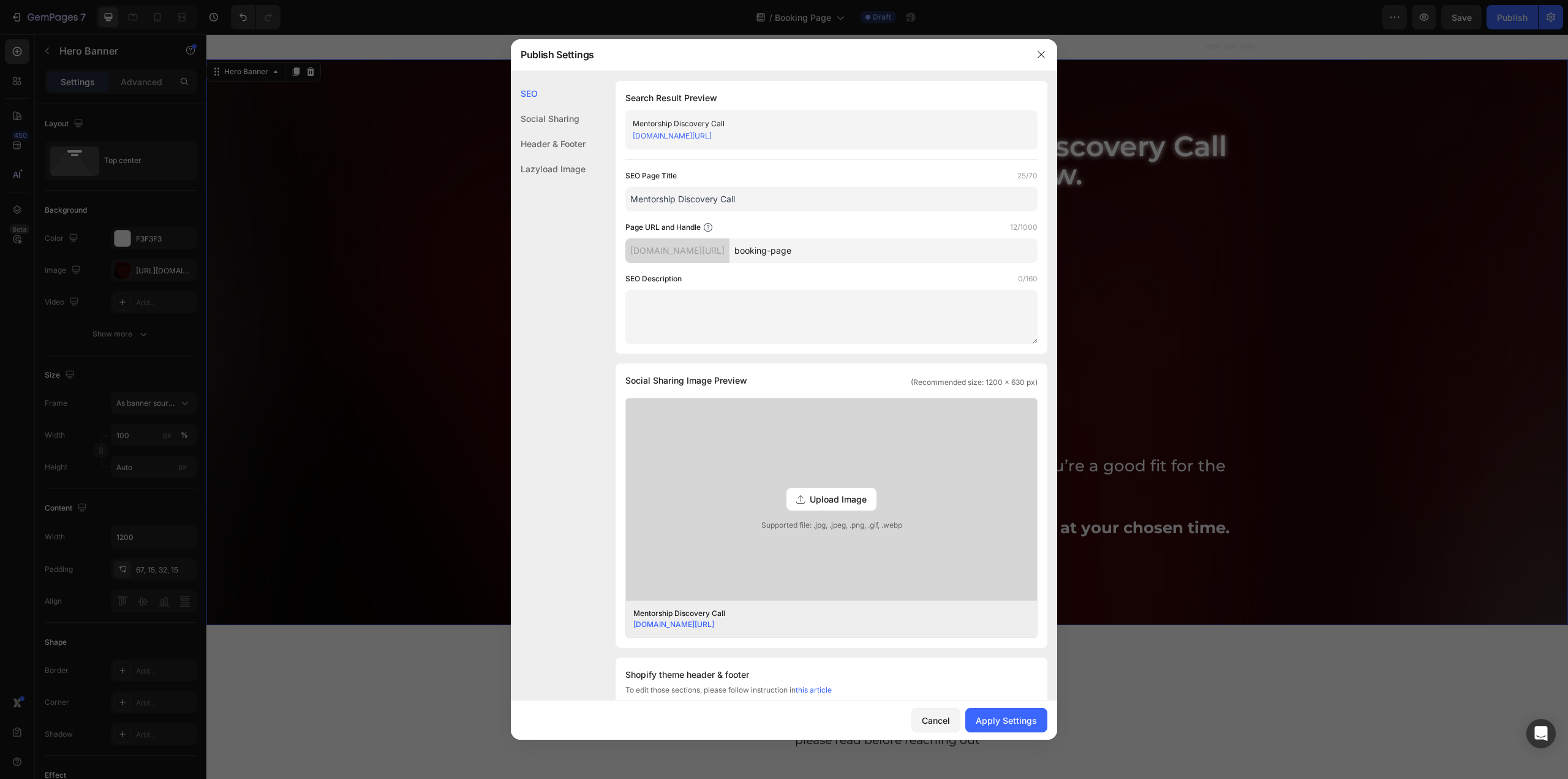
paste input "Mentorship Discovery Call"
type input "Mentorship-Discovery-Call"
click at [846, 374] on div "Social Sharing Image Preview (Recommended size: 1200 x 630 px)" at bounding box center [832, 380] width 412 height 15
click at [1016, 717] on div "Apply Settings" at bounding box center [1006, 720] width 61 height 13
click at [1038, 55] on icon "button" at bounding box center [1041, 54] width 10 height 10
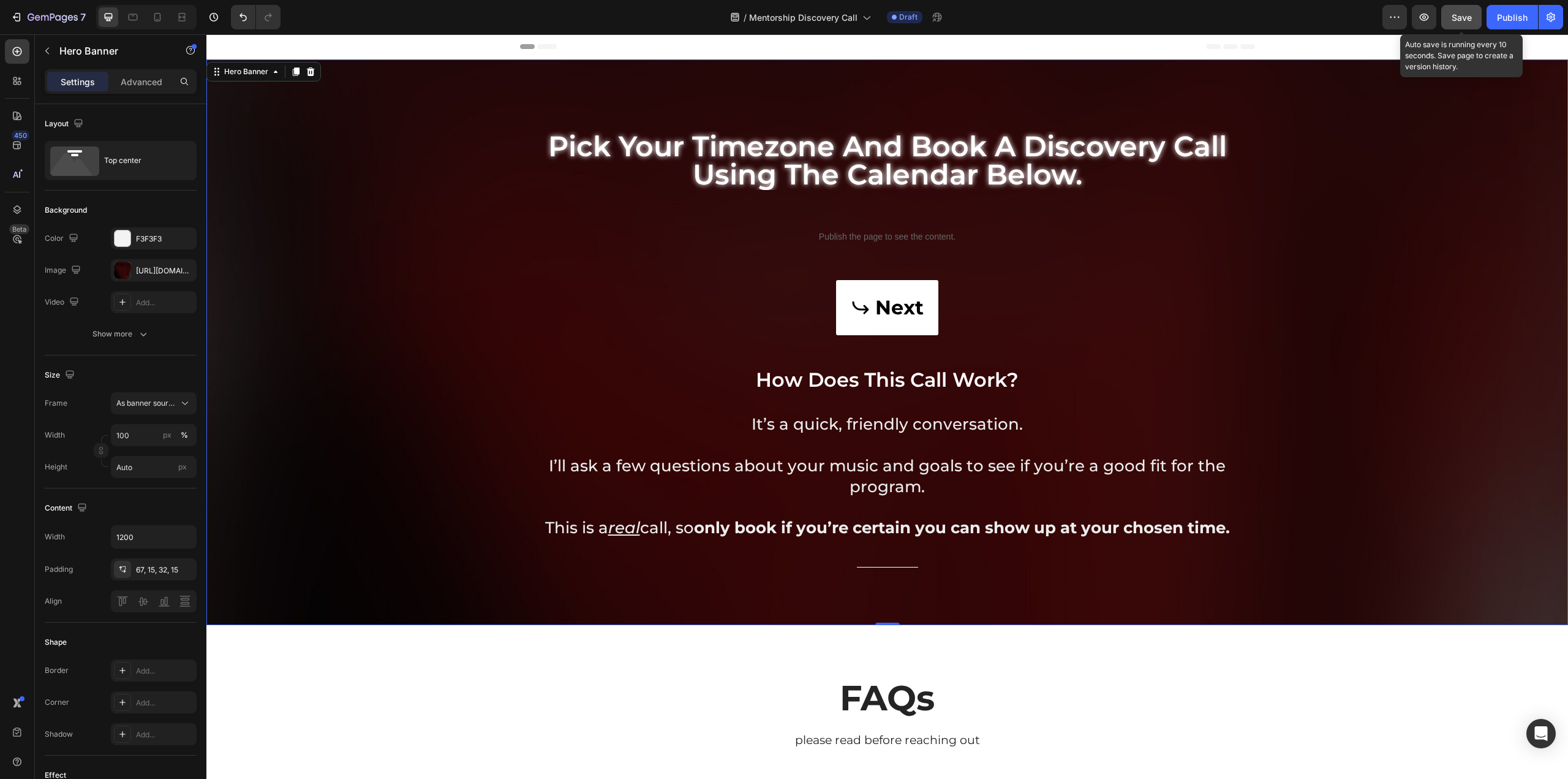
click at [1461, 7] on button "Save" at bounding box center [1461, 17] width 41 height 24
click at [1502, 13] on div "Publish" at bounding box center [1513, 17] width 31 height 13
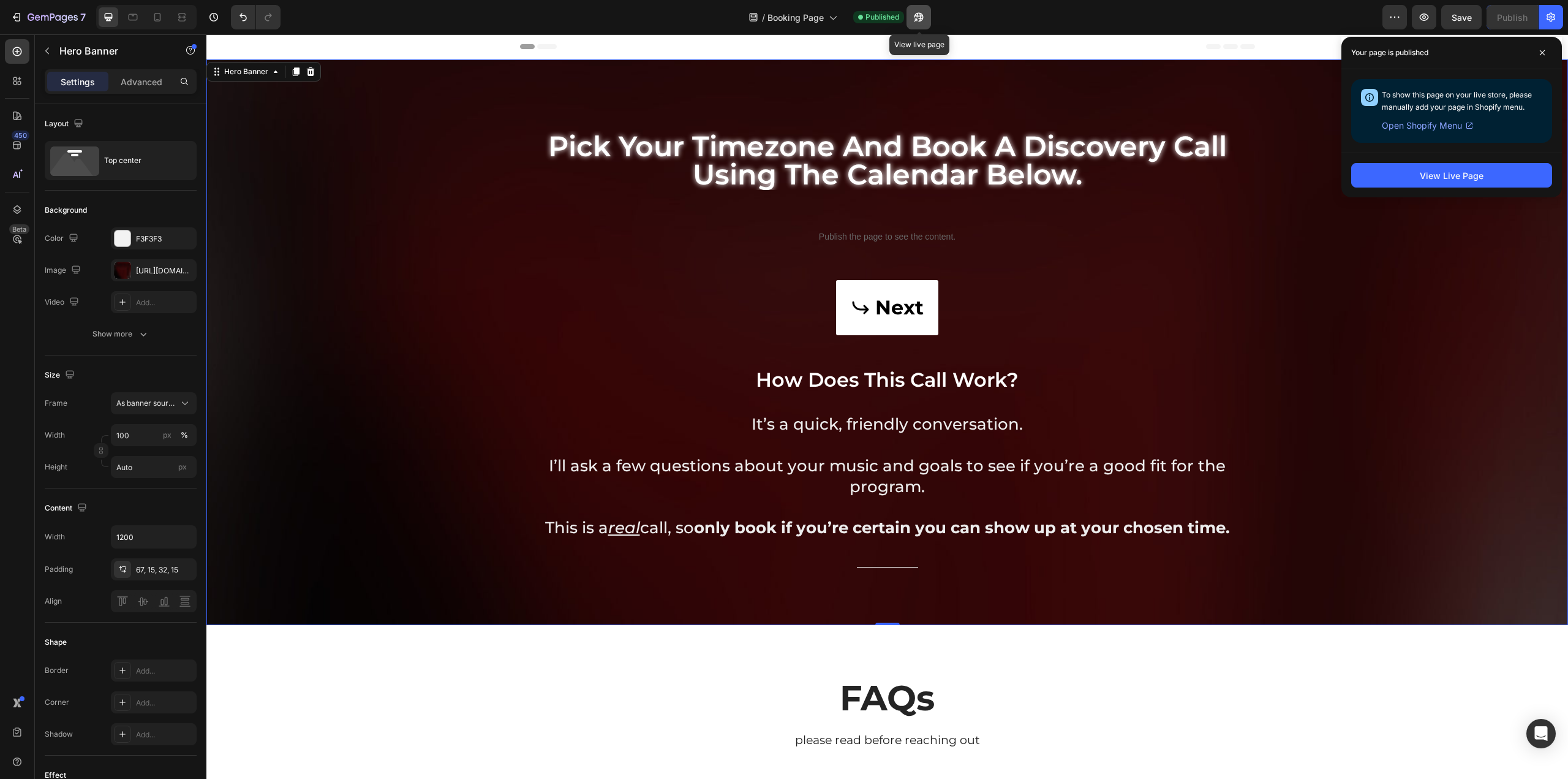
click at [917, 15] on icon "button" at bounding box center [918, 17] width 12 height 12
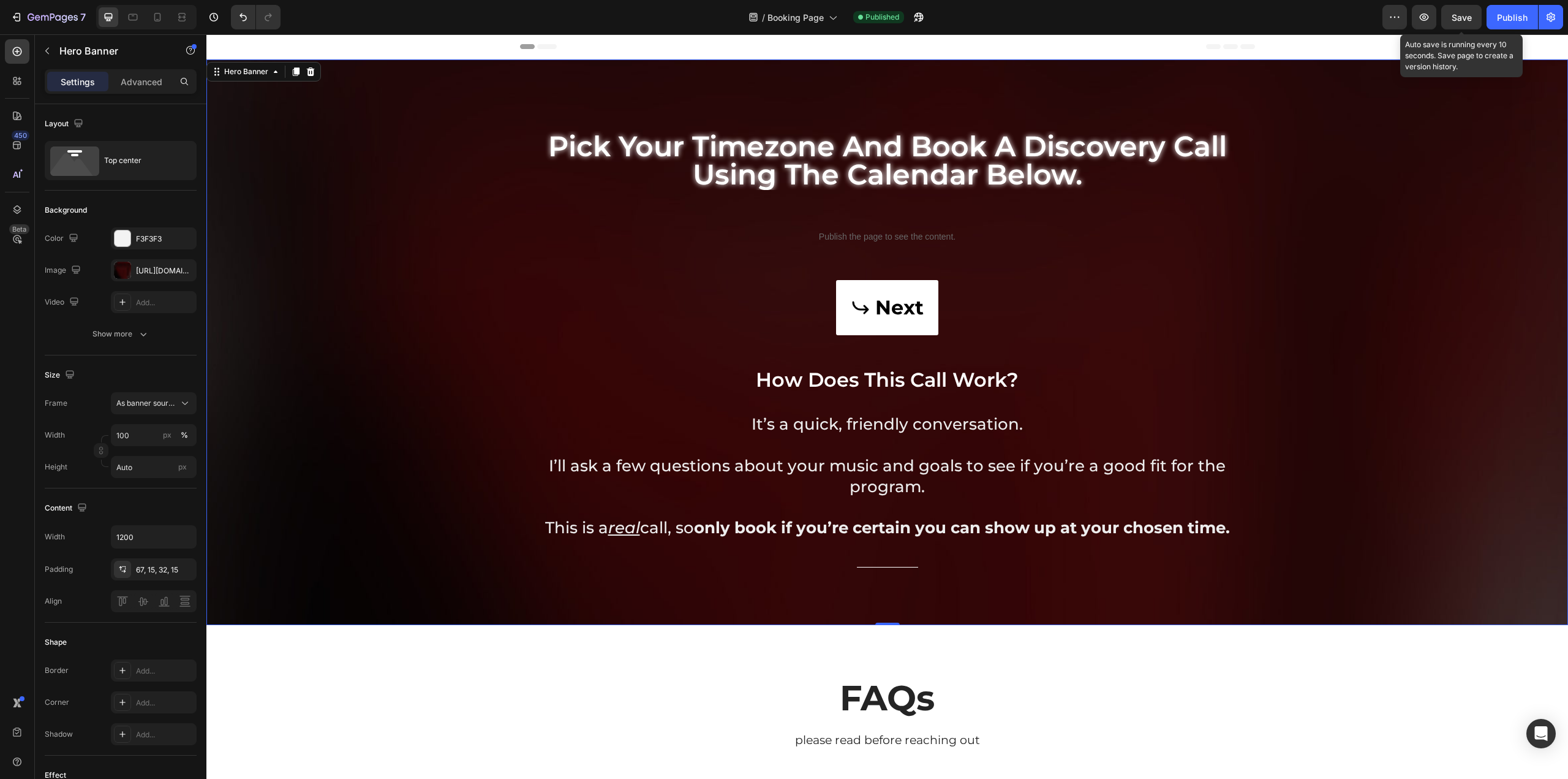
click at [1458, 16] on span "Save" at bounding box center [1461, 17] width 20 height 10
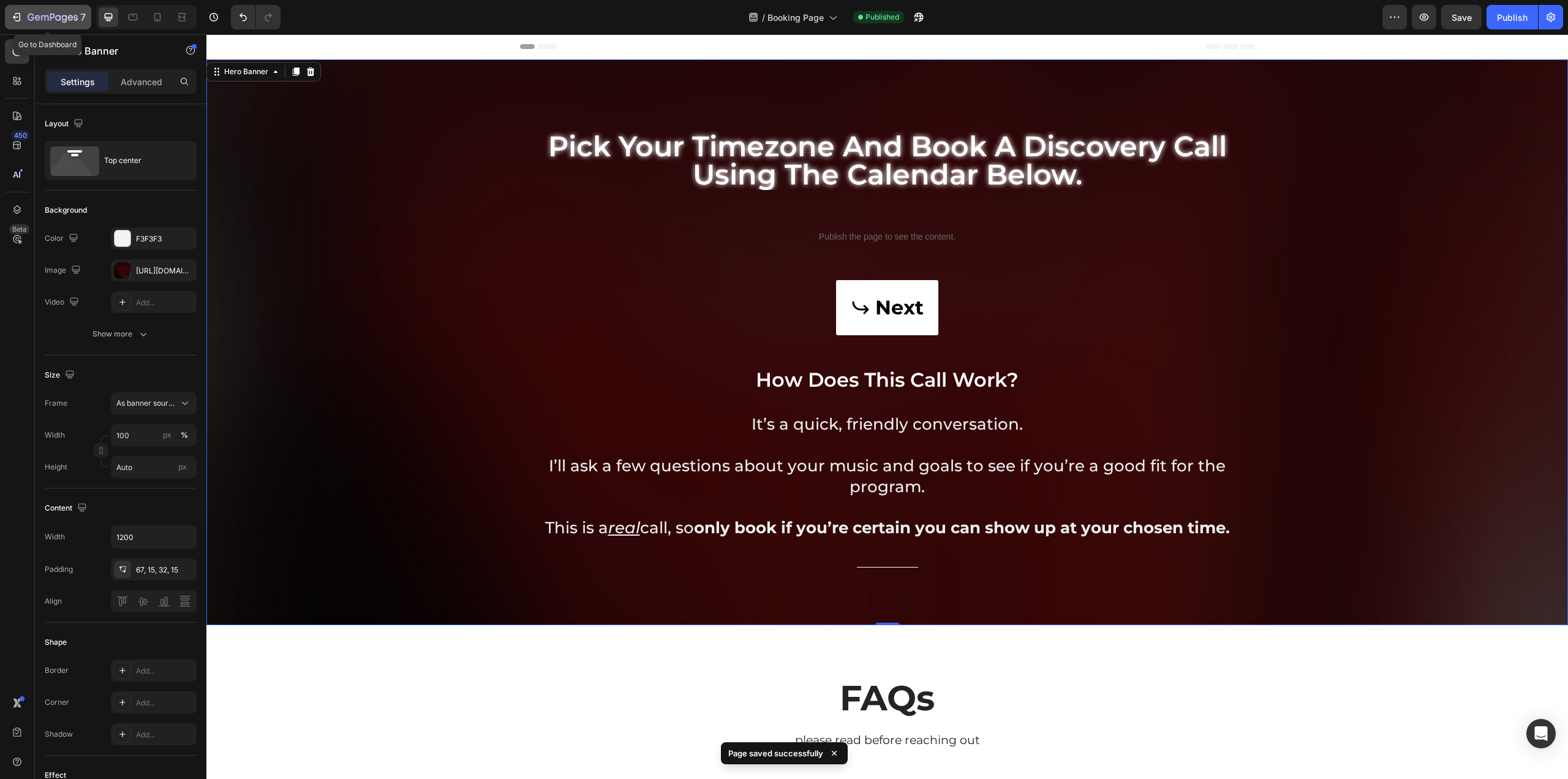
click at [51, 20] on icon "button" at bounding box center [53, 18] width 50 height 10
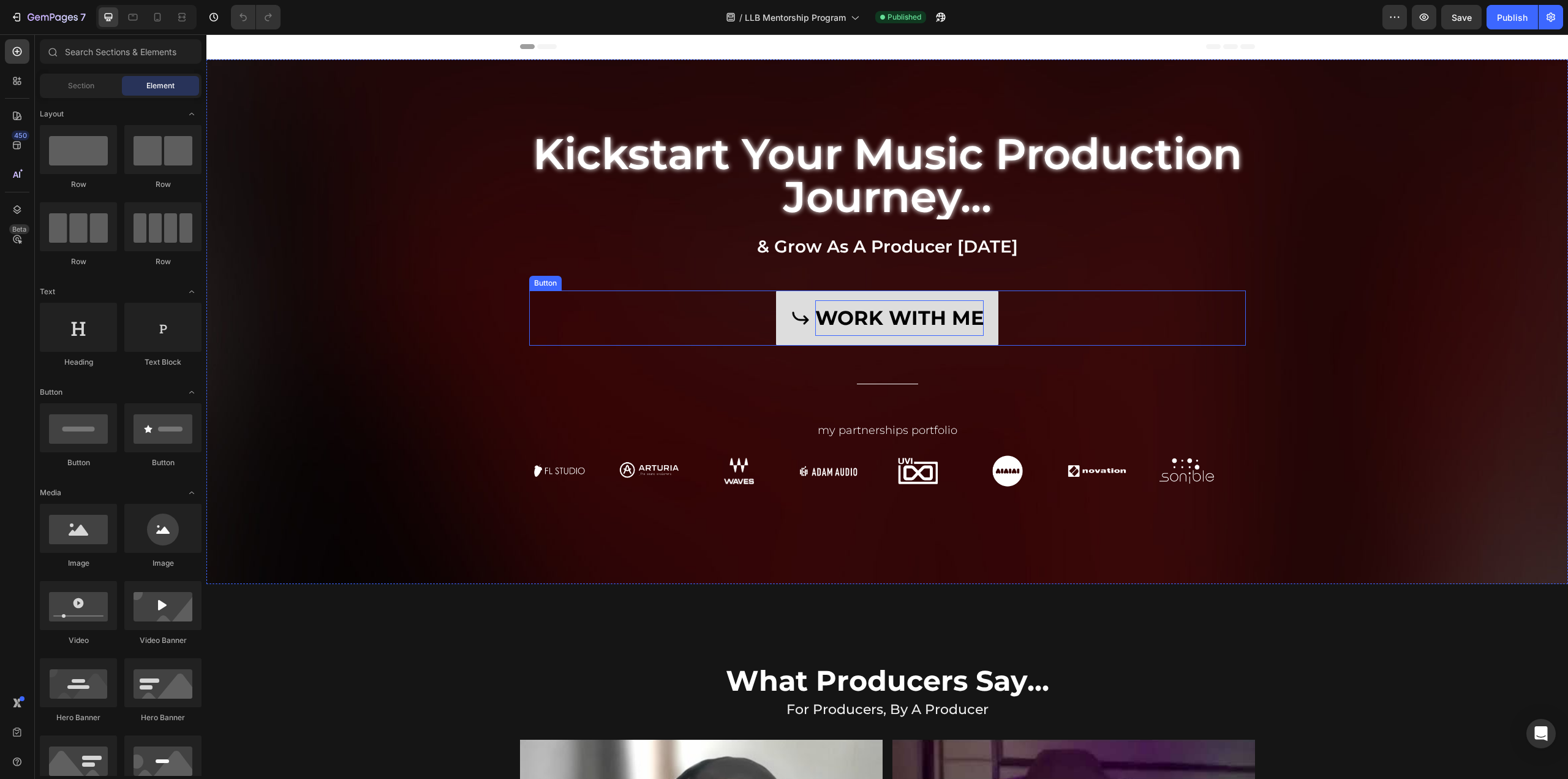
click at [879, 313] on p "WORK WITH ME" at bounding box center [900, 318] width 169 height 35
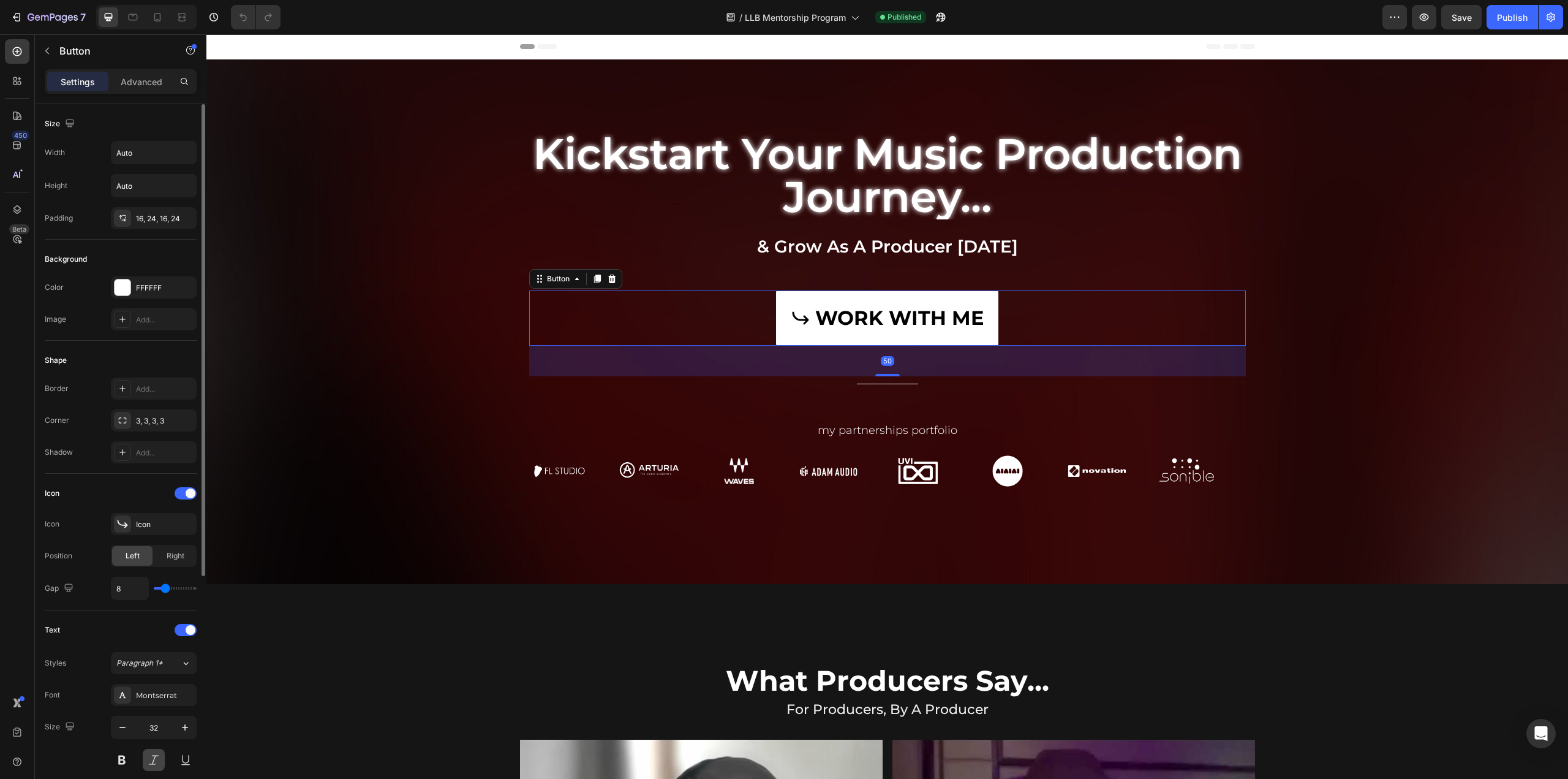
scroll to position [358, 0]
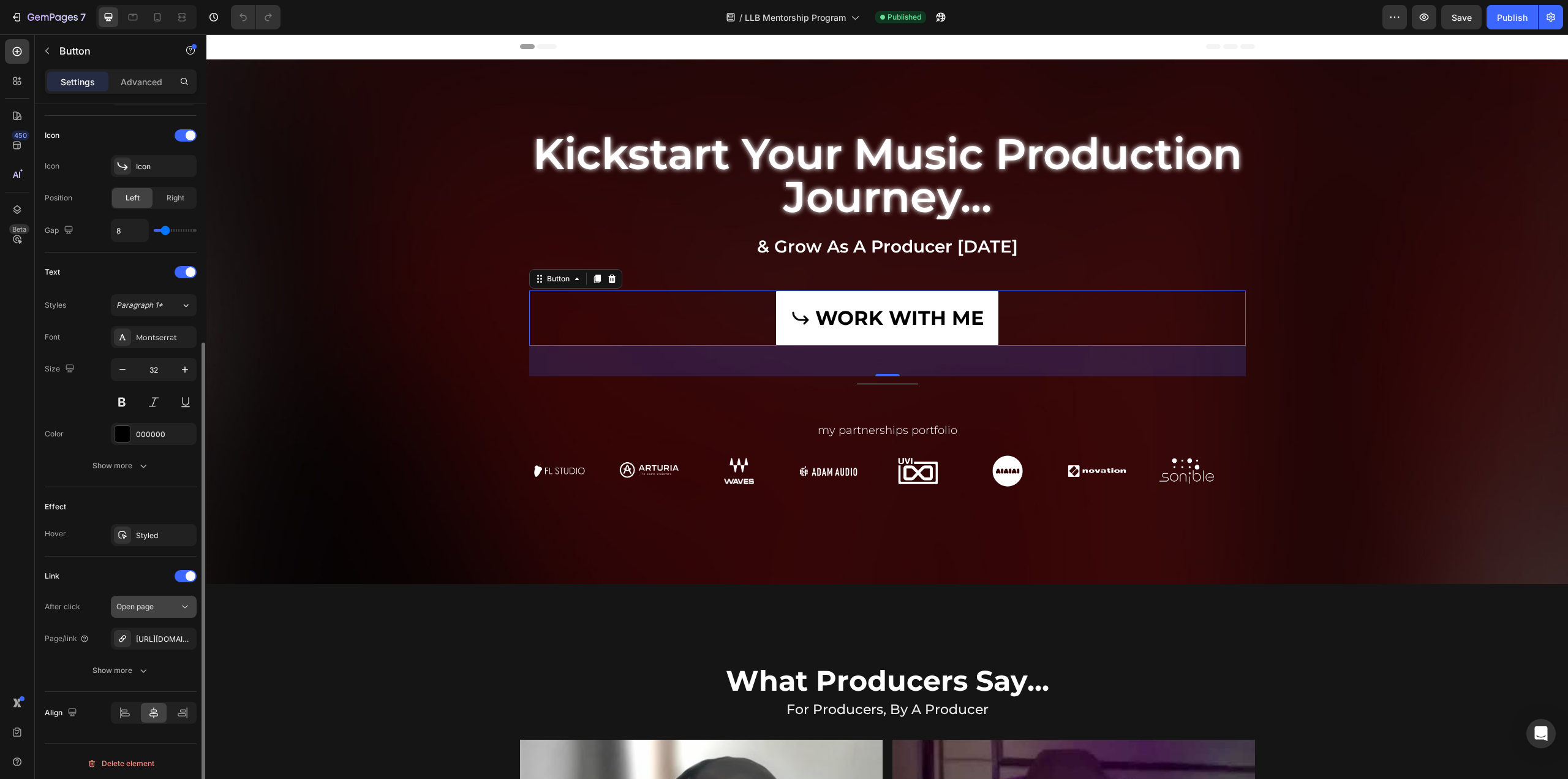
click at [145, 601] on span "Open page" at bounding box center [135, 606] width 37 height 9
click at [146, 600] on div "Open page" at bounding box center [154, 606] width 75 height 12
click at [122, 636] on icon at bounding box center [122, 638] width 10 height 10
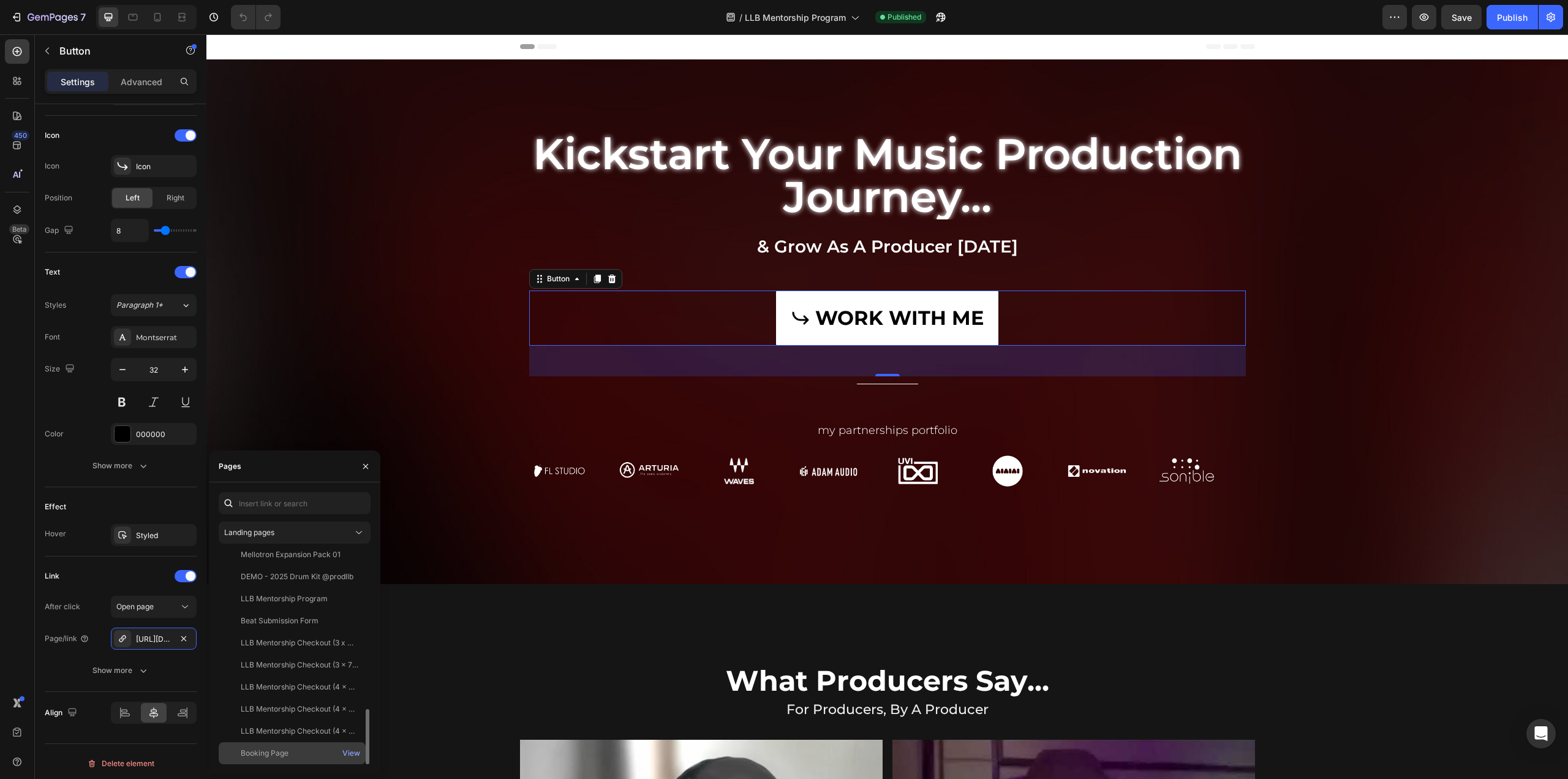
click at [293, 756] on div "Booking Page" at bounding box center [292, 753] width 137 height 11
click at [260, 509] on input "text" at bounding box center [295, 503] width 152 height 22
paste input "https://prodllb.short.gy/Bv0qxX"
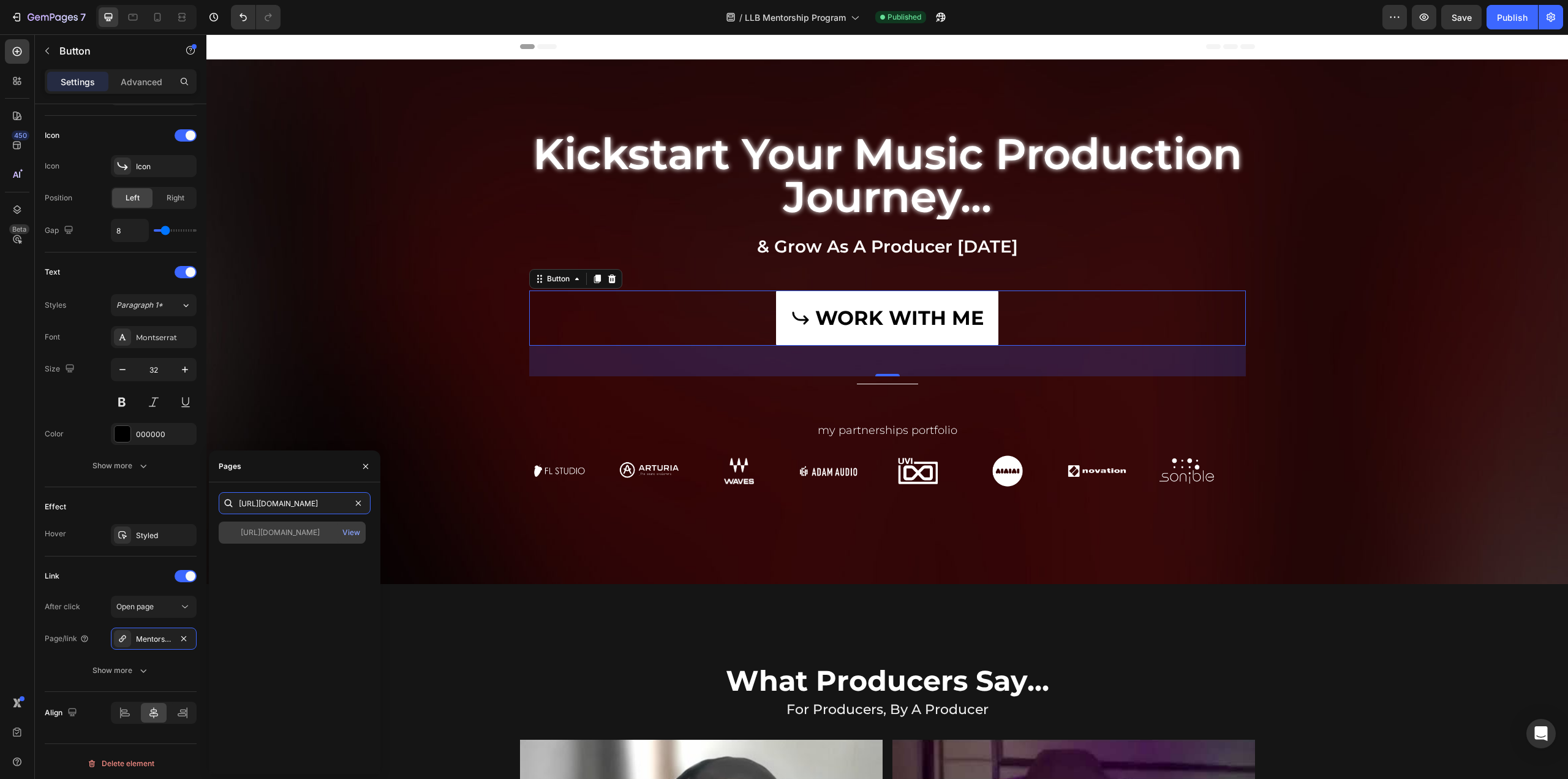
type input "https://prodllb.short.gy/Bv0qxX"
click at [320, 529] on div "https://prodllb.short.gy/Bv0qxX" at bounding box center [280, 532] width 79 height 11
click at [1270, 414] on div "Background Image" at bounding box center [887, 406] width 1362 height 744
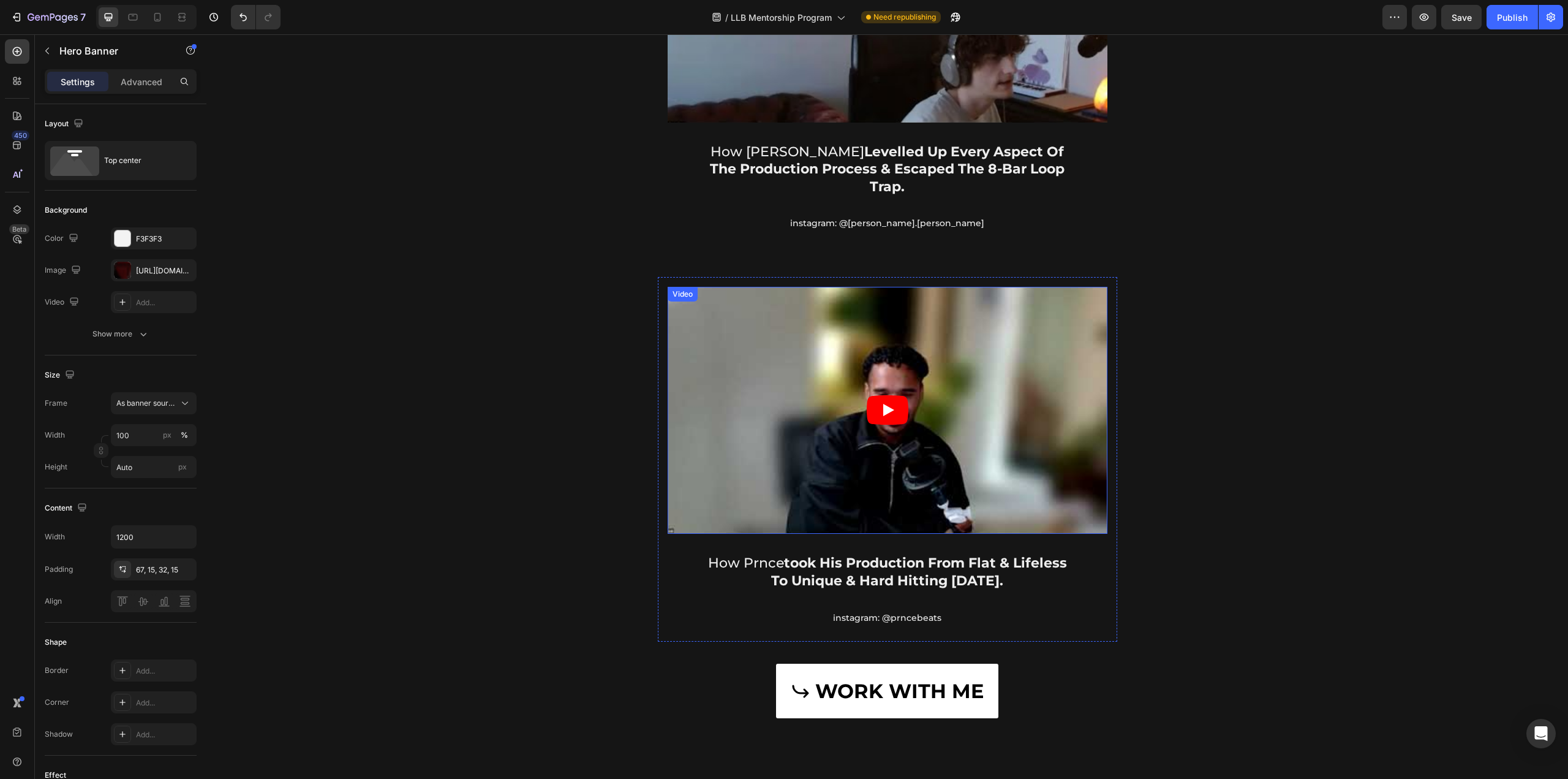
scroll to position [2206, 0]
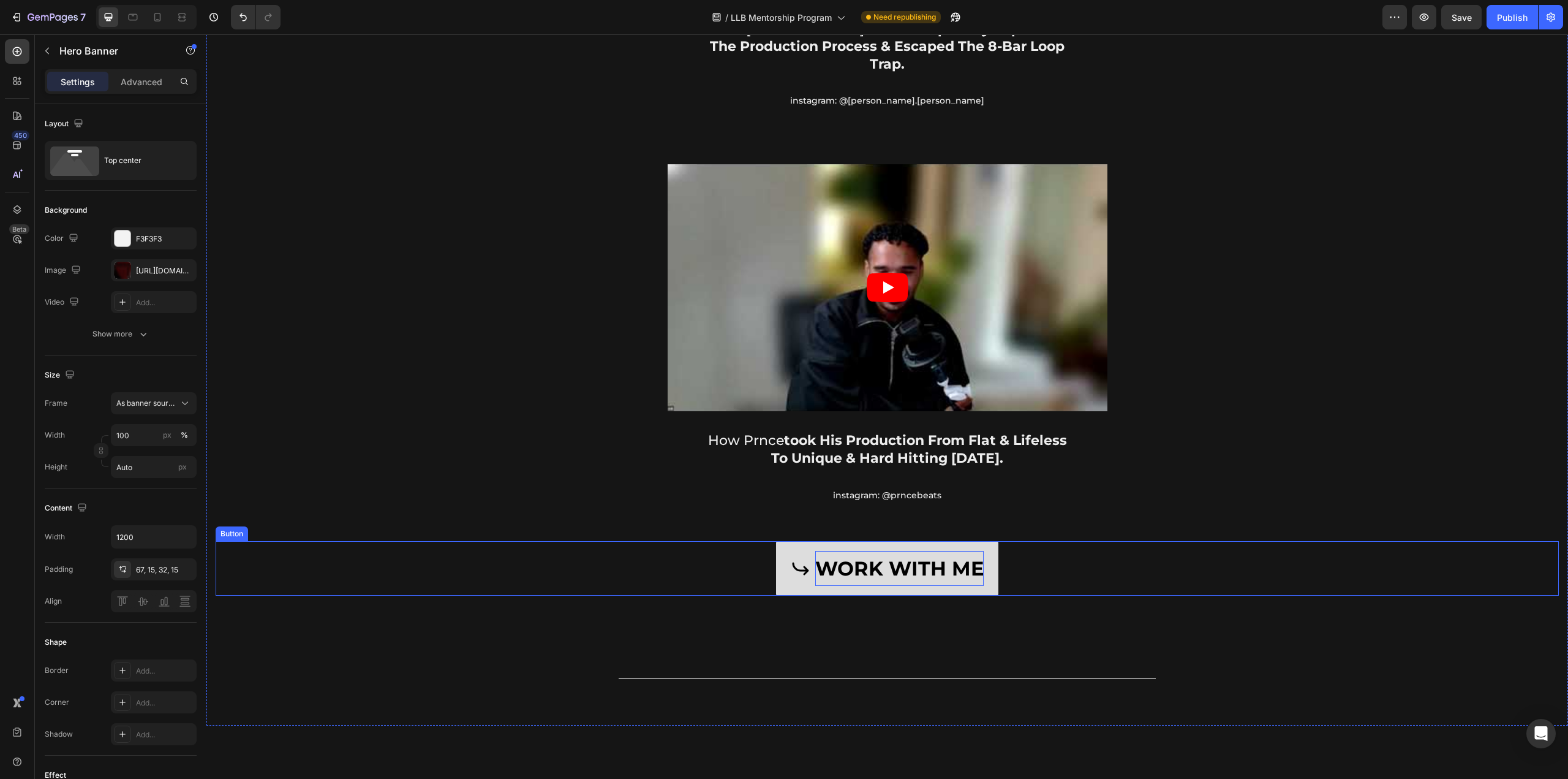
click at [909, 551] on p "WORK WITH ME" at bounding box center [900, 568] width 169 height 35
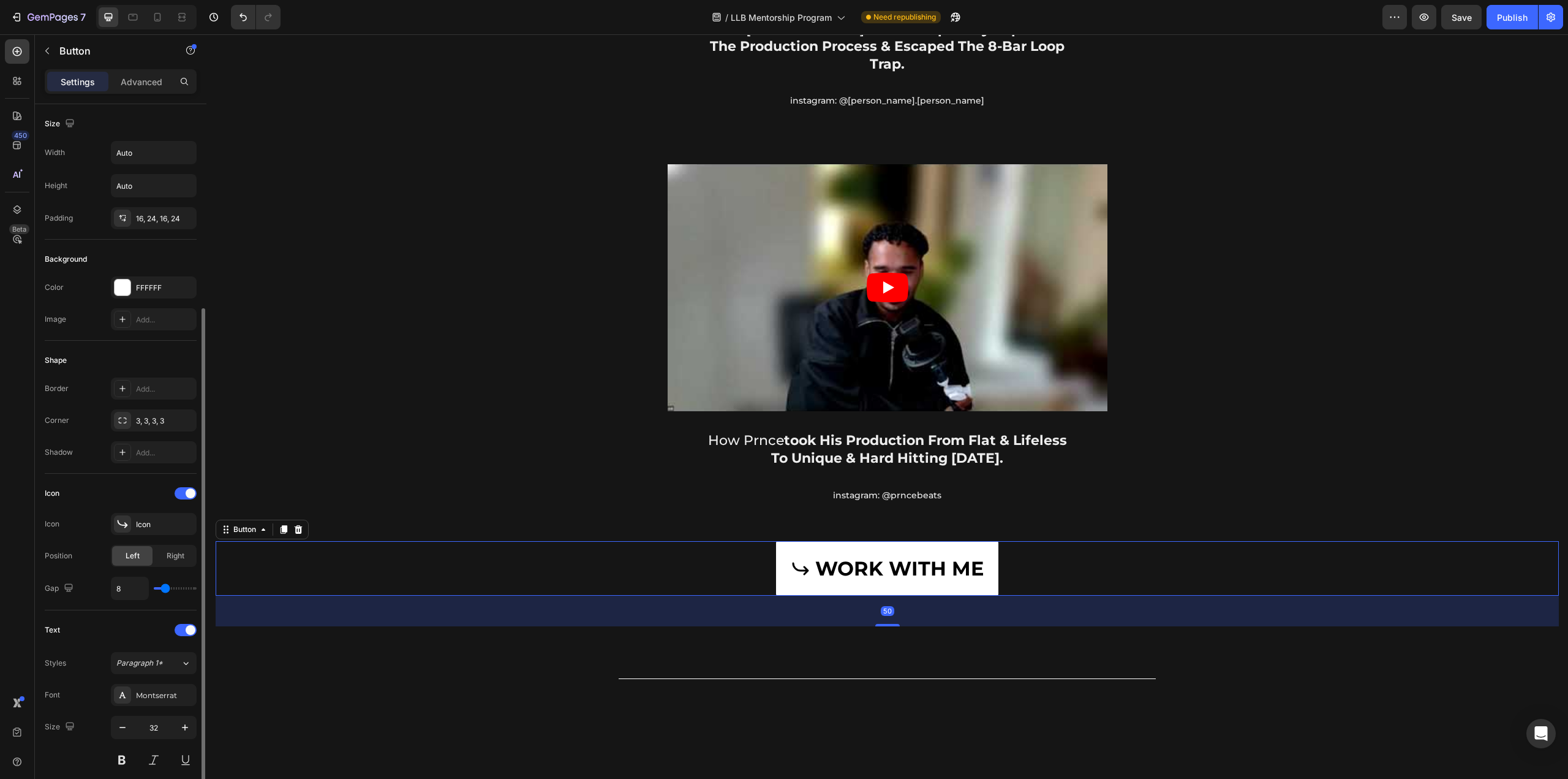
scroll to position [358, 0]
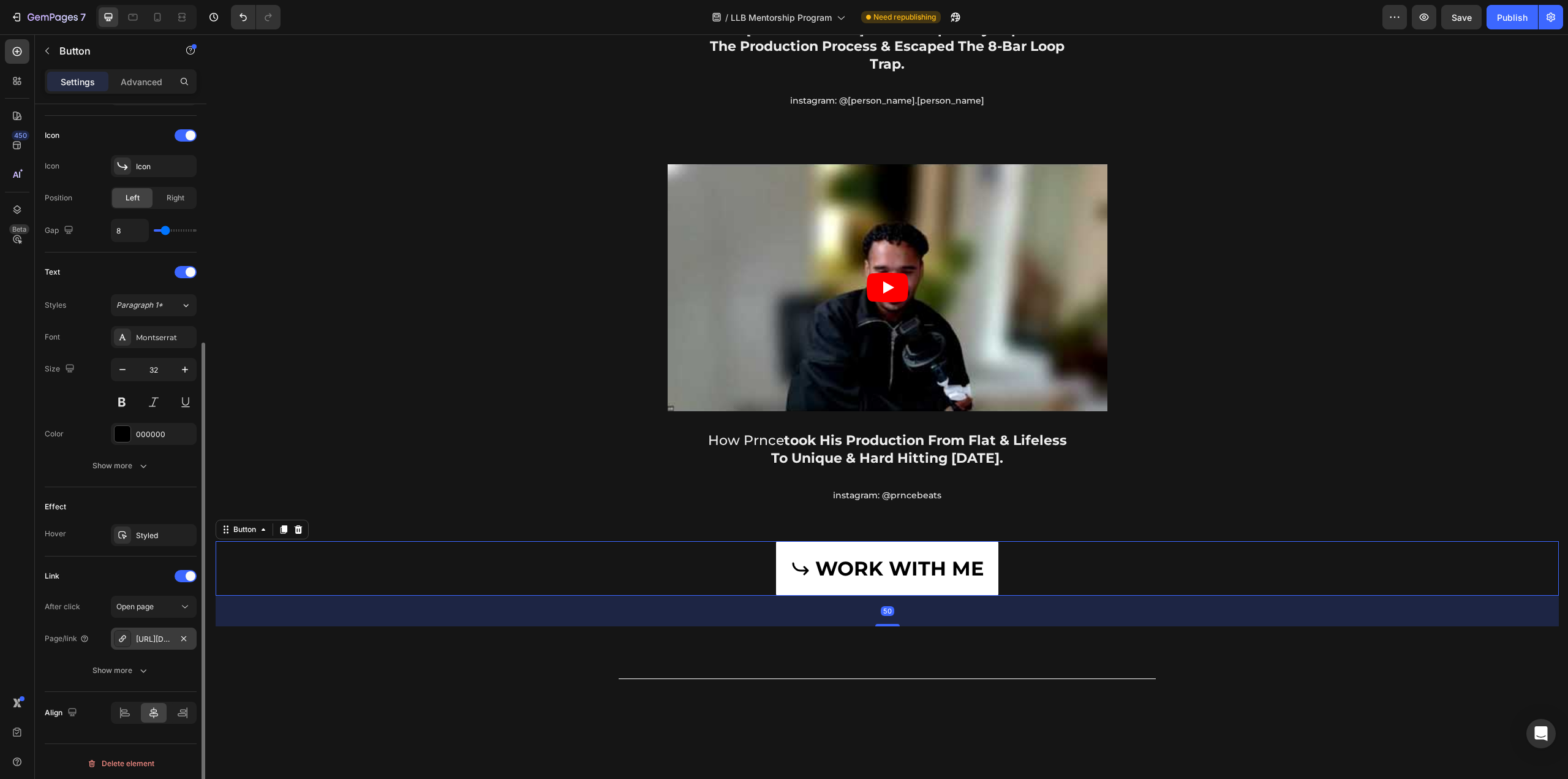
click at [168, 637] on div "[URL][DOMAIN_NAME]" at bounding box center [153, 639] width 35 height 11
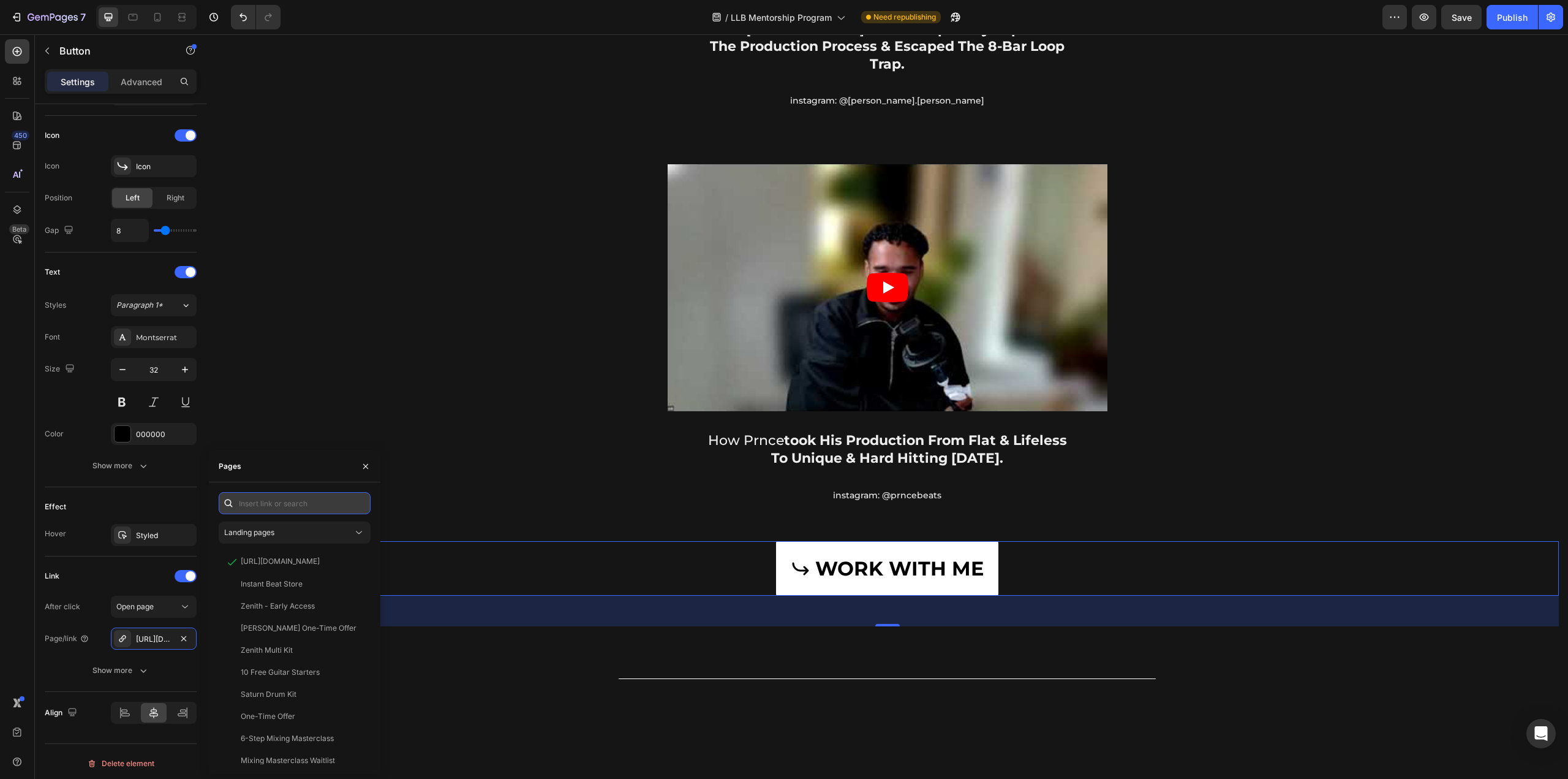
click at [299, 500] on input "text" at bounding box center [295, 503] width 152 height 22
paste input "https://prodllb.short.gy/Bv0qxX"
type input "https://prodllb.short.gy/Bv0qxX"
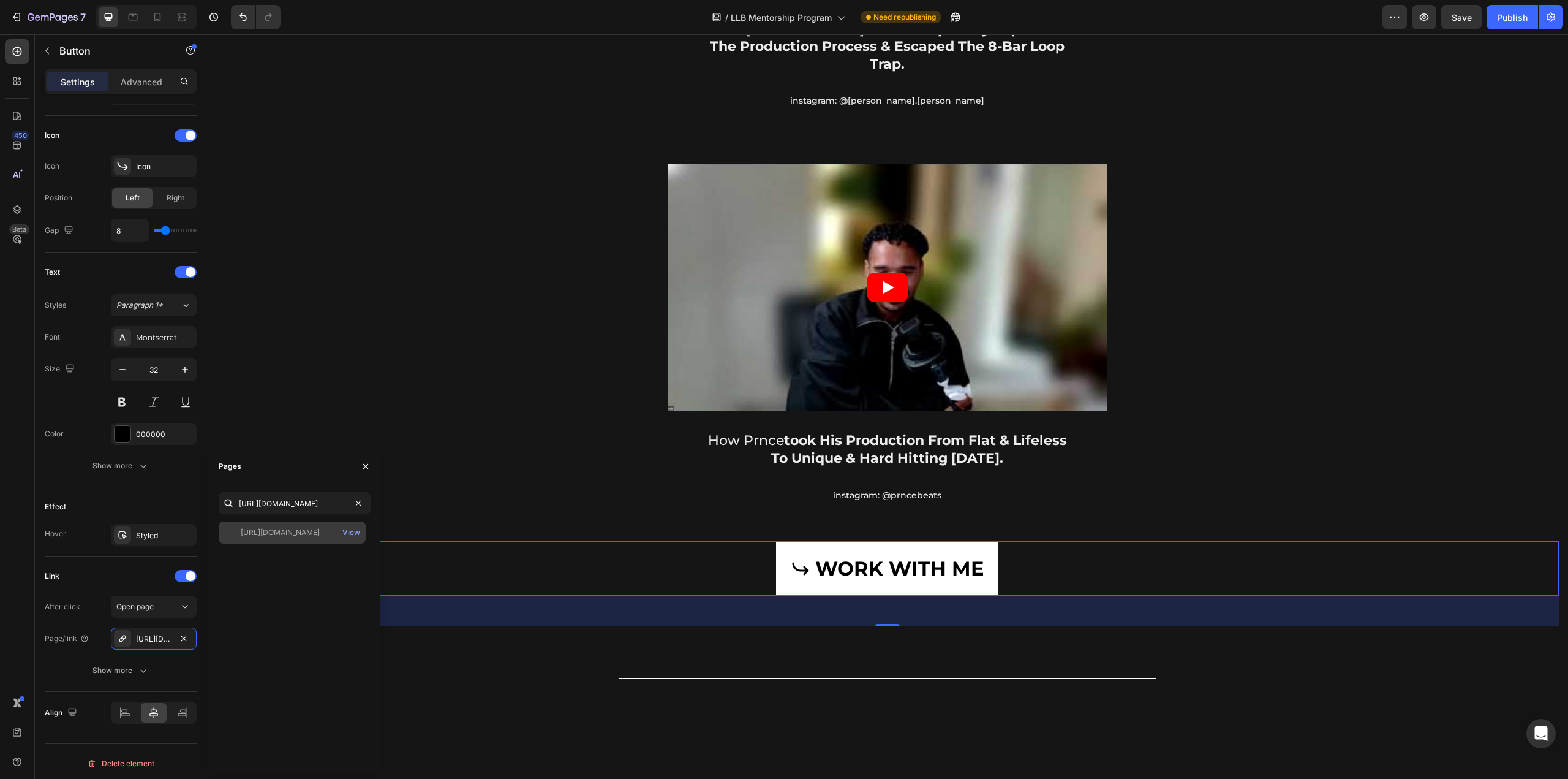
click at [311, 533] on div "https://prodllb.short.gy/Bv0qxX" at bounding box center [280, 532] width 79 height 11
click at [1103, 468] on div "Video how prnce took his production from flat & lifeless to unique & hard hitti…" at bounding box center [888, 336] width 459 height 365
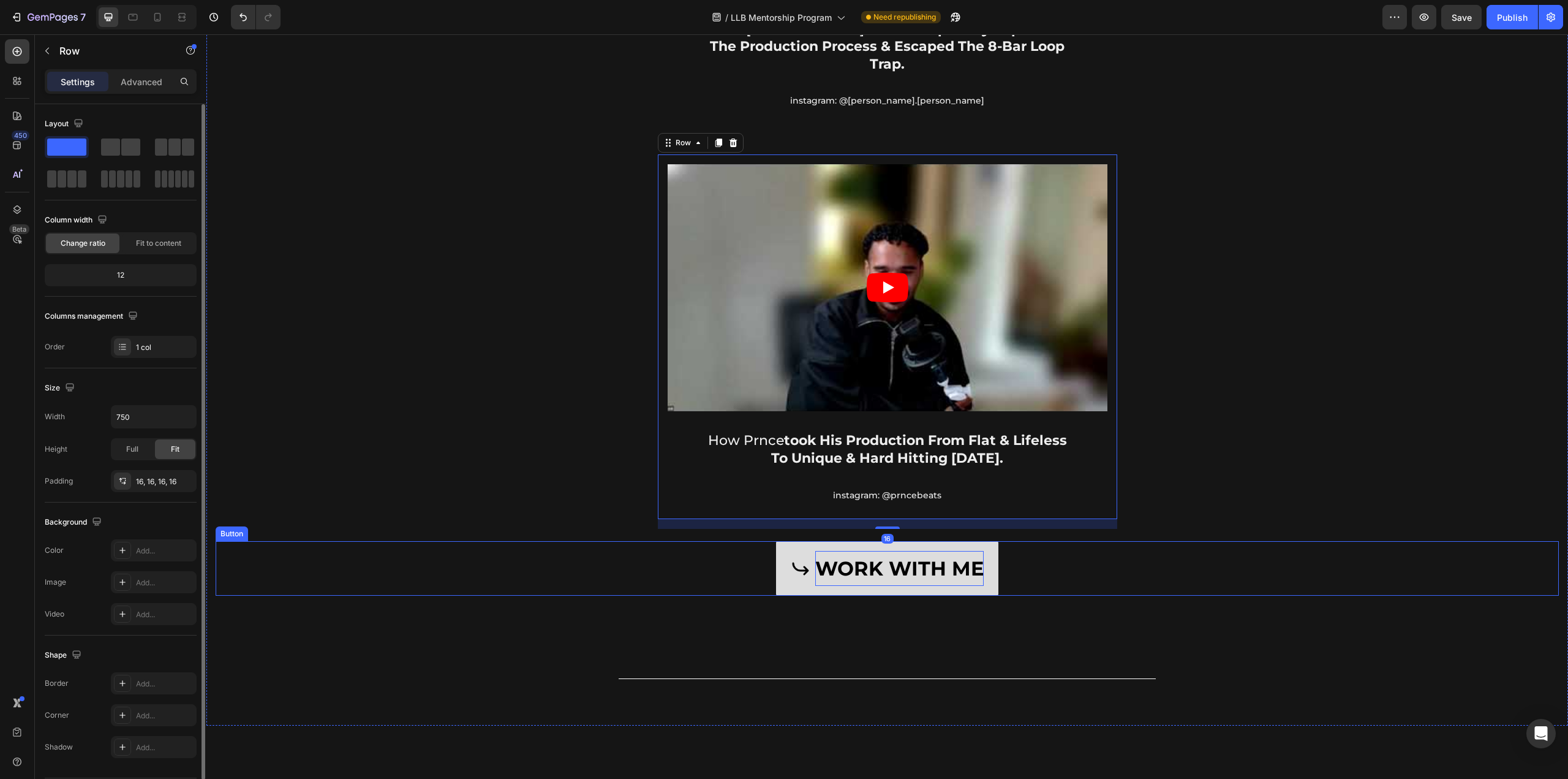
click at [974, 551] on p "WORK WITH ME" at bounding box center [900, 568] width 169 height 35
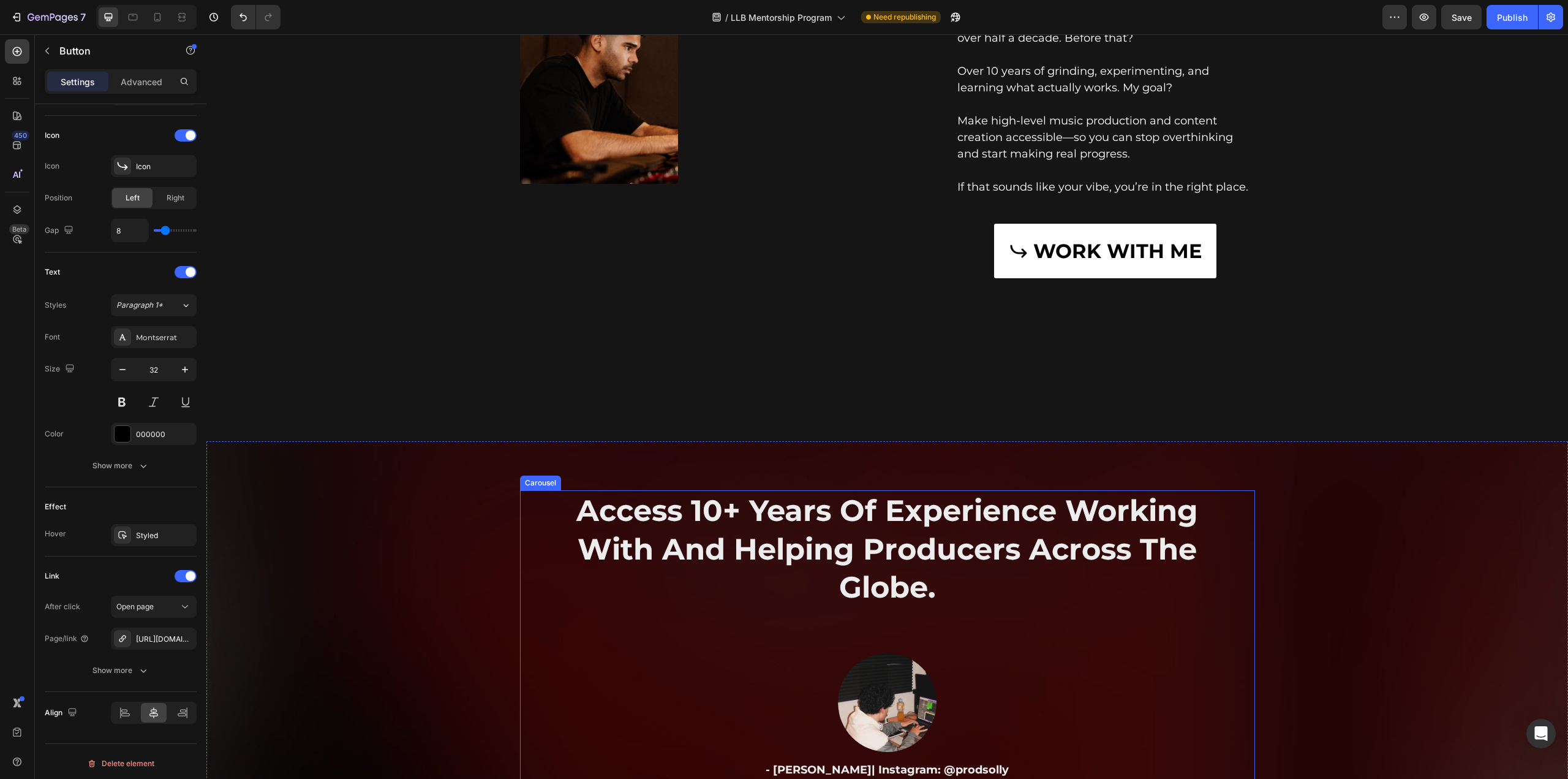
scroll to position [3308, 0]
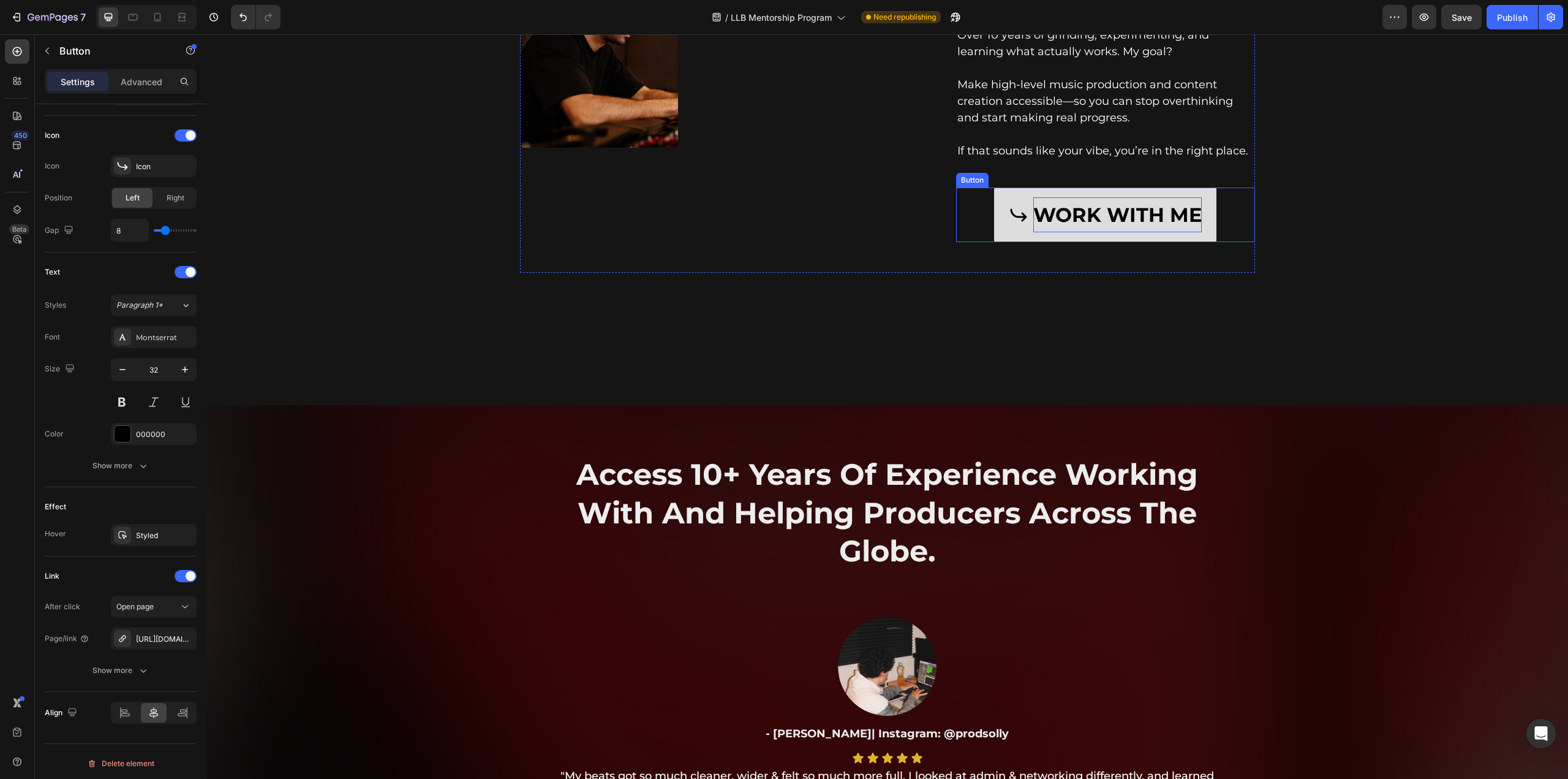
click at [1091, 214] on p "WORK WITH ME" at bounding box center [1118, 215] width 169 height 35
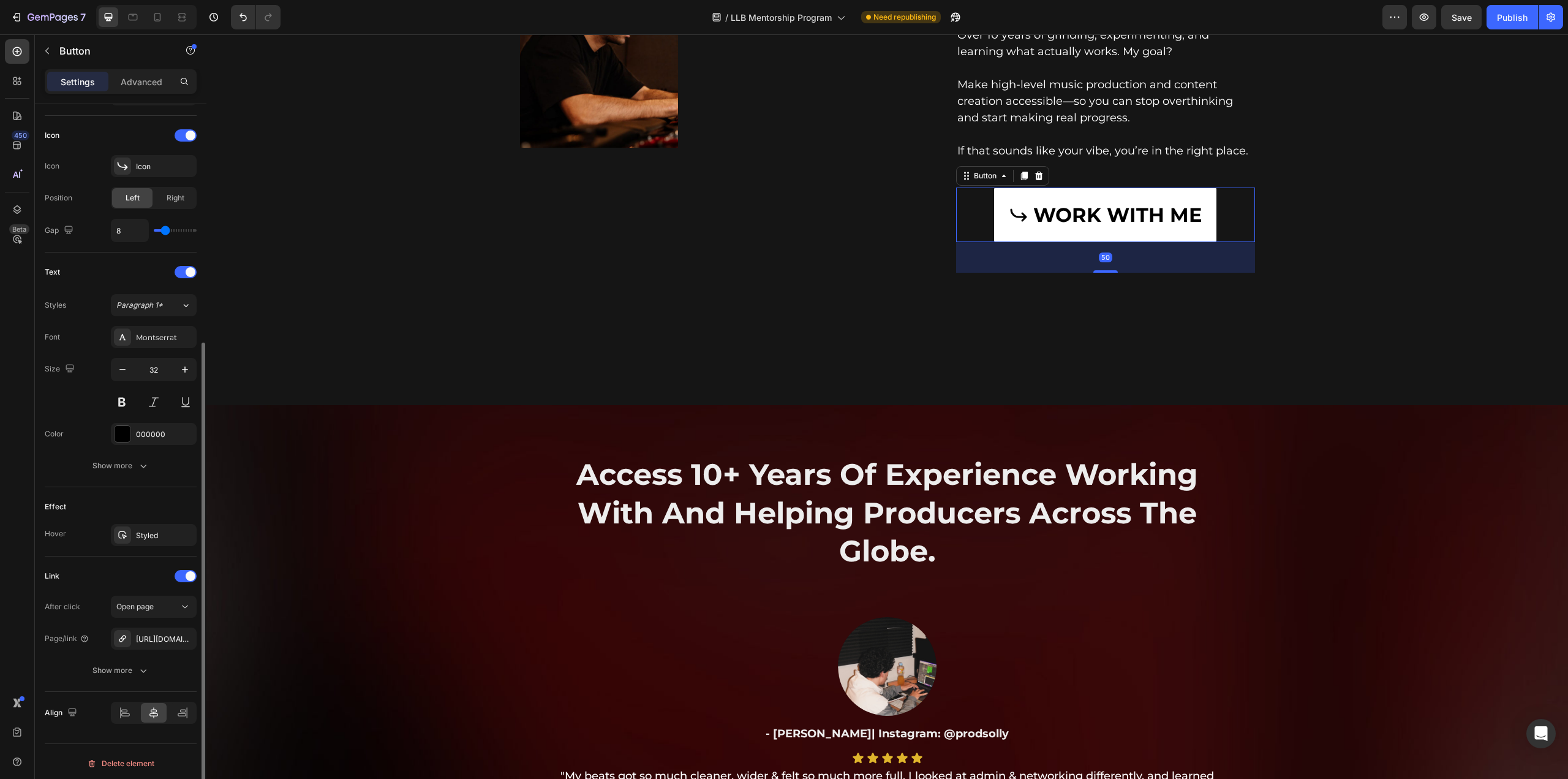
scroll to position [358, 0]
click at [167, 635] on div "[URL][DOMAIN_NAME]" at bounding box center [153, 639] width 35 height 11
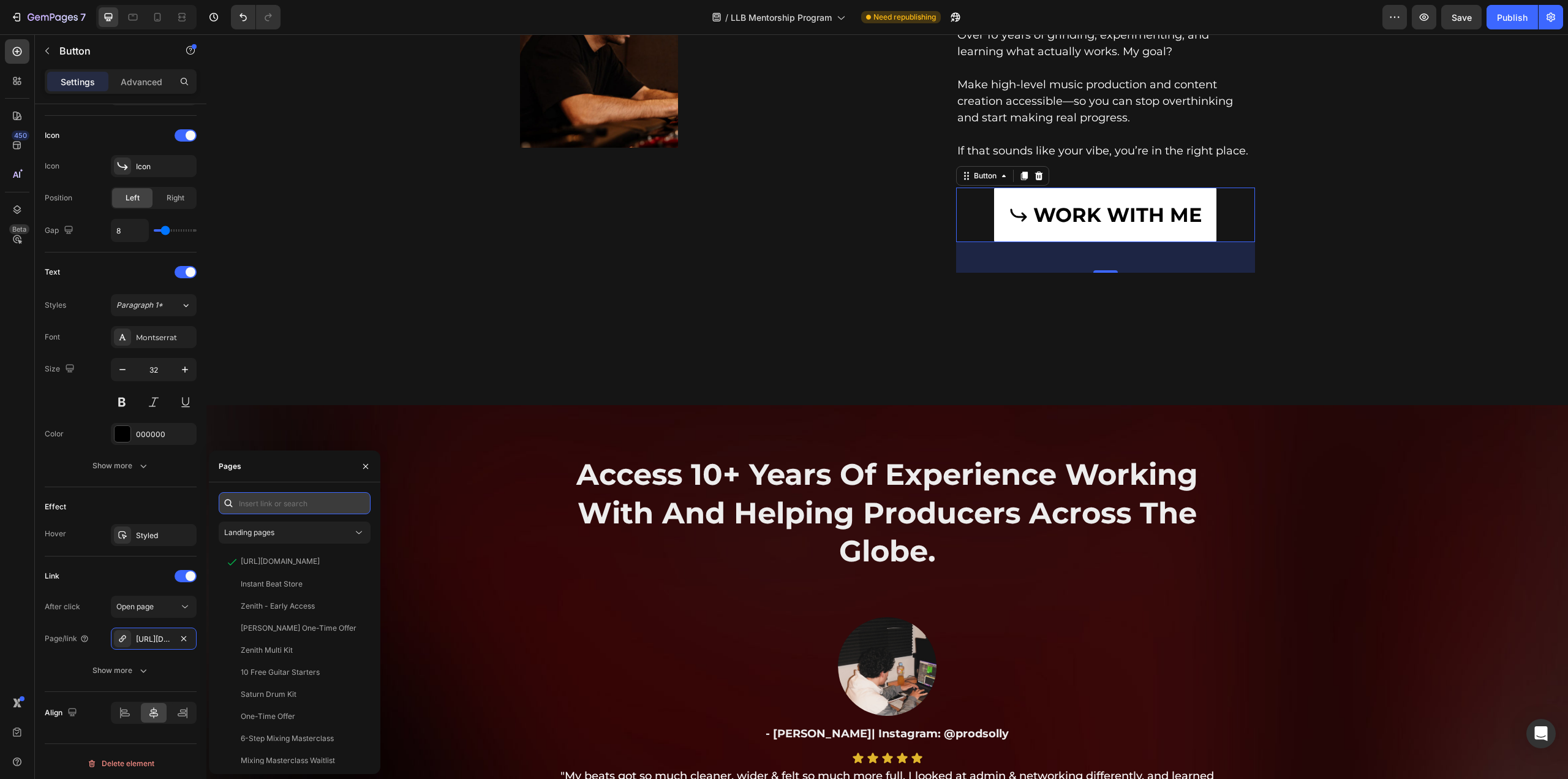
click at [254, 502] on input "text" at bounding box center [295, 503] width 152 height 22
paste input "https://prodllb.short.gy/Bv0qxX"
type input "https://prodllb.short.gy/Bv0qxX"
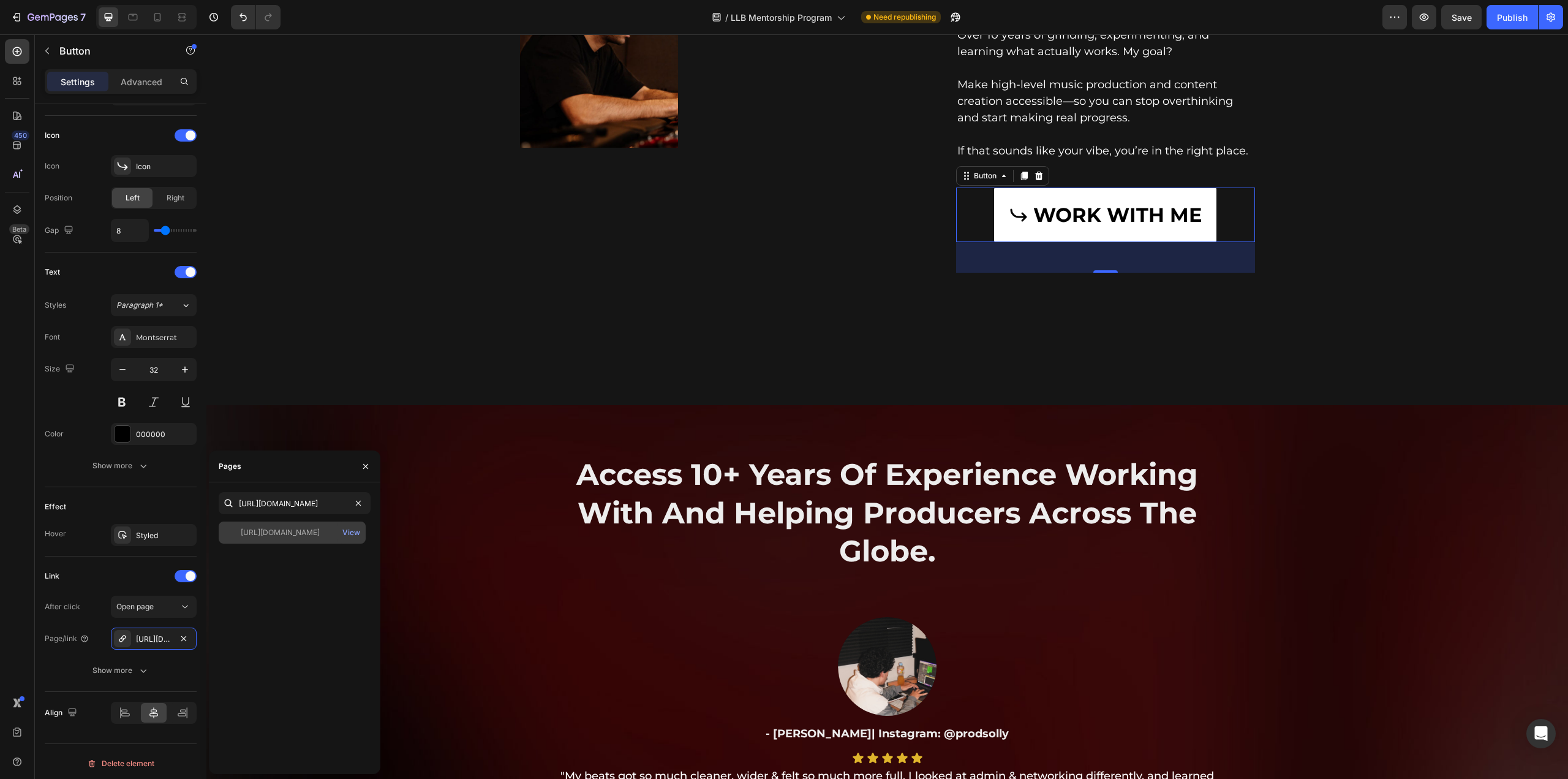
click at [277, 531] on div "https://prodllb.short.gy/Bv0qxX" at bounding box center [280, 532] width 79 height 11
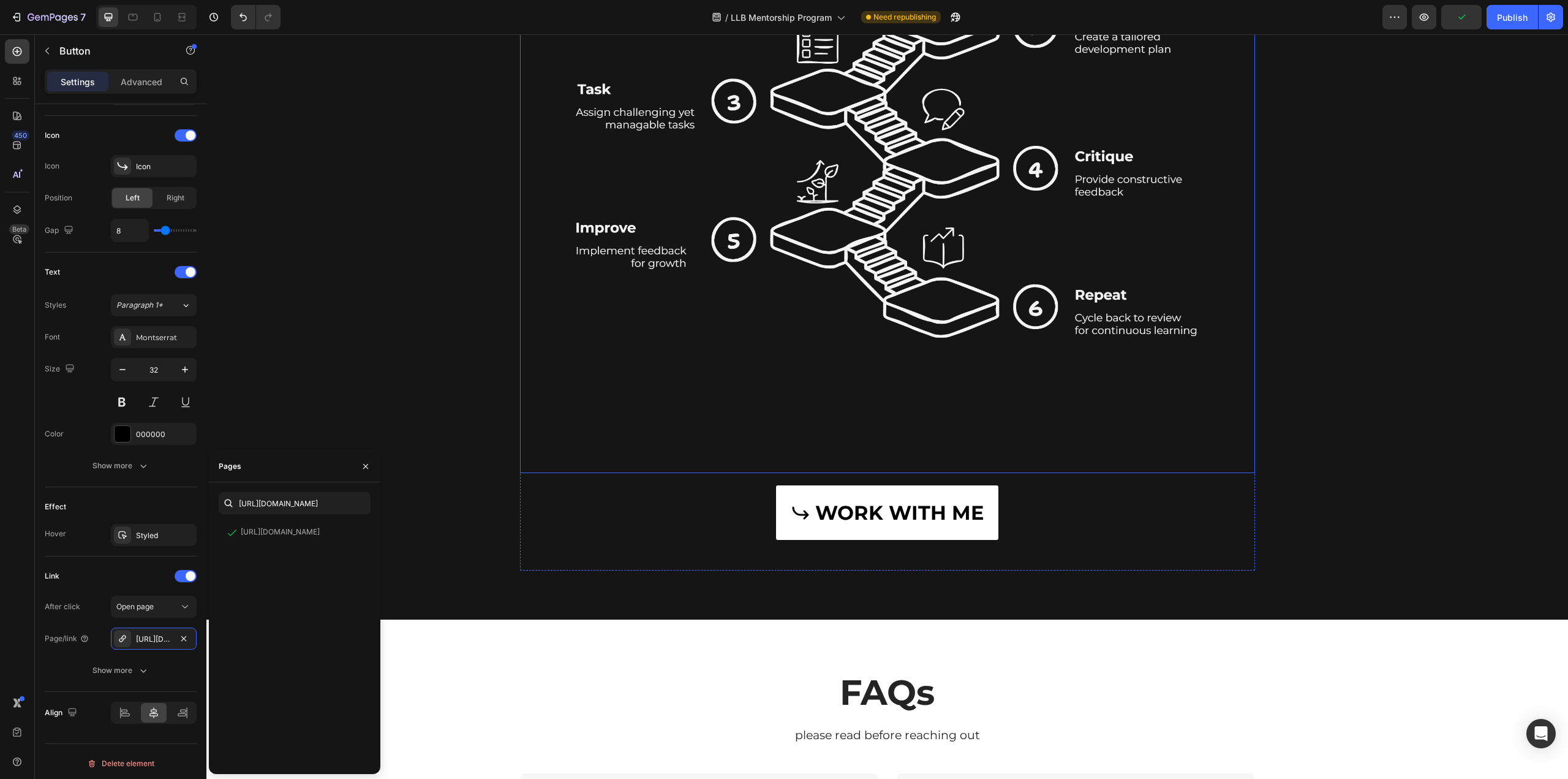
scroll to position [5269, 0]
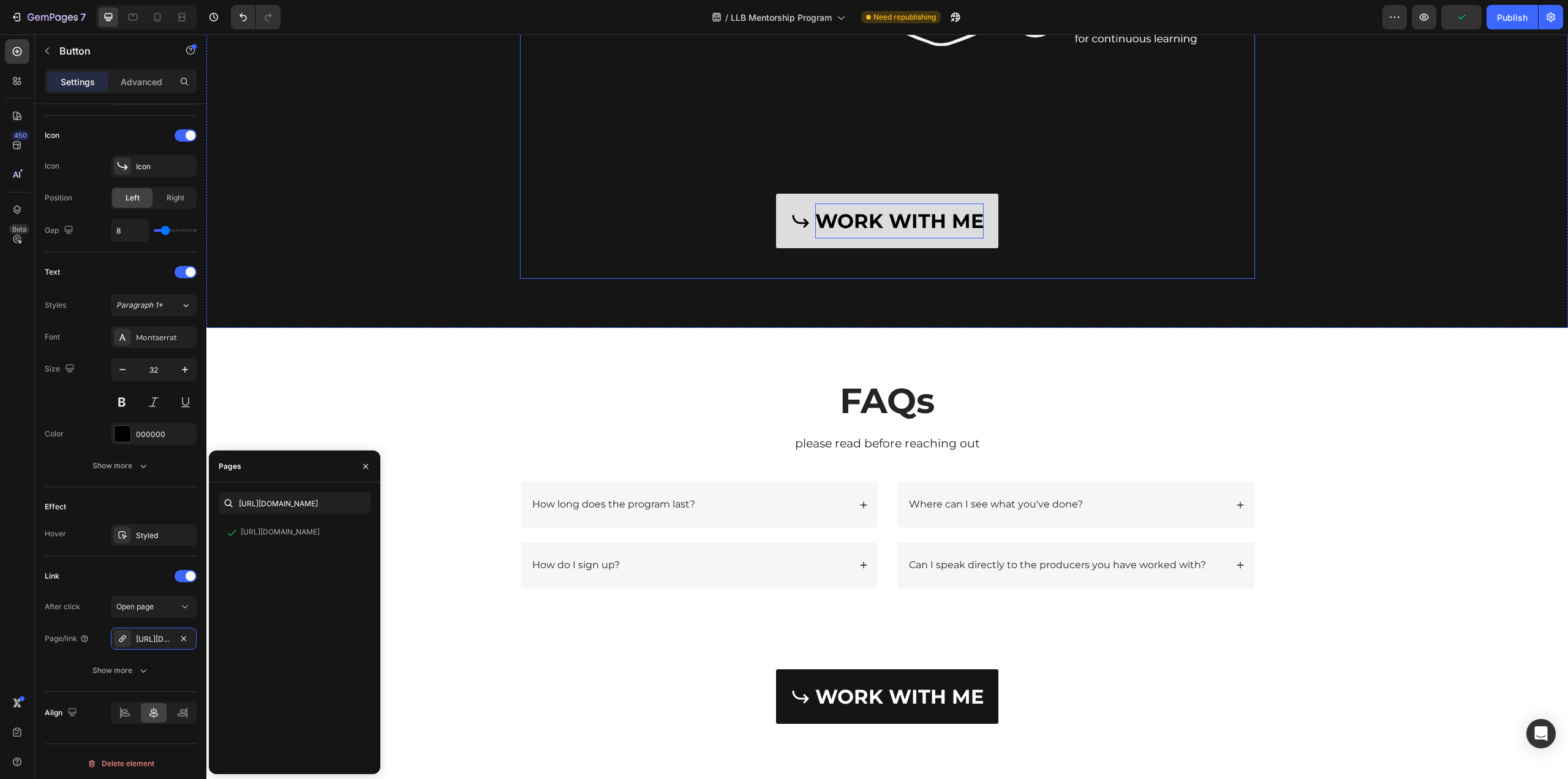
click at [857, 236] on p "WORK WITH ME" at bounding box center [900, 221] width 169 height 35
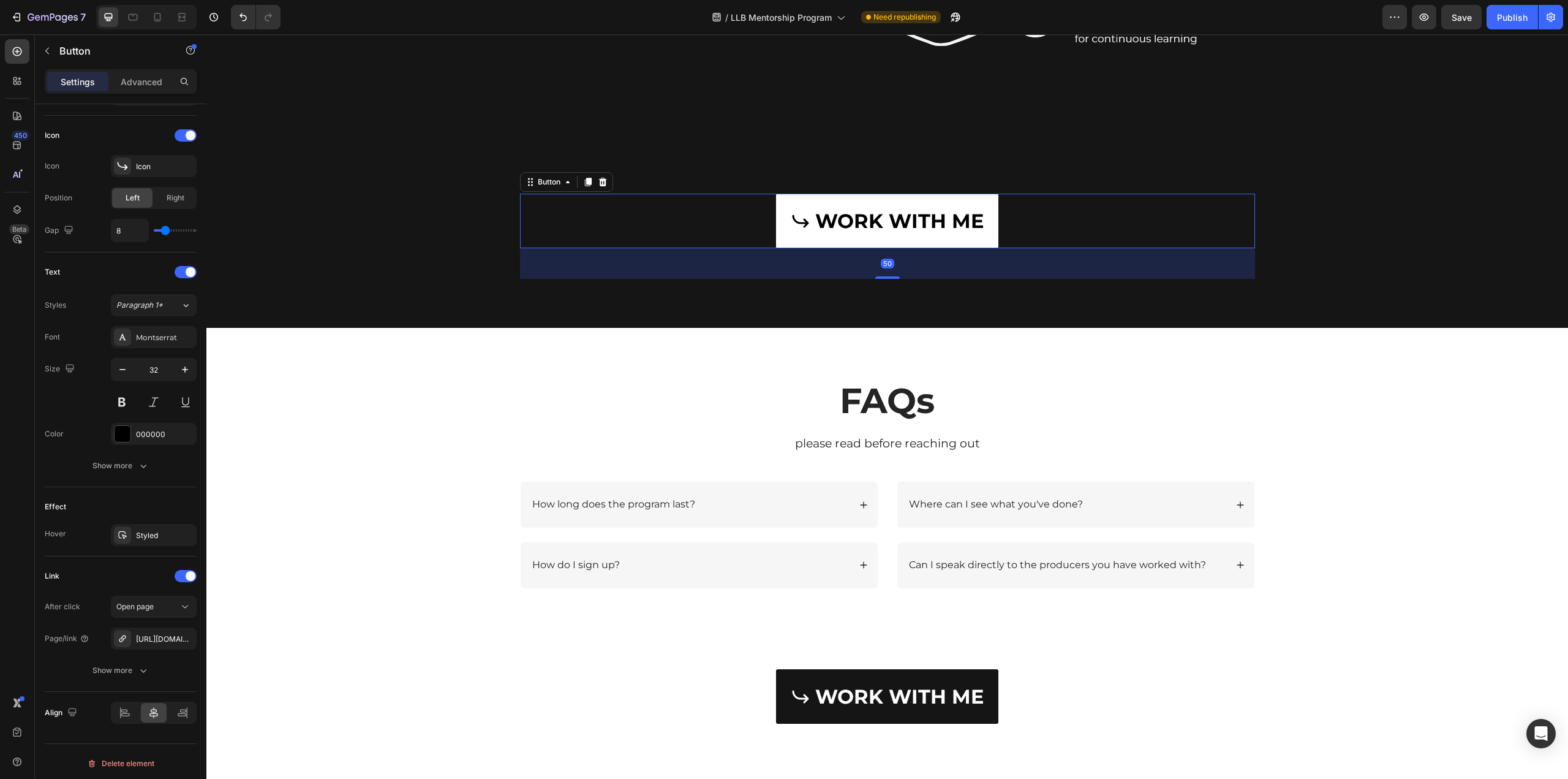
click at [705, 220] on div "WORK WITH ME Button 50" at bounding box center [888, 221] width 735 height 55
click at [174, 639] on div "[URL][DOMAIN_NAME]" at bounding box center [153, 638] width 86 height 22
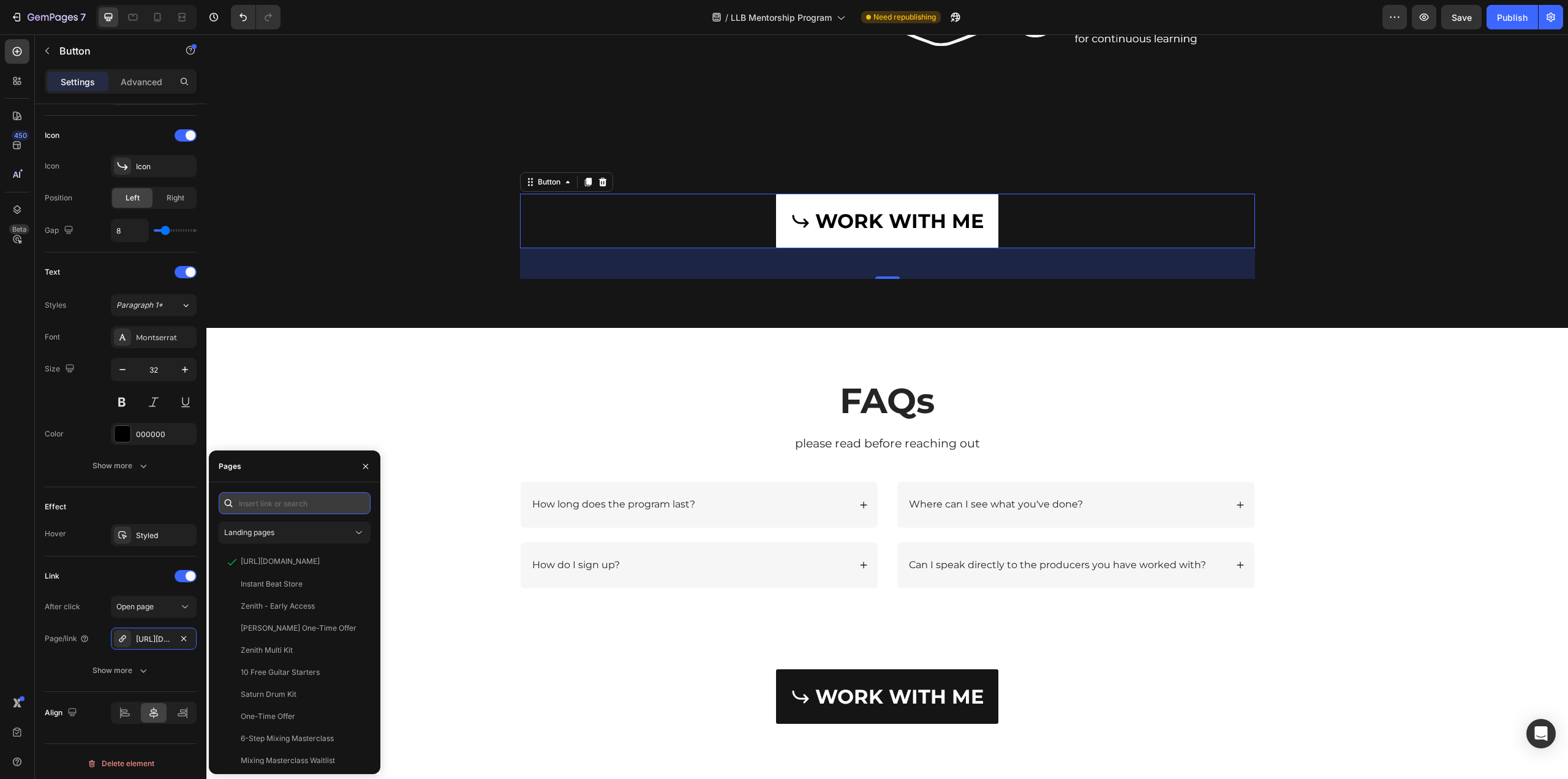
click at [269, 502] on input "text" at bounding box center [295, 503] width 152 height 22
paste input "https://prodllb.short.gy/Bv0qxX"
type input "https://prodllb.short.gy/Bv0qxX"
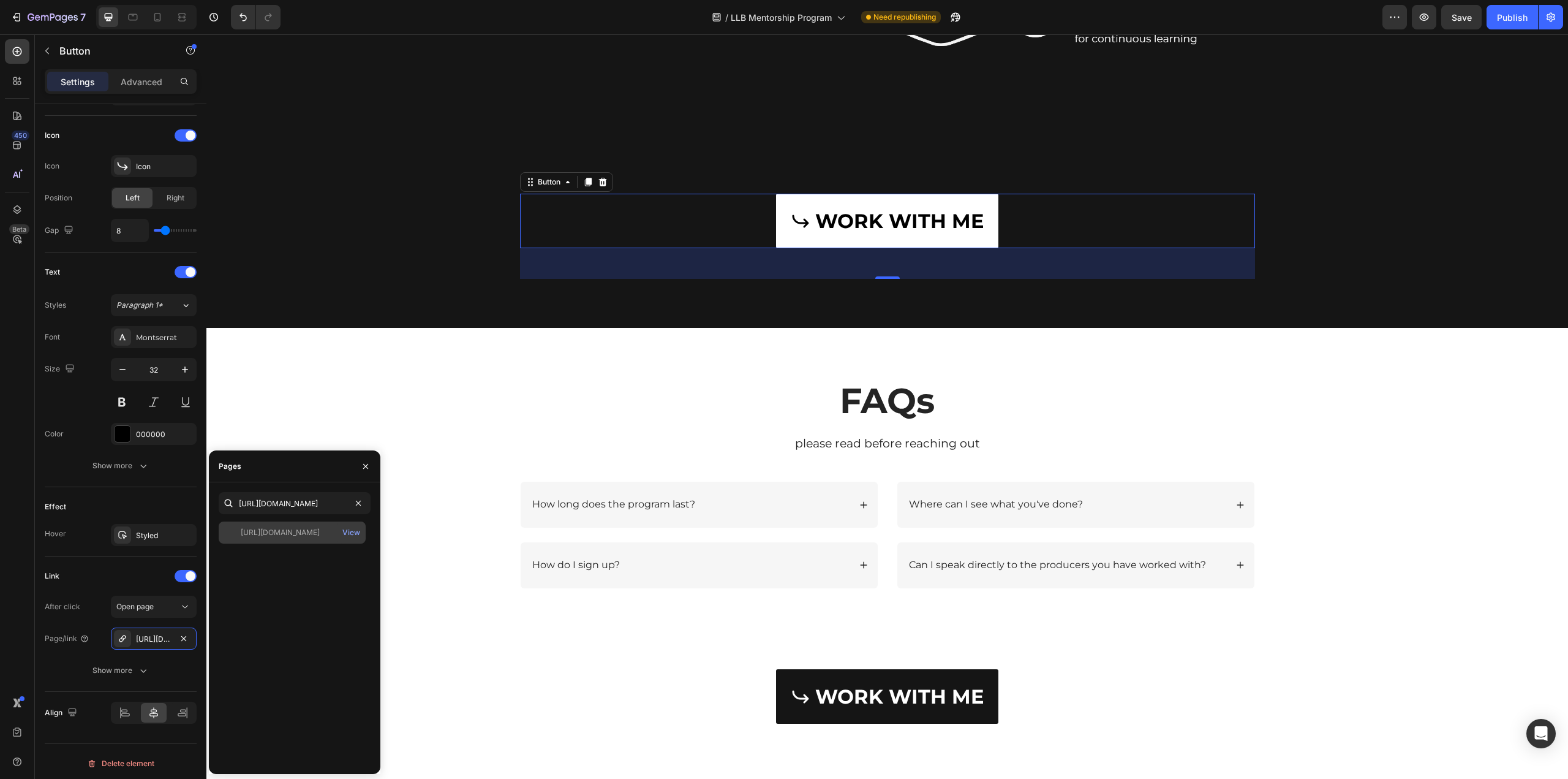
scroll to position [0, 0]
click at [293, 540] on div "https://prodllb.short.gy/Bv0qxX View" at bounding box center [292, 533] width 147 height 22
click at [1463, 11] on div "Save" at bounding box center [1461, 17] width 20 height 13
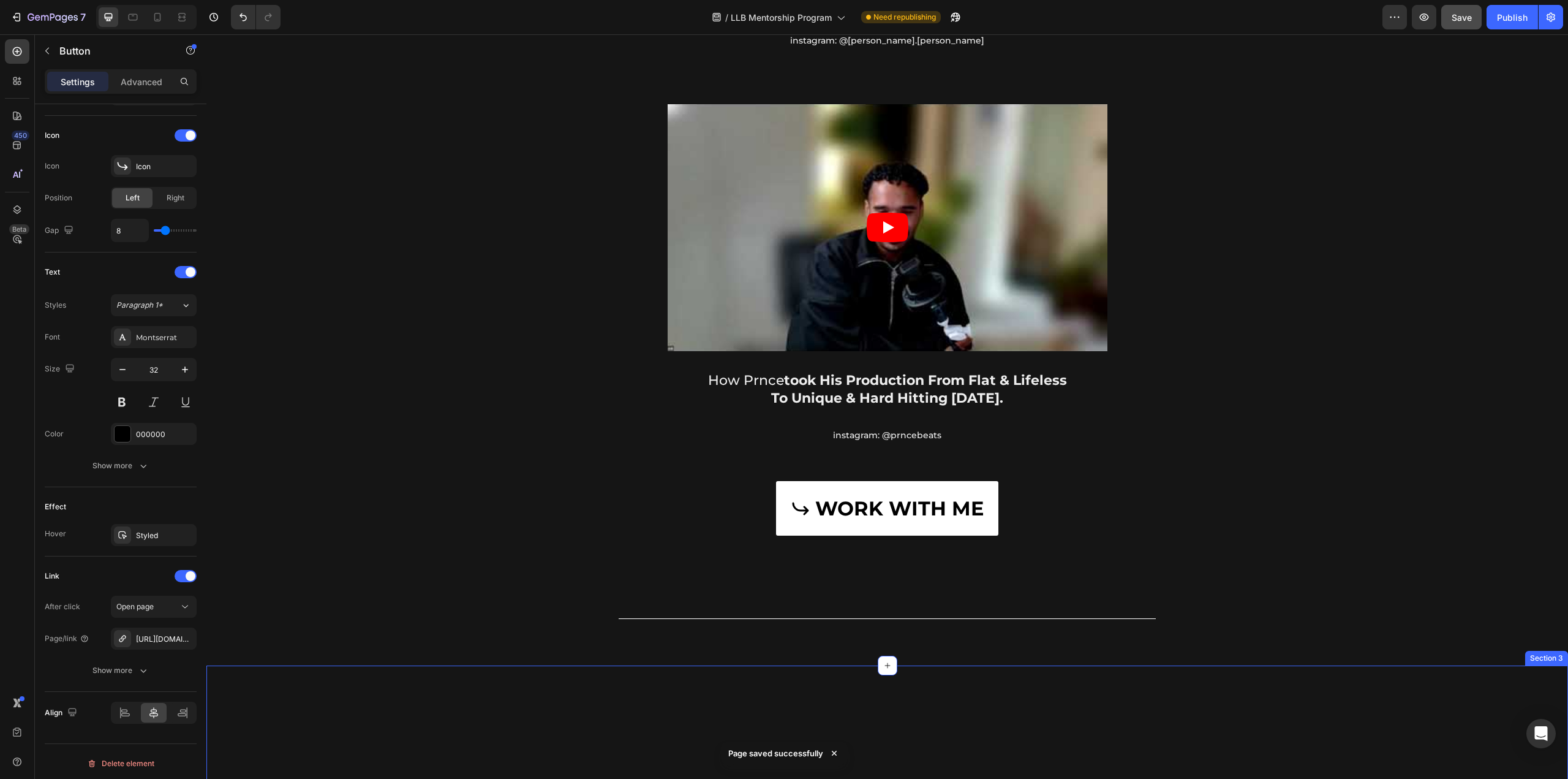
scroll to position [2206, 0]
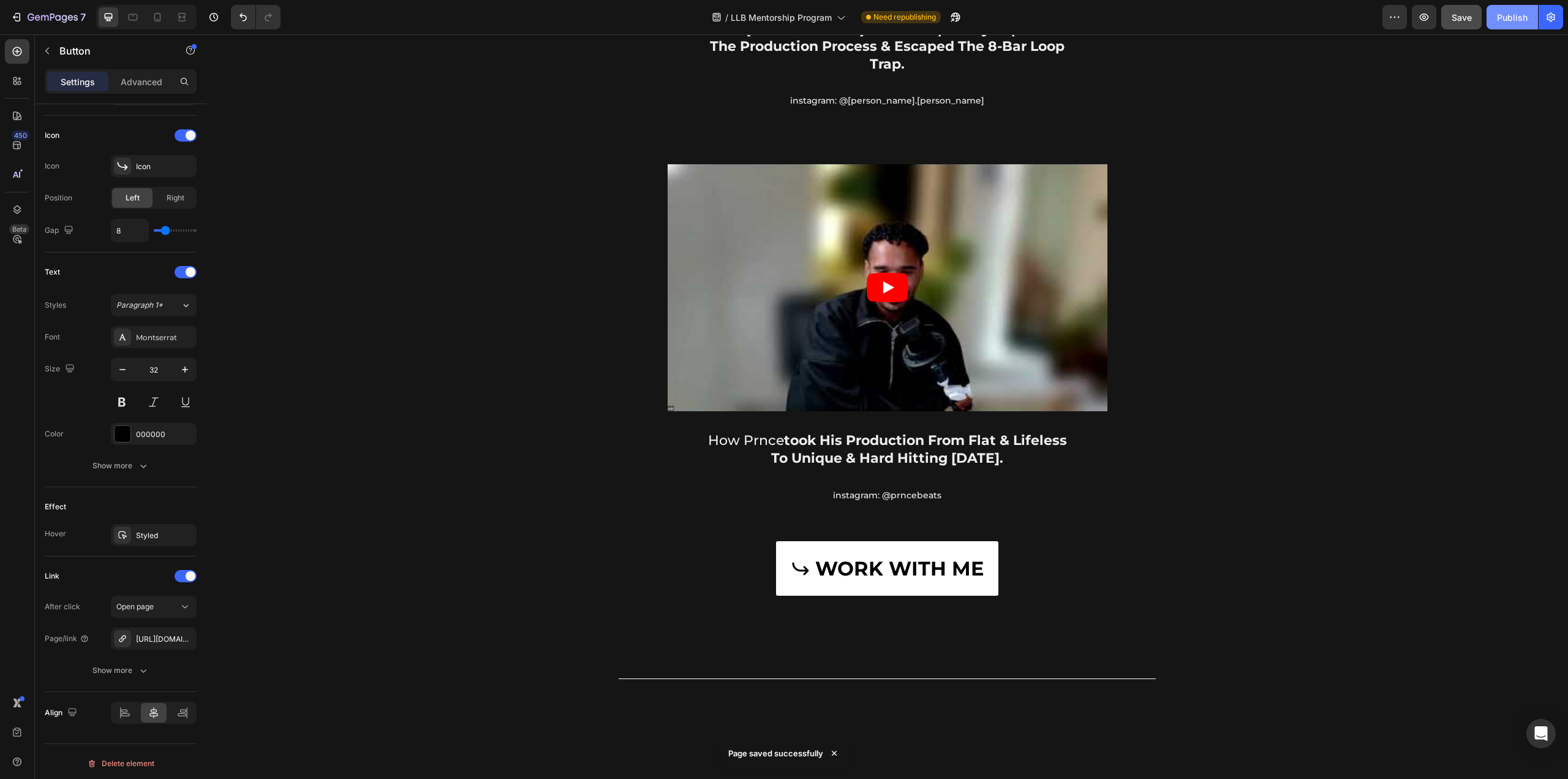
click at [1509, 17] on div "Publish" at bounding box center [1513, 17] width 31 height 13
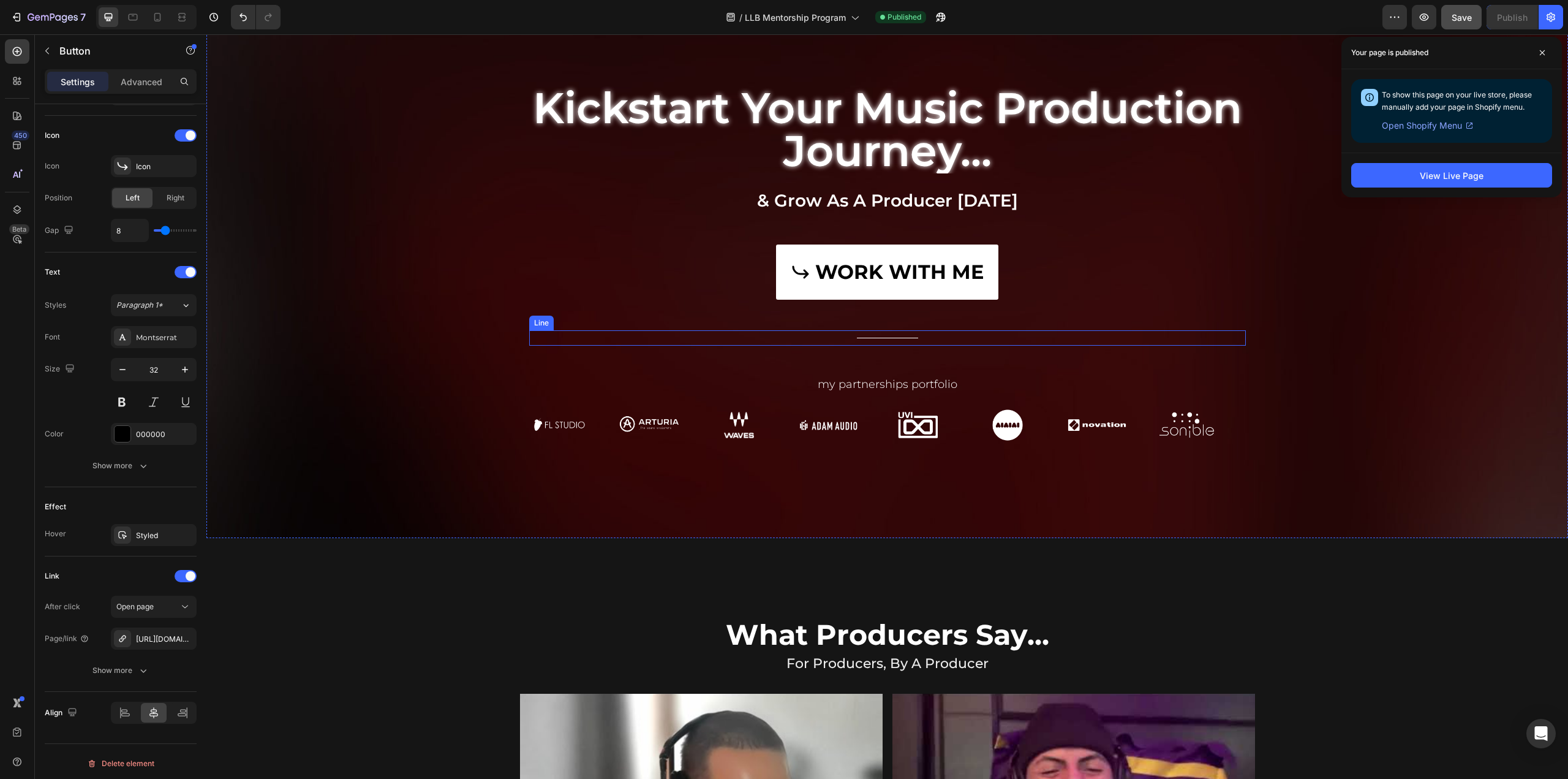
scroll to position [0, 0]
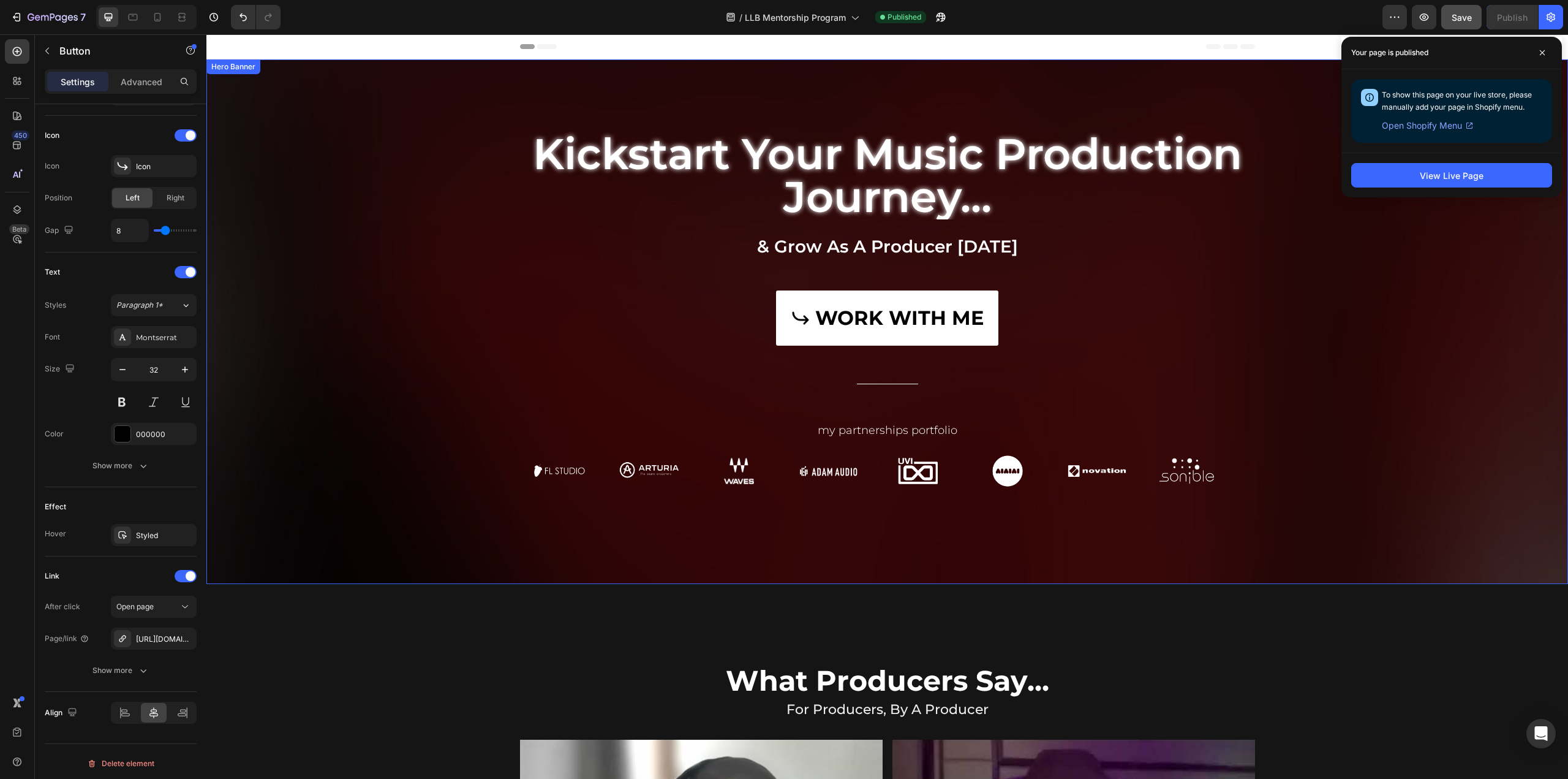
click at [1010, 339] on div "WORK WITH ME Button" at bounding box center [888, 318] width 716 height 55
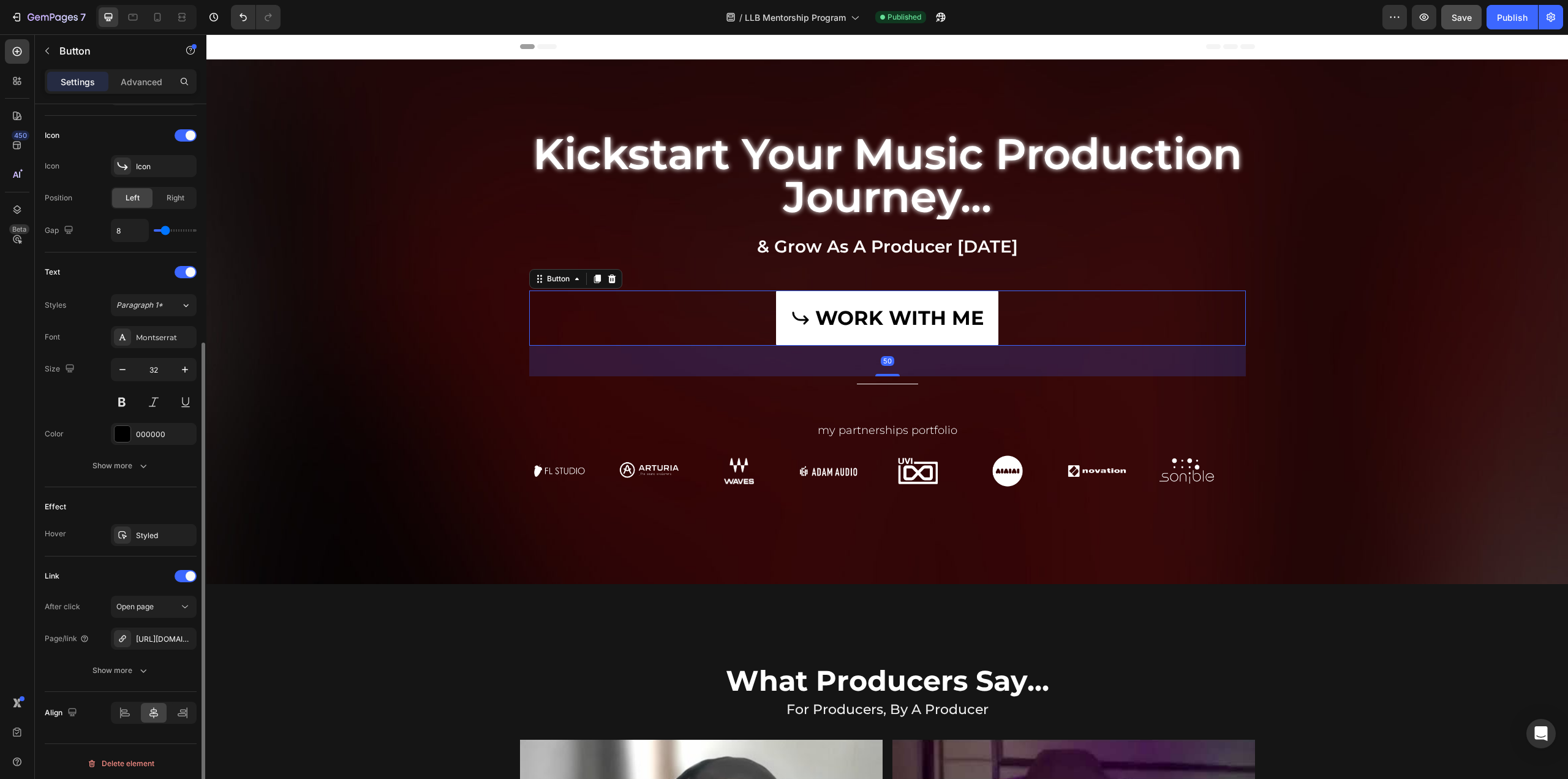
scroll to position [358, 0]
click at [157, 601] on div "Open page" at bounding box center [147, 606] width 62 height 11
click at [163, 569] on div "Link" at bounding box center [121, 576] width 152 height 19
click at [147, 667] on icon "button" at bounding box center [143, 670] width 12 height 12
click at [161, 671] on div "No" at bounding box center [175, 670] width 41 height 19
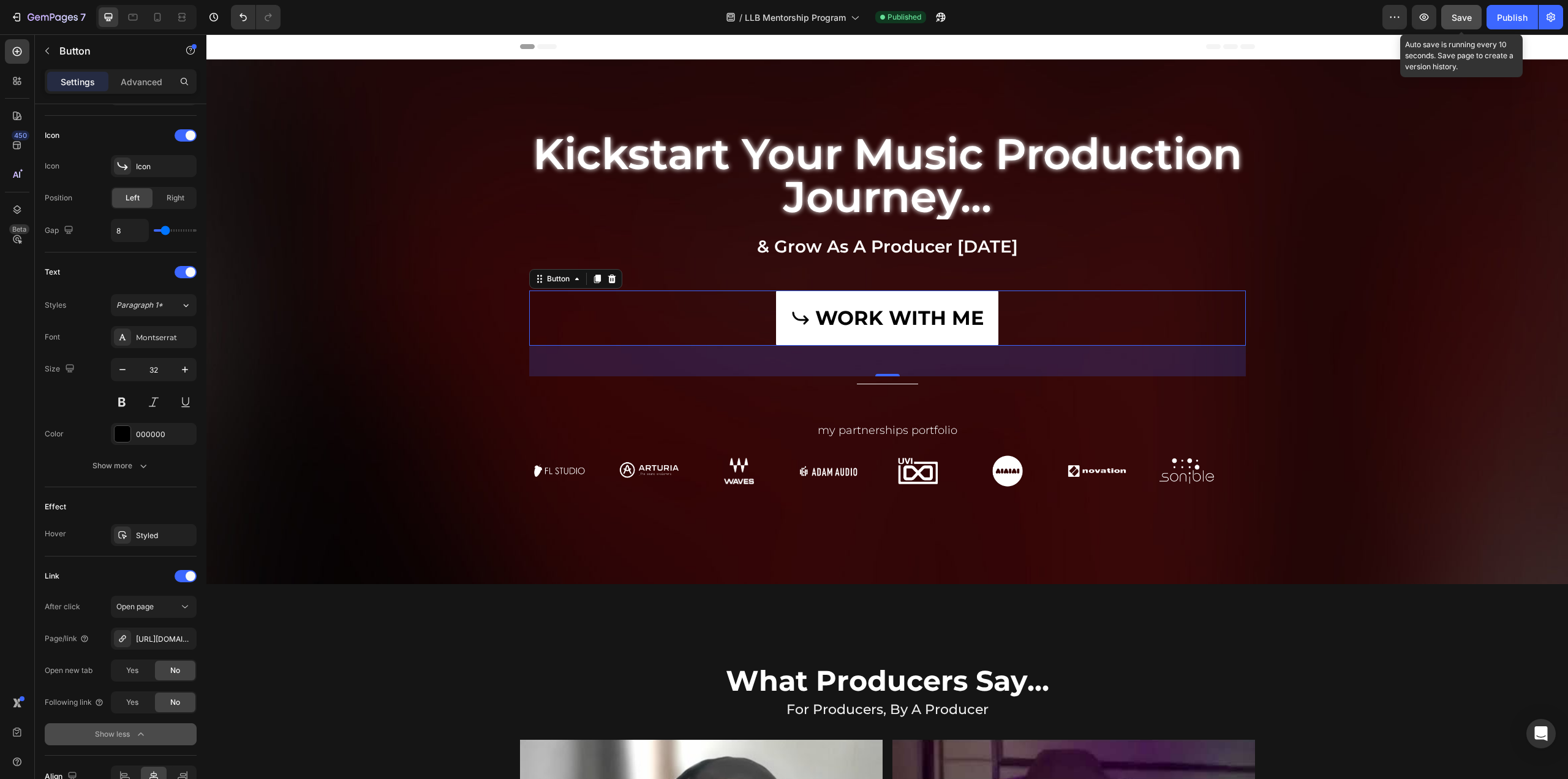
click at [1450, 12] on button "Save" at bounding box center [1461, 17] width 41 height 24
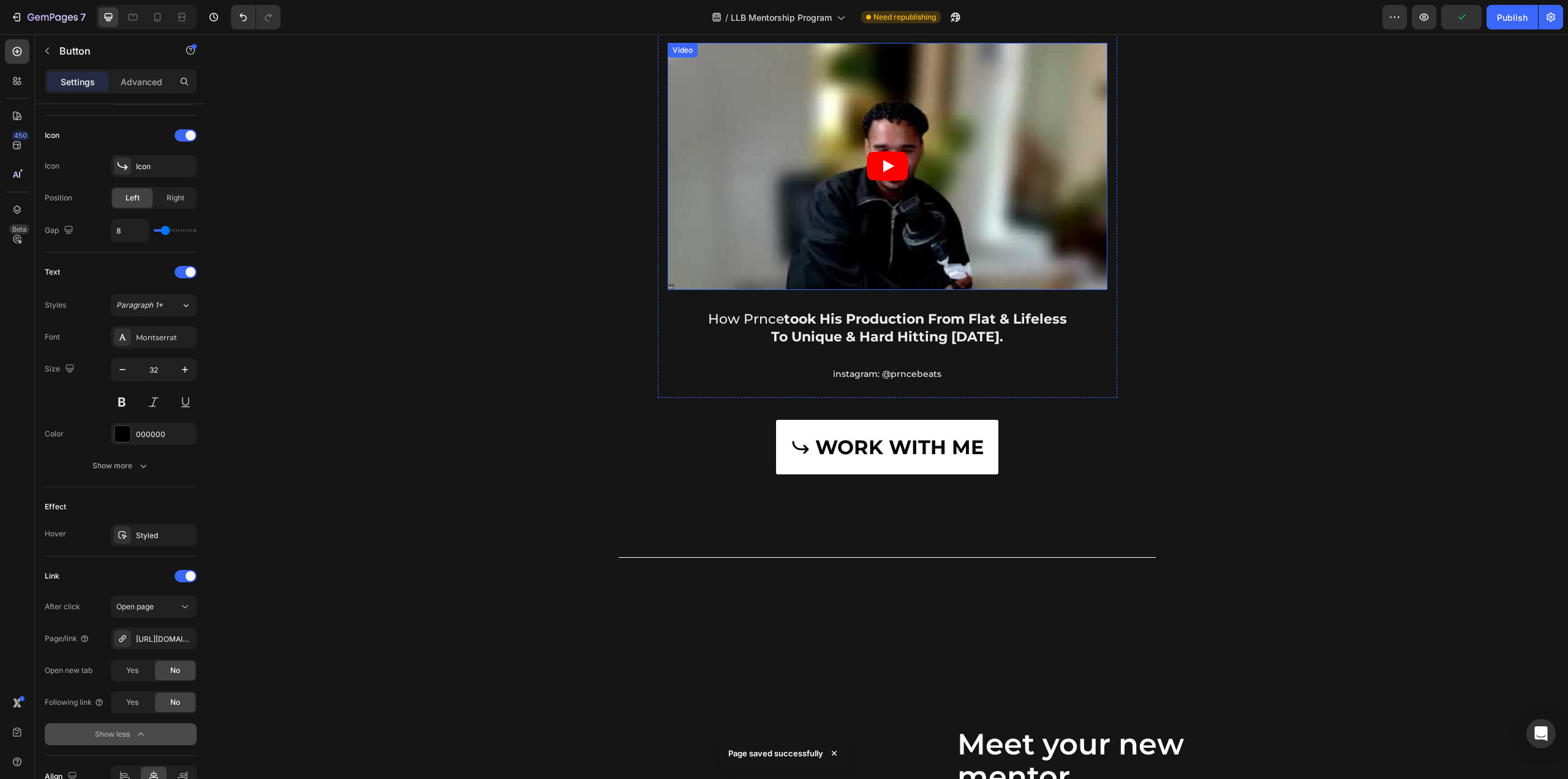
scroll to position [2451, 0]
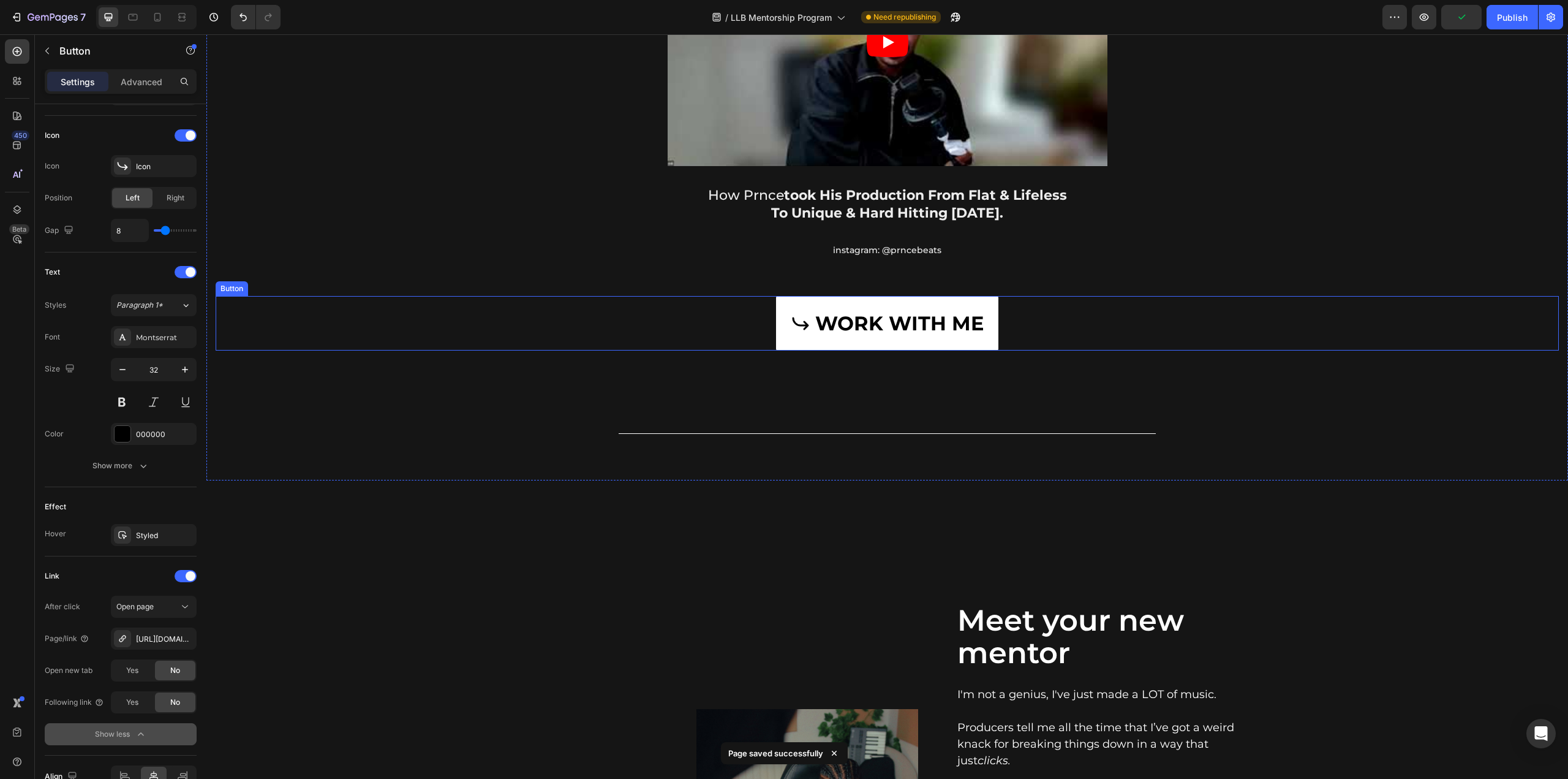
click at [745, 296] on div "WORK WITH ME Button" at bounding box center [887, 324] width 1344 height 55
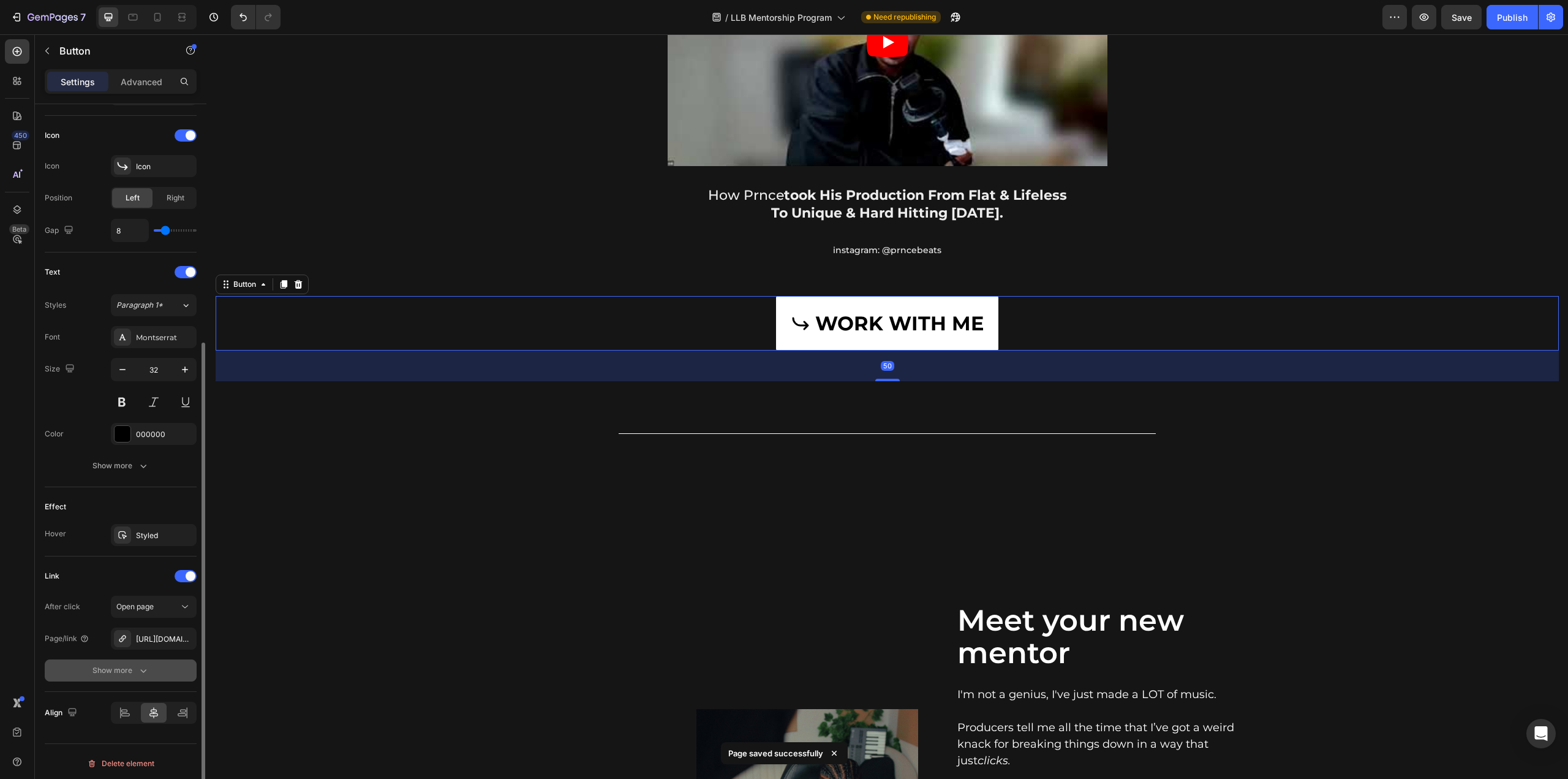
click at [147, 667] on icon "button" at bounding box center [143, 670] width 12 height 12
click at [169, 667] on div "No" at bounding box center [175, 670] width 41 height 19
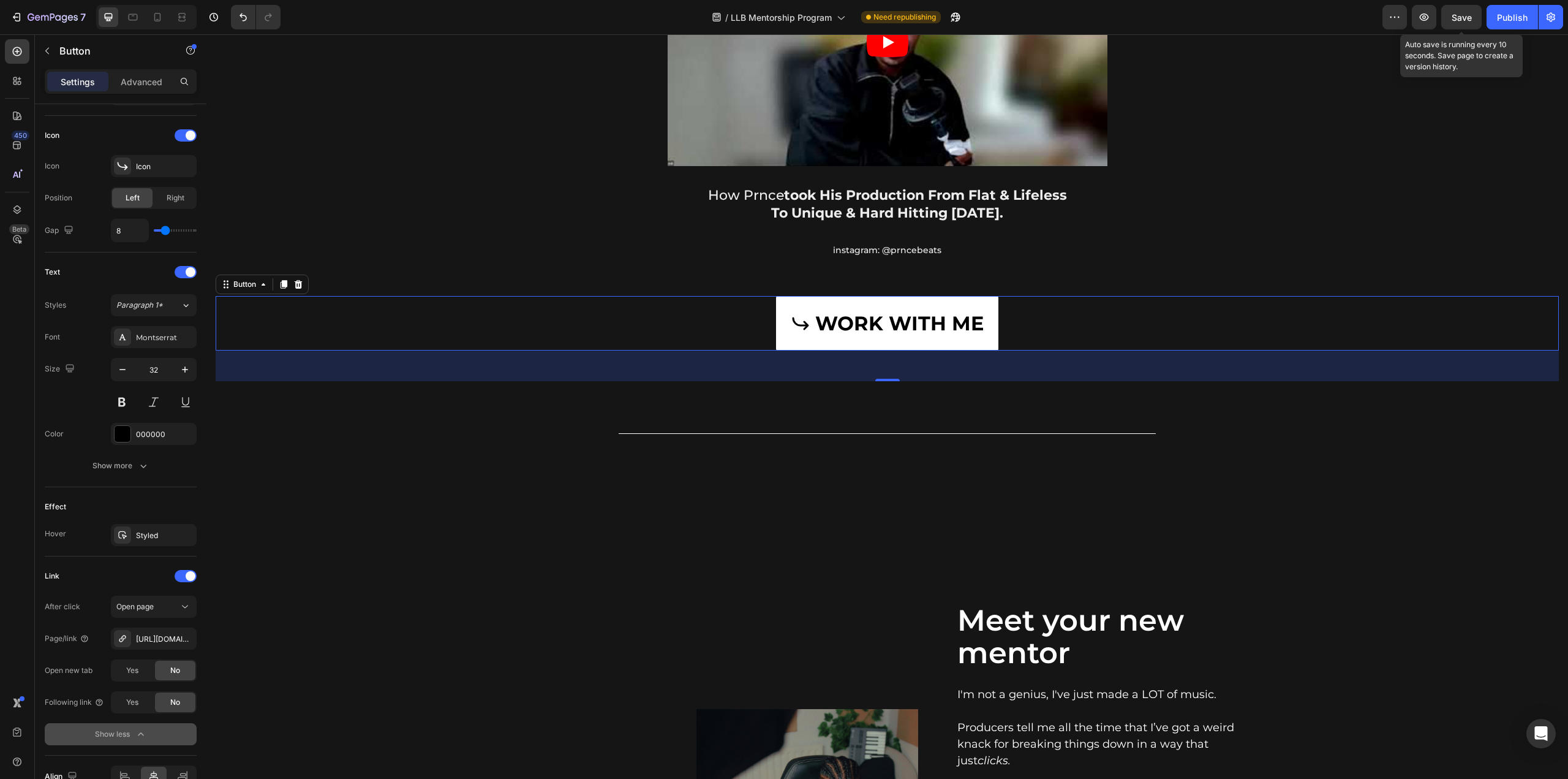
click at [1453, 15] on span "Save" at bounding box center [1461, 17] width 20 height 10
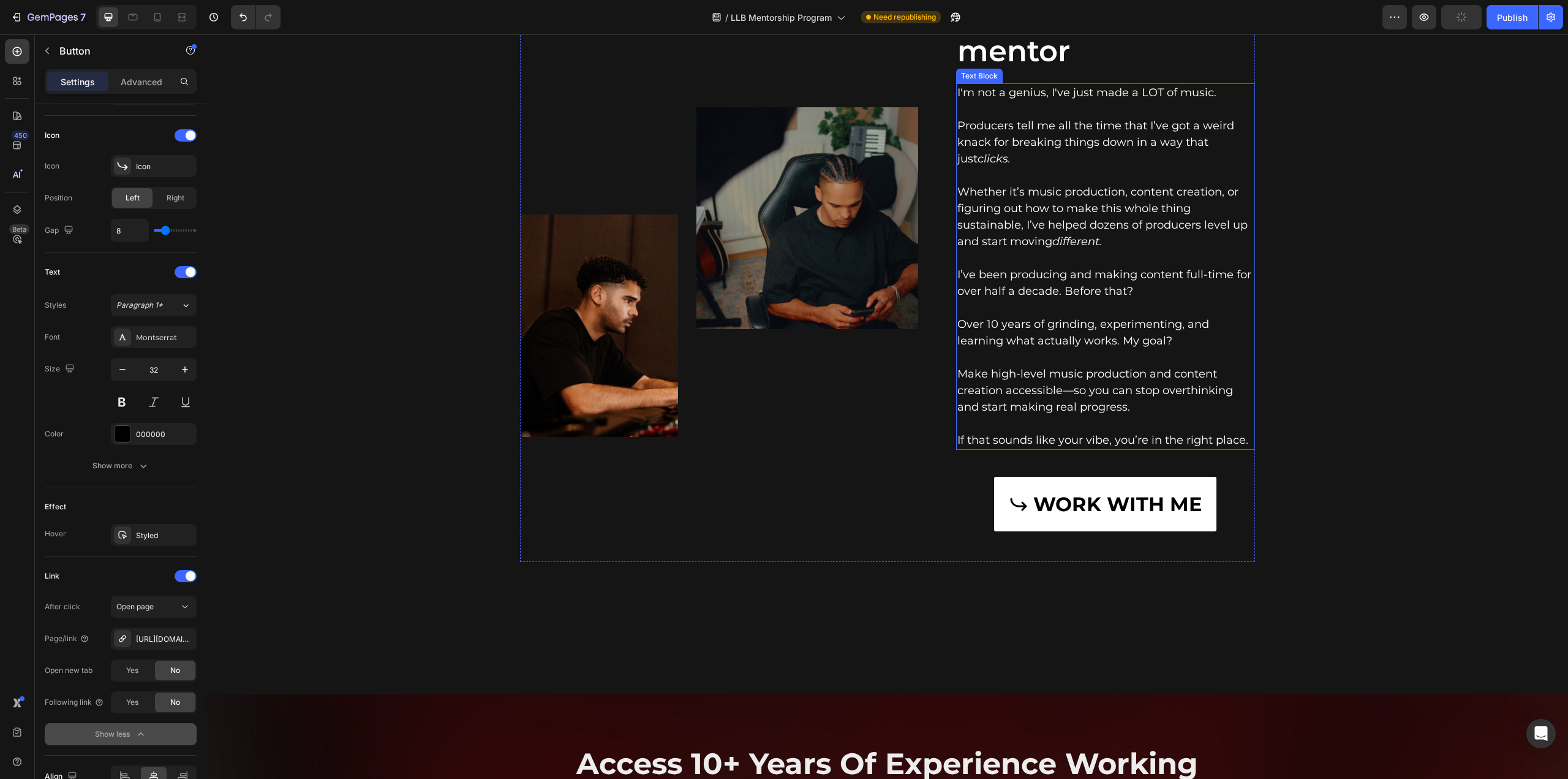
scroll to position [3247, 0]
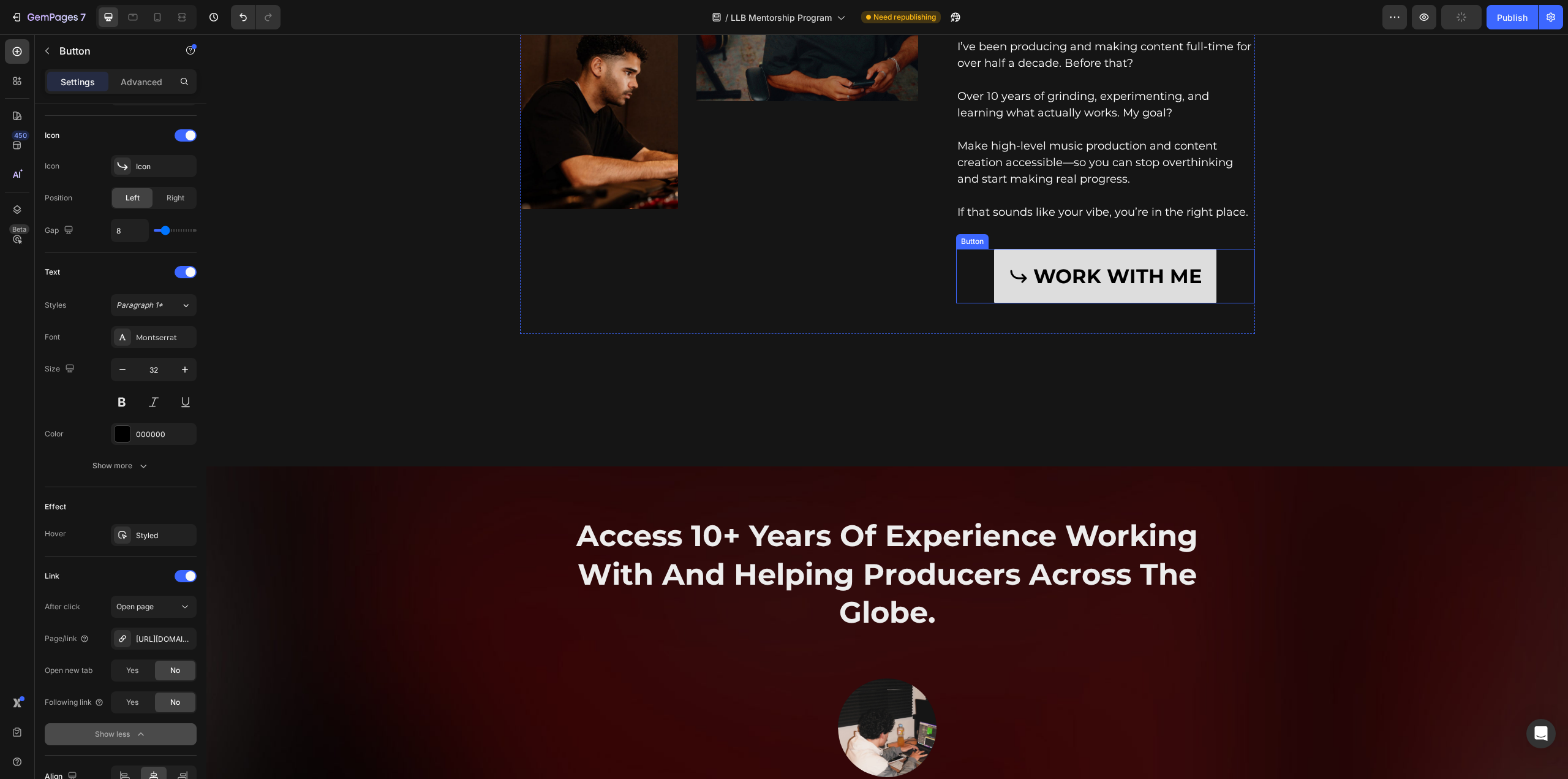
click at [1011, 264] on span at bounding box center [1019, 276] width 19 height 35
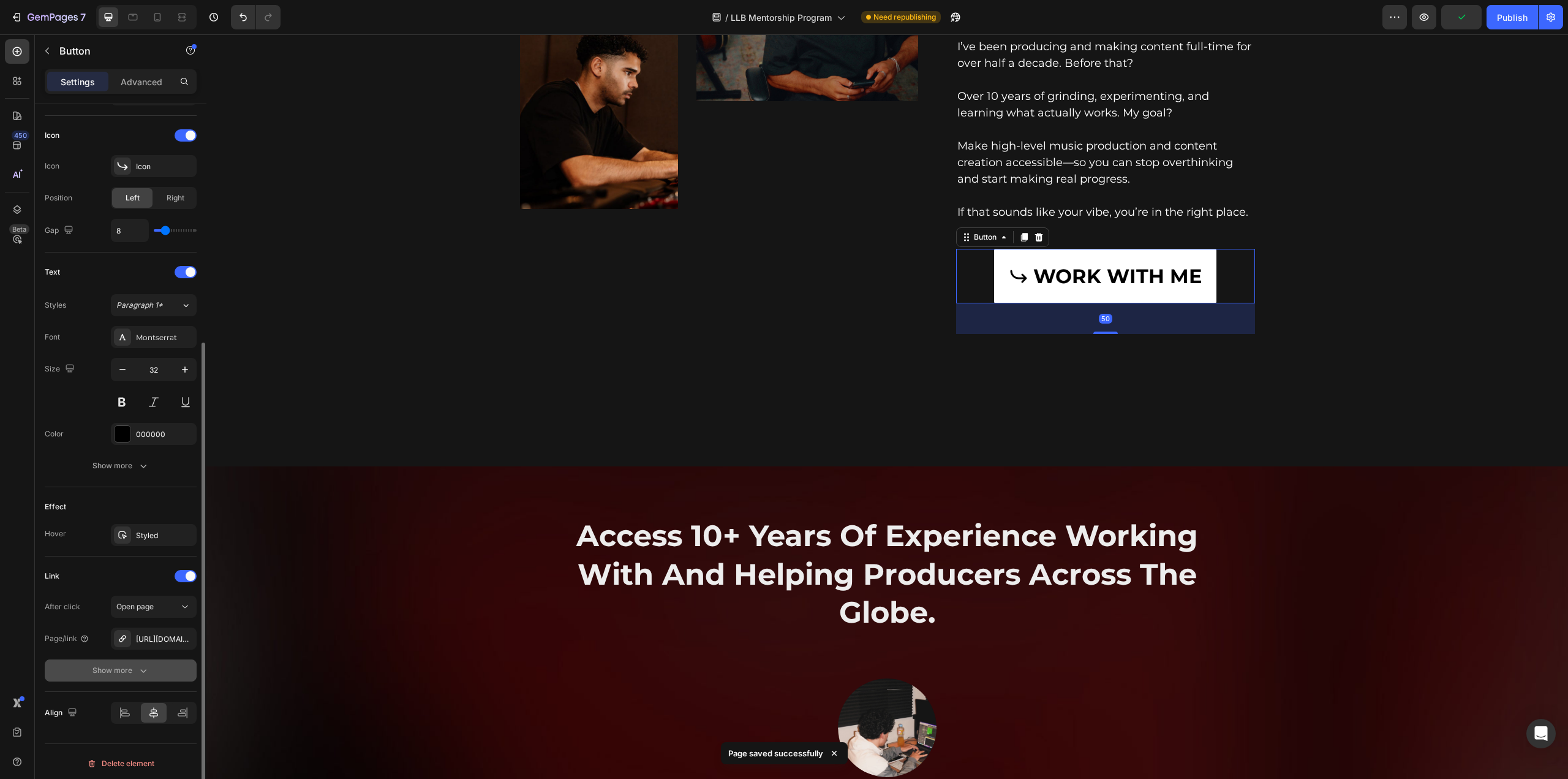
click at [138, 664] on icon "button" at bounding box center [143, 670] width 12 height 12
click at [170, 664] on span "No" at bounding box center [175, 670] width 10 height 11
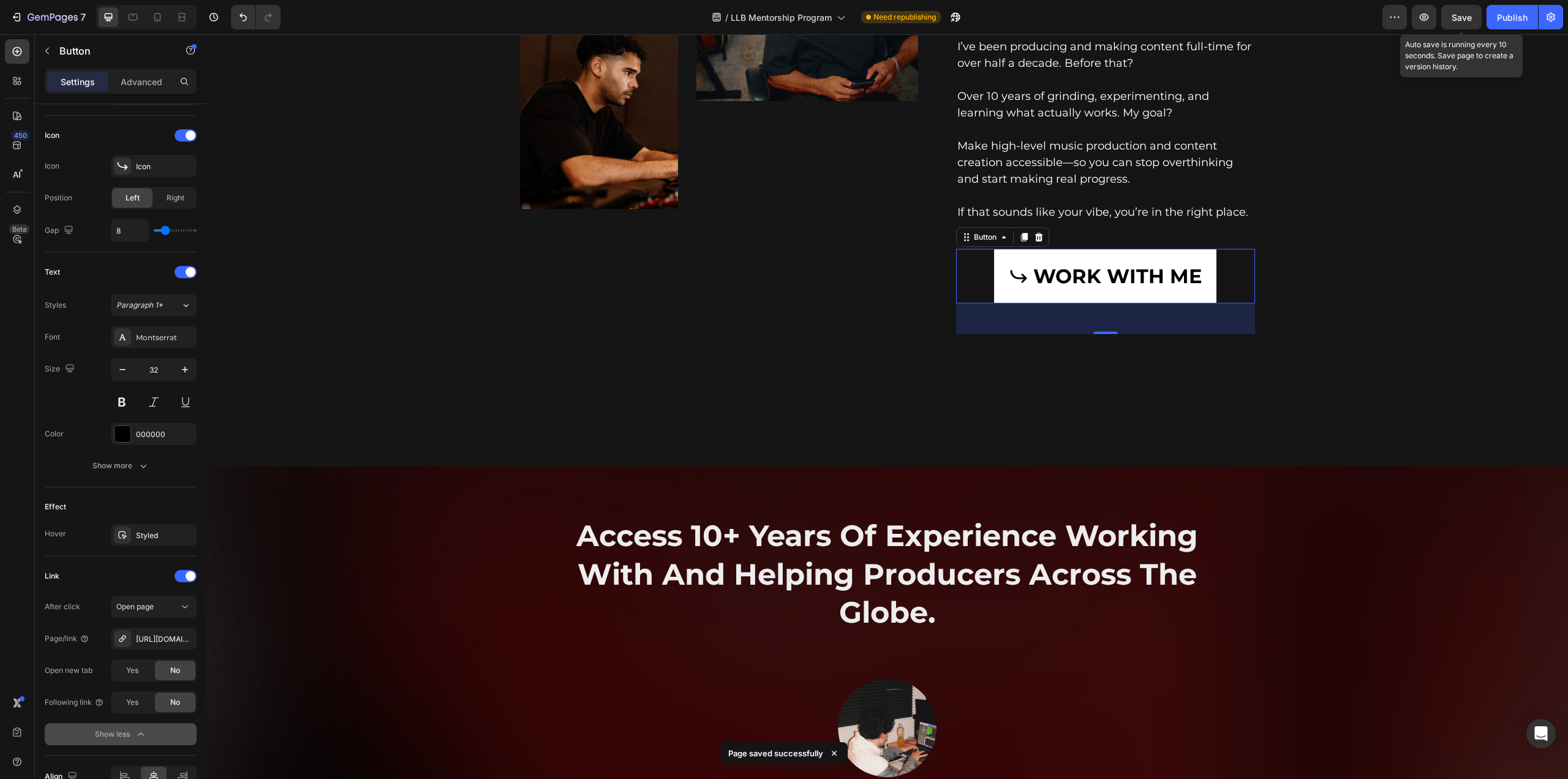
drag, startPoint x: 1454, startPoint y: 16, endPoint x: 959, endPoint y: 166, distance: 517.2
click at [1454, 16] on span "Save" at bounding box center [1461, 17] width 20 height 10
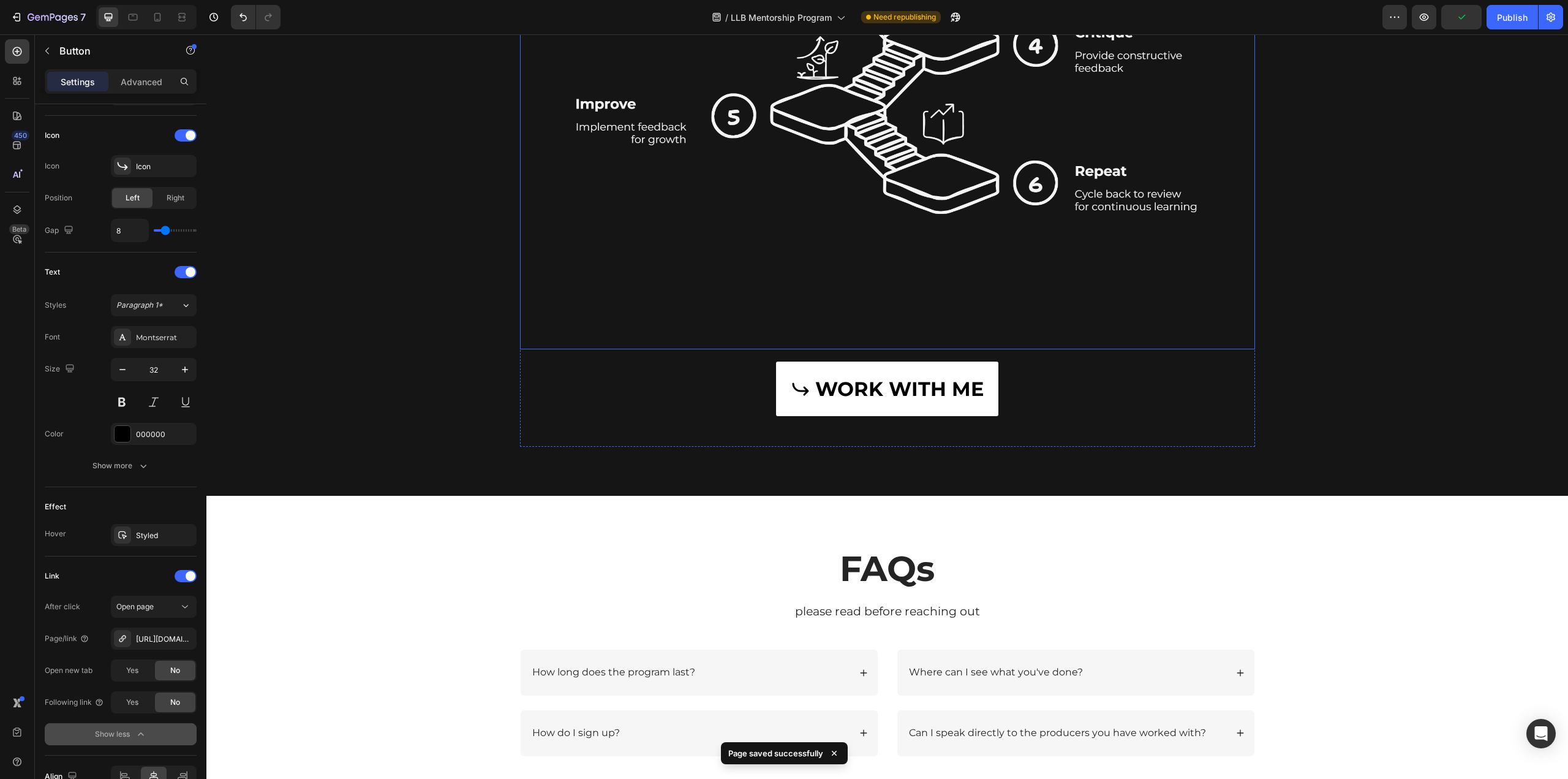
scroll to position [5147, 0]
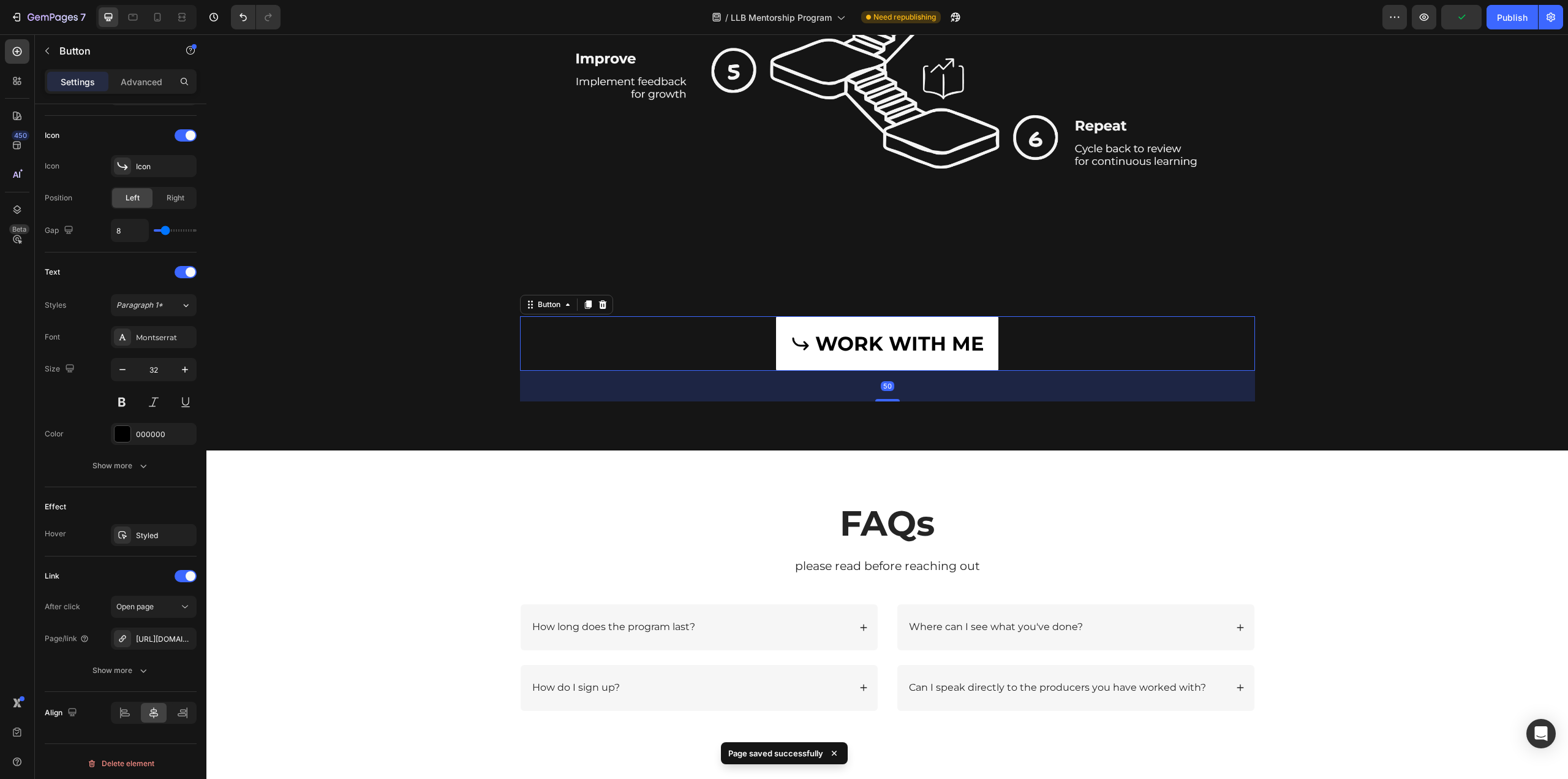
click at [754, 349] on div "WORK WITH ME Button 50" at bounding box center [888, 344] width 735 height 55
click at [132, 676] on button "Show more" at bounding box center [121, 670] width 152 height 22
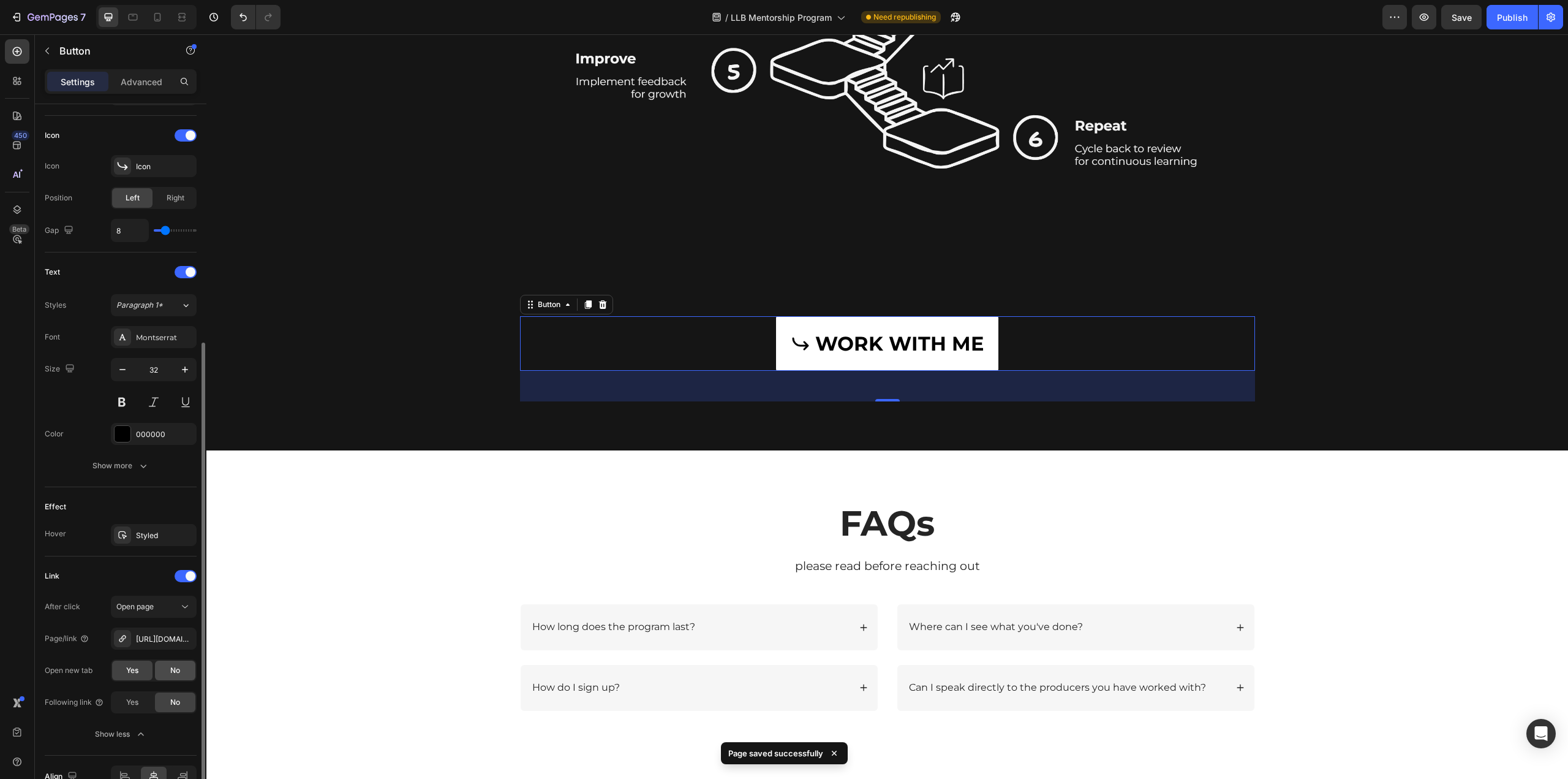
click at [172, 664] on span "No" at bounding box center [175, 670] width 10 height 11
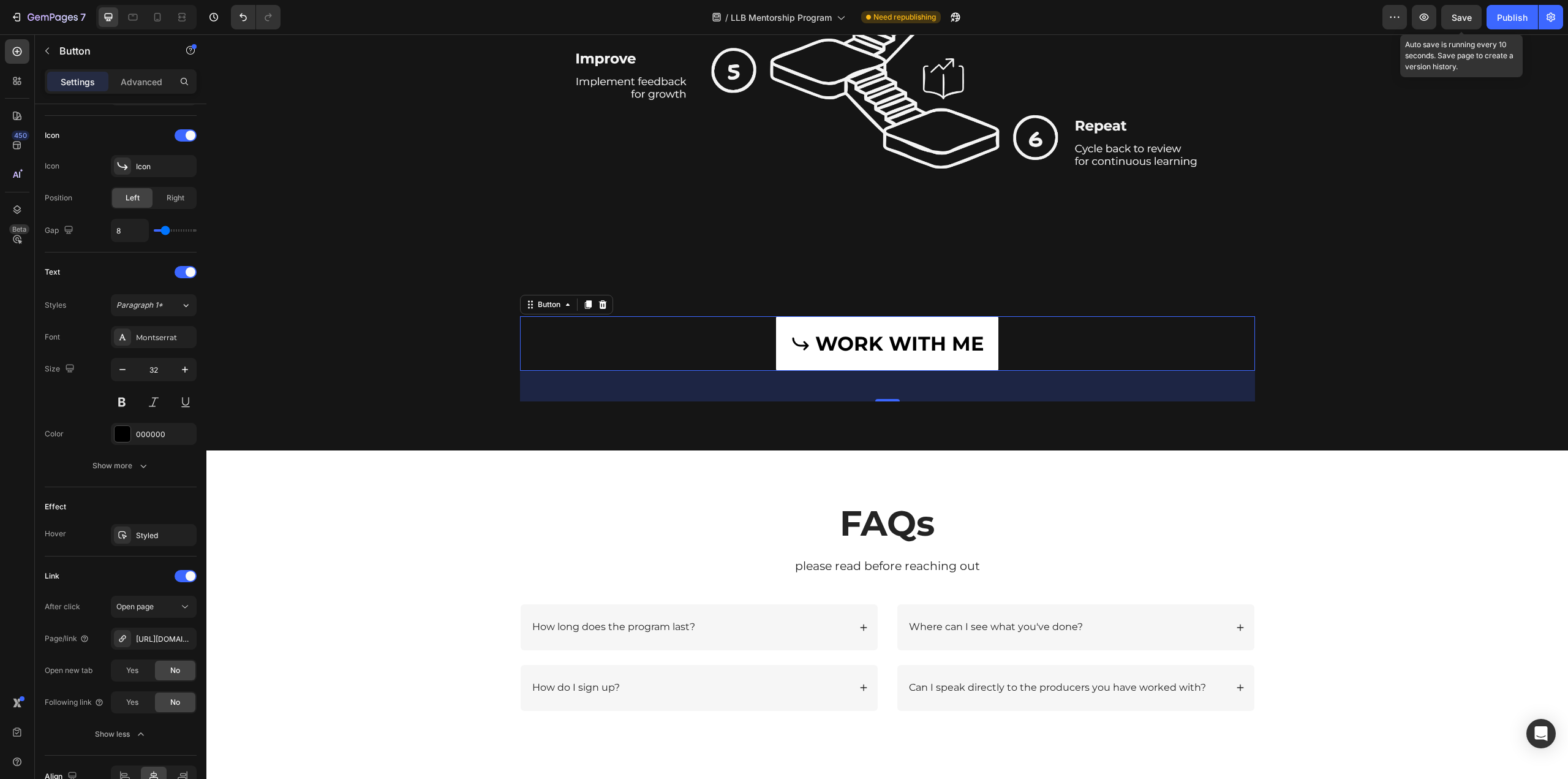
click at [1457, 16] on span "Save" at bounding box center [1461, 17] width 20 height 10
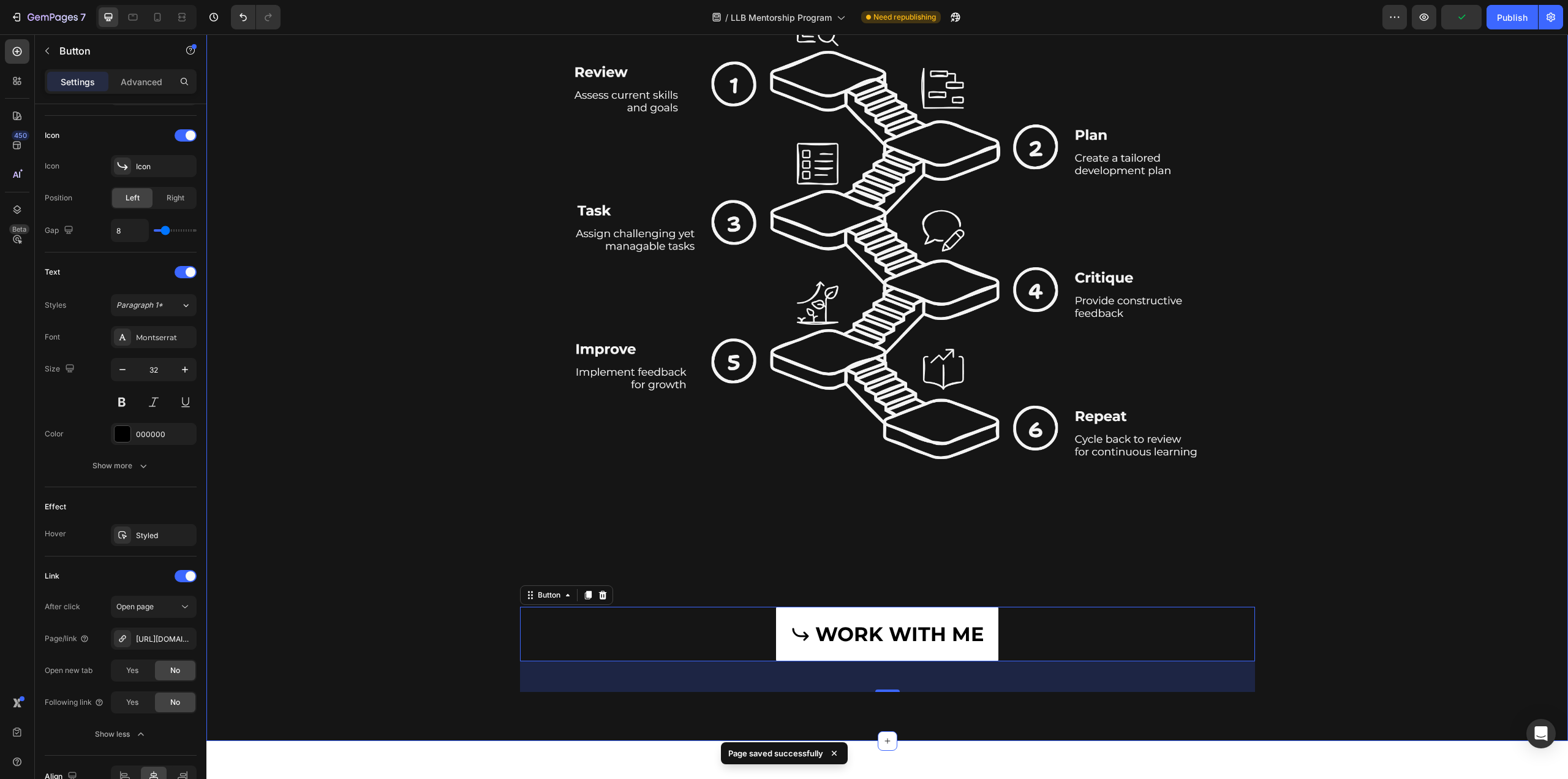
scroll to position [4489, 0]
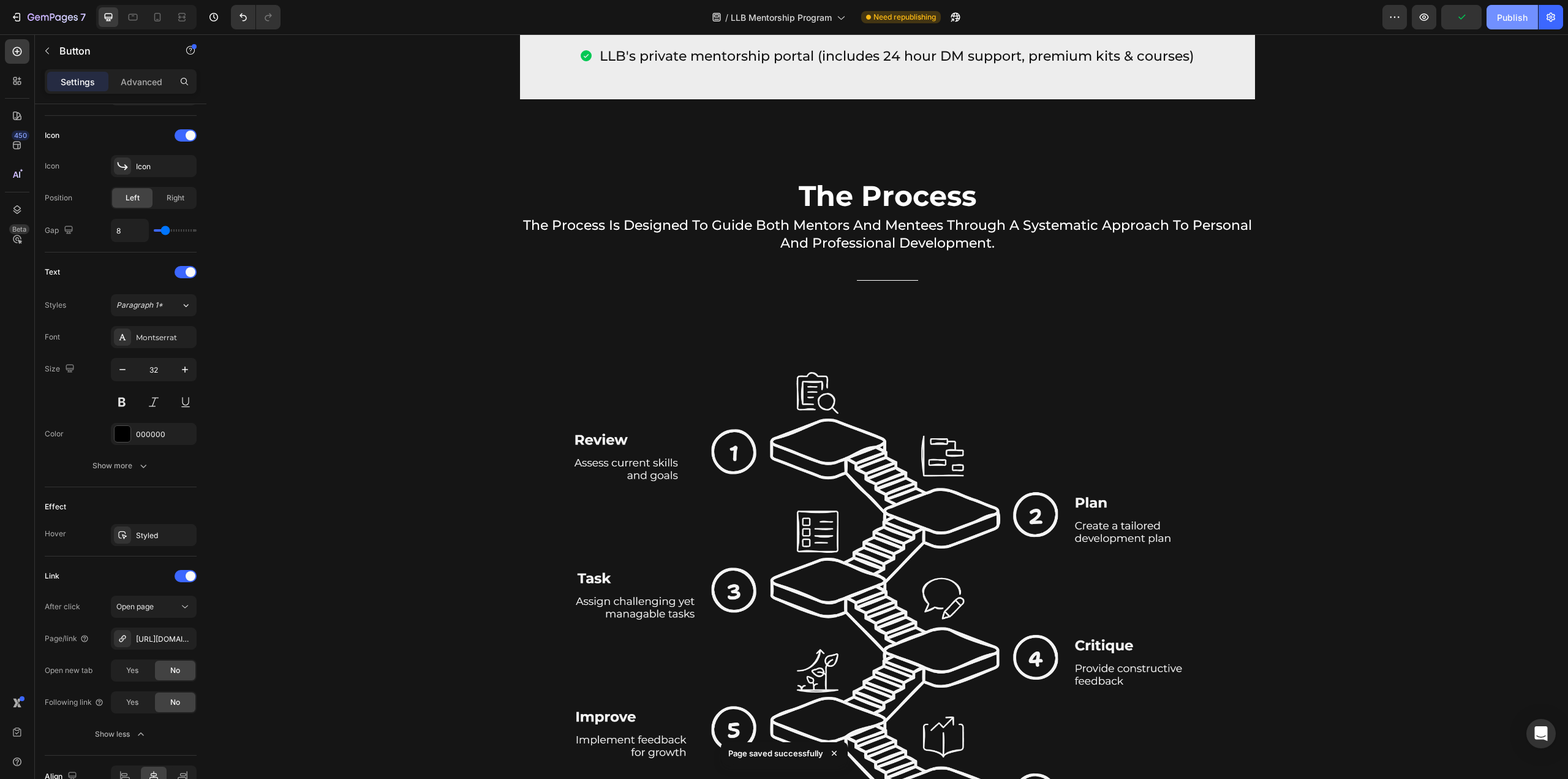
click at [1525, 17] on div "Publish" at bounding box center [1513, 17] width 31 height 13
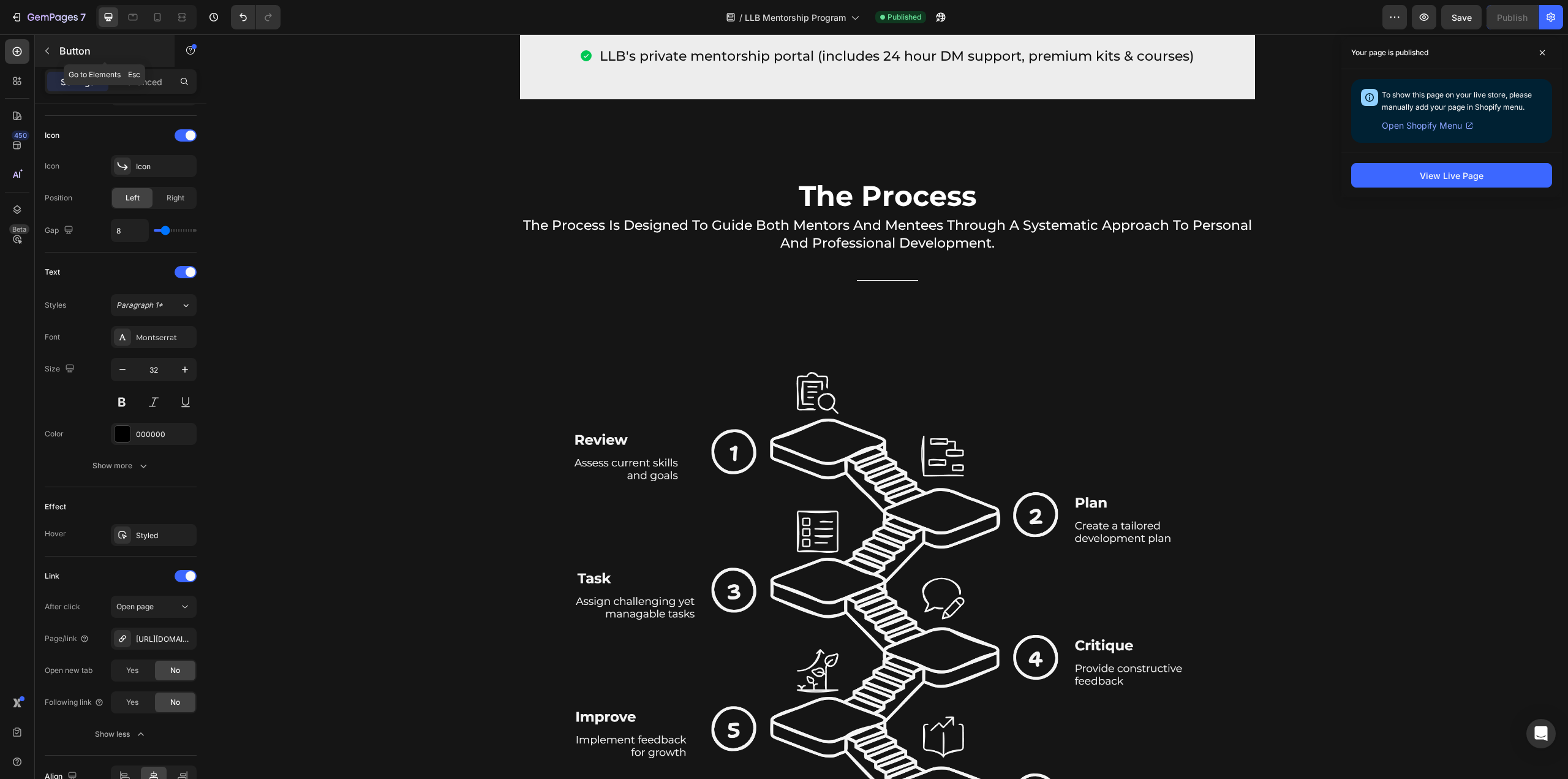
click at [62, 51] on p "Button" at bounding box center [111, 51] width 104 height 15
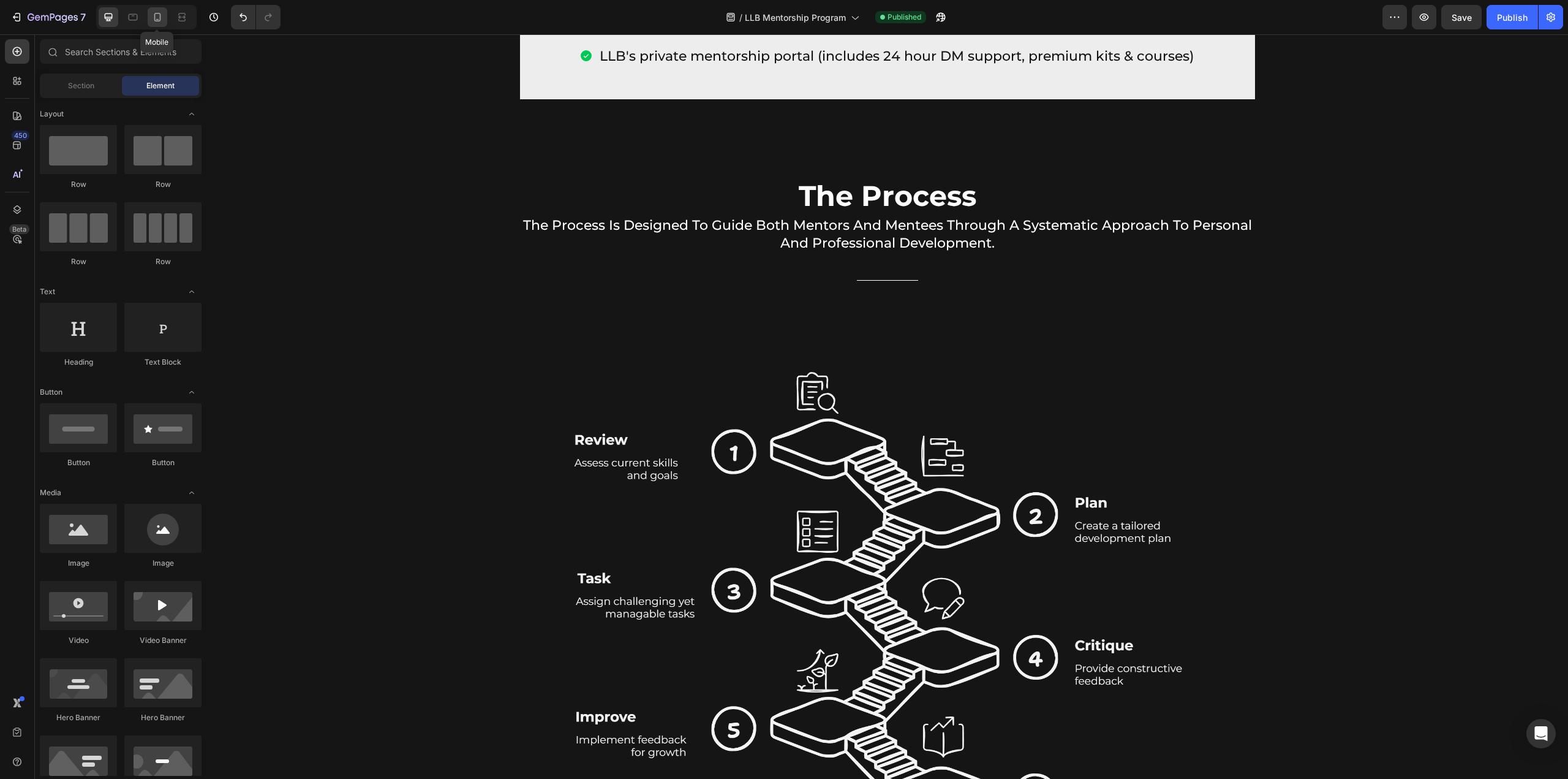
click at [161, 23] on icon at bounding box center [157, 17] width 12 height 12
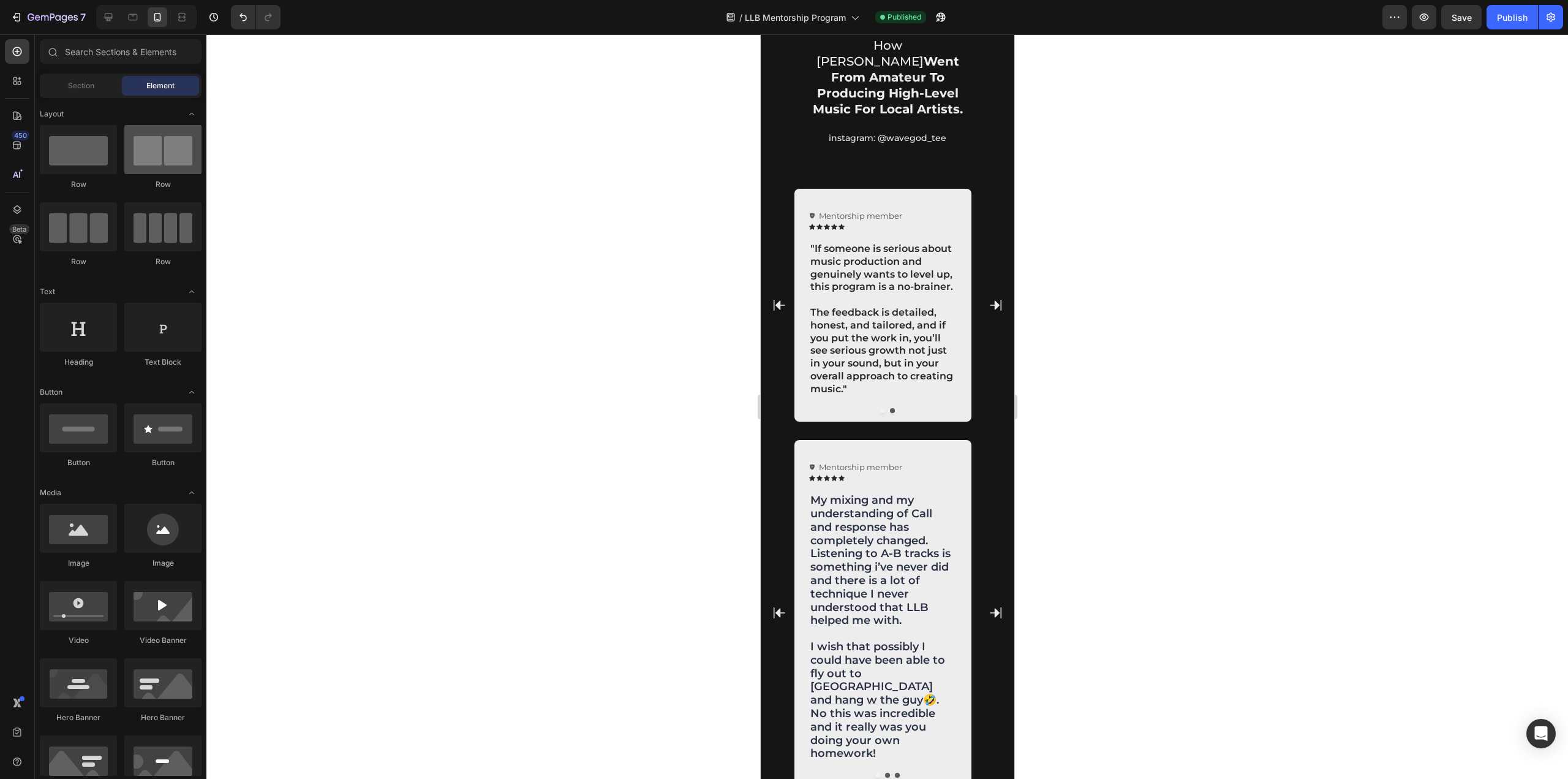
scroll to position [1458, 0]
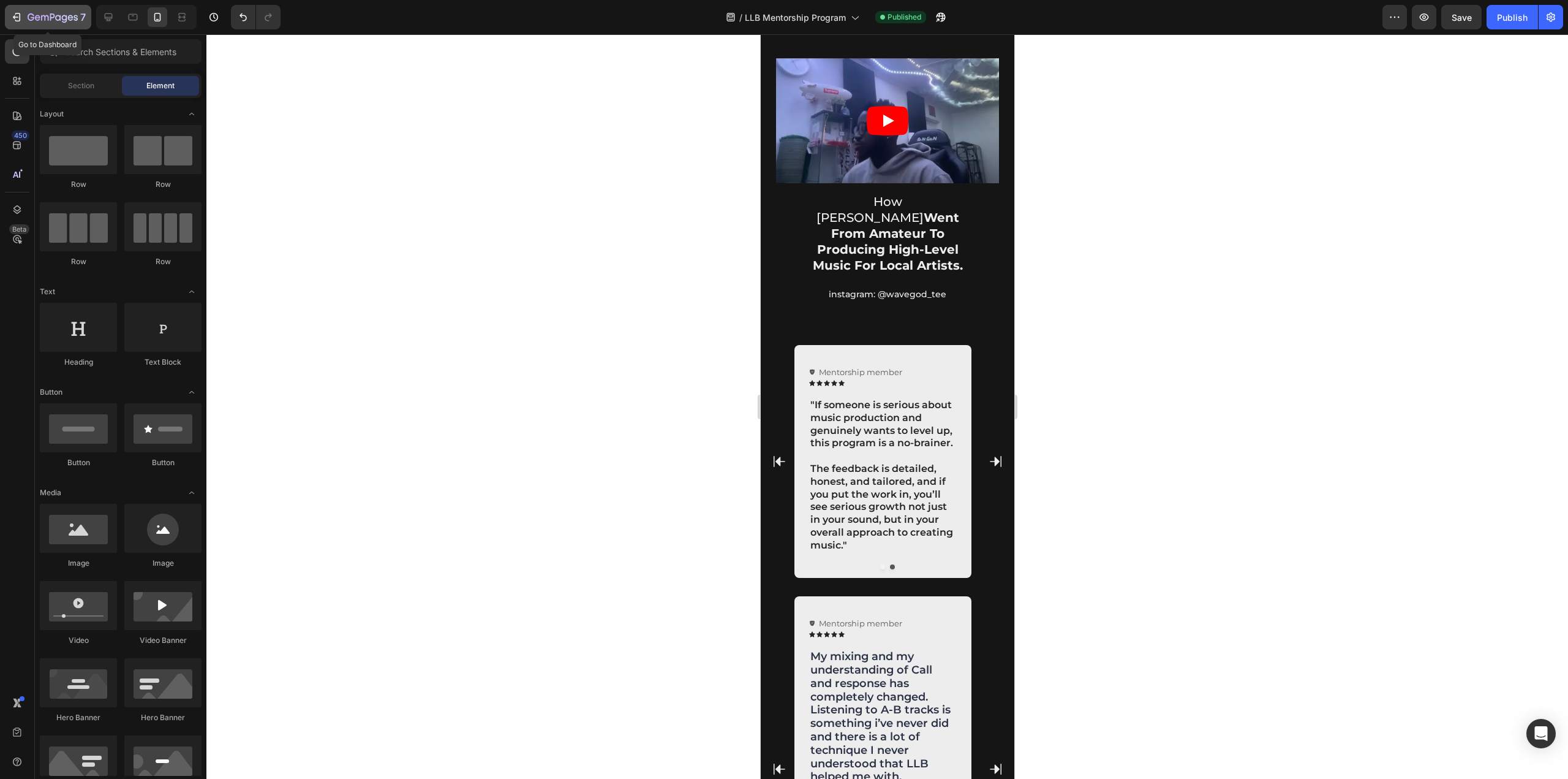
click at [28, 18] on icon "button" at bounding box center [31, 17] width 6 height 7
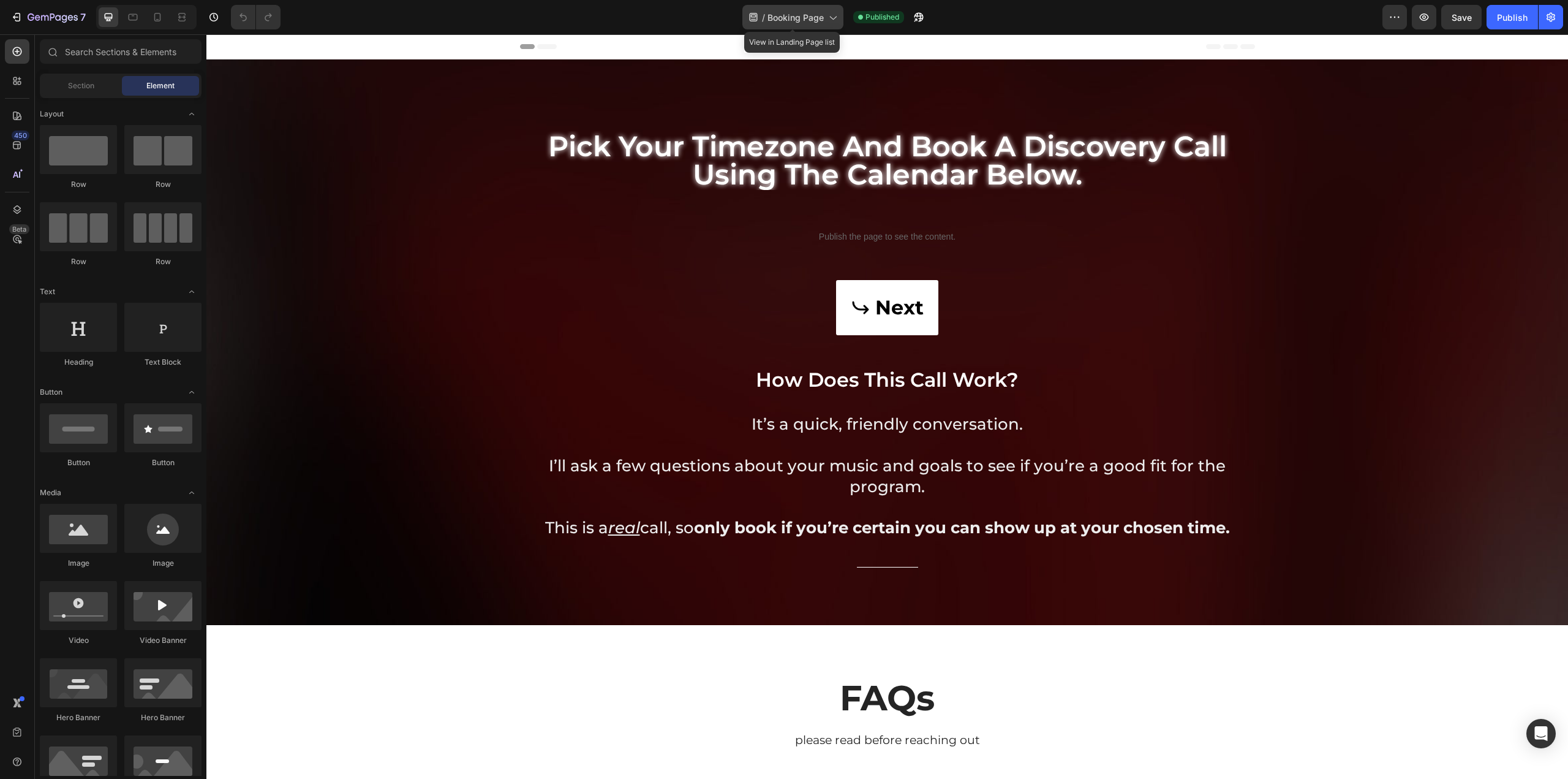
click at [812, 19] on span "Booking Page" at bounding box center [796, 17] width 57 height 13
drag, startPoint x: 805, startPoint y: 19, endPoint x: 1054, endPoint y: 9, distance: 249.2
click at [1054, 9] on div "/ Booking Page Published" at bounding box center [836, 17] width 1092 height 24
click at [156, 23] on icon at bounding box center [157, 17] width 12 height 12
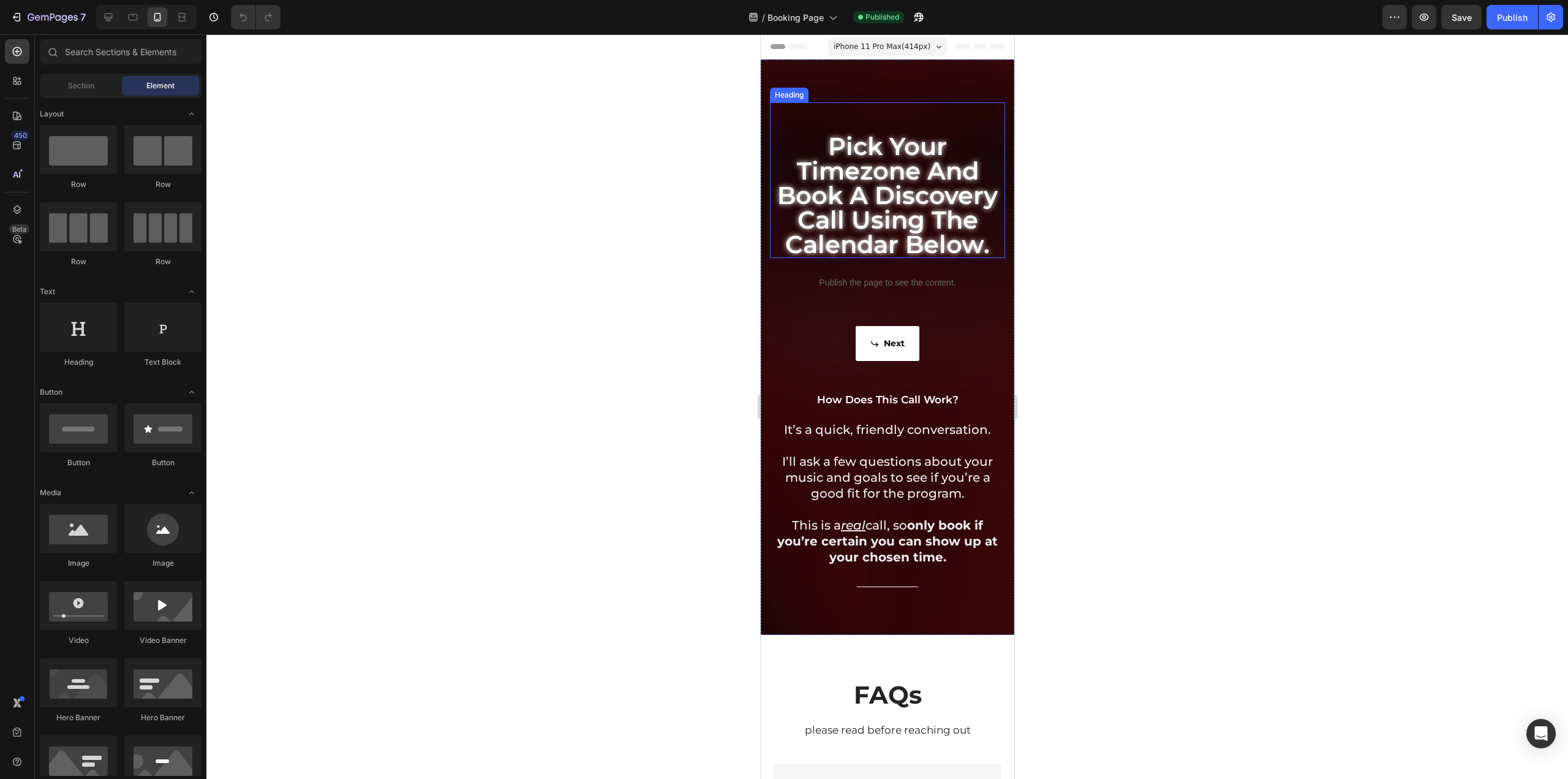
click at [865, 226] on h2 "pick your timezone and book a discovery call using the calendar below." at bounding box center [887, 196] width 235 height 125
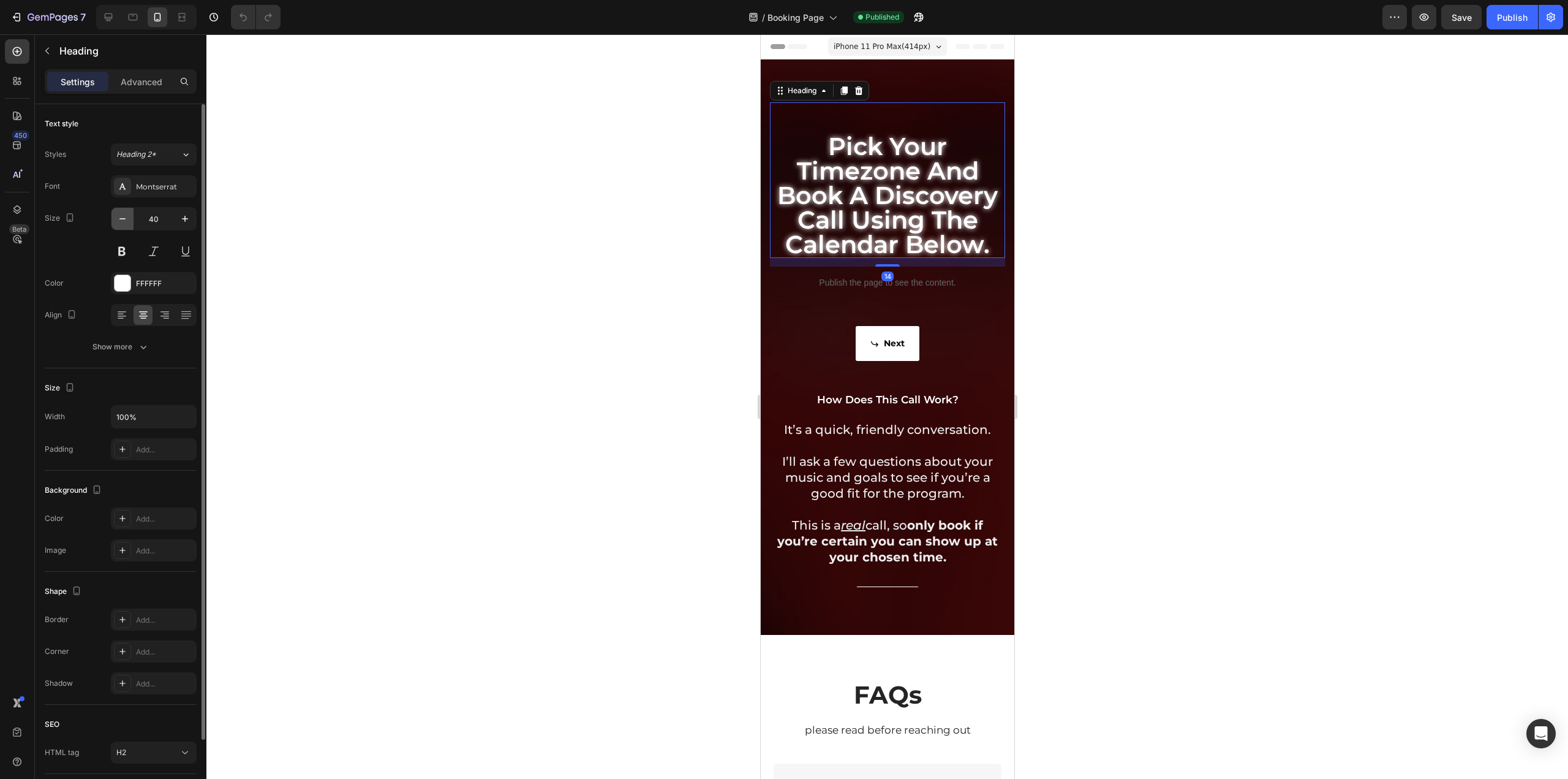
click at [121, 223] on icon "button" at bounding box center [122, 219] width 12 height 12
click at [122, 223] on icon "button" at bounding box center [122, 219] width 12 height 12
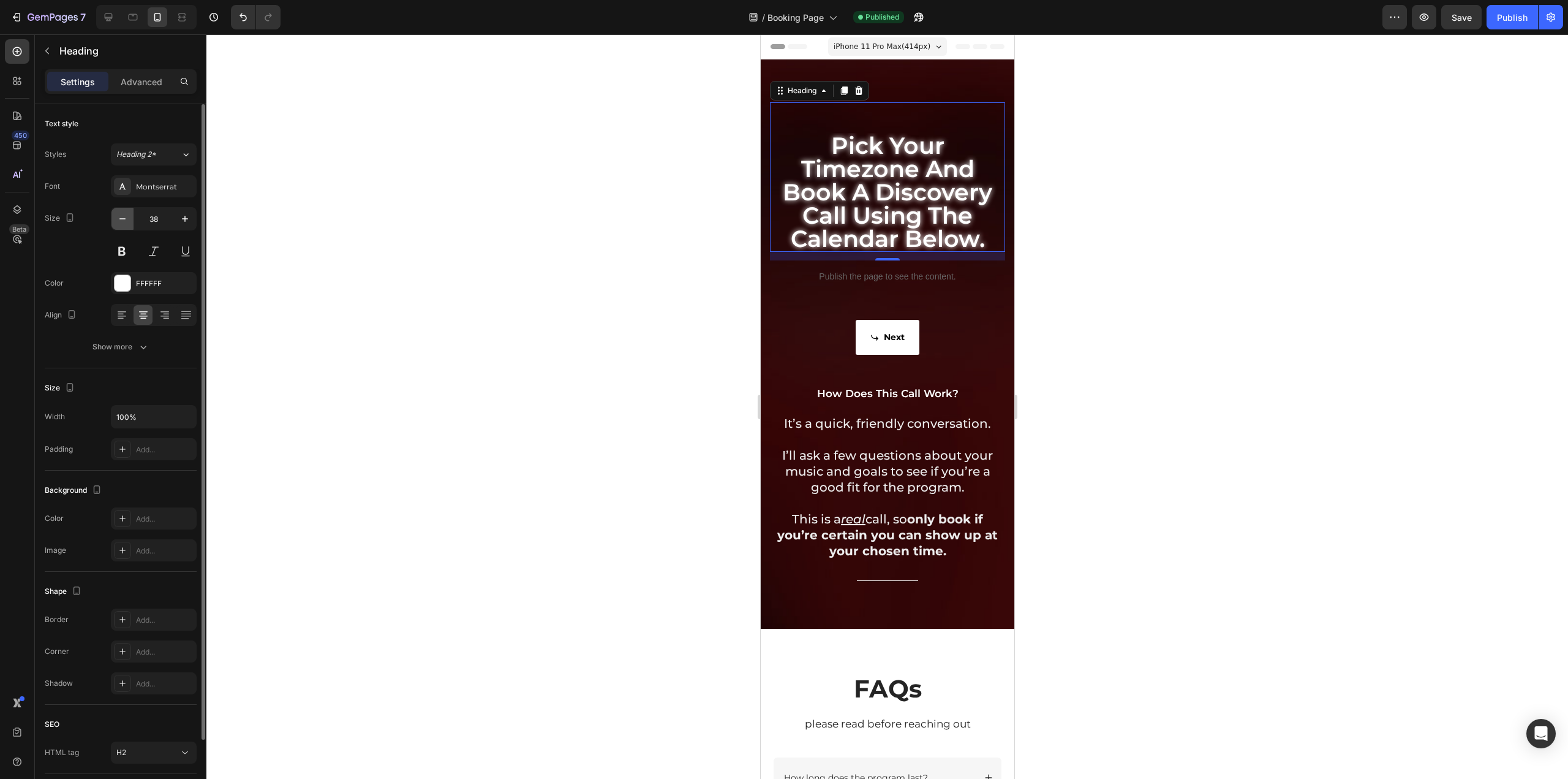
click at [122, 223] on icon "button" at bounding box center [122, 219] width 12 height 12
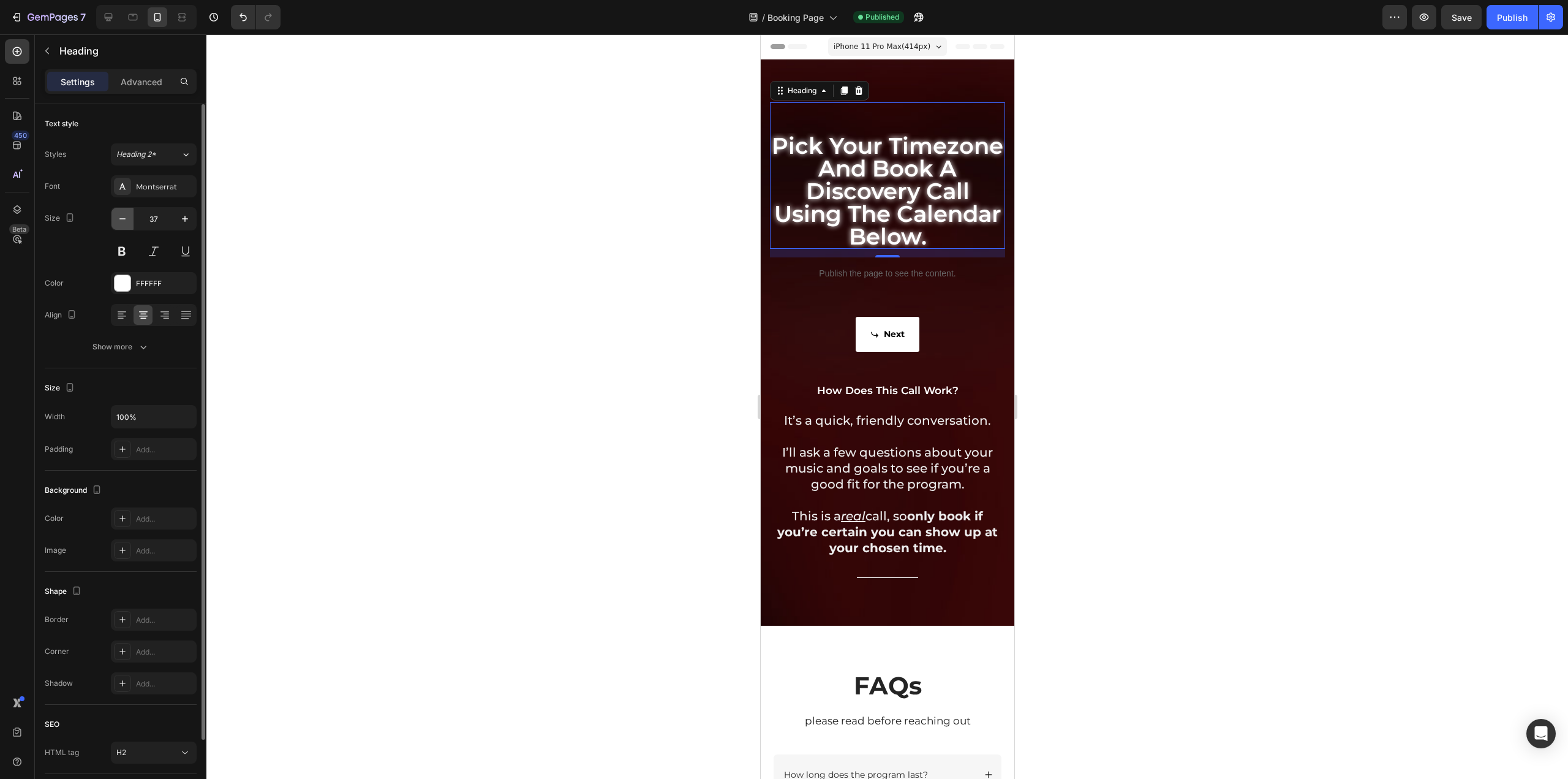
click at [122, 223] on icon "button" at bounding box center [122, 219] width 12 height 12
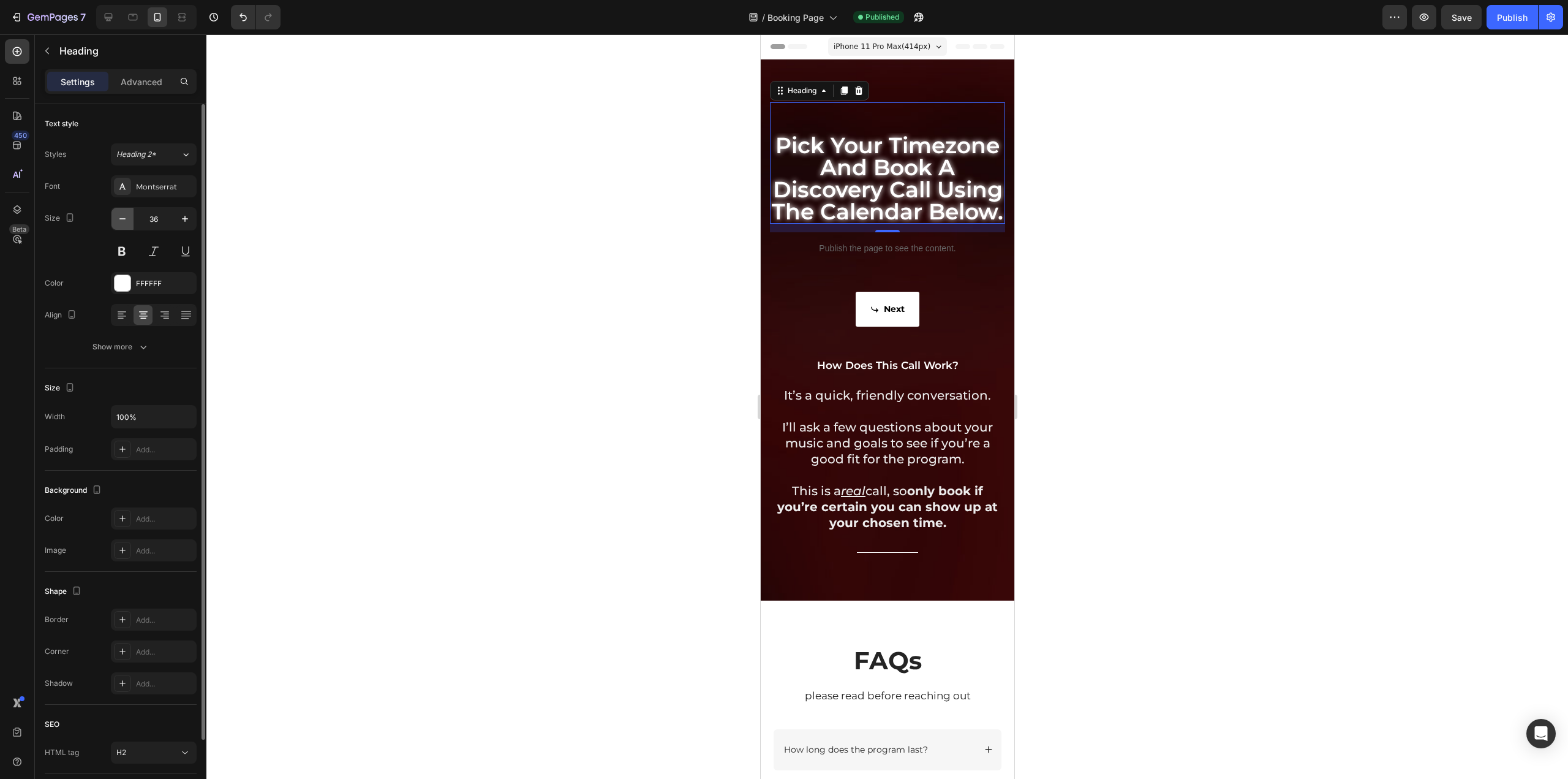
click at [122, 223] on icon "button" at bounding box center [122, 219] width 12 height 12
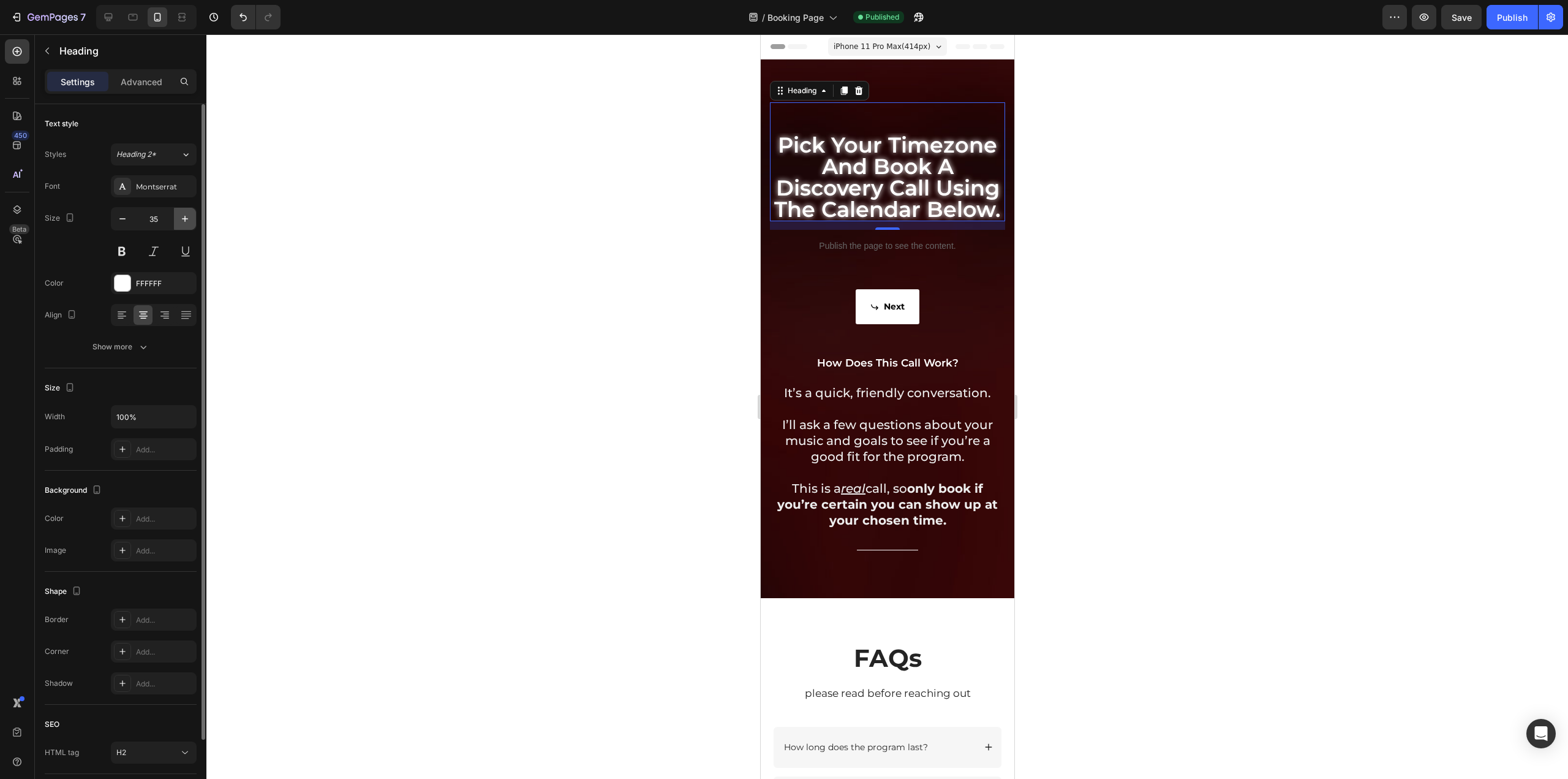
click at [174, 219] on button "button" at bounding box center [185, 219] width 22 height 22
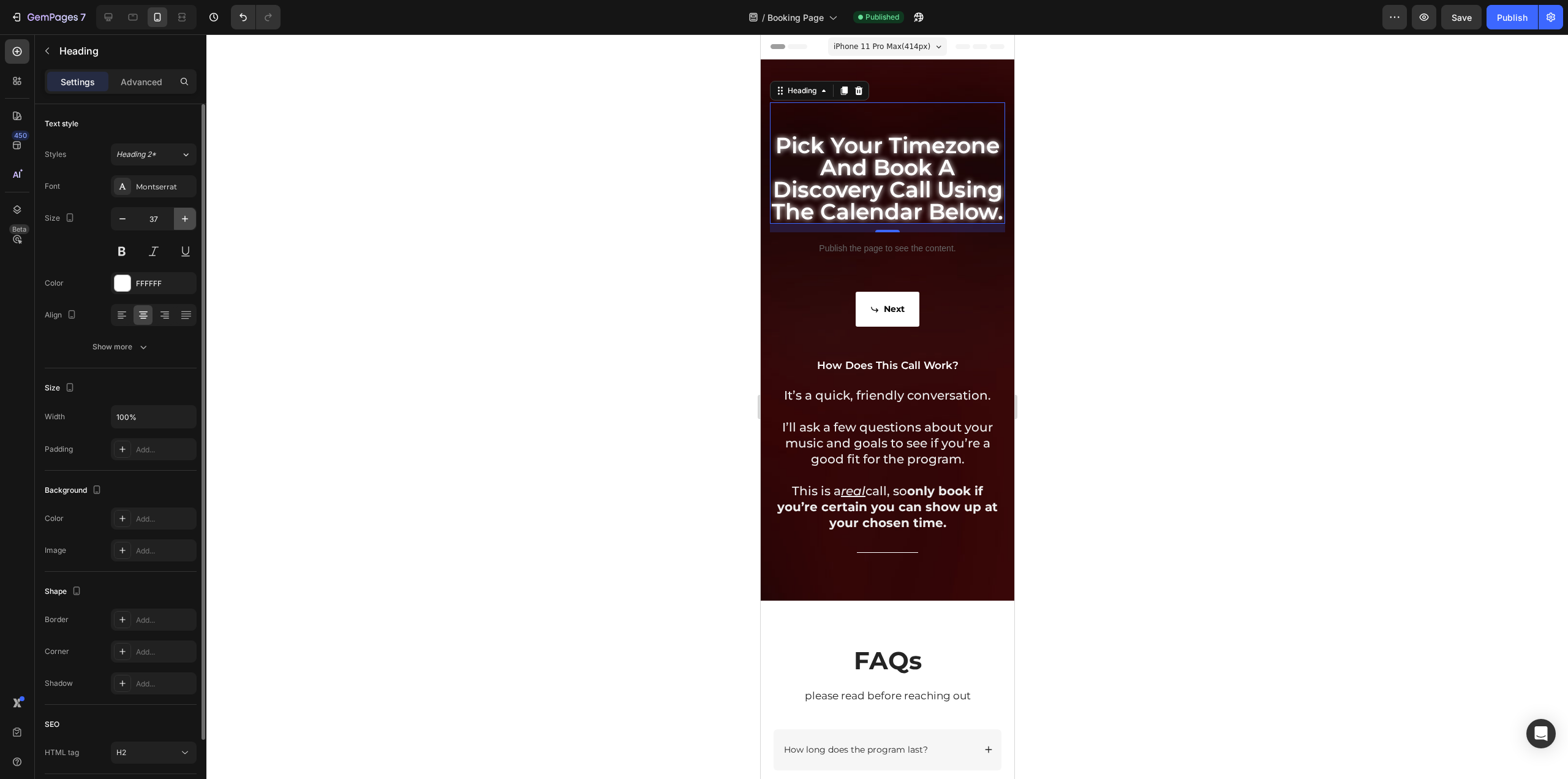
click at [174, 219] on button "button" at bounding box center [185, 219] width 22 height 22
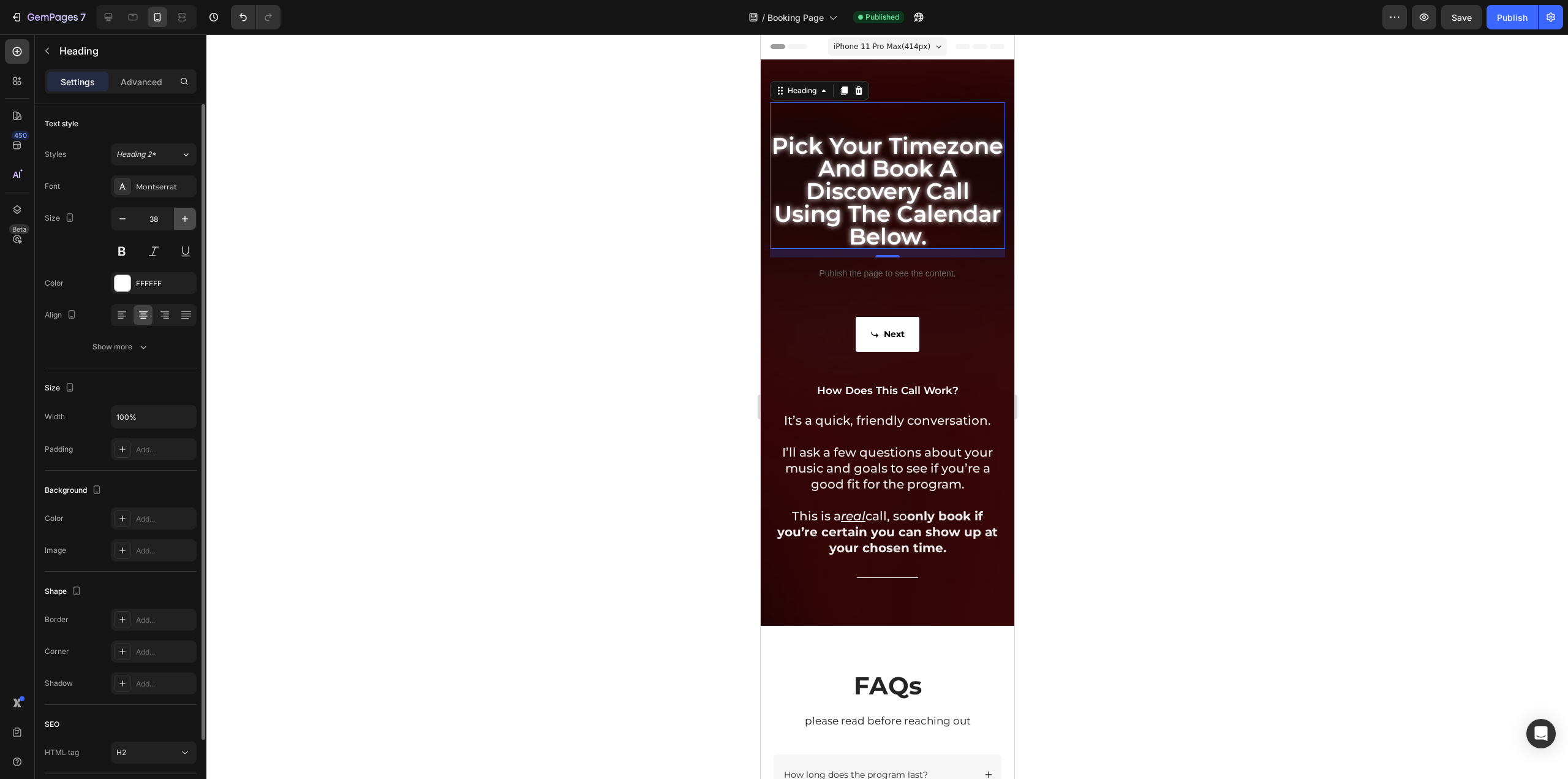
click at [174, 219] on button "button" at bounding box center [185, 219] width 22 height 22
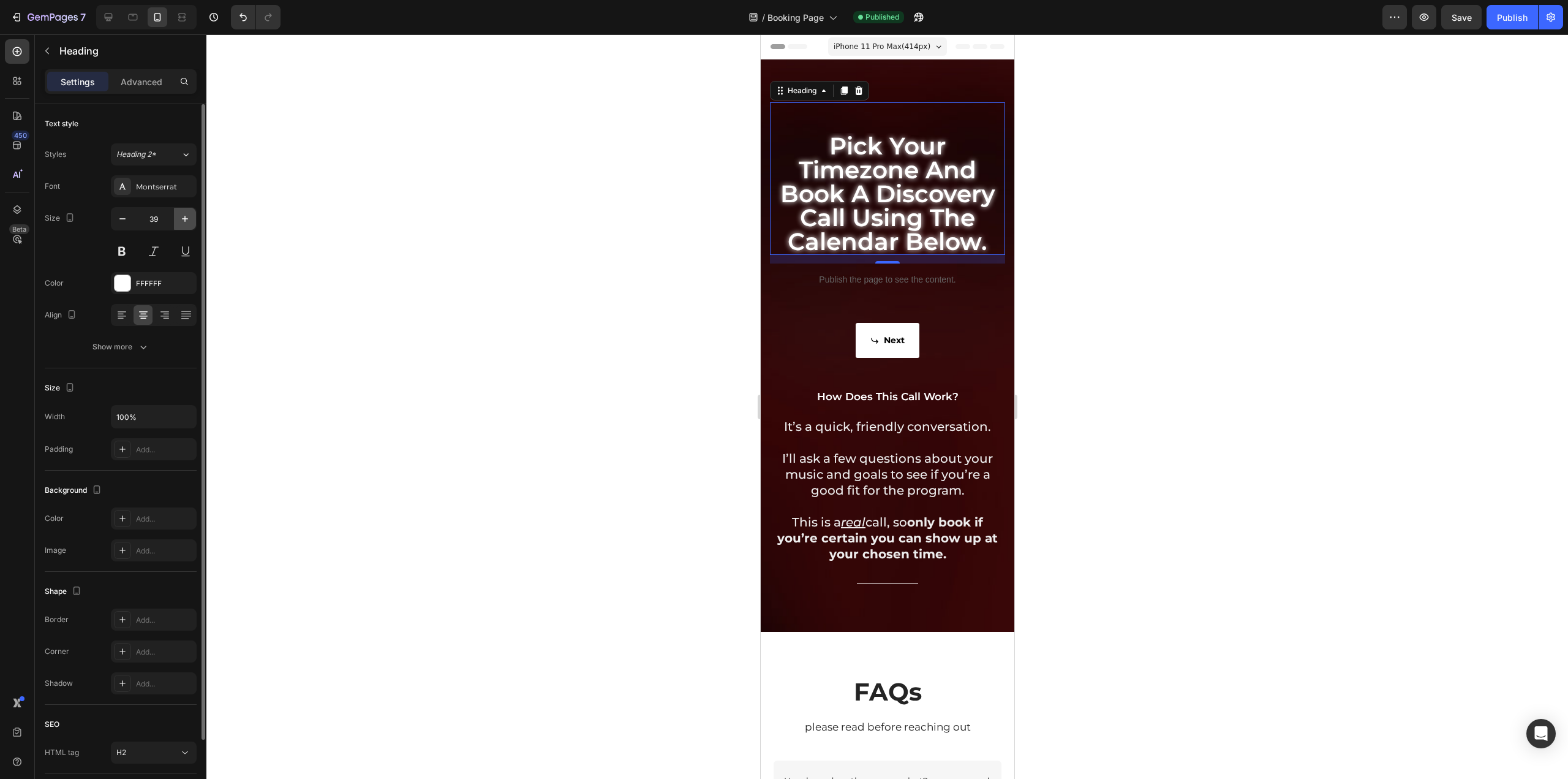
click at [174, 219] on button "button" at bounding box center [185, 219] width 22 height 22
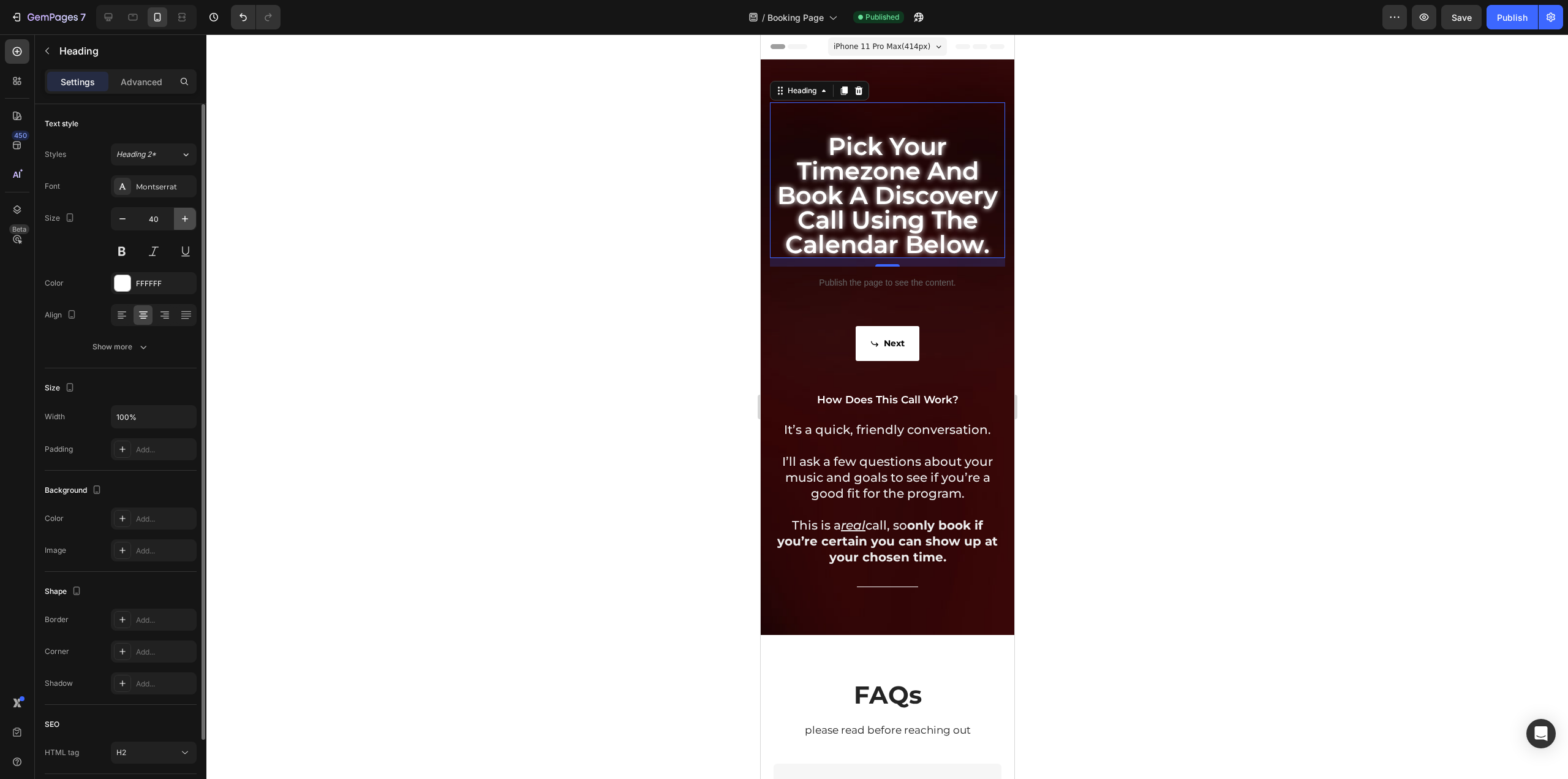
click at [174, 219] on button "button" at bounding box center [185, 219] width 22 height 22
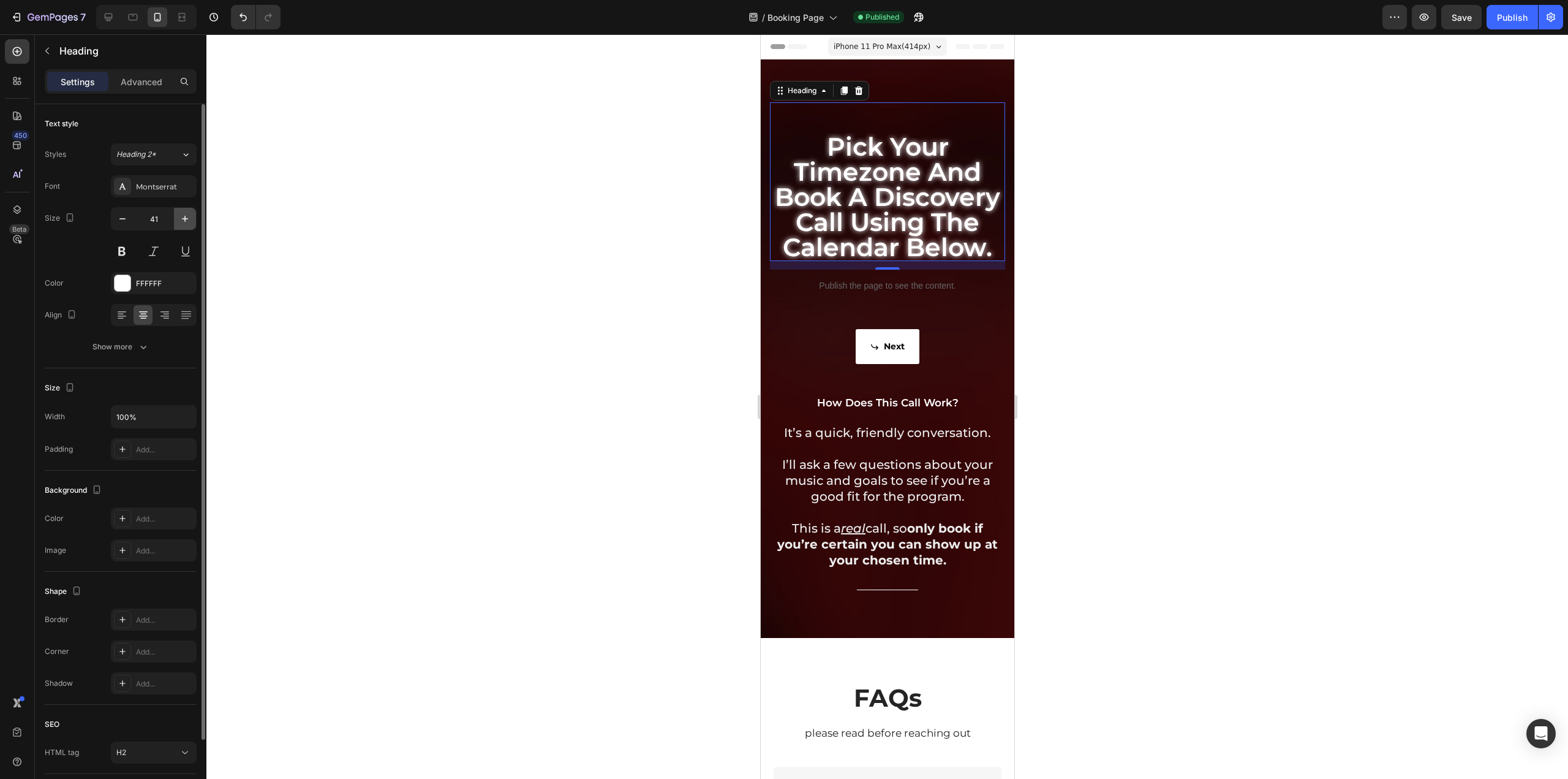
click at [174, 219] on button "button" at bounding box center [185, 219] width 22 height 22
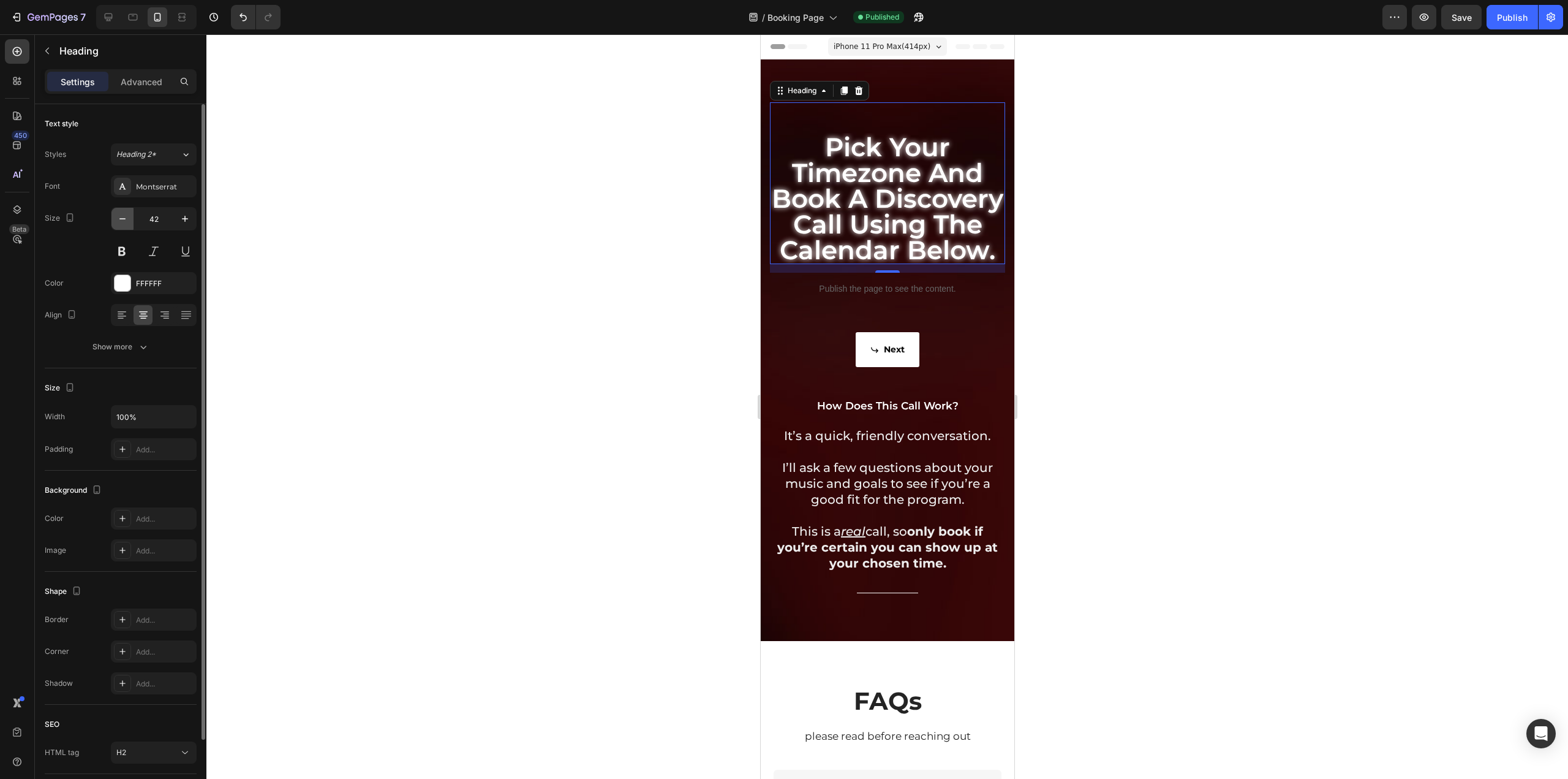
click at [118, 221] on icon "button" at bounding box center [122, 219] width 12 height 12
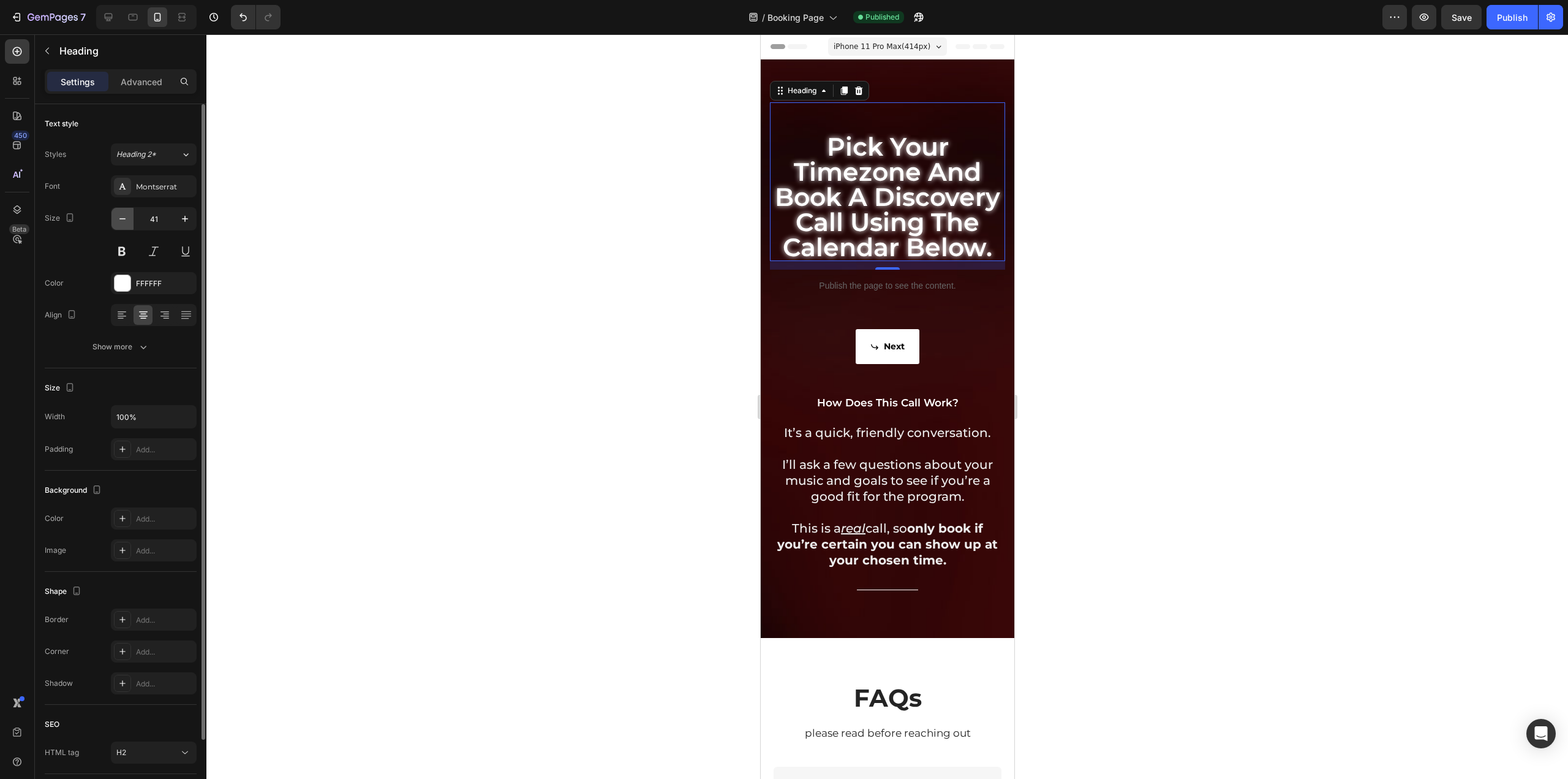
click at [118, 221] on icon "button" at bounding box center [122, 219] width 12 height 12
type input "40"
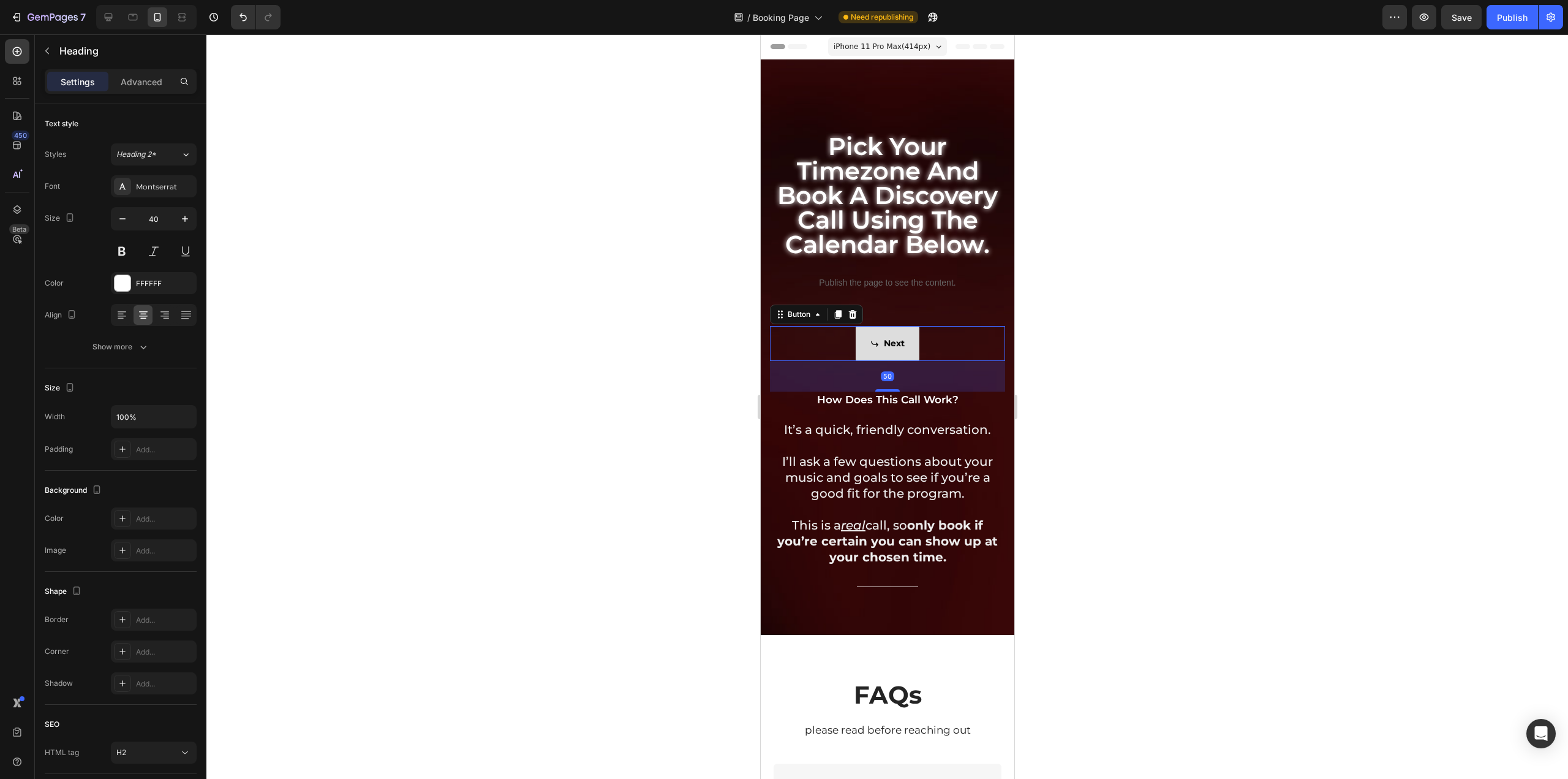
click at [904, 354] on link "Next" at bounding box center [887, 344] width 64 height 35
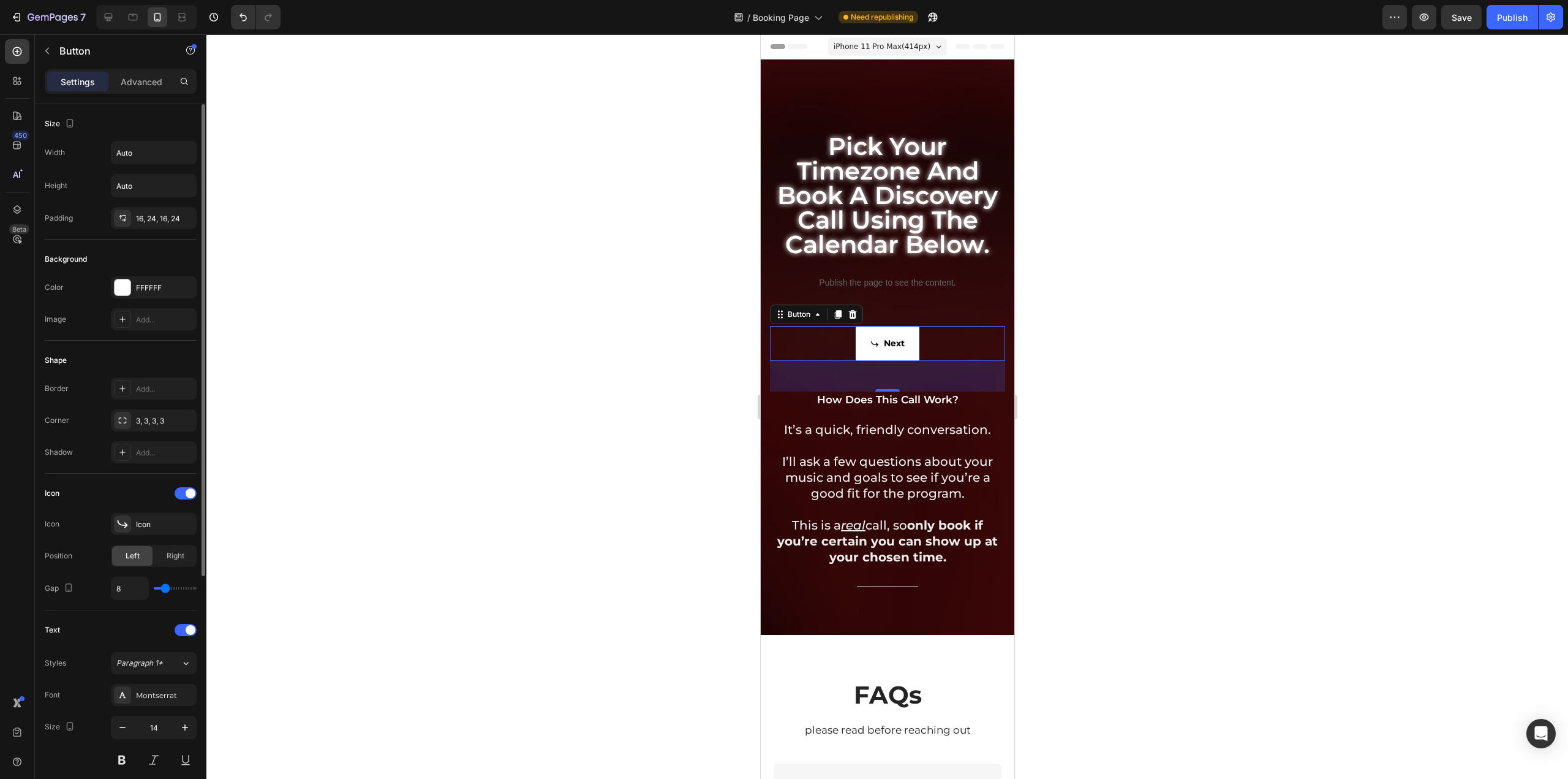
scroll to position [245, 0]
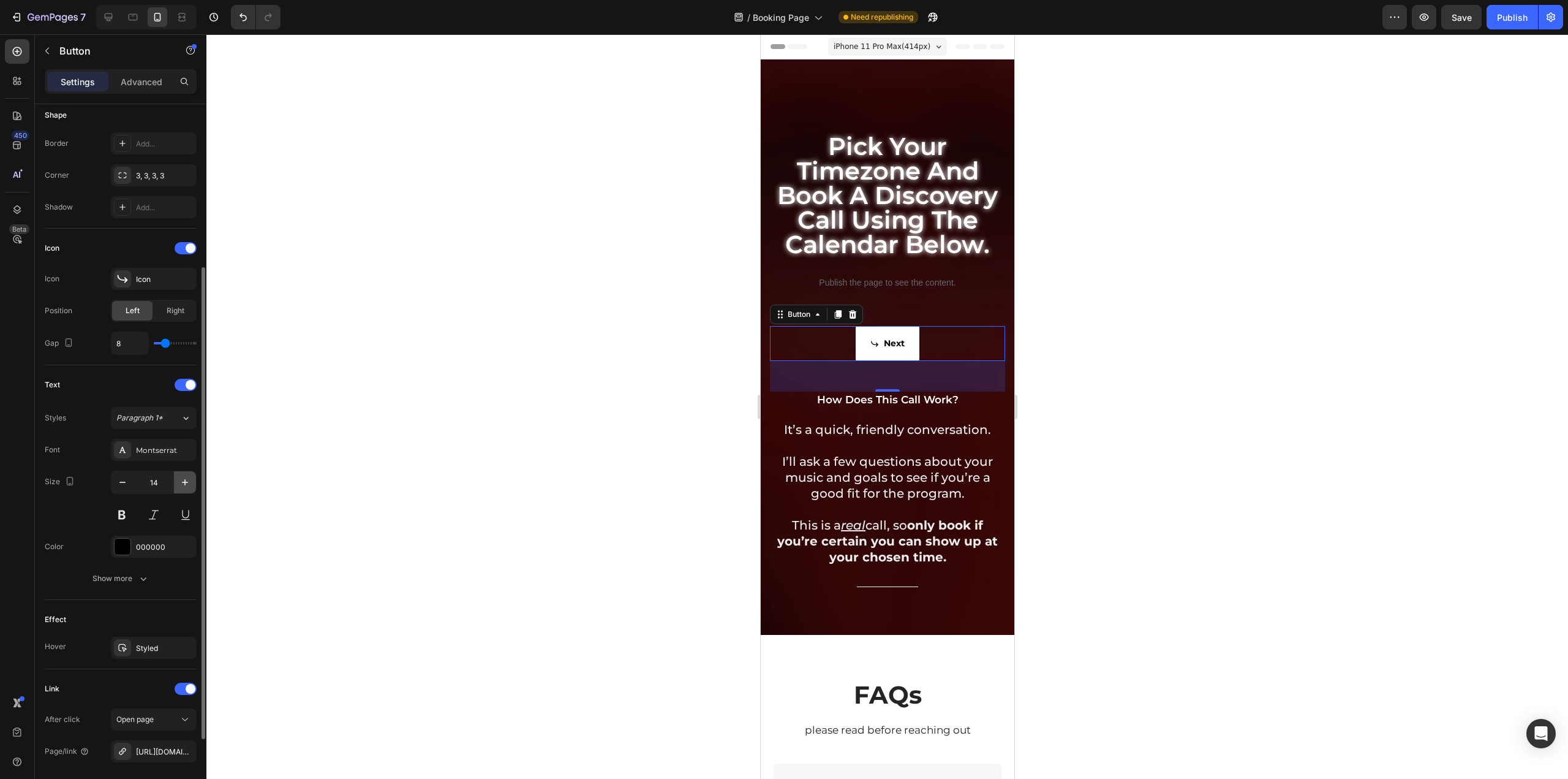
click at [181, 476] on icon "button" at bounding box center [185, 482] width 12 height 12
click at [184, 476] on icon "button" at bounding box center [185, 482] width 12 height 12
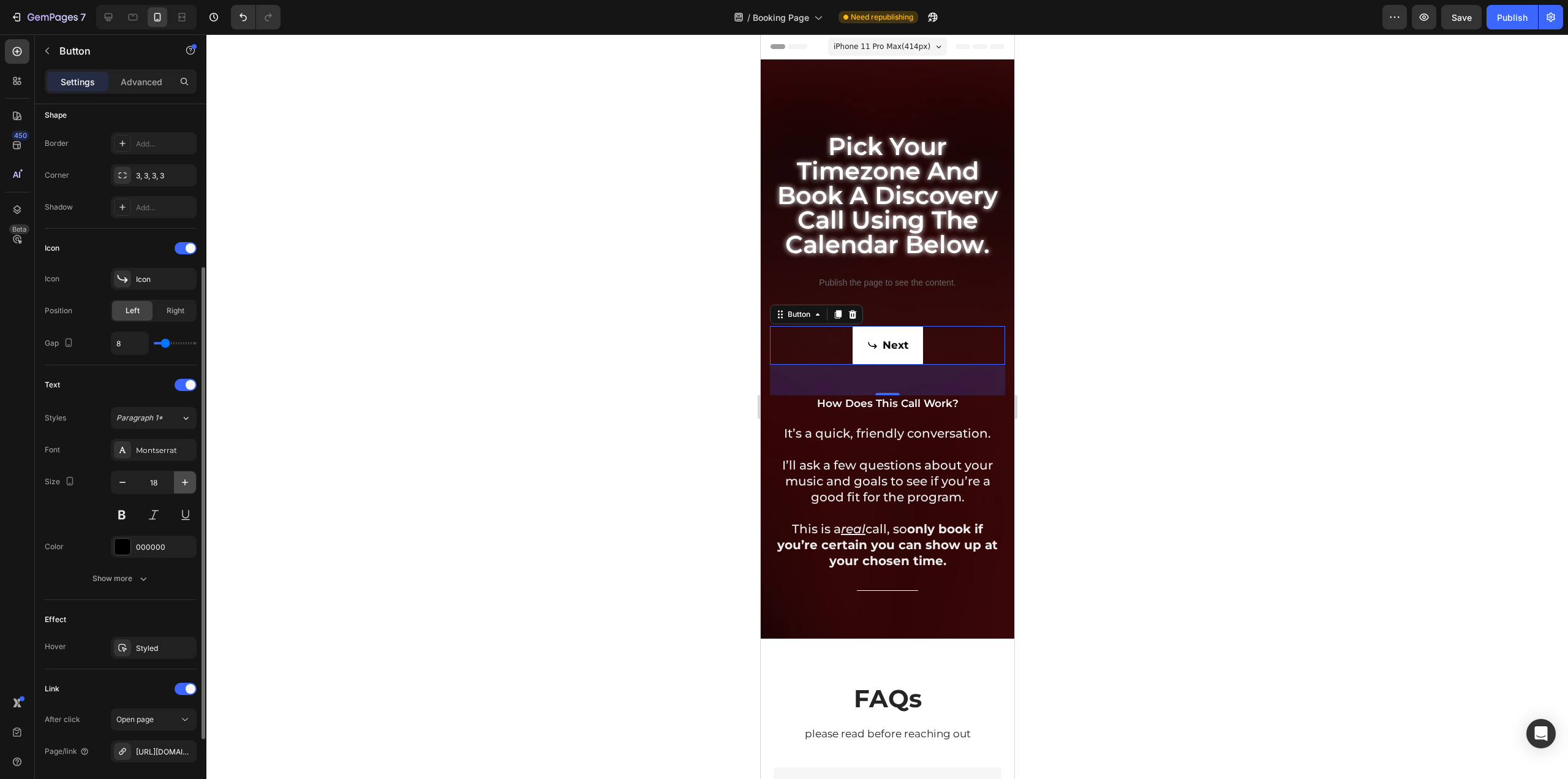
click at [184, 476] on icon "button" at bounding box center [185, 482] width 12 height 12
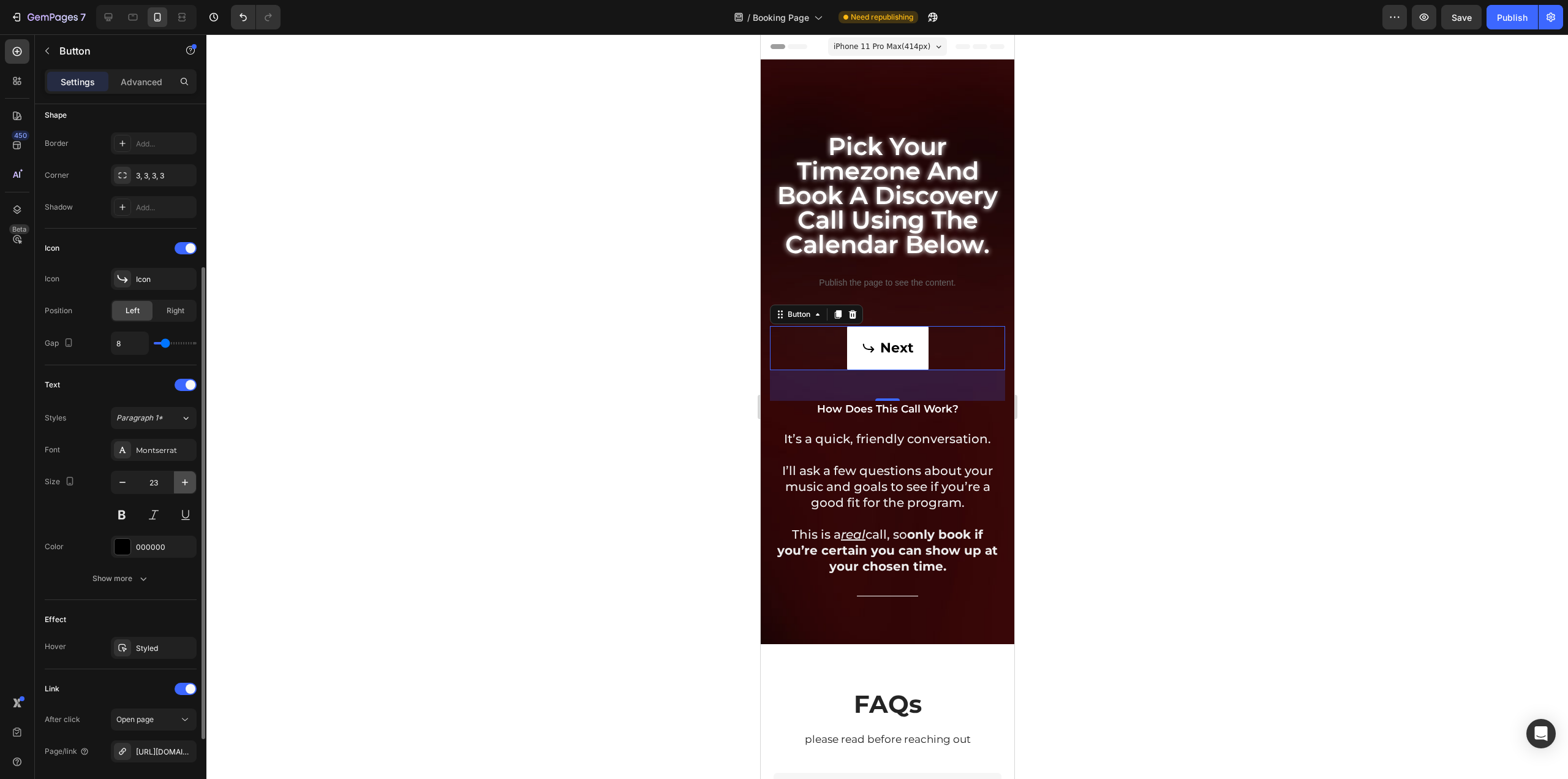
click at [184, 476] on icon "button" at bounding box center [185, 482] width 12 height 12
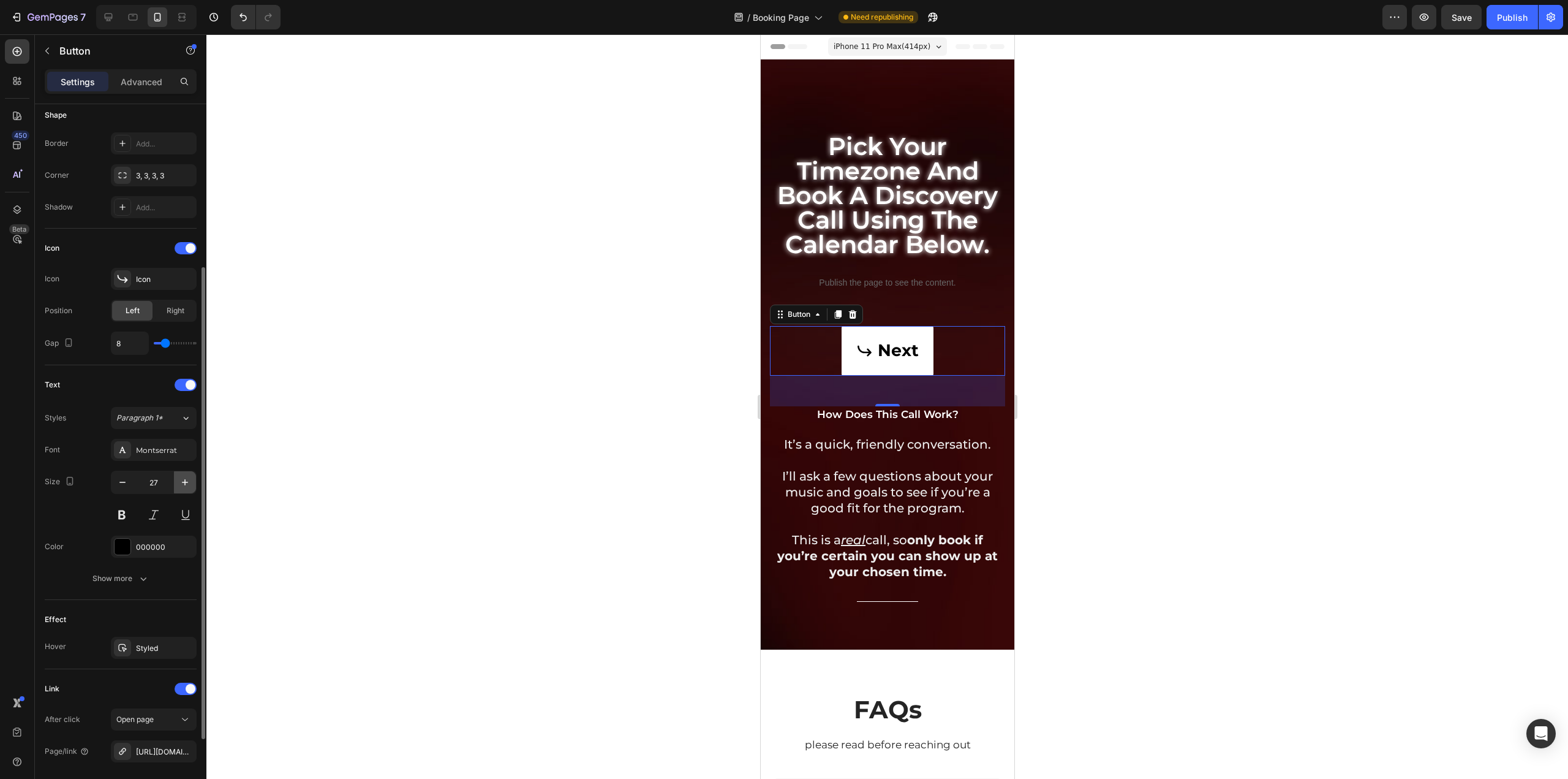
click at [184, 476] on icon "button" at bounding box center [185, 482] width 12 height 12
type input "28"
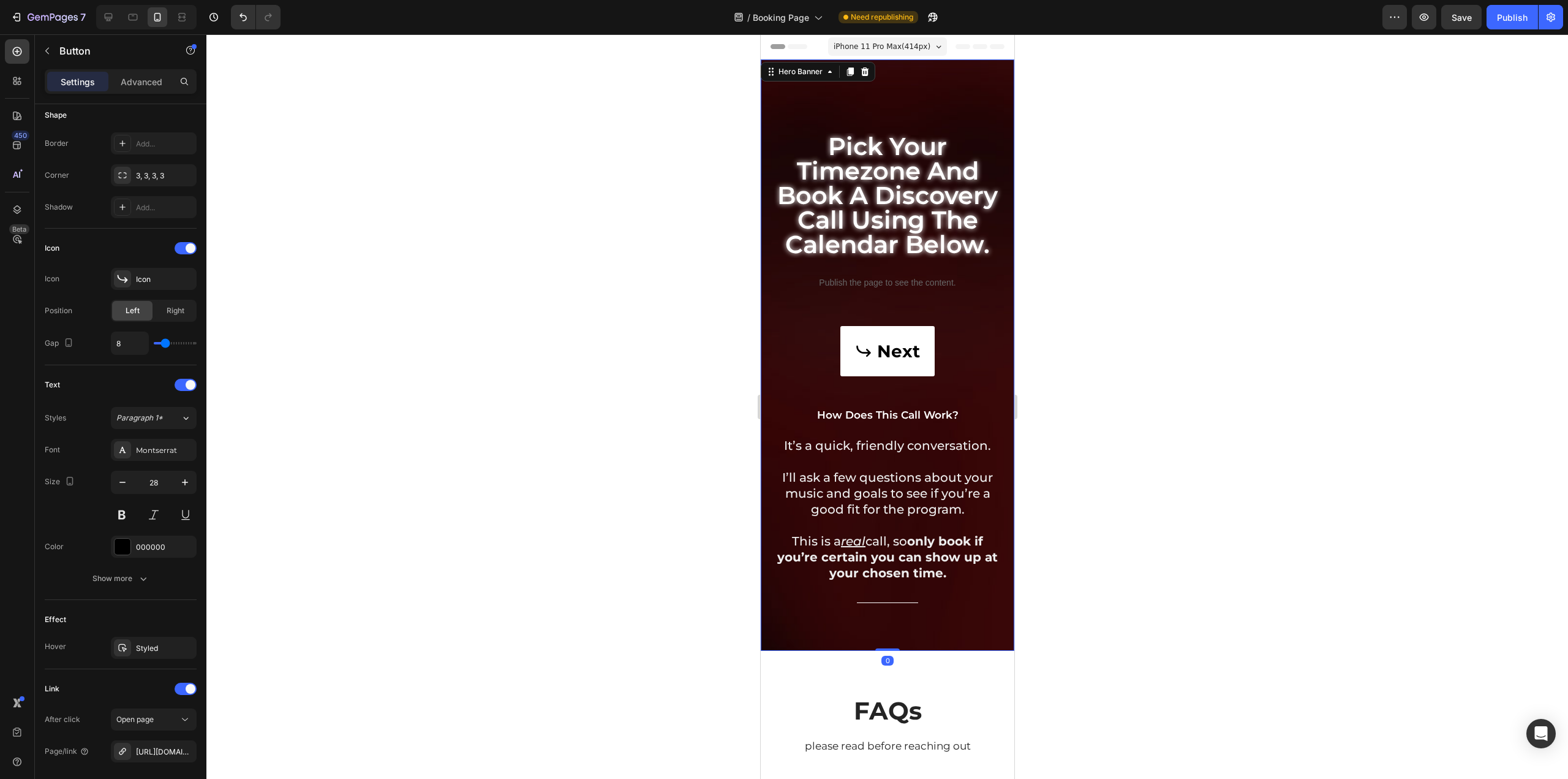
click at [929, 424] on div "pick your timezone and book a discovery call using the calendar below. Heading …" at bounding box center [887, 371] width 235 height 538
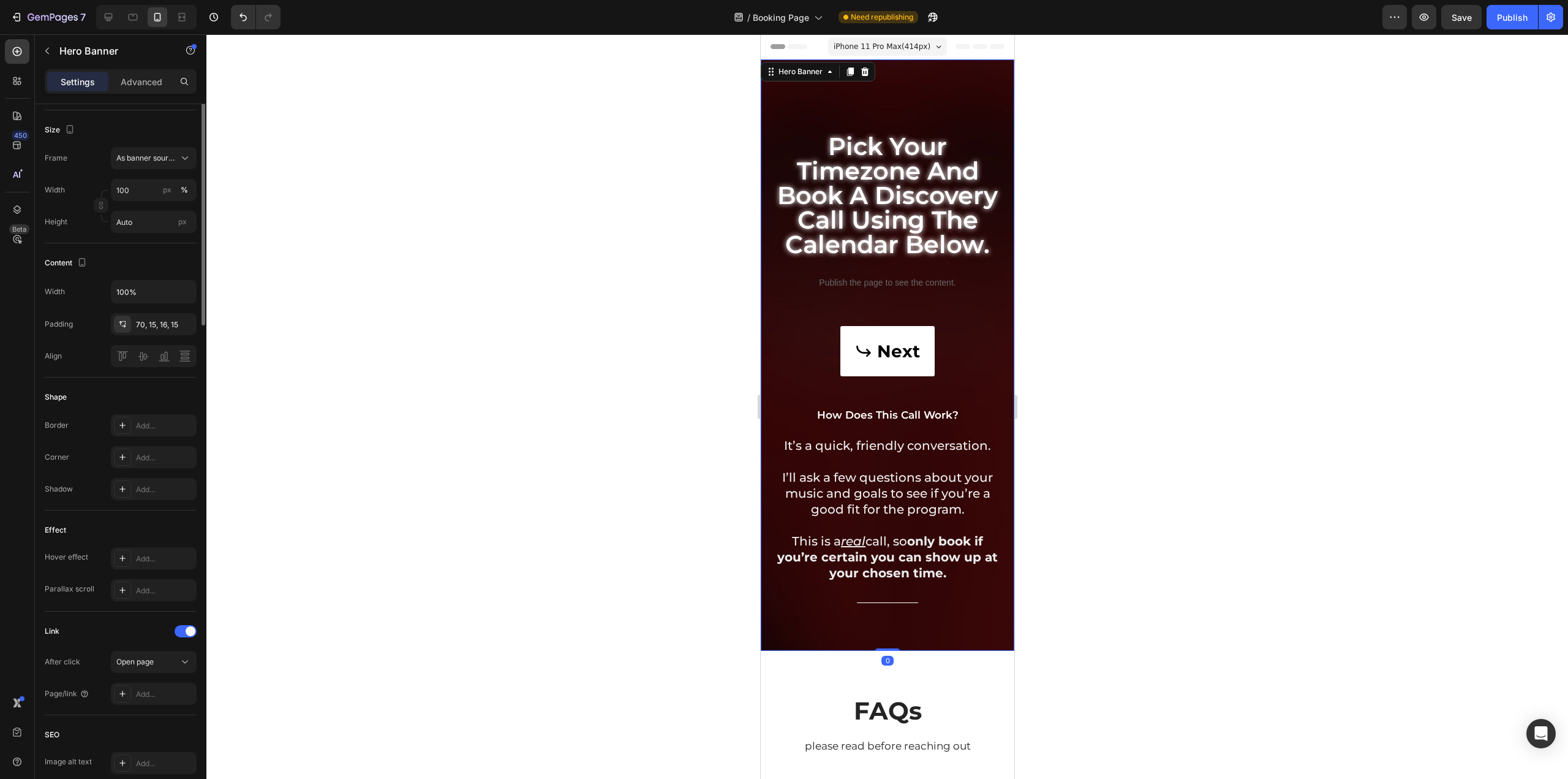
scroll to position [0, 0]
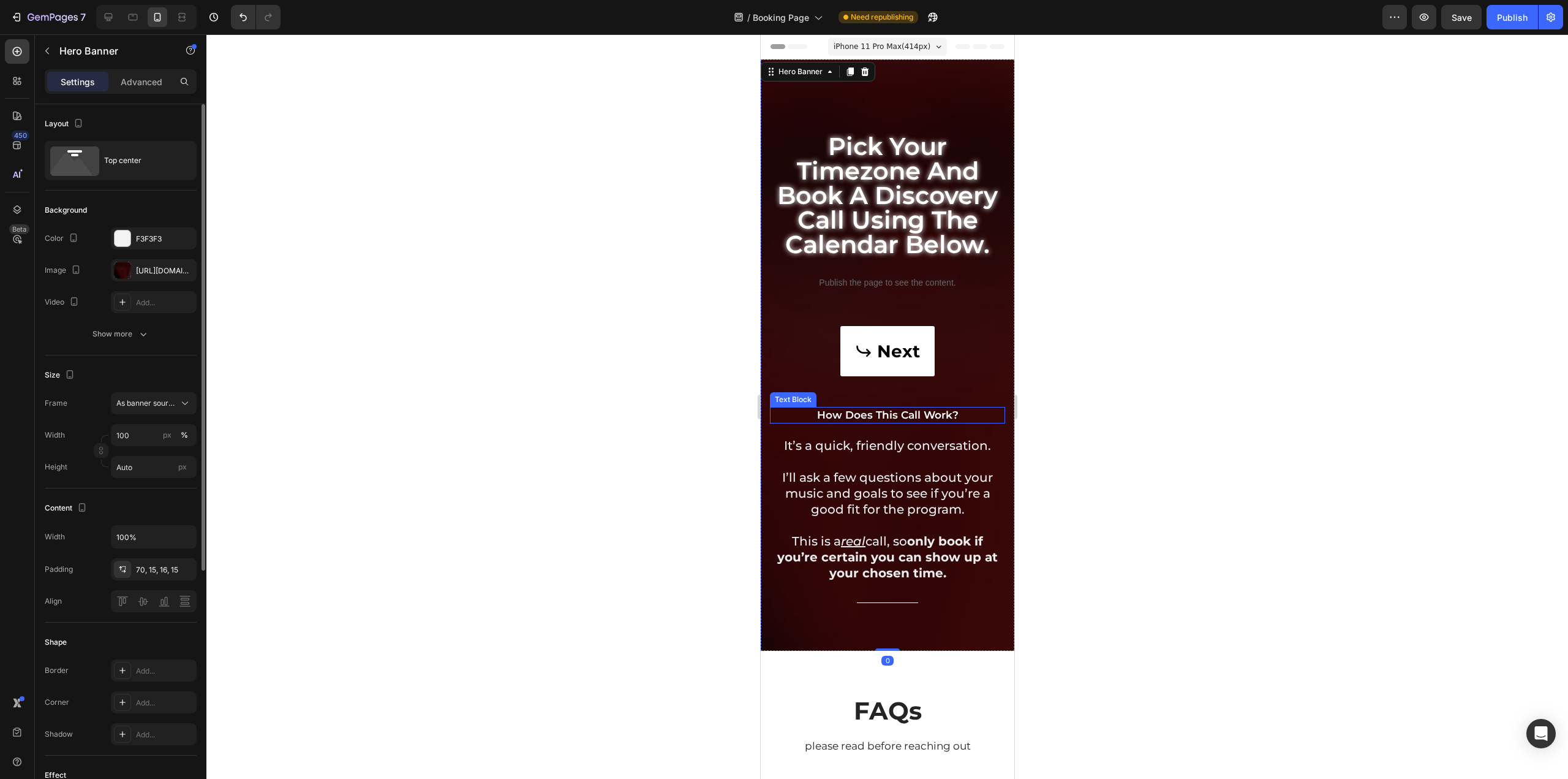
click at [927, 417] on p "how does this call work?" at bounding box center [887, 414] width 233 height 14
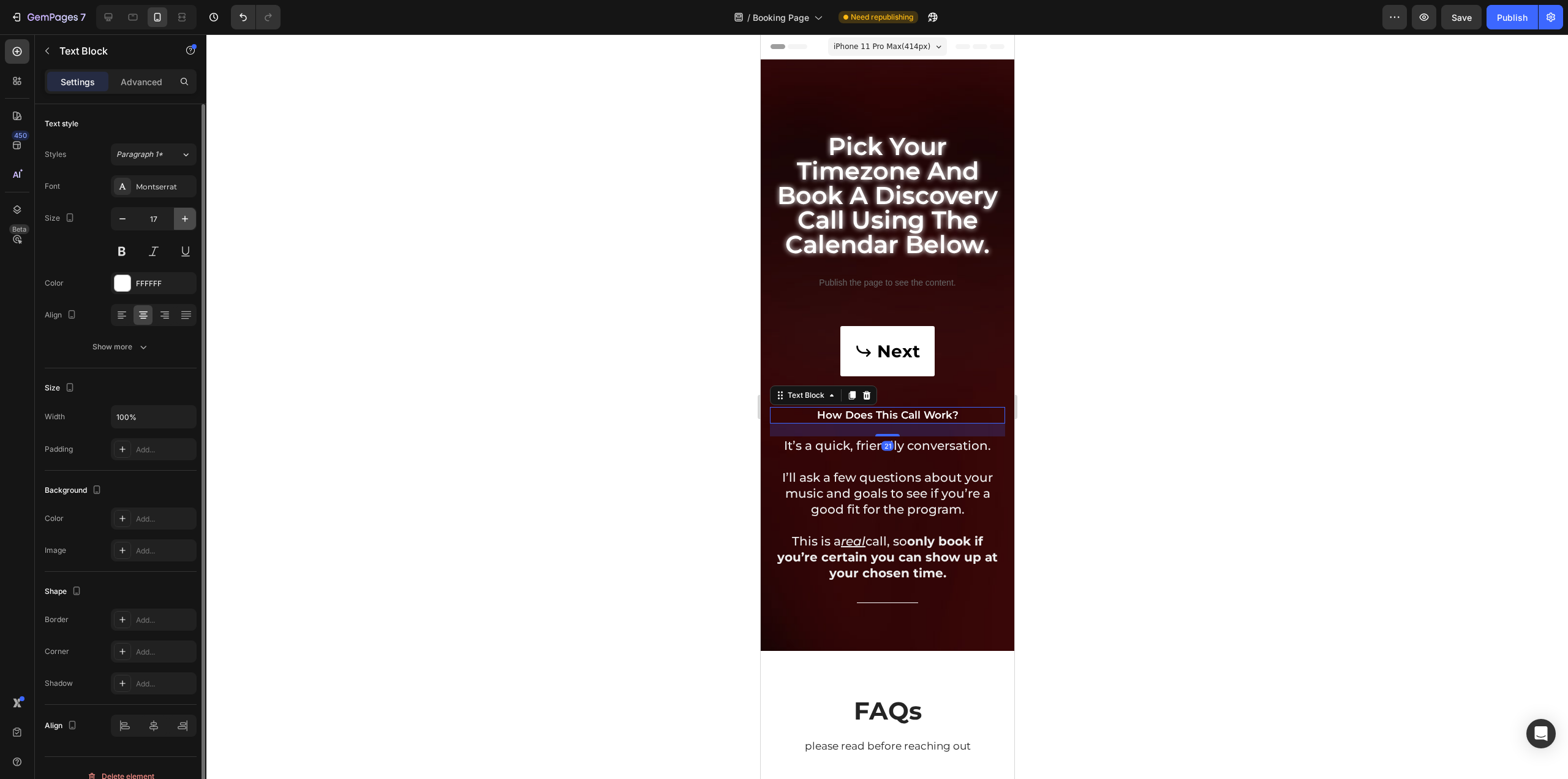
click at [183, 210] on button "button" at bounding box center [185, 219] width 22 height 22
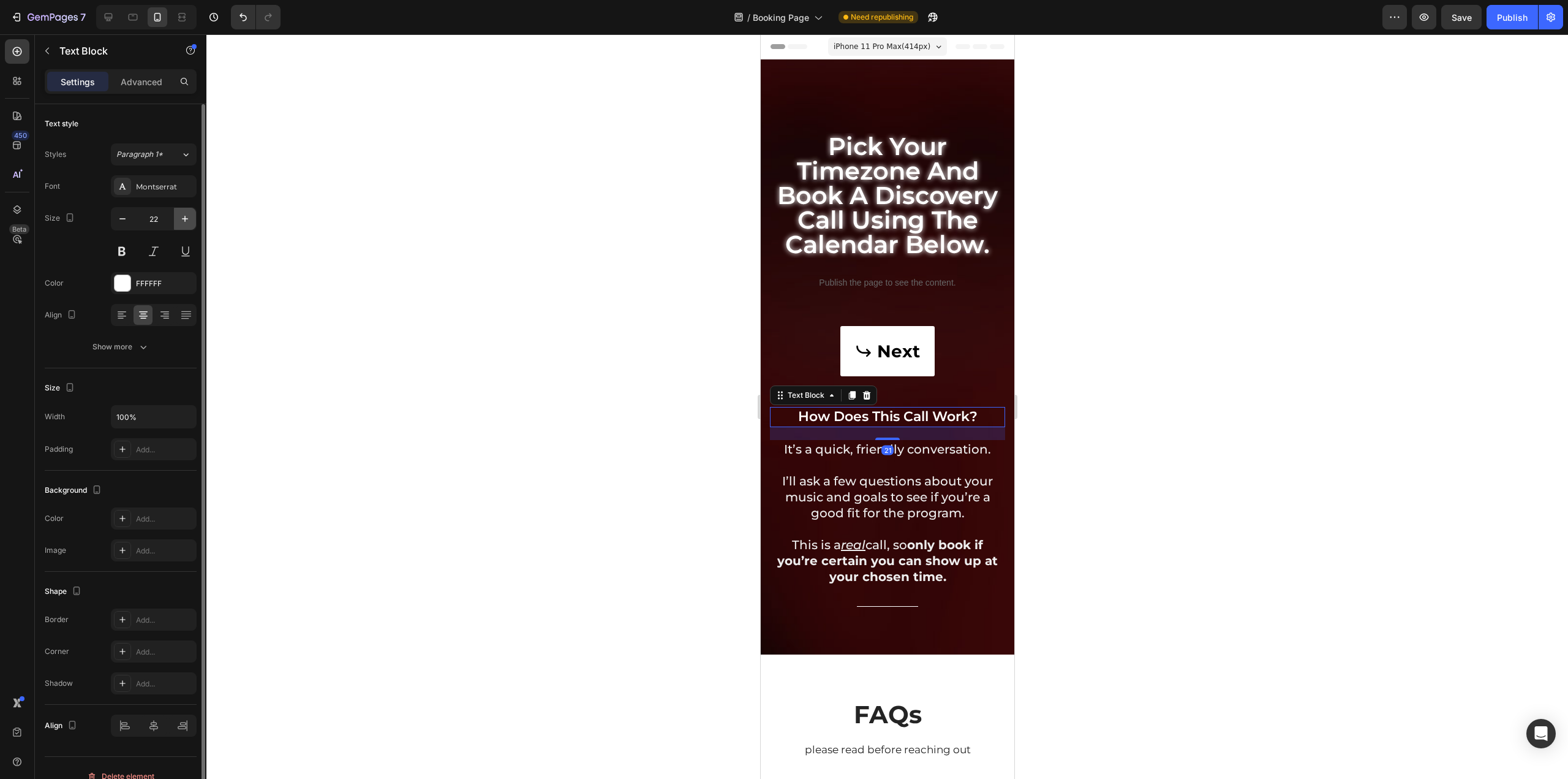
click at [183, 210] on button "button" at bounding box center [185, 219] width 22 height 22
type input "24"
click at [868, 461] on p "I’ll ask a few questions about your music and goals to see if you’re a good fit…" at bounding box center [887, 490] width 233 height 64
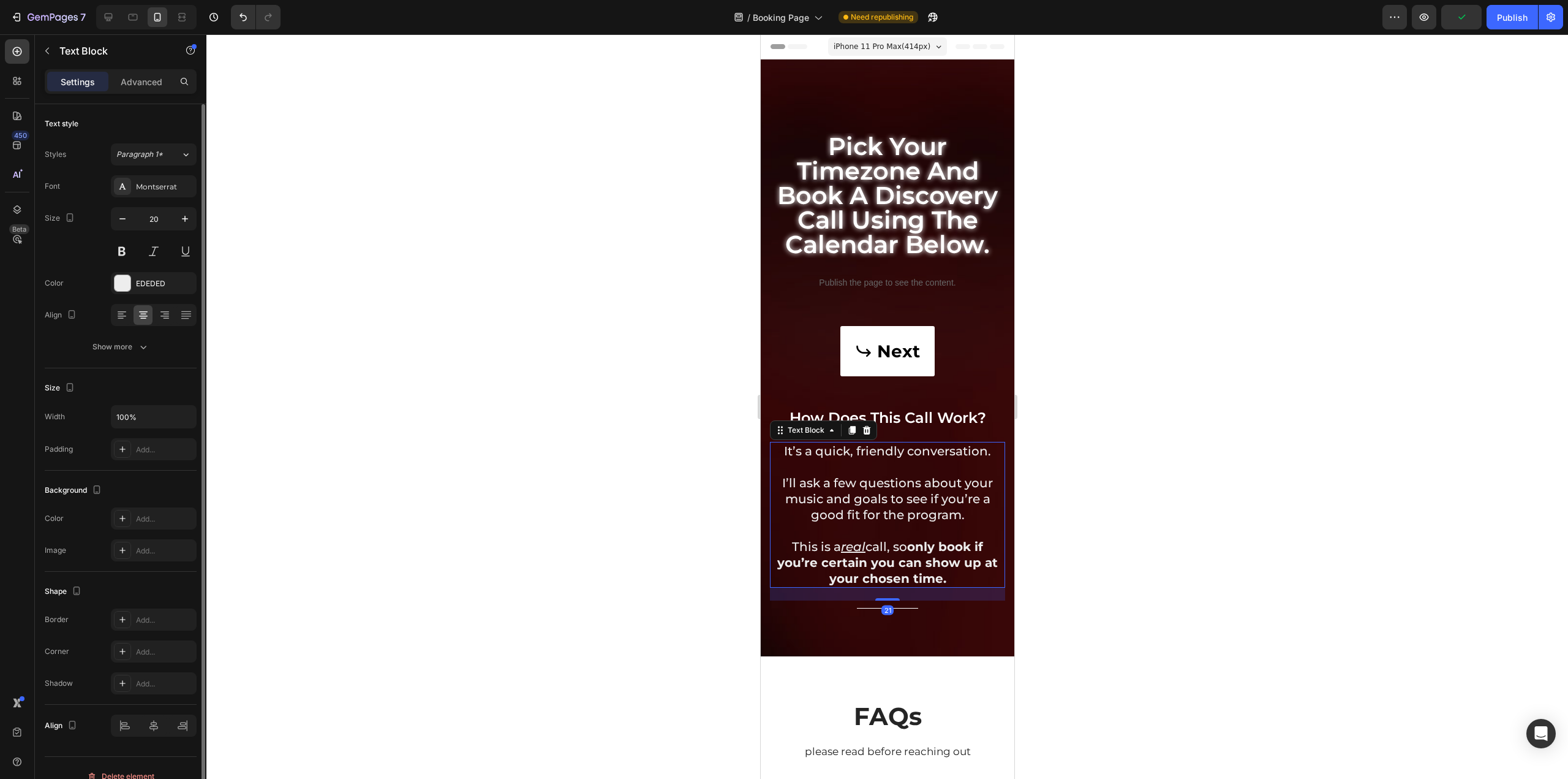
click at [1156, 484] on div at bounding box center [887, 406] width 1362 height 744
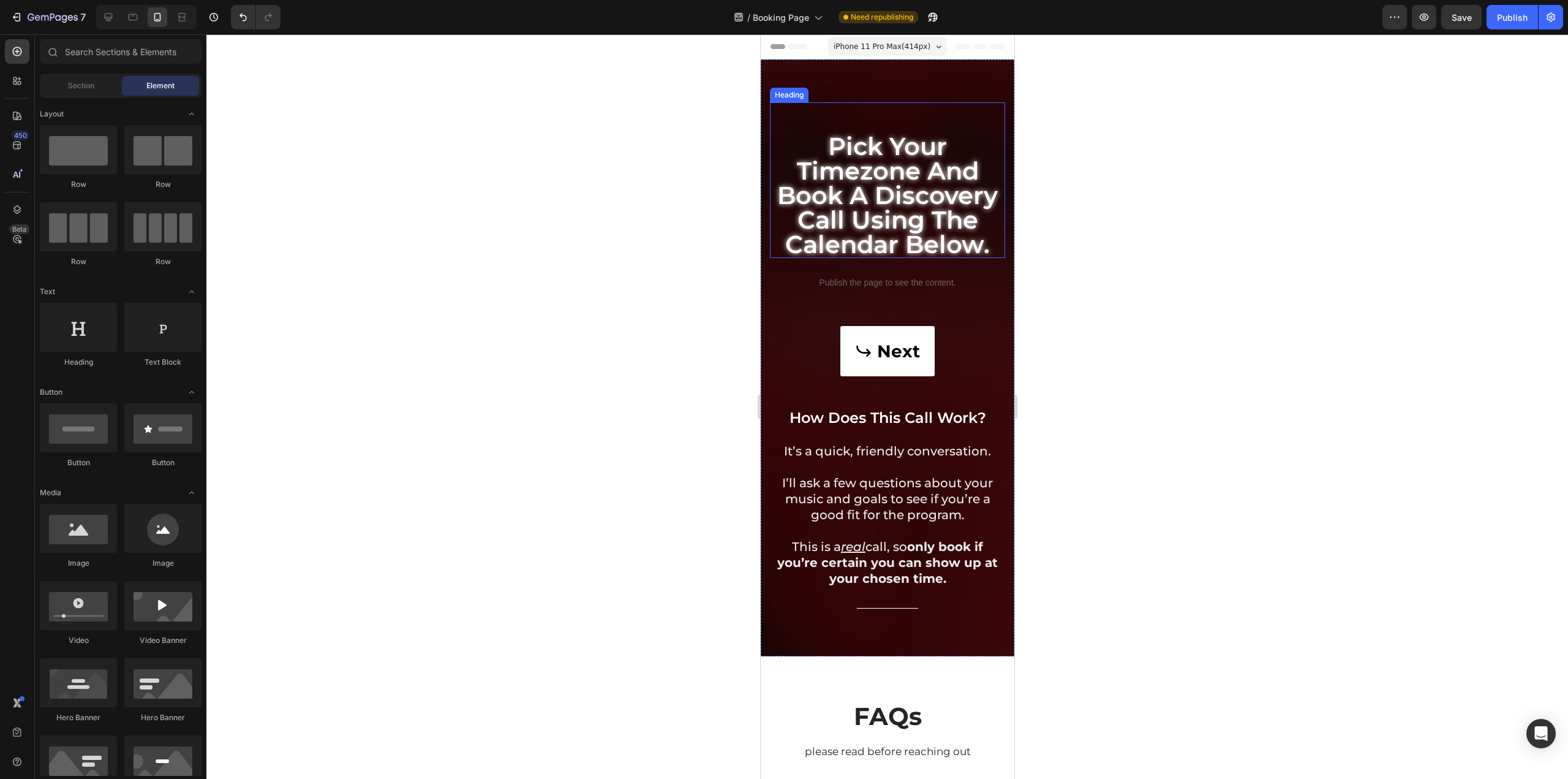
click at [925, 204] on h2 "pick your timezone and book a discovery call using the calendar below." at bounding box center [887, 196] width 235 height 125
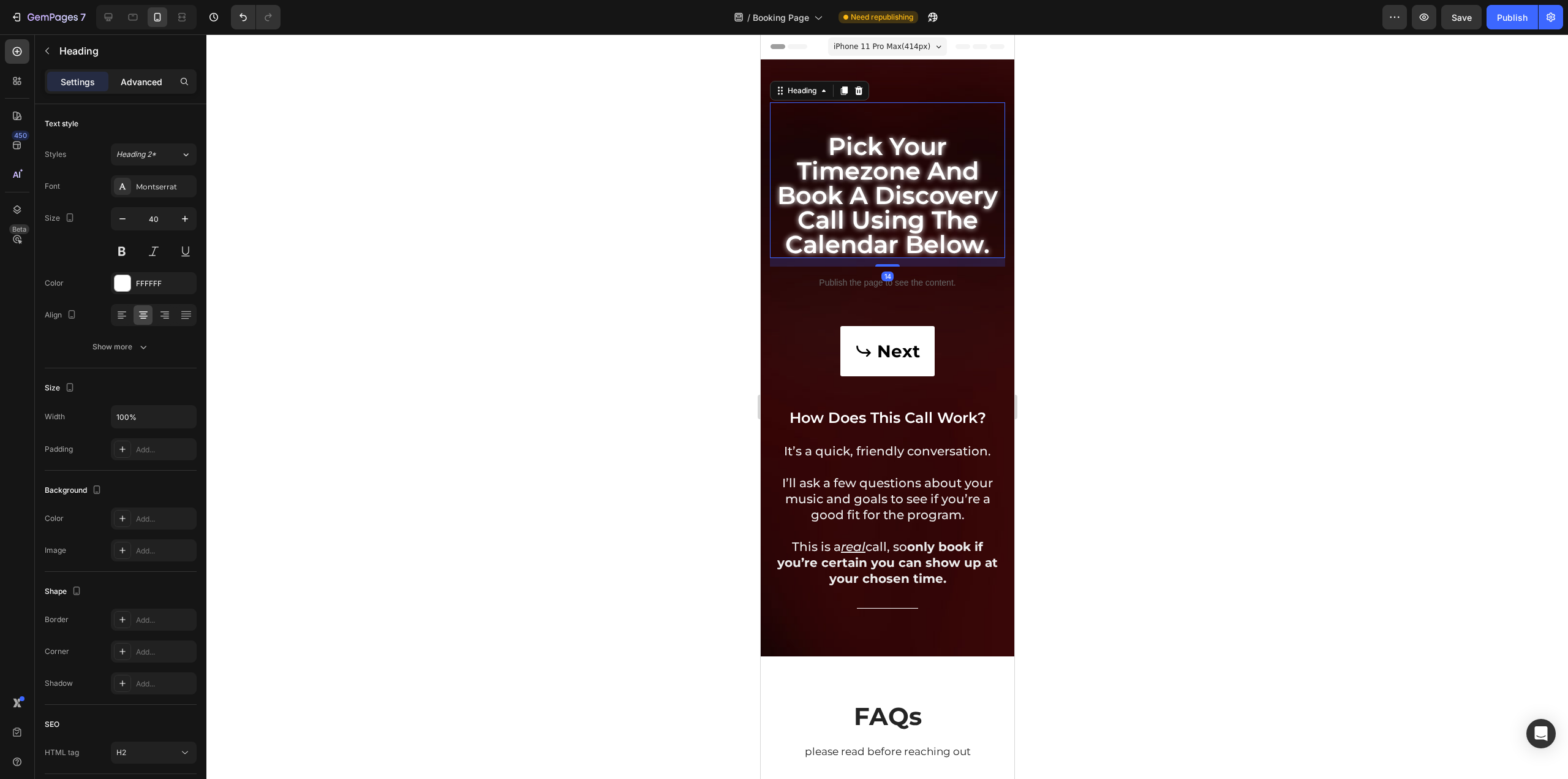
click at [156, 87] on p "Advanced" at bounding box center [141, 82] width 42 height 13
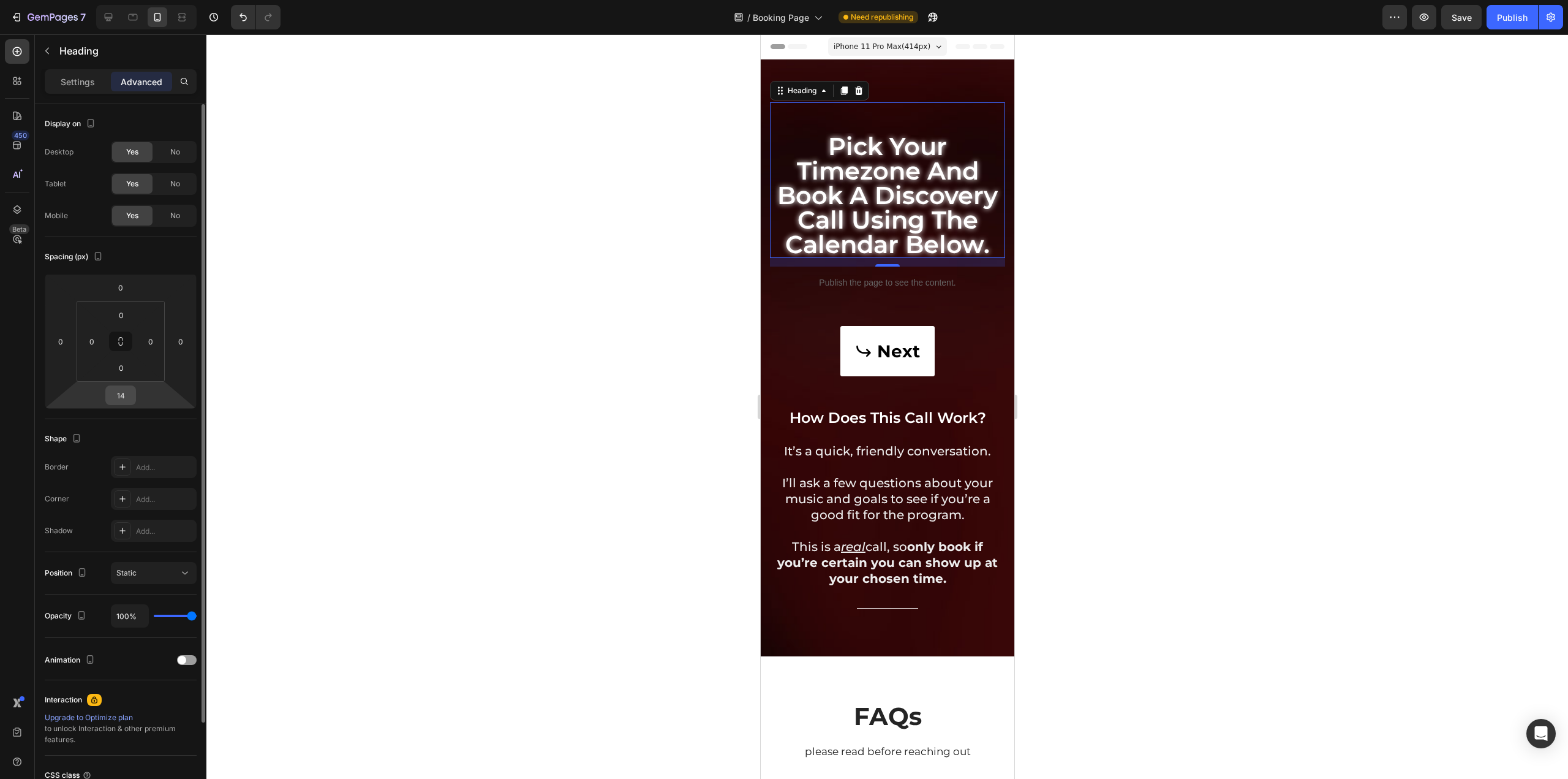
click at [130, 390] on input "14" at bounding box center [121, 395] width 24 height 19
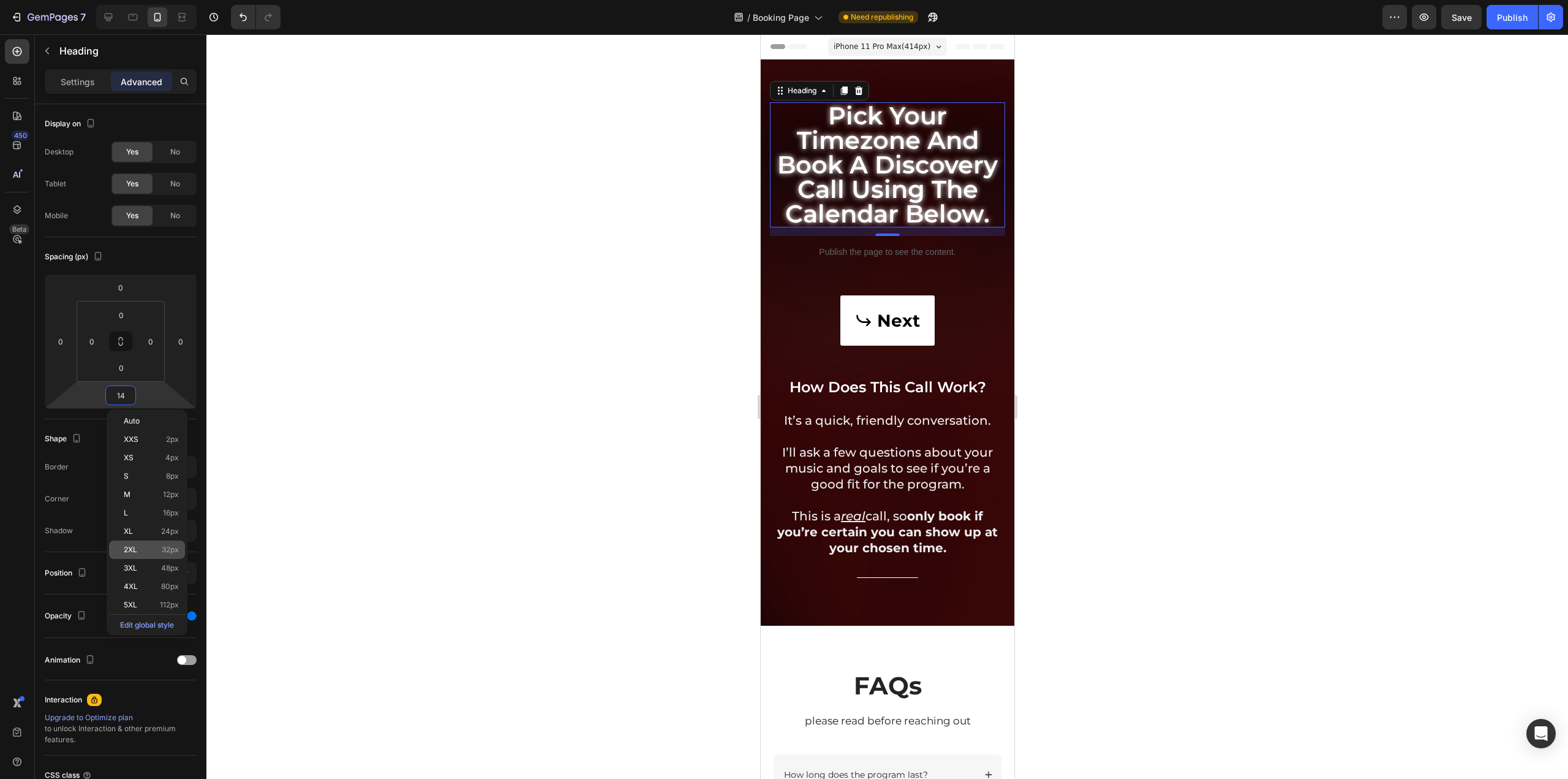
click at [167, 545] on span "32px" at bounding box center [170, 549] width 17 height 8
type input "32"
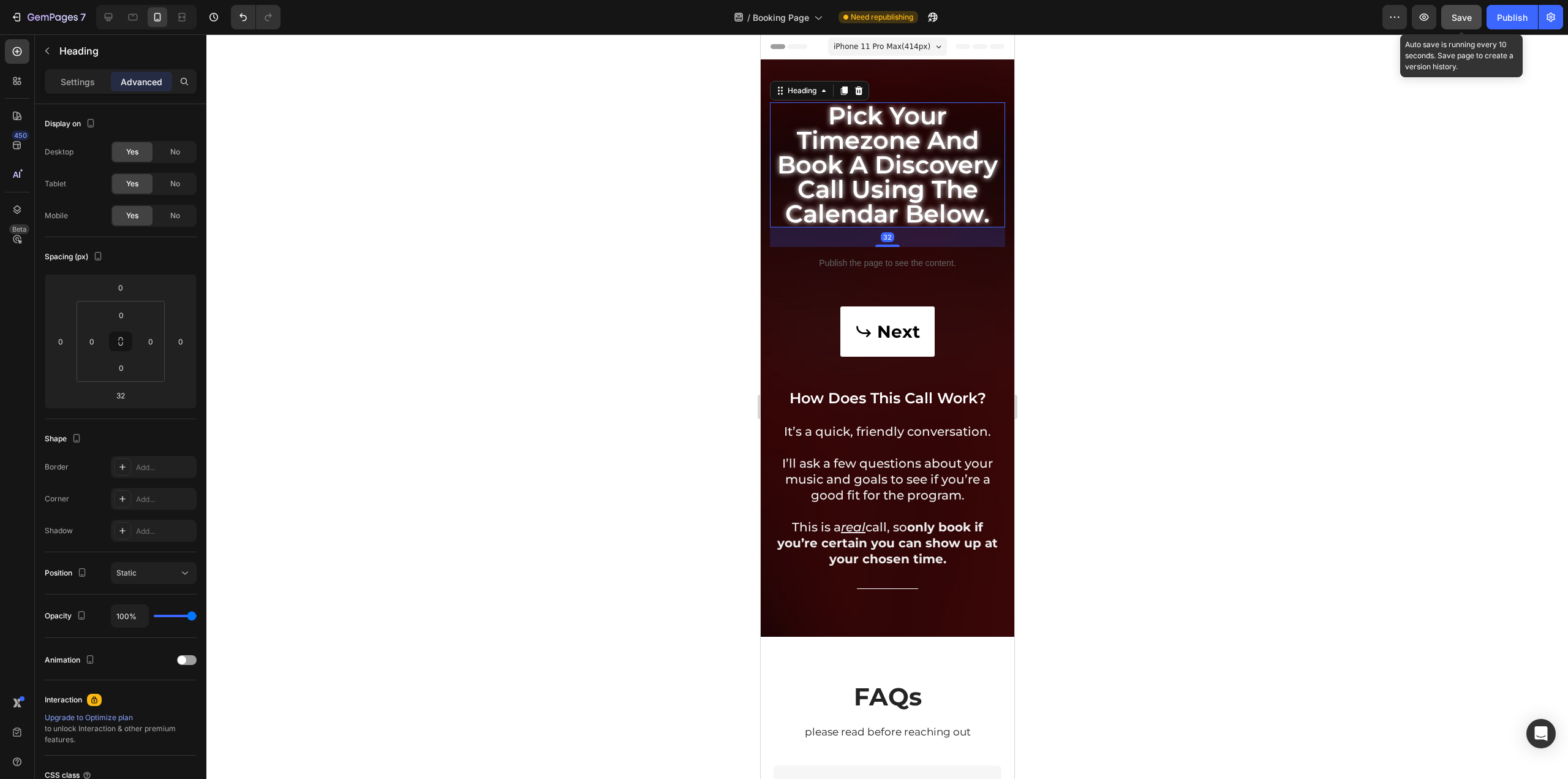
click at [1458, 26] on button "Save" at bounding box center [1461, 17] width 41 height 24
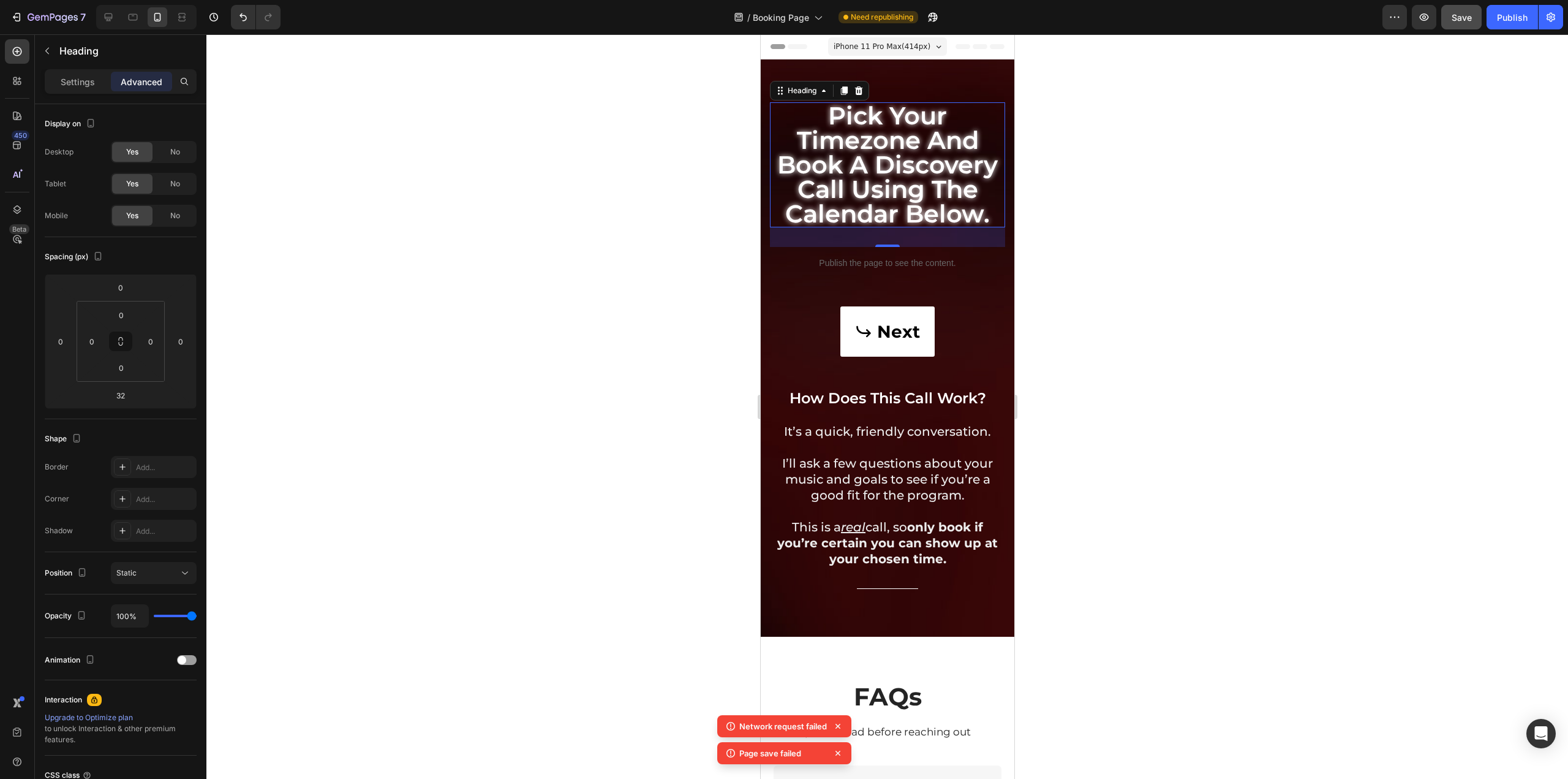
click at [1453, 18] on span "Save" at bounding box center [1461, 17] width 20 height 10
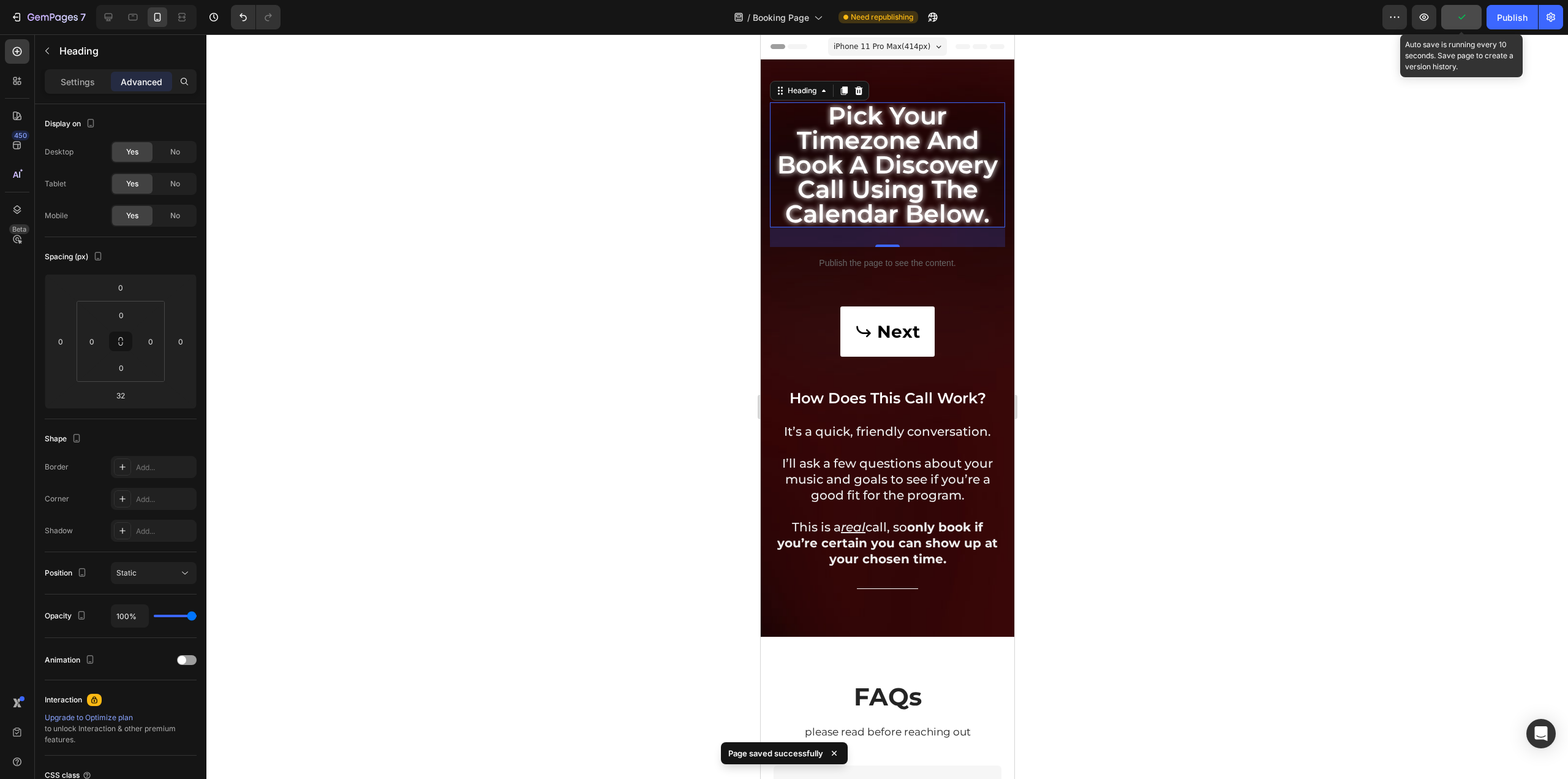
click at [1464, 17] on icon "button" at bounding box center [1462, 17] width 6 height 5
click at [1502, 14] on div "Publish" at bounding box center [1513, 17] width 31 height 13
